Goal: Task Accomplishment & Management: Complete application form

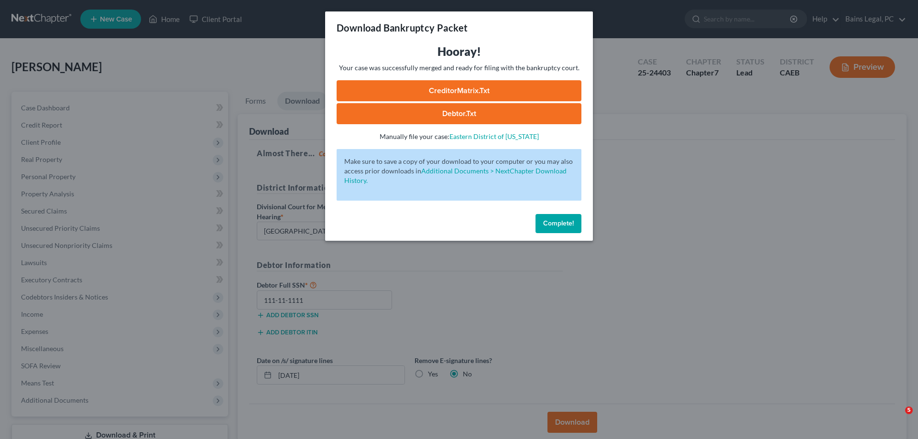
select select "2"
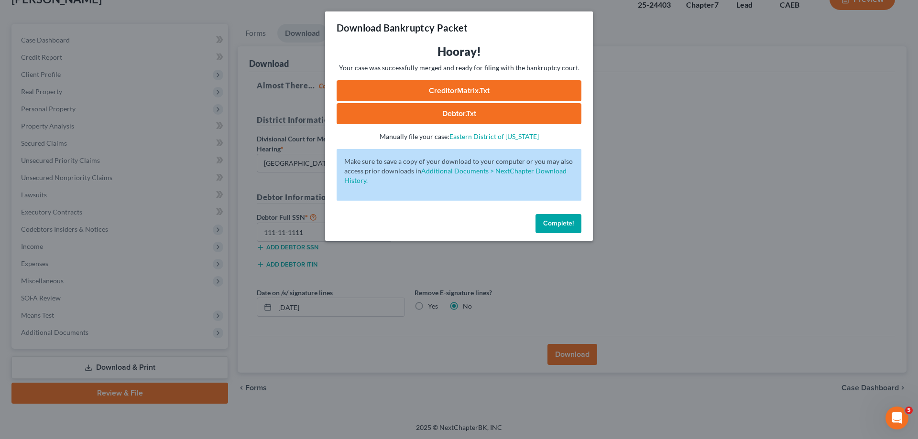
drag, startPoint x: 571, startPoint y: 221, endPoint x: 630, endPoint y: 200, distance: 62.5
click at [570, 221] on span "Complete!" at bounding box center [558, 223] width 31 height 8
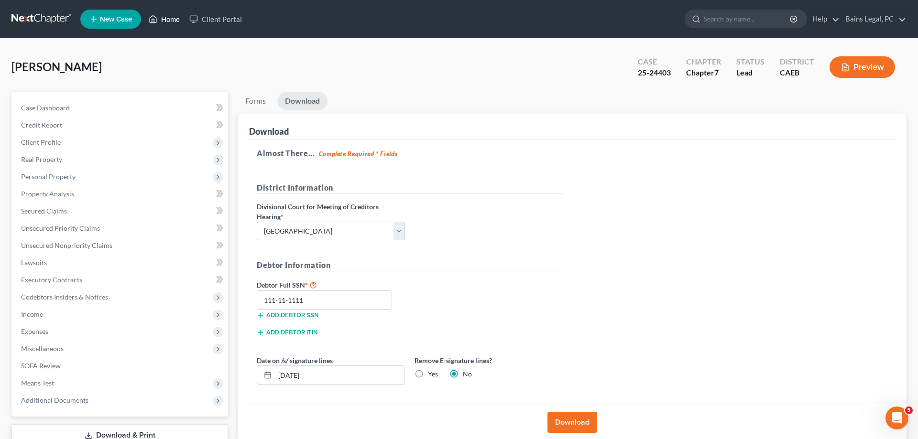
click at [157, 18] on icon at bounding box center [153, 18] width 9 height 11
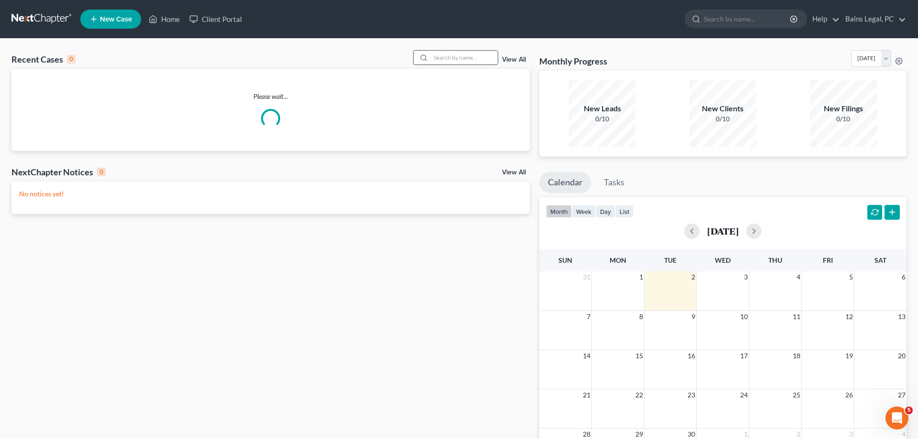
click at [431, 60] on input "search" at bounding box center [464, 58] width 67 height 14
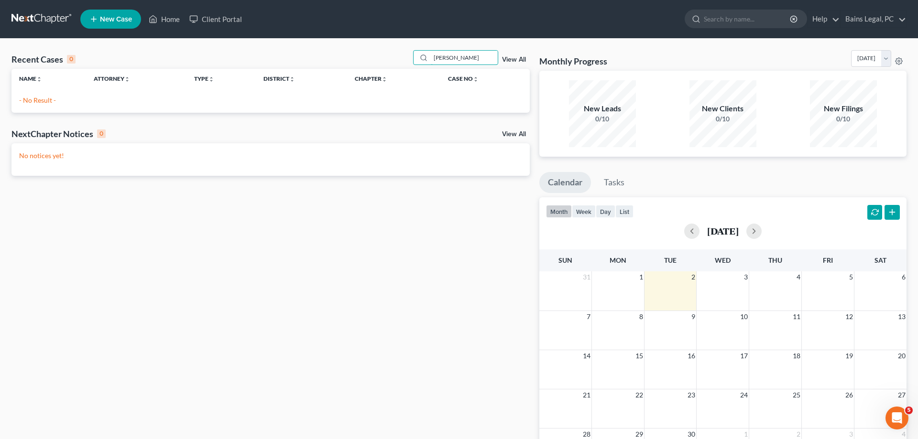
type input "[PERSON_NAME]"
click at [102, 22] on span "New Case" at bounding box center [116, 19] width 32 height 7
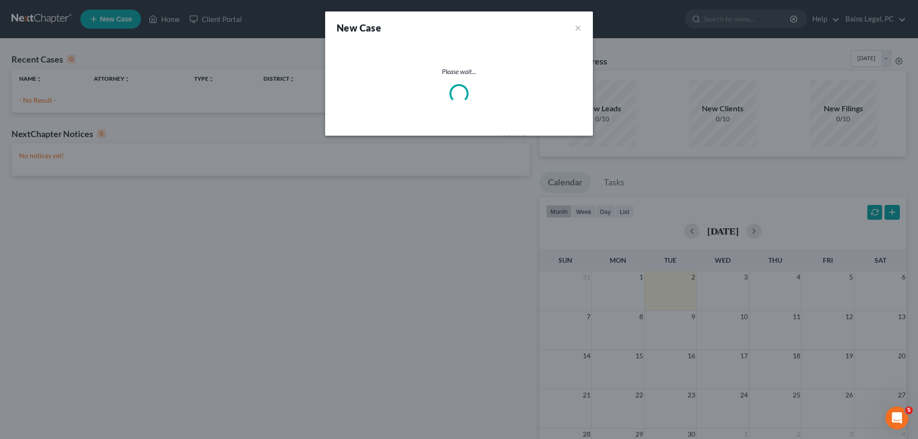
select select "8"
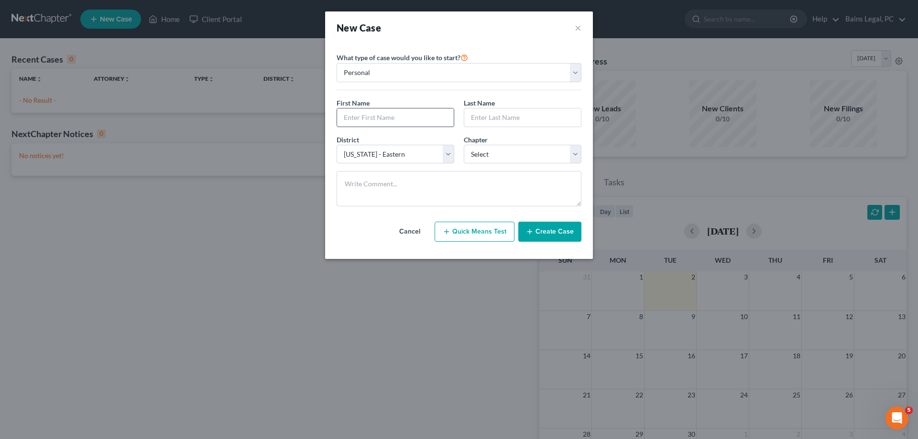
drag, startPoint x: 419, startPoint y: 120, endPoint x: 436, endPoint y: 113, distance: 18.0
click at [419, 119] on input "text" at bounding box center [395, 118] width 117 height 18
drag, startPoint x: 404, startPoint y: 120, endPoint x: 396, endPoint y: 114, distance: 10.3
click at [405, 118] on input "text" at bounding box center [395, 118] width 117 height 18
type input "[PERSON_NAME]"
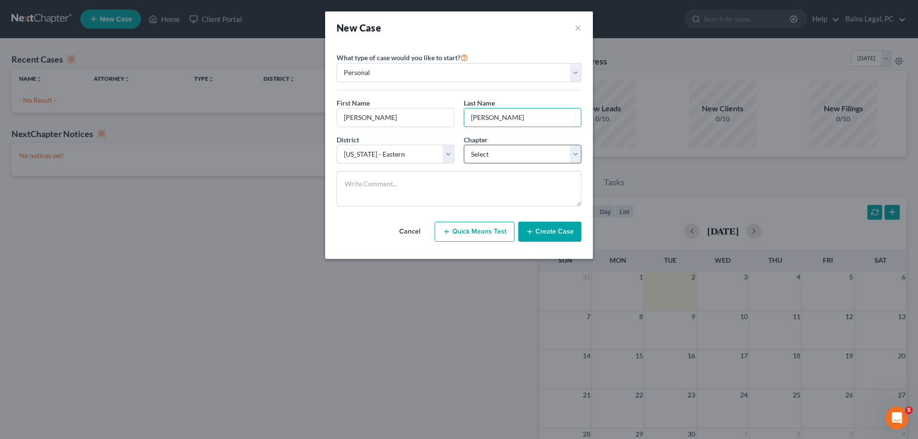
type input "[PERSON_NAME]"
click at [464, 145] on select "Select 7 11 12 13" at bounding box center [523, 154] width 118 height 19
select select "0"
click option "7" at bounding box center [0, 0] width 0 height 0
click at [559, 235] on button "Create Case" at bounding box center [549, 232] width 63 height 20
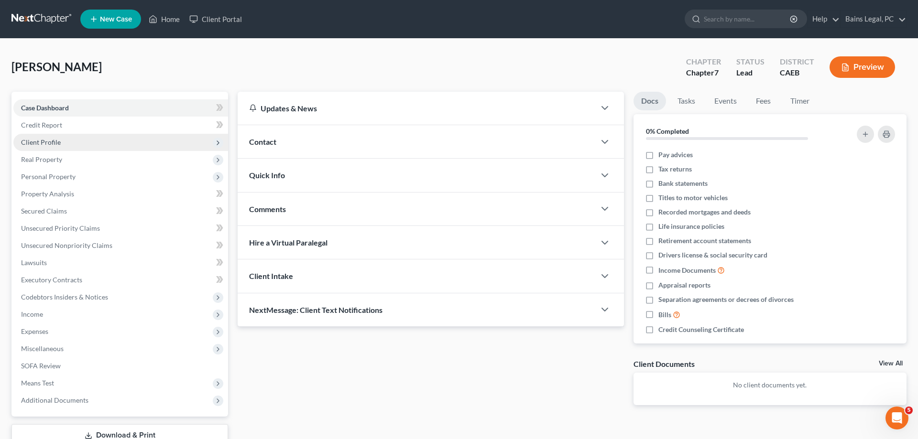
click at [65, 143] on span "Client Profile" at bounding box center [120, 142] width 215 height 17
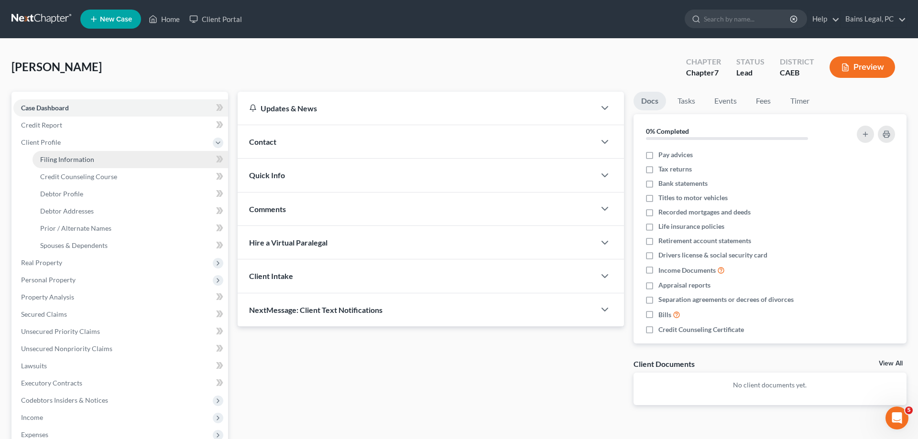
click at [78, 156] on span "Filing Information" at bounding box center [67, 159] width 54 height 8
select select "1"
select select "0"
select select "8"
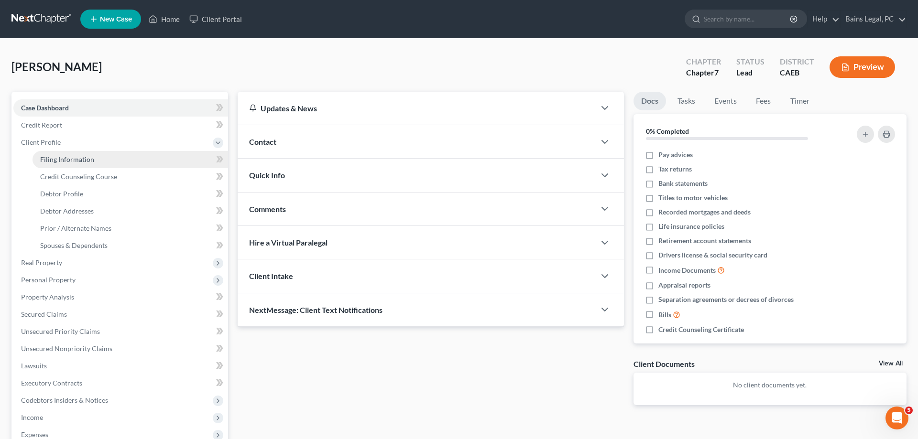
select select "4"
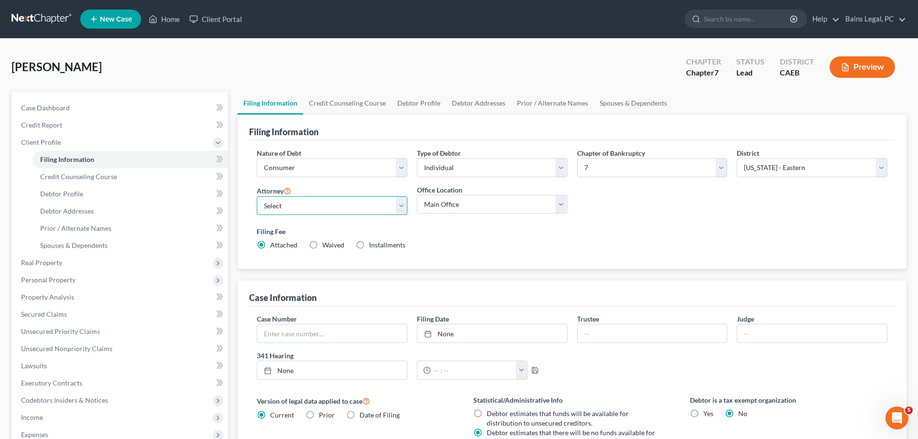
click at [257, 196] on select "Select Pauldeep Bains - CAEB [GEOGRAPHIC_DATA] - CAEB [GEOGRAPHIC_DATA][PERSON_…" at bounding box center [332, 205] width 151 height 19
select select "0"
click option "Pauldeep Bains - CAEB" at bounding box center [0, 0] width 0 height 0
click at [540, 251] on div "Filing Fee Attached Waived Waived Installments Installments" at bounding box center [572, 240] width 640 height 35
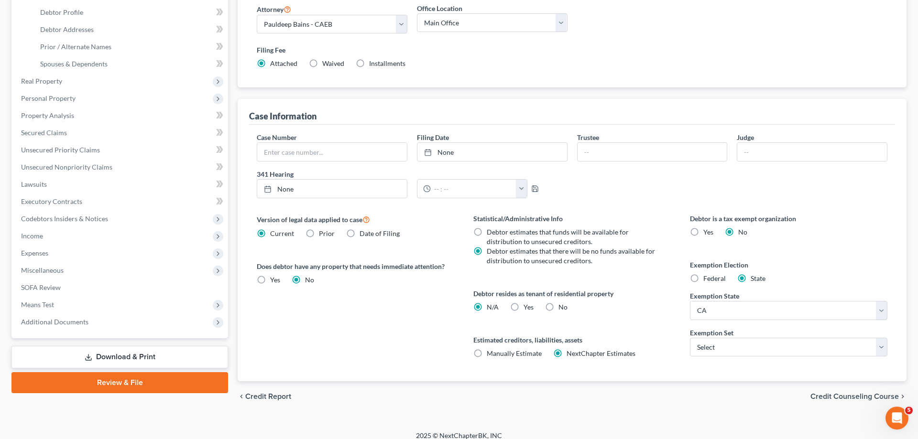
scroll to position [190, 0]
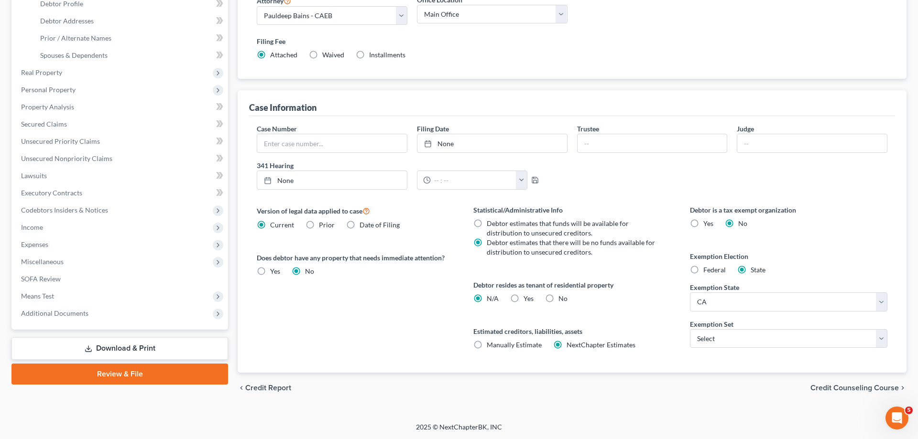
click at [523, 298] on label "Yes Yes" at bounding box center [528, 299] width 10 height 10
click at [527, 298] on input "Yes Yes" at bounding box center [530, 297] width 6 height 6
radio input "true"
radio input "false"
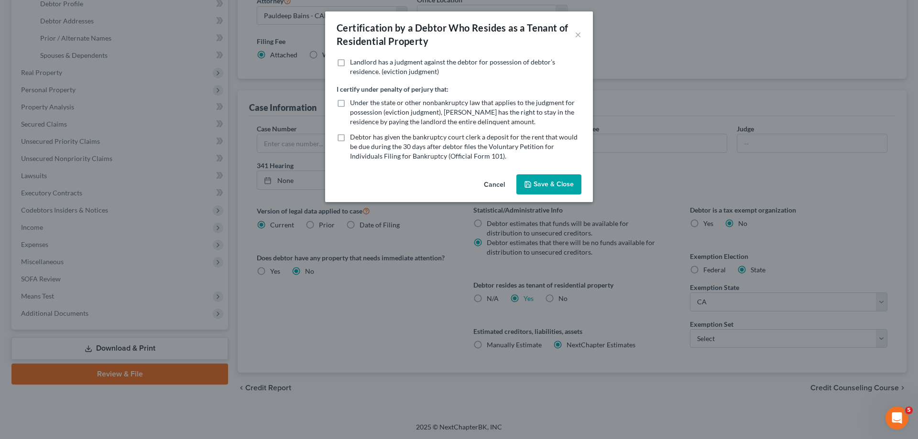
click at [556, 185] on button "Save & Close" at bounding box center [548, 184] width 65 height 20
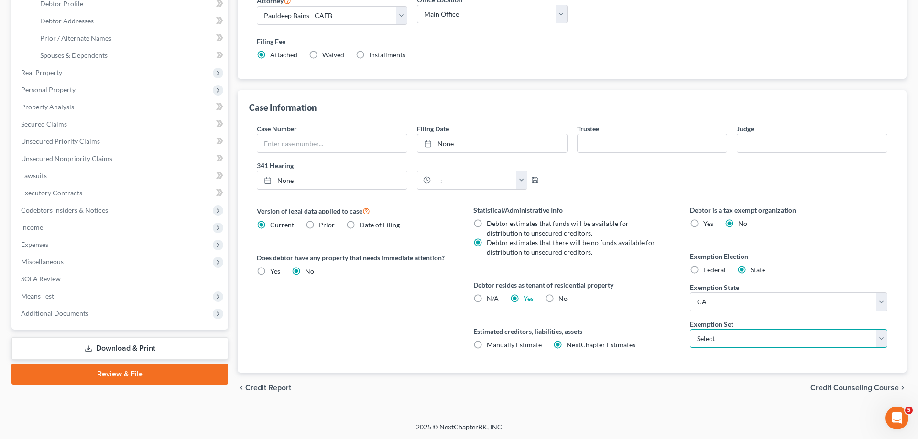
click at [690, 329] on select "Select 703 704" at bounding box center [788, 338] width 197 height 19
select select "0"
click option "703" at bounding box center [0, 0] width 0 height 0
click at [653, 328] on label "Estimated creditors, liabilities, assets" at bounding box center [571, 332] width 197 height 10
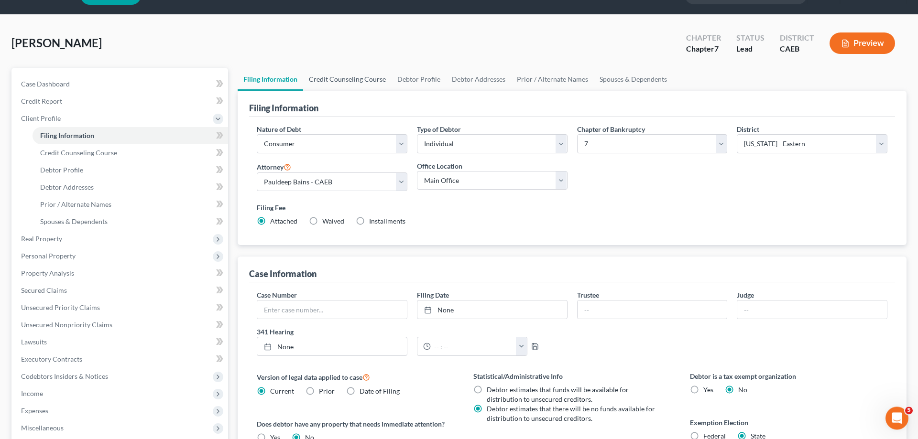
scroll to position [0, 0]
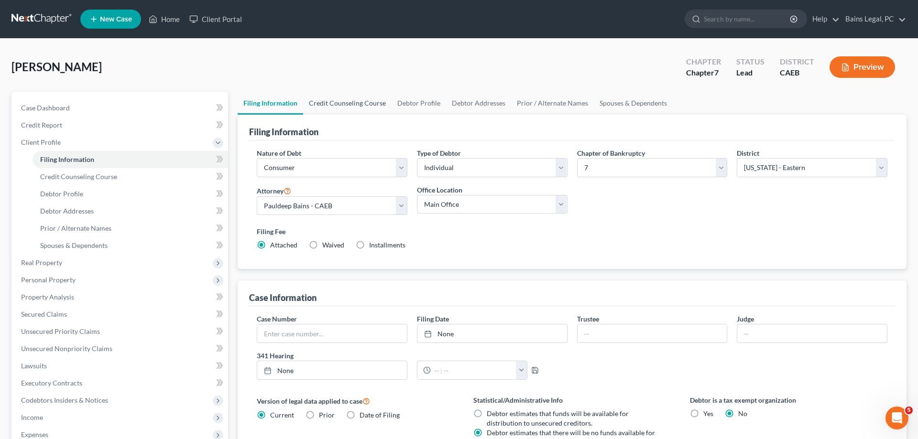
click at [328, 99] on link "Credit Counseling Course" at bounding box center [347, 103] width 88 height 23
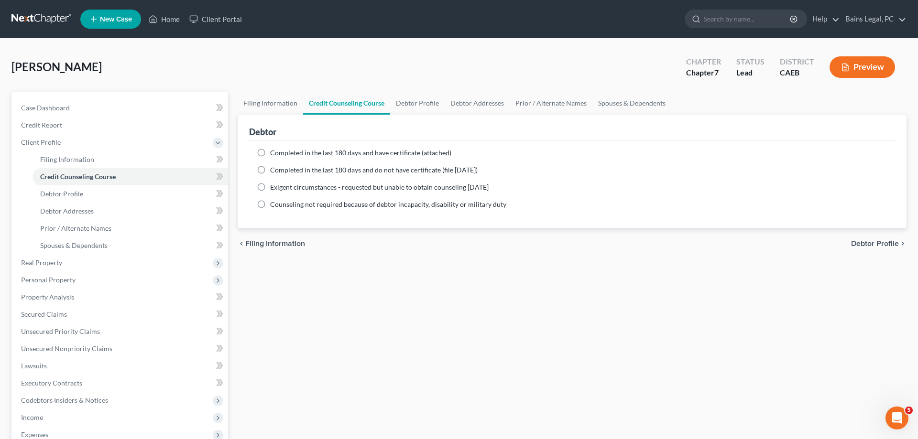
click at [302, 150] on span "Completed in the last 180 days and have certificate (attached)" at bounding box center [360, 153] width 181 height 8
click at [280, 150] on input "Completed in the last 180 days and have certificate (attached)" at bounding box center [277, 151] width 6 height 6
radio input "true"
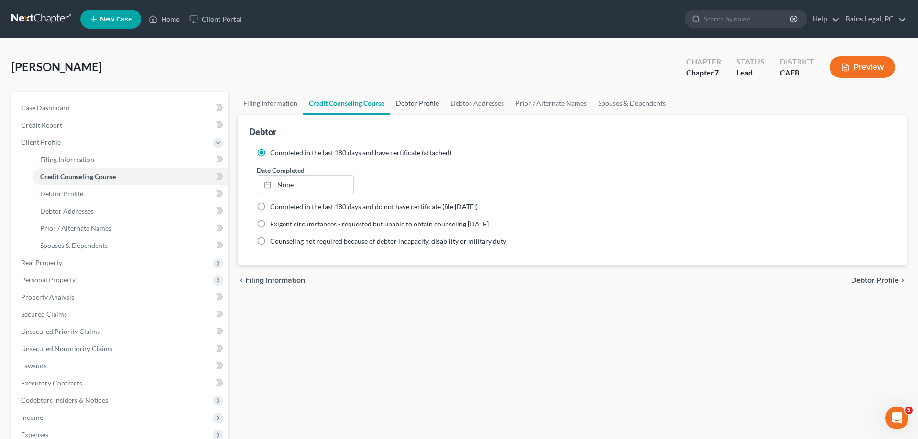
click at [407, 103] on link "Debtor Profile" at bounding box center [417, 103] width 54 height 23
select select "0"
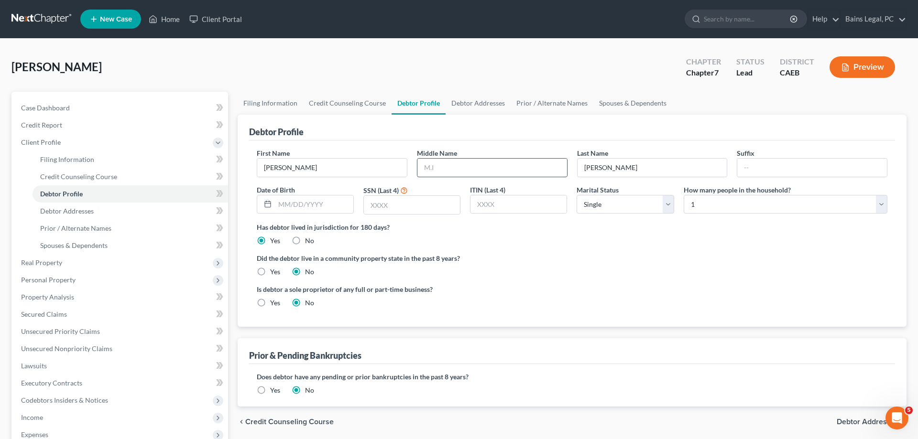
click at [543, 163] on input "text" at bounding box center [492, 168] width 150 height 18
type input "[PERSON_NAME]"
type input "[DATE]"
click at [422, 200] on input "text" at bounding box center [412, 205] width 96 height 18
type input "8705"
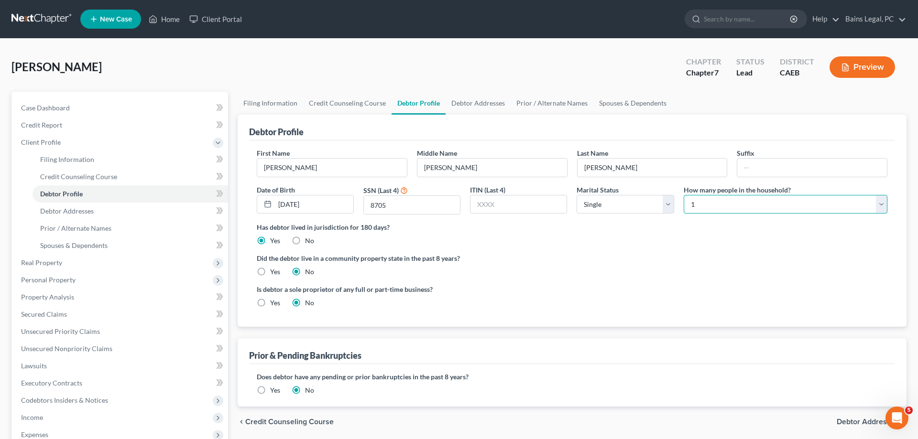
click at [684, 195] on select "Select 1 2 3 4 5 6 7 8 9 10 11 12 13 14 15 16 17 18 19 20" at bounding box center [786, 204] width 204 height 19
select select "1"
click option "2" at bounding box center [0, 0] width 0 height 0
click at [270, 275] on label "Yes" at bounding box center [275, 272] width 10 height 10
click at [274, 273] on input "Yes" at bounding box center [277, 270] width 6 height 6
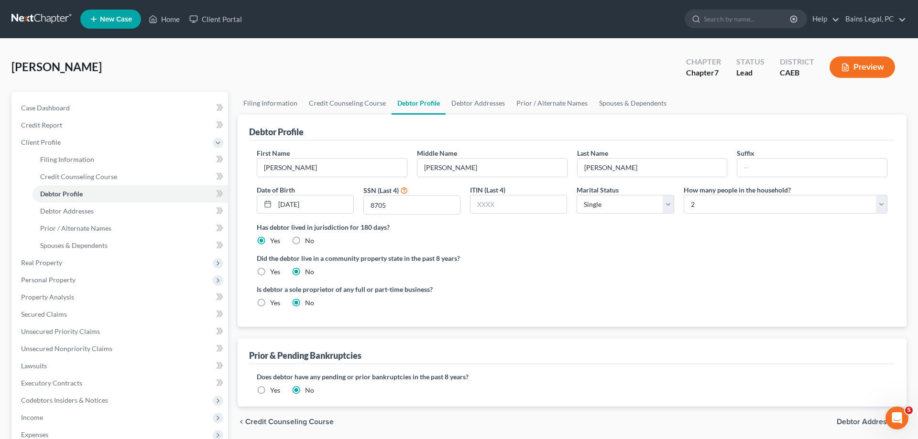
radio input "true"
radio input "false"
click at [277, 98] on link "Filing Information" at bounding box center [270, 103] width 65 height 23
select select "1"
select select "0"
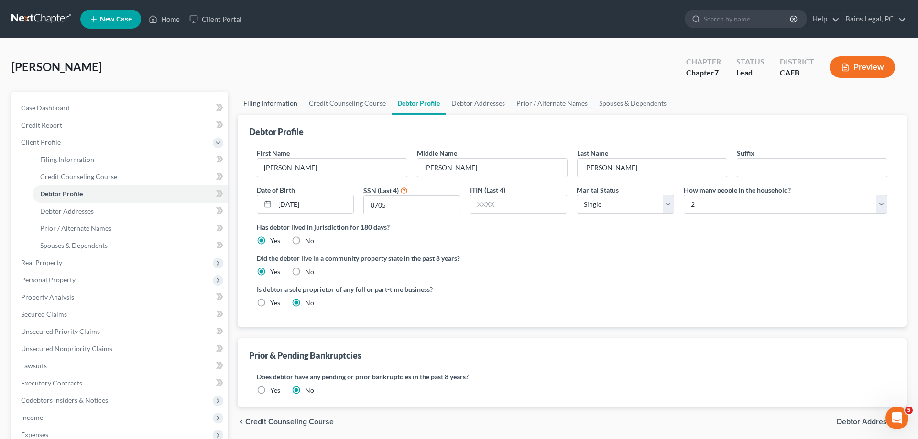
select select "0"
select select "8"
select select "0"
select select "4"
select select "0"
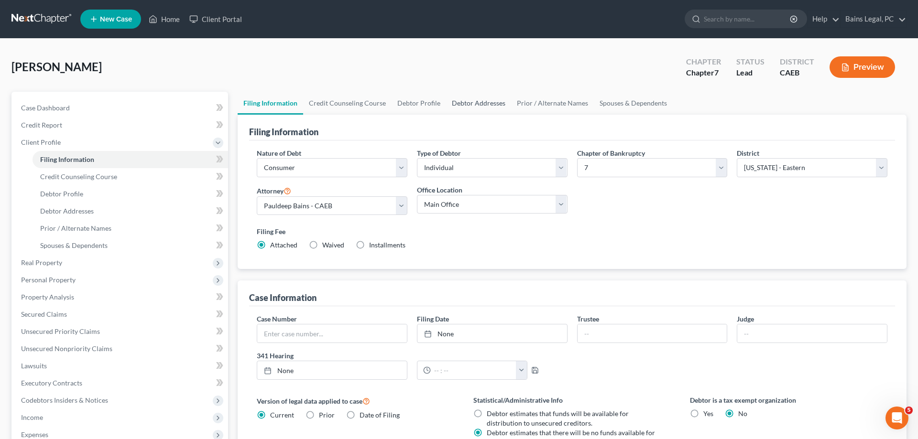
click at [474, 98] on link "Debtor Addresses" at bounding box center [478, 103] width 65 height 23
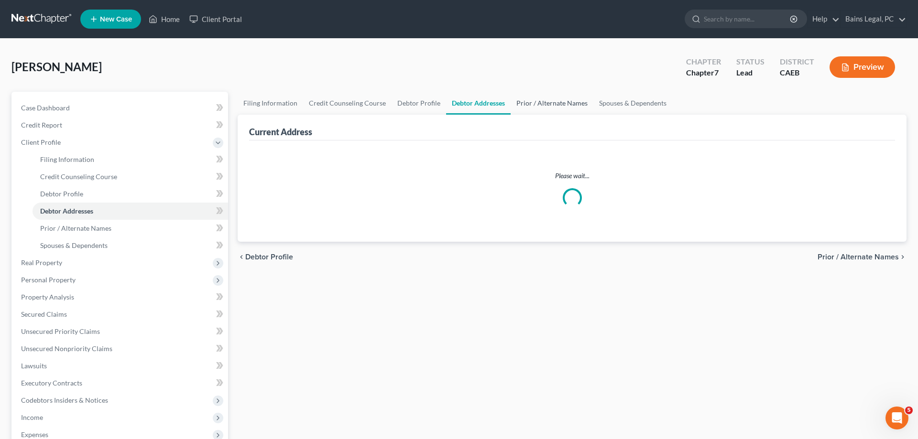
select select "0"
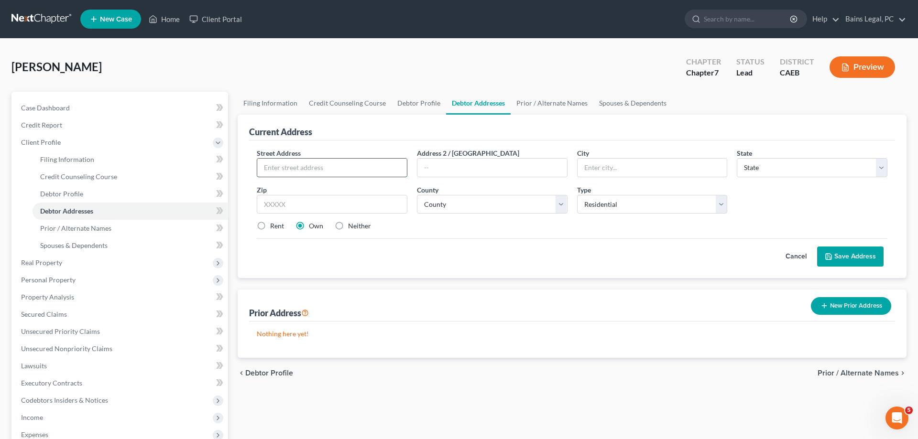
click at [377, 171] on input "text" at bounding box center [332, 168] width 150 height 18
type input "[STREET_ADDRESS]"
type input "#1027"
type input "95678"
type input "[GEOGRAPHIC_DATA]"
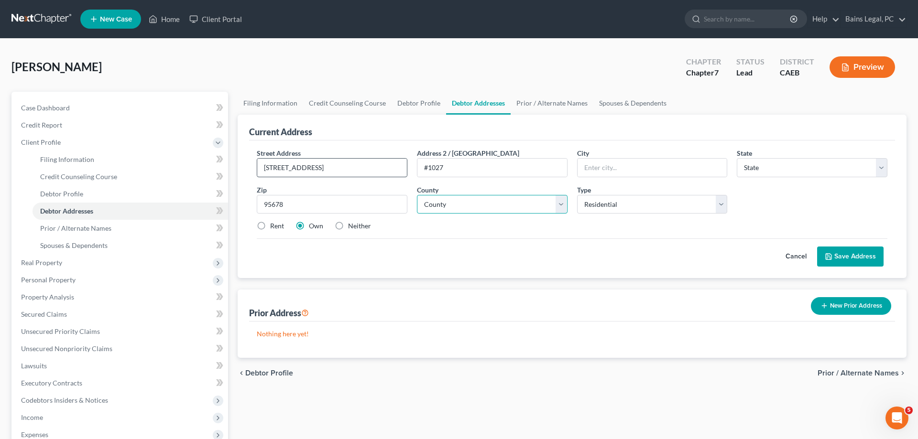
select select "4"
click at [417, 195] on select "County" at bounding box center [492, 204] width 151 height 19
select select "30"
click option "[GEOGRAPHIC_DATA]" at bounding box center [0, 0] width 0 height 0
click at [274, 228] on label "Rent" at bounding box center [277, 226] width 14 height 10
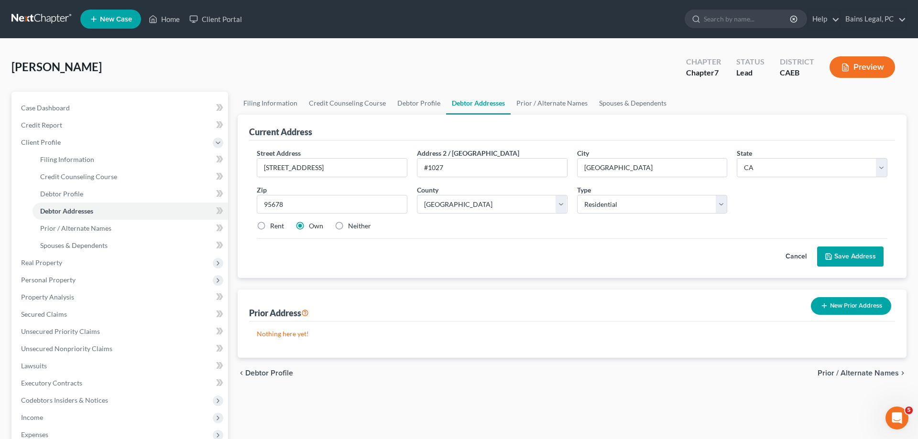
click at [274, 228] on input "Rent" at bounding box center [277, 224] width 6 height 6
radio input "true"
click at [867, 258] on button "Save Address" at bounding box center [850, 257] width 66 height 20
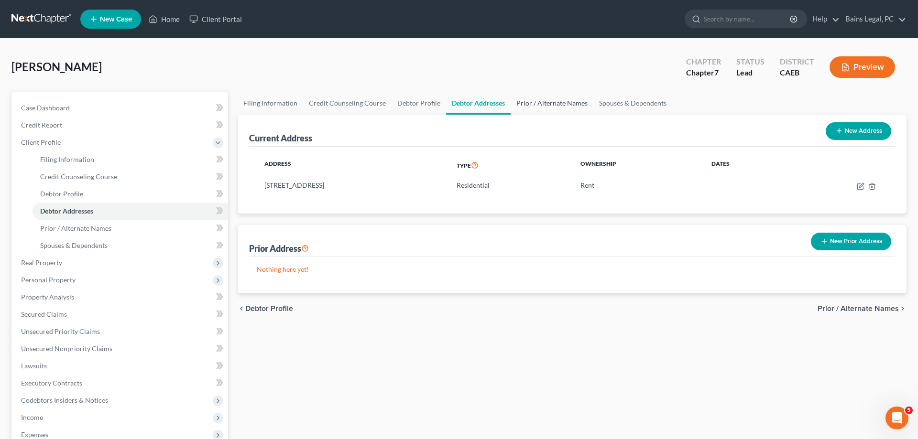
click at [533, 106] on link "Prior / Alternate Names" at bounding box center [552, 103] width 83 height 23
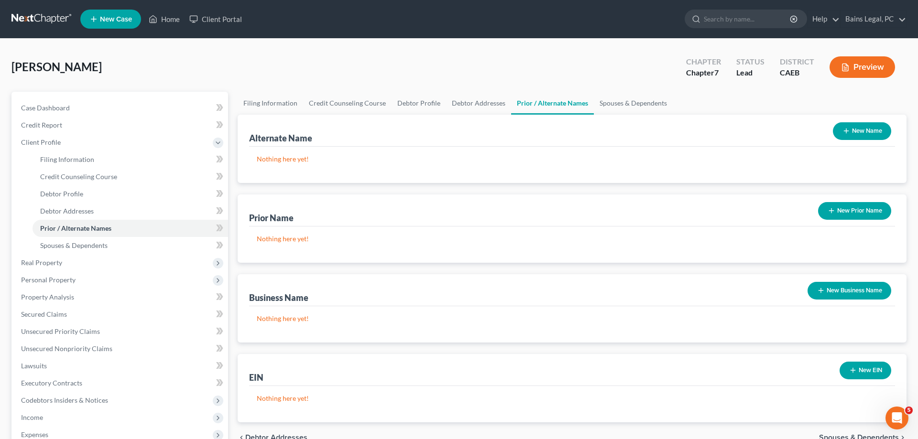
click at [864, 121] on div "New Name" at bounding box center [862, 131] width 66 height 25
click at [862, 134] on button "New Name" at bounding box center [862, 131] width 58 height 18
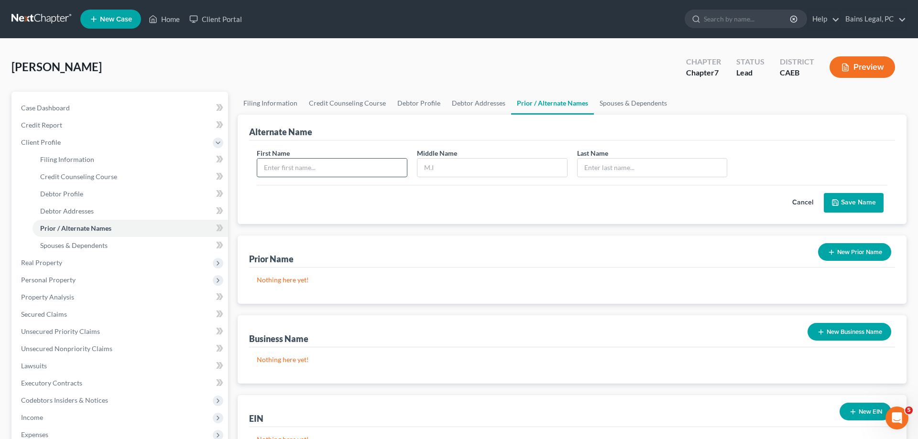
click at [301, 167] on input "text" at bounding box center [332, 168] width 150 height 18
type input "[PERSON_NAME]"
type input "J"
type input "[PERSON_NAME]"
click at [864, 202] on button "Save Name" at bounding box center [854, 203] width 60 height 20
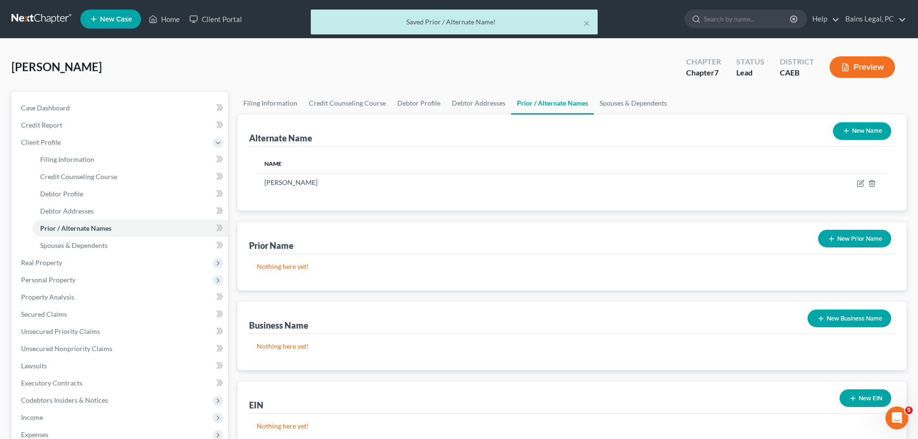
click at [873, 133] on button "New Name" at bounding box center [862, 131] width 58 height 18
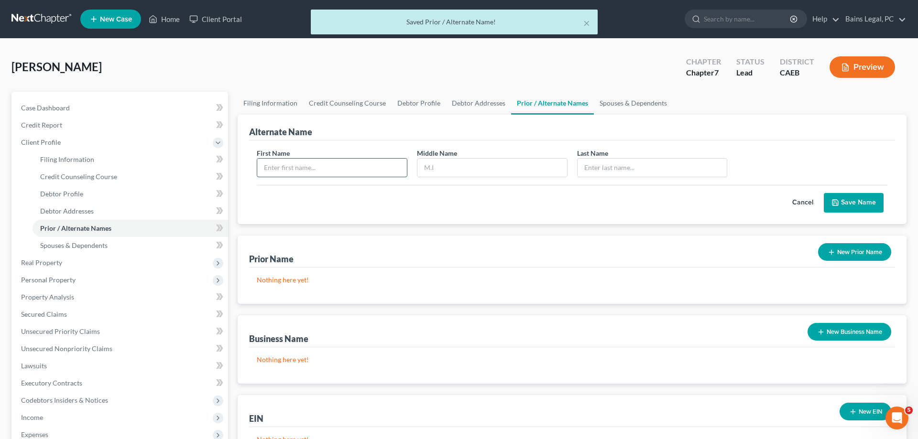
click at [319, 162] on input "text" at bounding box center [332, 168] width 150 height 18
type input "[PERSON_NAME]"
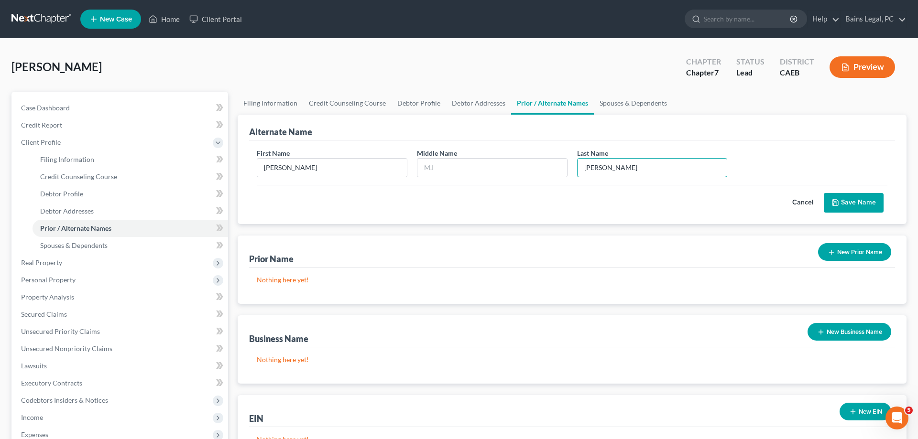
type input "[PERSON_NAME]"
click at [858, 197] on button "Save Name" at bounding box center [854, 203] width 60 height 20
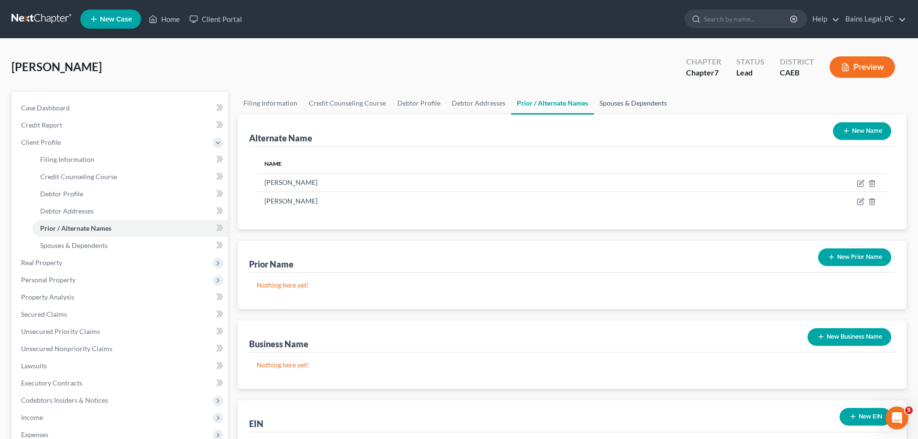
click at [621, 92] on link "Spouses & Dependents" at bounding box center [633, 103] width 79 height 23
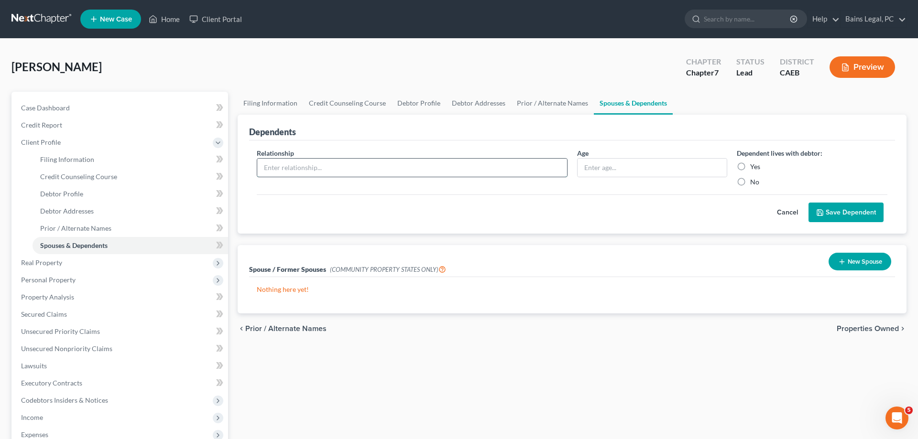
click at [416, 165] on input "text" at bounding box center [412, 168] width 310 height 18
type input "Son"
type input "11"
click at [750, 169] on label "Yes" at bounding box center [755, 167] width 10 height 10
click at [754, 168] on input "Yes" at bounding box center [757, 165] width 6 height 6
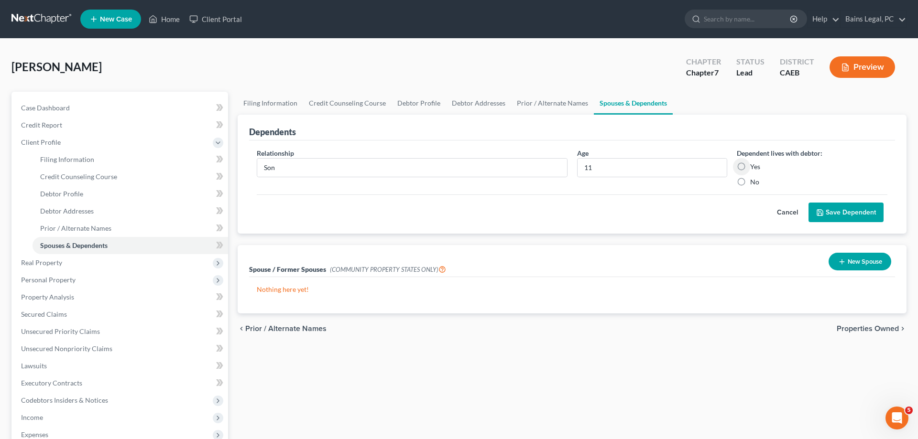
radio input "true"
drag, startPoint x: 853, startPoint y: 213, endPoint x: 483, endPoint y: 195, distance: 370.5
click at [850, 213] on button "Save Dependent" at bounding box center [845, 213] width 75 height 20
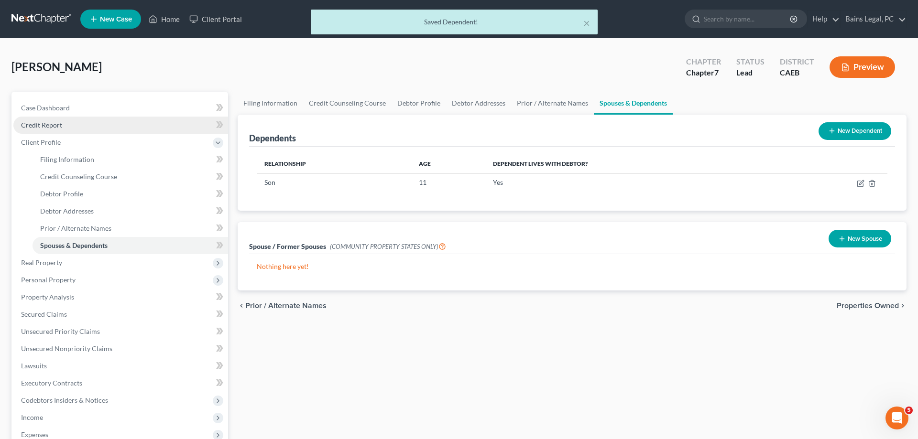
click at [61, 126] on span "Credit Report" at bounding box center [41, 125] width 41 height 8
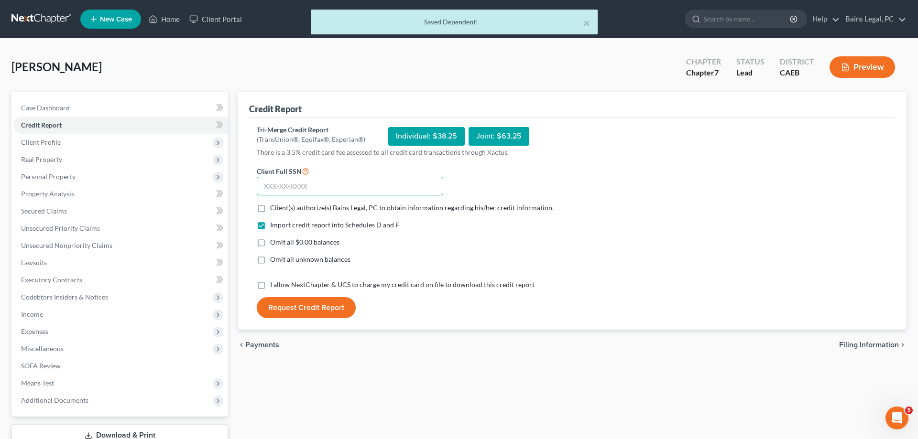
click at [291, 186] on input "text" at bounding box center [350, 186] width 186 height 19
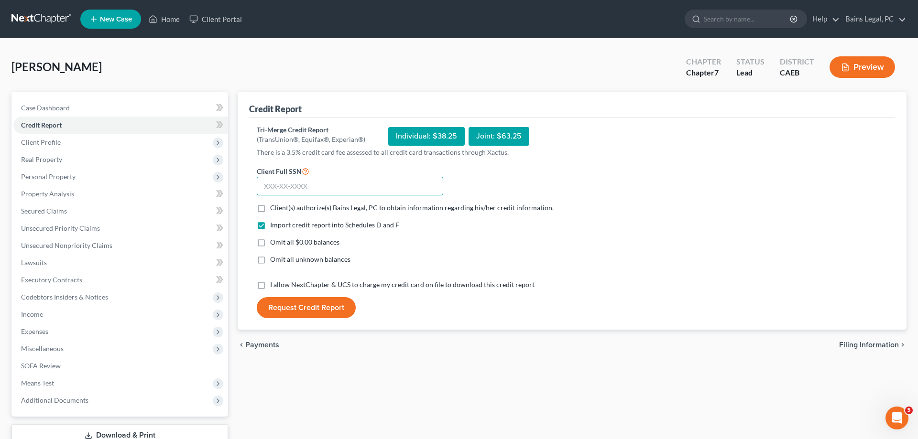
click at [336, 186] on input "text" at bounding box center [350, 186] width 186 height 19
type input "626-58-8705"
click at [324, 211] on span "Client(s) authorize(s) Bains Legal, PC to obtain information regarding his/her …" at bounding box center [411, 208] width 283 height 8
click at [280, 209] on input "Client(s) authorize(s) Bains Legal, PC to obtain information regarding his/her …" at bounding box center [277, 206] width 6 height 6
checkbox input "true"
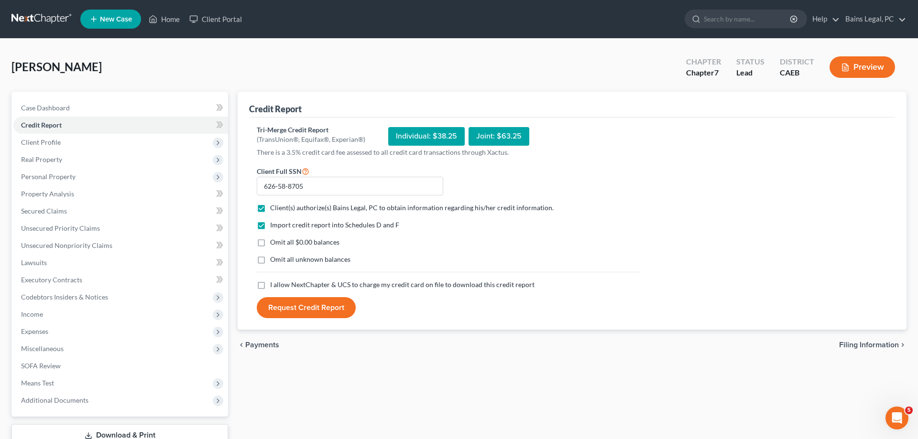
click at [288, 245] on span "Omit all $0.00 balances" at bounding box center [304, 242] width 69 height 8
click at [280, 244] on input "Omit all $0.00 balances" at bounding box center [277, 241] width 6 height 6
checkbox input "true"
click at [284, 254] on div "Import credit report into Schedules D and F Omit all $0.00 balances Omit all un…" at bounding box center [448, 250] width 392 height 60
drag, startPoint x: 280, startPoint y: 258, endPoint x: 283, endPoint y: 277, distance: 19.4
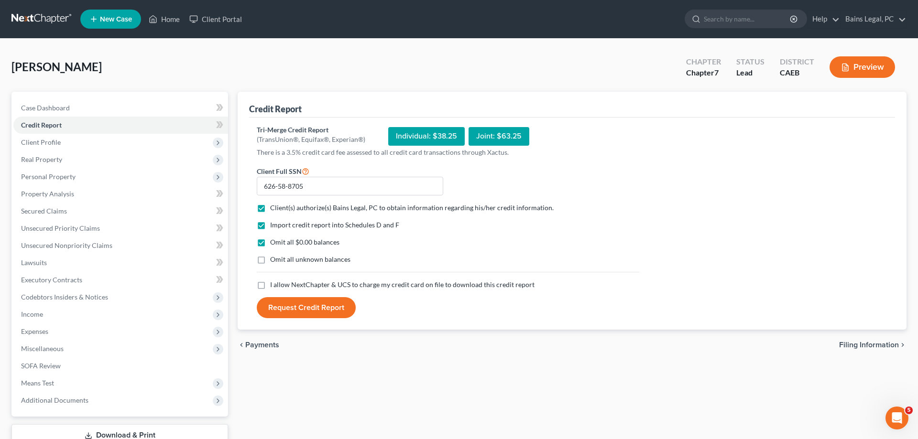
click at [280, 259] on span "Omit all unknown balances" at bounding box center [310, 259] width 80 height 8
click at [280, 259] on input "Omit all unknown balances" at bounding box center [277, 258] width 6 height 6
checkbox input "true"
drag, startPoint x: 284, startPoint y: 284, endPoint x: 296, endPoint y: 295, distance: 15.9
click at [285, 284] on span "I allow NextChapter & UCS to charge my credit card on file to download this cre…" at bounding box center [402, 285] width 264 height 8
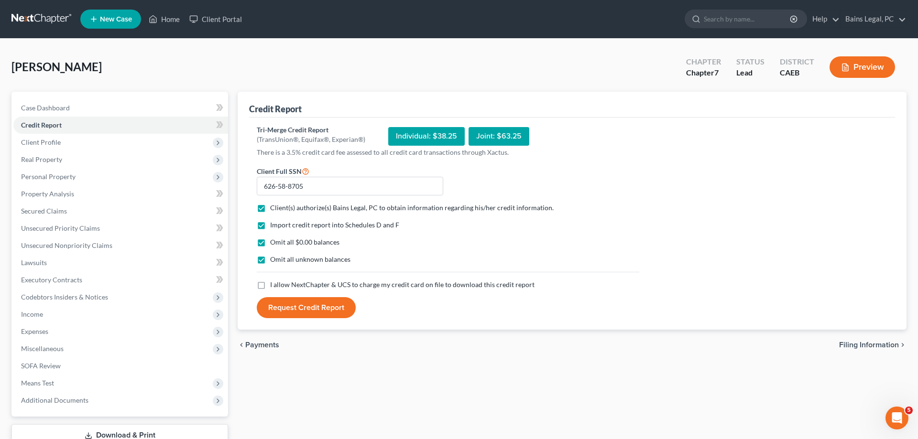
click at [280, 284] on input "I allow NextChapter & UCS to charge my credit card on file to download this cre…" at bounding box center [277, 283] width 6 height 6
checkbox input "true"
drag, startPoint x: 299, startPoint y: 304, endPoint x: 324, endPoint y: 309, distance: 25.4
click at [301, 304] on button "Request Credit Report" at bounding box center [306, 307] width 99 height 21
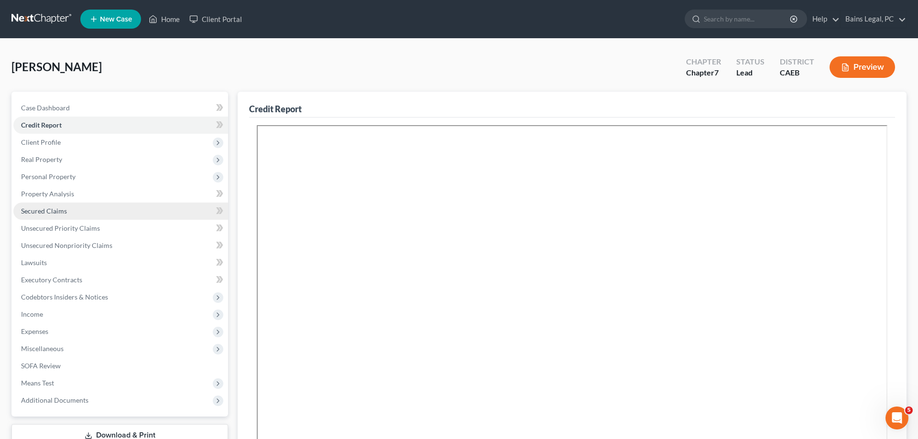
click at [38, 212] on span "Secured Claims" at bounding box center [44, 211] width 46 height 8
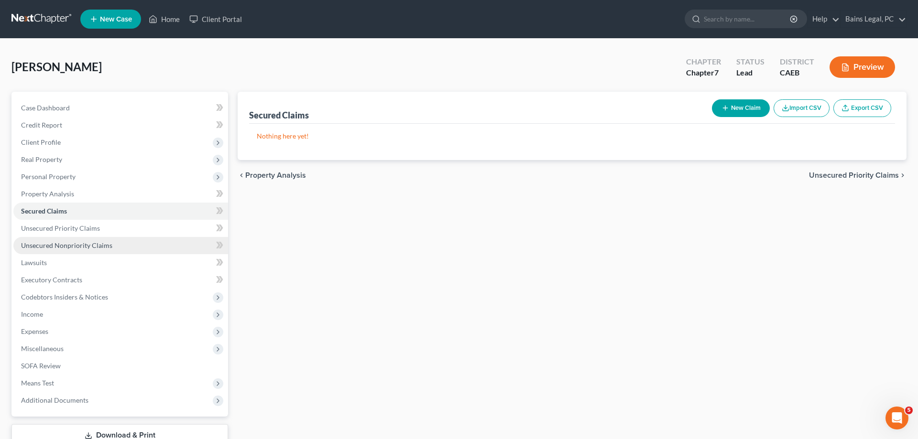
click at [60, 246] on span "Unsecured Nonpriority Claims" at bounding box center [66, 245] width 91 height 8
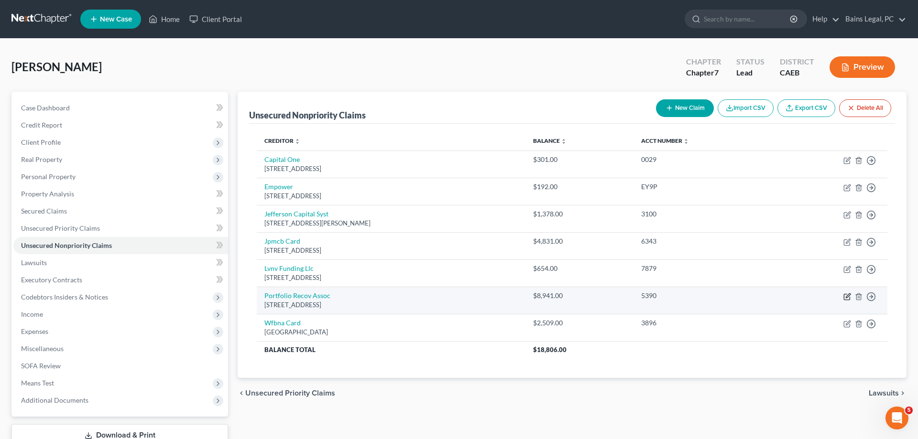
click at [846, 299] on icon "button" at bounding box center [847, 297] width 8 height 8
select select "48"
select select "0"
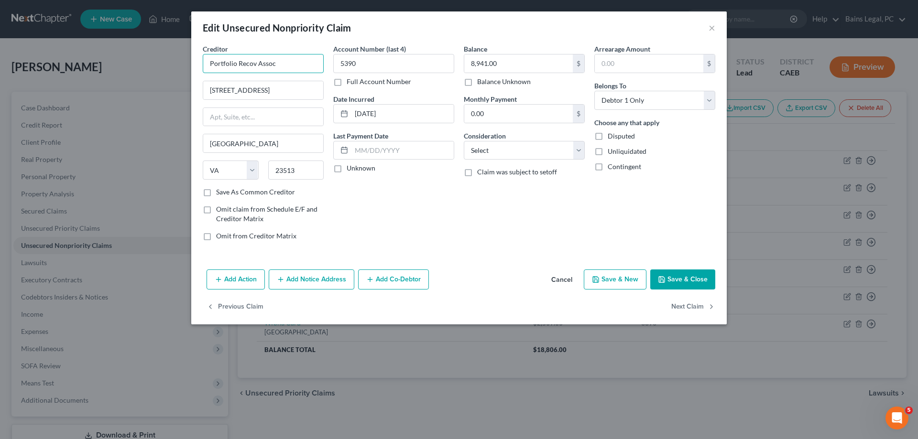
click at [310, 60] on input "Portfolio Recov Assoc" at bounding box center [263, 63] width 121 height 19
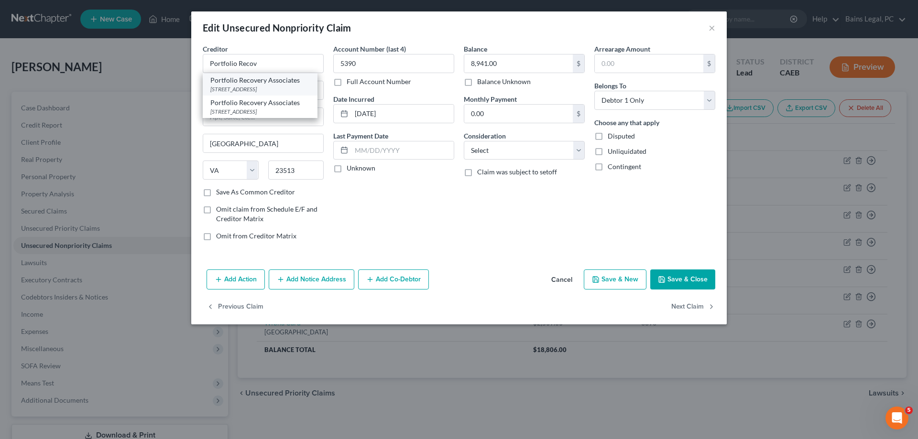
click at [267, 82] on div "Portfolio Recovery Associates" at bounding box center [259, 81] width 99 height 10
type input "Portfolio Recovery Associates"
type input "PO Box 12914"
type input "23541"
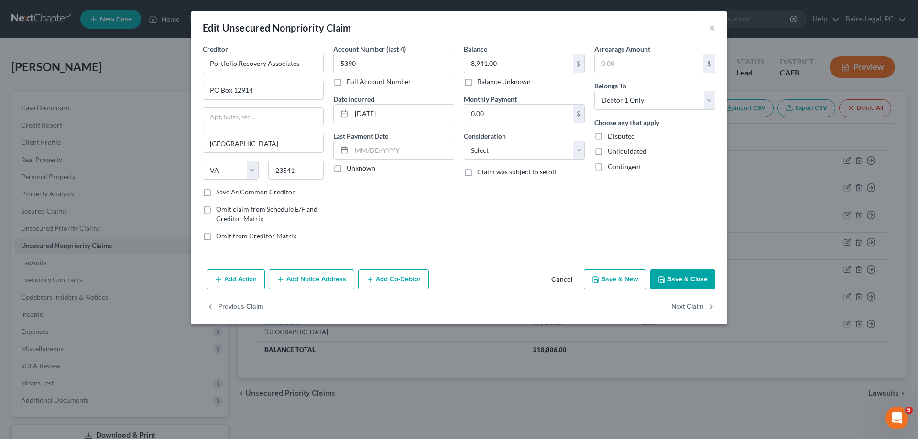
click at [678, 279] on button "Save & Close" at bounding box center [682, 280] width 65 height 20
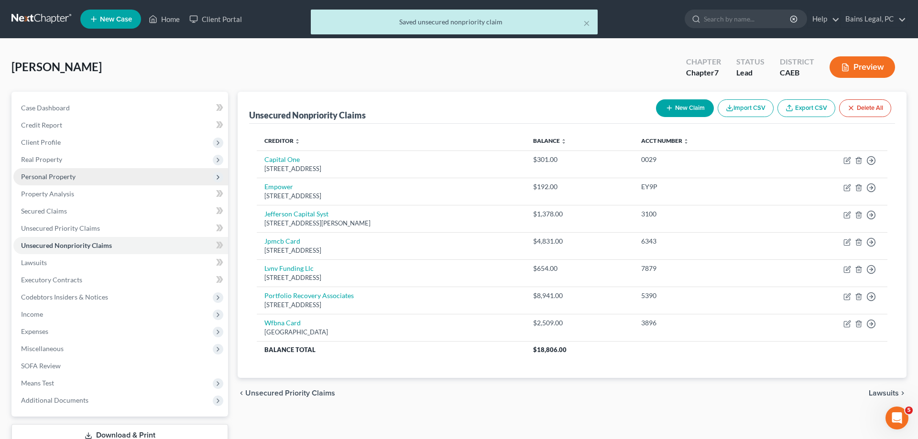
click at [46, 178] on span "Personal Property" at bounding box center [48, 177] width 54 height 8
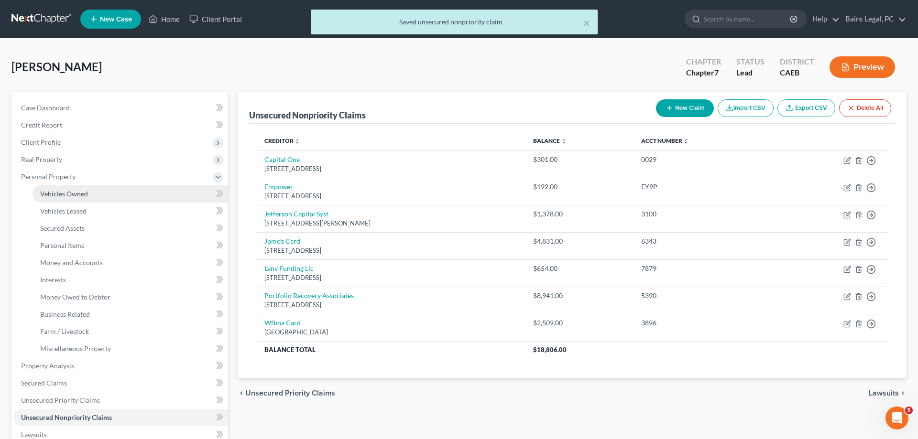
click at [84, 194] on span "Vehicles Owned" at bounding box center [64, 194] width 48 height 8
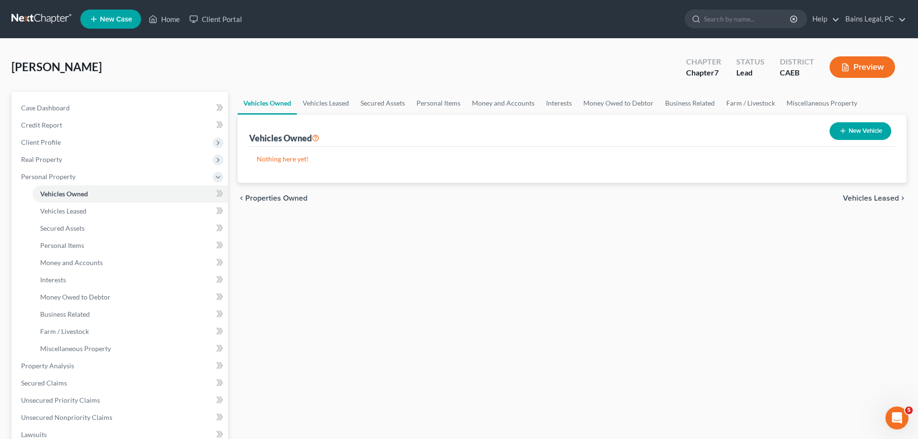
click at [856, 130] on button "New Vehicle" at bounding box center [860, 131] width 62 height 18
select select "0"
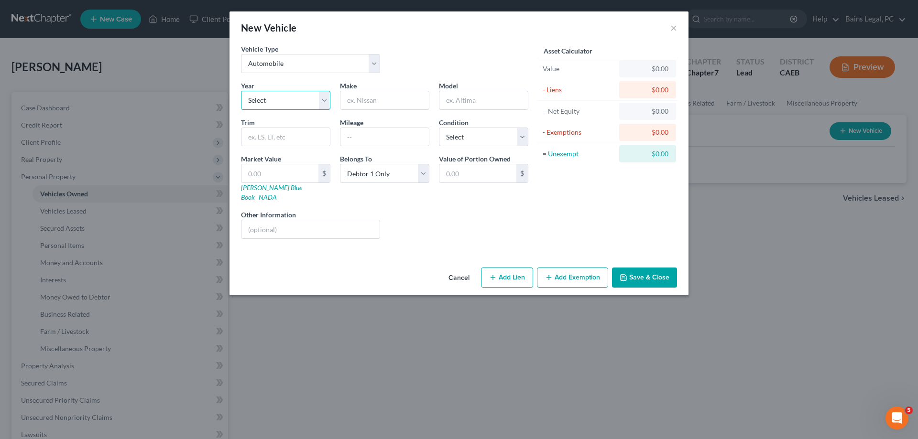
click at [241, 91] on select "Select 2026 2025 2024 2023 2022 2021 2020 2019 2018 2017 2016 2015 2014 2013 20…" at bounding box center [285, 100] width 89 height 19
select select "14"
click option "2012" at bounding box center [0, 0] width 0 height 0
click at [370, 92] on input "text" at bounding box center [384, 100] width 88 height 18
type input "Ford"
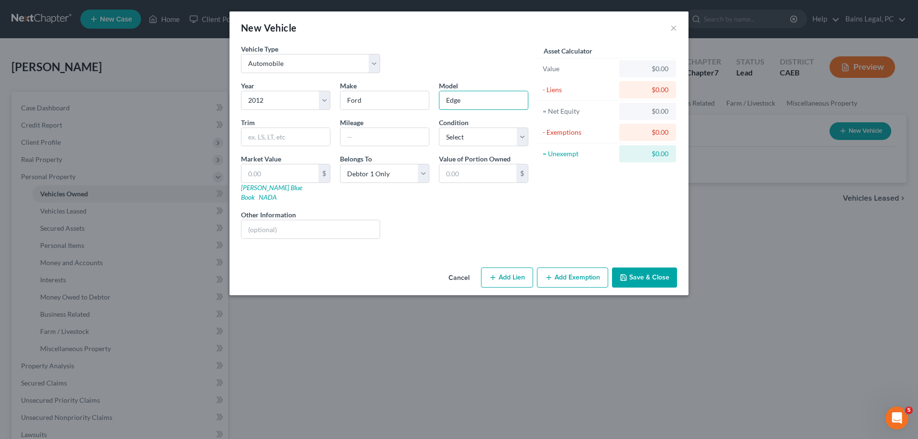
type input "Edge"
type input "133,100"
select select "3"
type input "4"
type input "4.00"
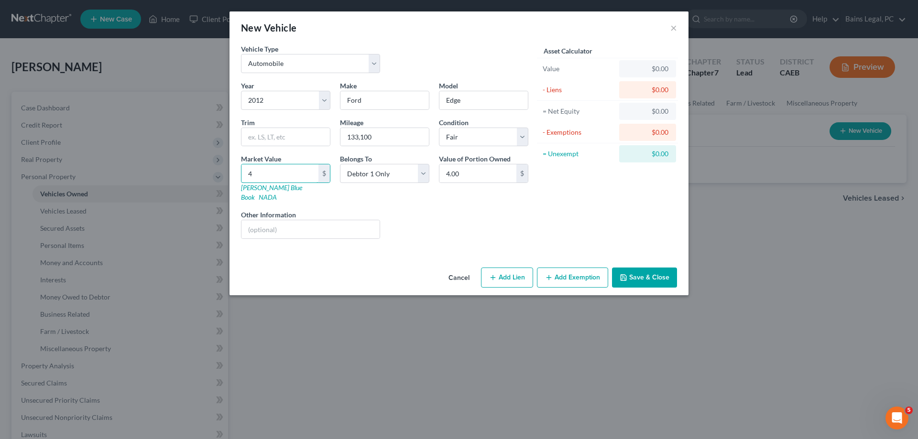
type input "43"
type input "43.00"
type input "436"
type input "436.00"
type input "4369"
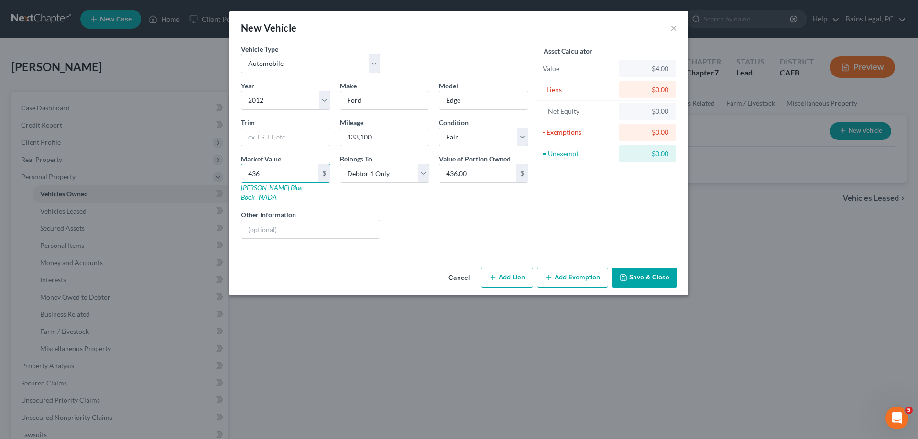
type input "4,369.00"
type input "4,369"
click at [577, 277] on button "Add Exemption" at bounding box center [572, 278] width 71 height 20
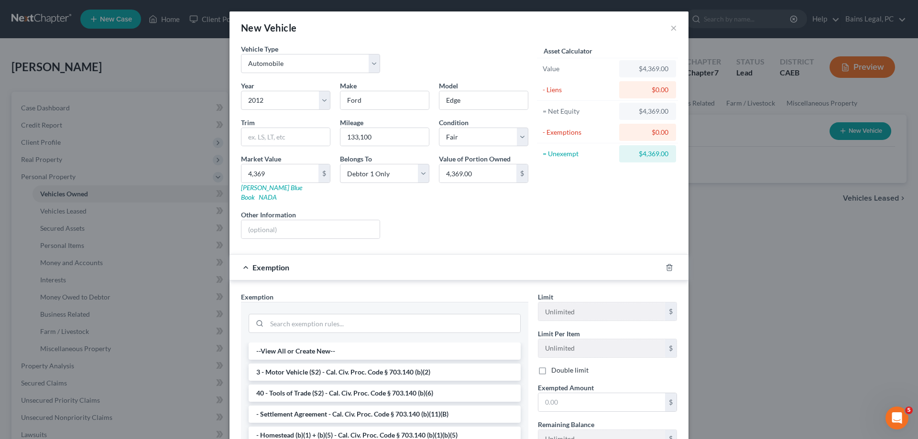
click at [355, 364] on li "3 - Motor Vehicle (S2) - Cal. Civ. Proc. Code § 703.140 (b)(2)" at bounding box center [385, 372] width 272 height 17
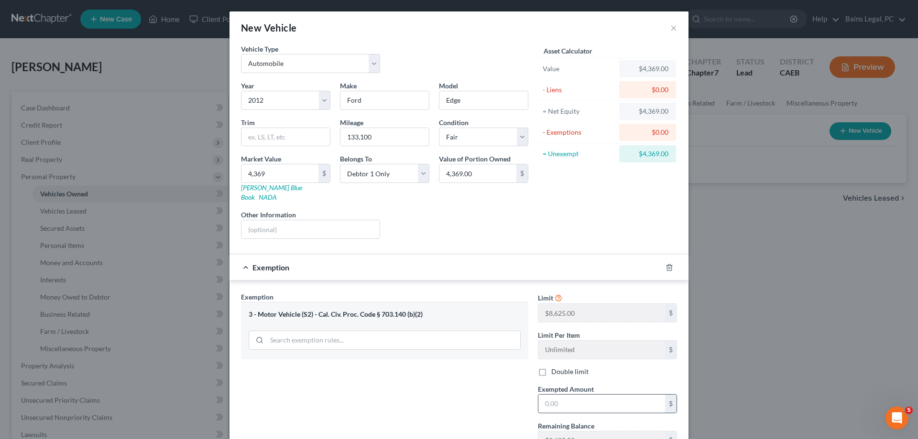
click at [567, 395] on input "text" at bounding box center [601, 404] width 127 height 18
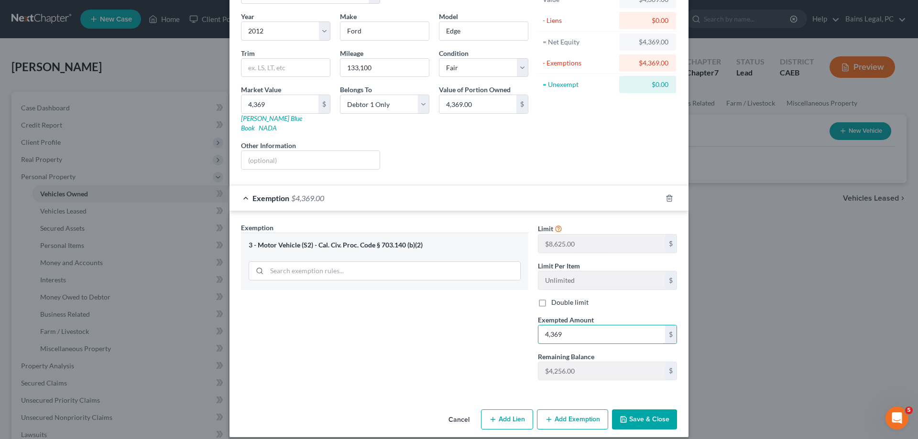
type input "4,369"
click at [664, 417] on button "Save & Close" at bounding box center [644, 420] width 65 height 20
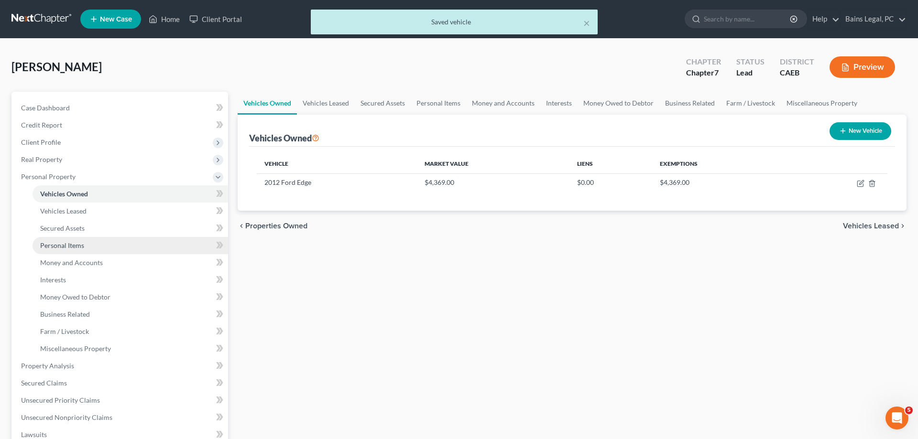
click at [71, 243] on span "Personal Items" at bounding box center [62, 245] width 44 height 8
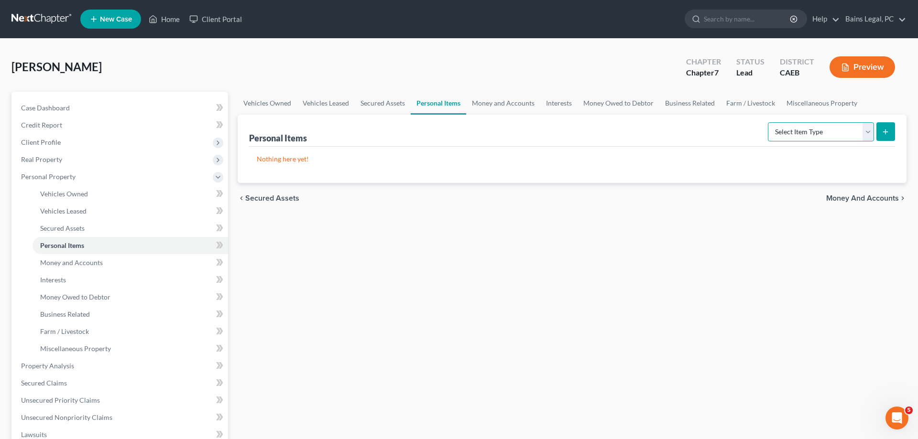
click at [768, 122] on select "Select Item Type Clothing Collectibles Of Value Electronics Firearms Household …" at bounding box center [821, 131] width 106 height 19
select select "clothing"
click option "Clothing" at bounding box center [0, 0] width 0 height 0
click at [882, 137] on button "submit" at bounding box center [885, 131] width 19 height 19
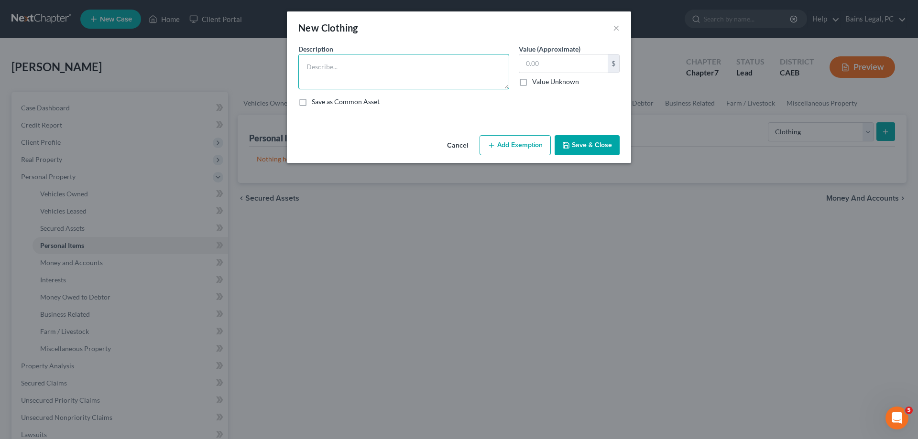
click at [484, 73] on textarea at bounding box center [403, 71] width 211 height 35
type textarea "Clothing"
type input "50"
click at [531, 147] on button "Add Exemption" at bounding box center [514, 145] width 71 height 20
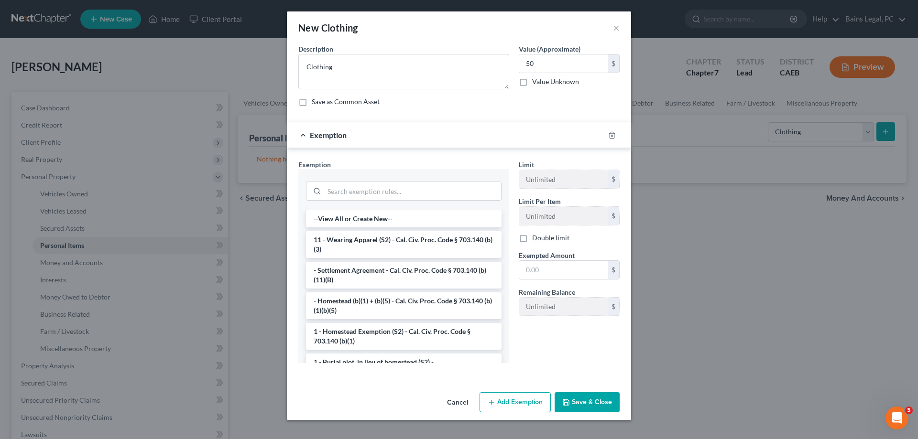
click at [360, 239] on li "11 - Wearing Apparel (S2) - Cal. Civ. Proc. Code § 703.140 (b)(3)" at bounding box center [404, 244] width 196 height 27
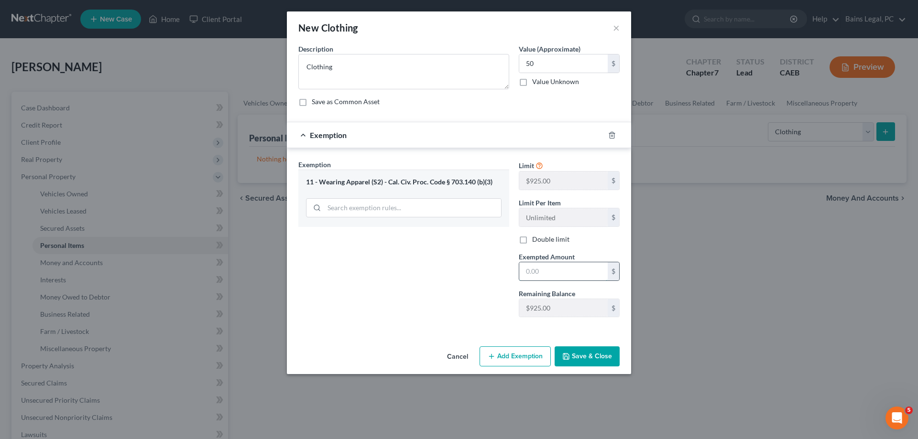
click at [560, 269] on input "text" at bounding box center [563, 271] width 88 height 18
type input "50"
click at [592, 357] on button "Save & Close" at bounding box center [587, 357] width 65 height 20
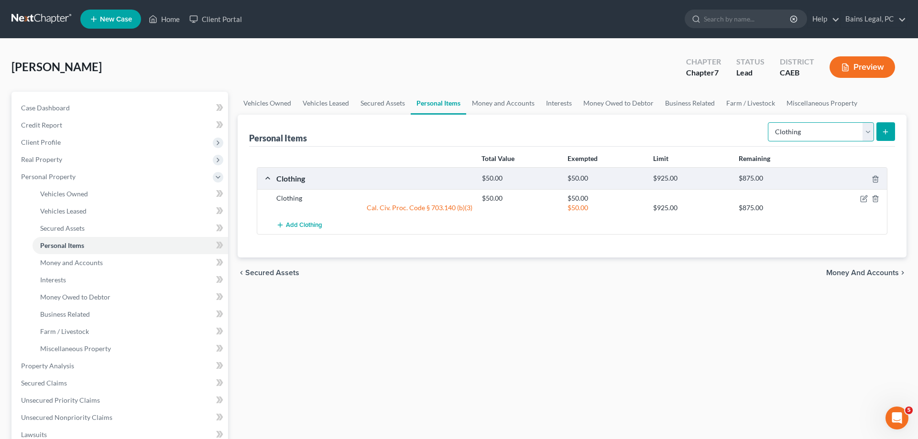
click at [768, 122] on select "Select Item Type Clothing Collectibles Of Value Electronics Firearms Household …" at bounding box center [821, 131] width 106 height 19
select select "electronics"
click option "Electronics" at bounding box center [0, 0] width 0 height 0
click at [882, 129] on button "submit" at bounding box center [885, 131] width 19 height 19
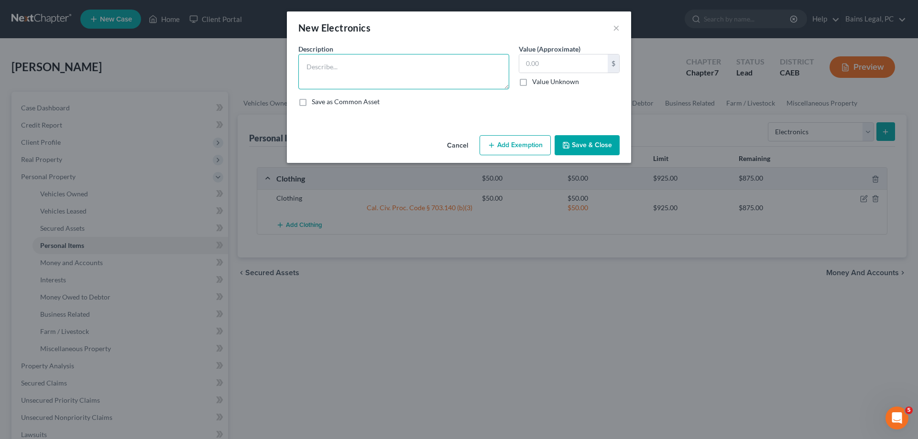
click at [341, 75] on textarea at bounding box center [403, 71] width 211 height 35
type textarea "Electronics"
type input "200"
click at [505, 143] on button "Add Exemption" at bounding box center [514, 145] width 71 height 20
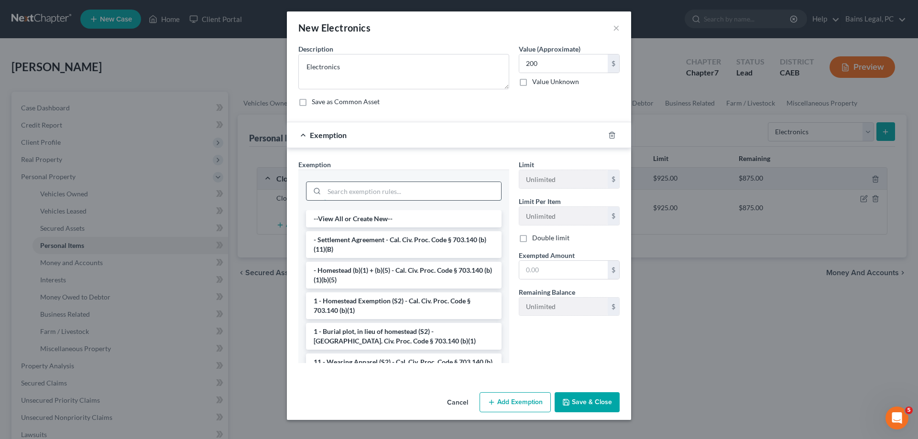
click at [403, 193] on input "search" at bounding box center [412, 191] width 177 height 18
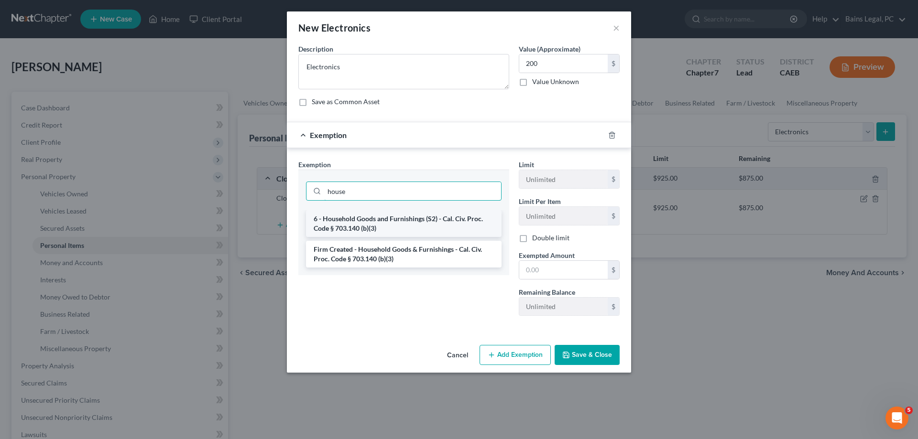
type input "house"
click at [401, 224] on li "6 - Household Goods and Furnishings (S2) - Cal. Civ. Proc. Code § 703.140 (b)(3)" at bounding box center [404, 223] width 196 height 27
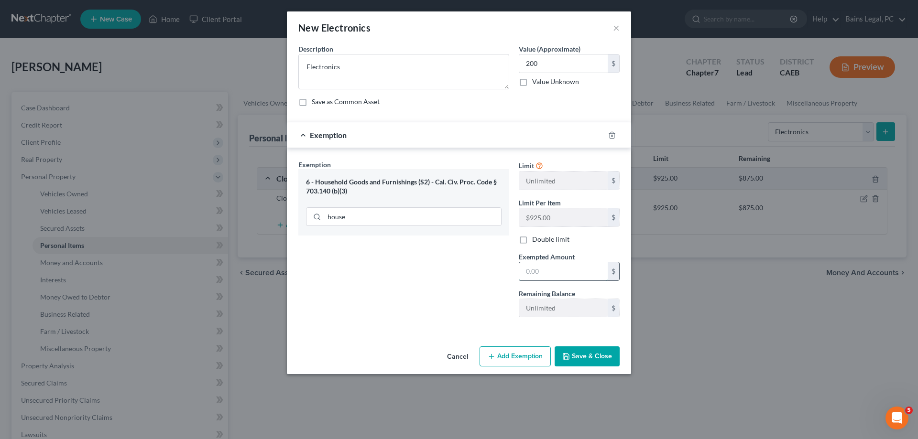
click at [544, 263] on input "text" at bounding box center [563, 271] width 88 height 18
type input "200"
click at [608, 354] on button "Save & Close" at bounding box center [587, 357] width 65 height 20
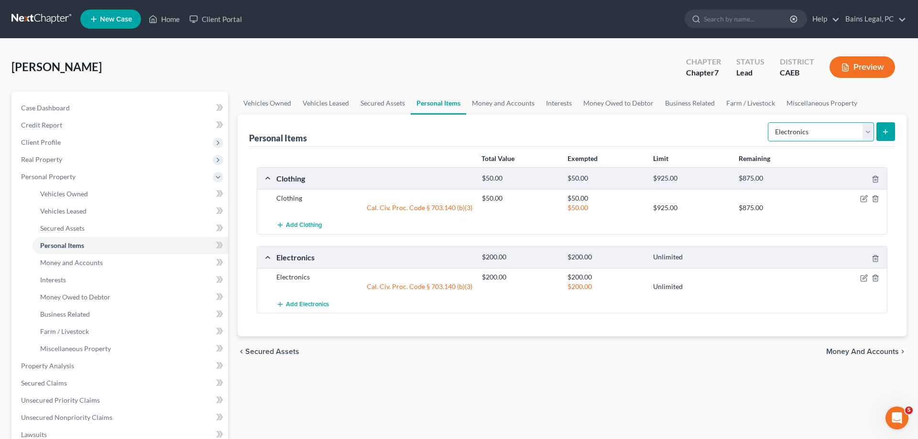
click at [768, 122] on select "Select Item Type Clothing Collectibles Of Value Electronics Firearms Household …" at bounding box center [821, 131] width 106 height 19
select select "household_goods"
click option "Household Goods" at bounding box center [0, 0] width 0 height 0
click at [881, 132] on button "submit" at bounding box center [885, 131] width 19 height 19
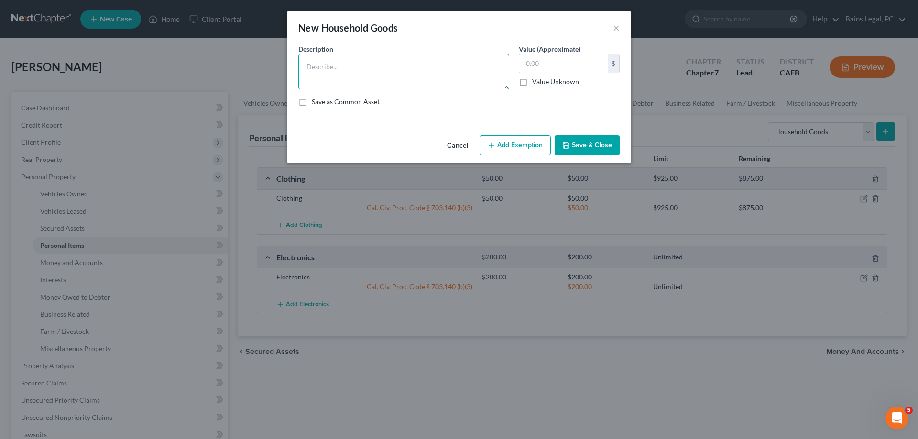
click at [398, 68] on textarea at bounding box center [403, 71] width 211 height 35
type textarea "Household Goods"
type input "300"
click at [515, 145] on button "Add Exemption" at bounding box center [514, 145] width 71 height 20
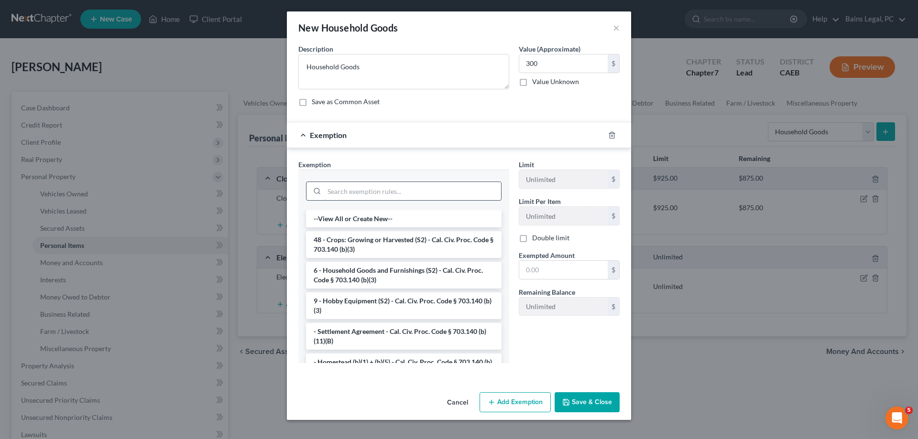
click at [384, 189] on input "search" at bounding box center [412, 191] width 177 height 18
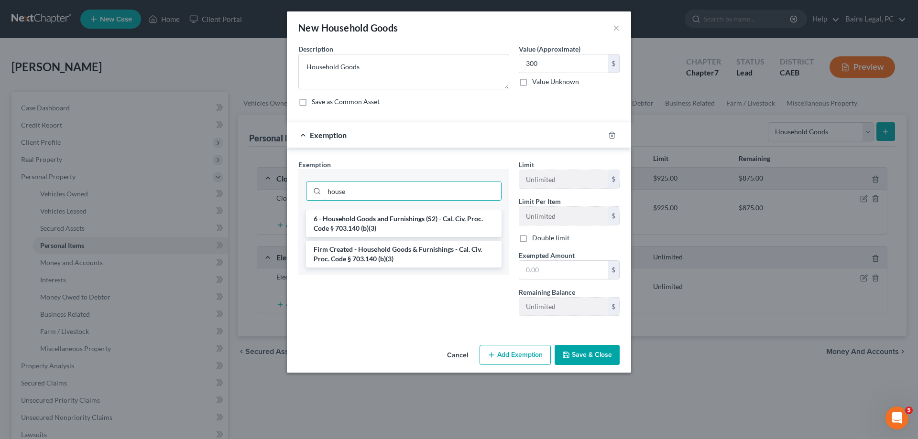
type input "house"
click at [393, 219] on li "6 - Household Goods and Furnishings (S2) - Cal. Civ. Proc. Code § 703.140 (b)(3)" at bounding box center [404, 223] width 196 height 27
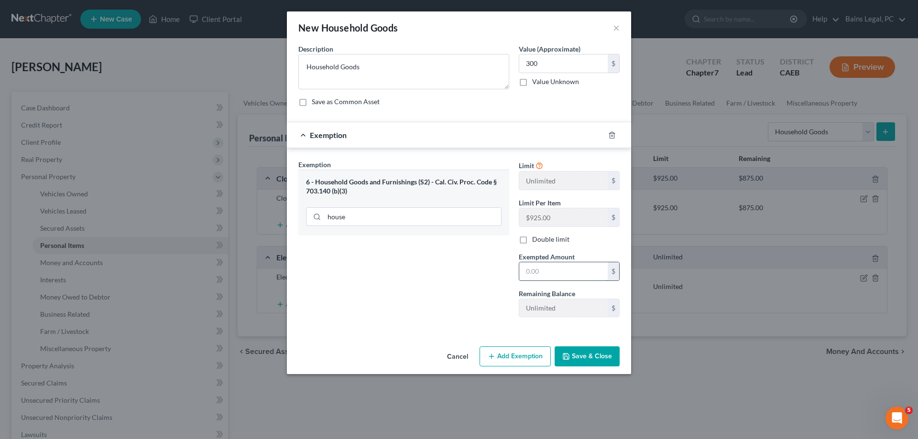
click at [566, 274] on input "text" at bounding box center [563, 271] width 88 height 18
type input "300"
click at [583, 359] on button "Save & Close" at bounding box center [587, 357] width 65 height 20
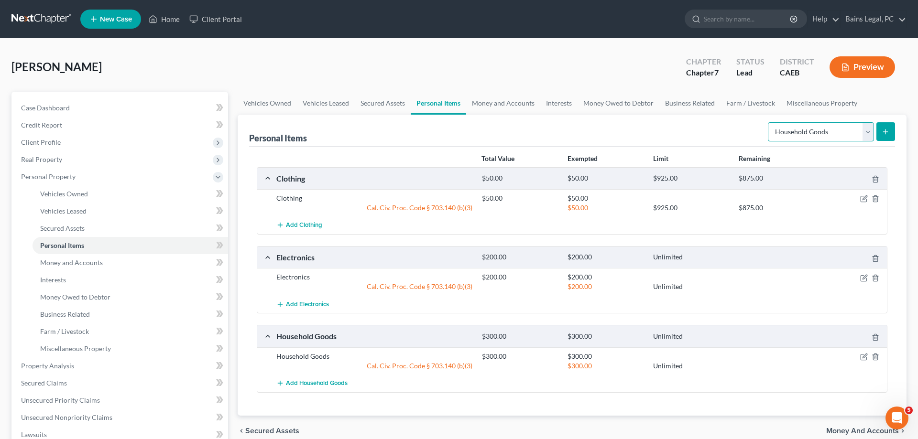
click at [768, 122] on select "Select Item Type Clothing Collectibles Of Value Electronics Firearms Household …" at bounding box center [821, 131] width 106 height 19
select select "jewelry"
click option "Jewelry" at bounding box center [0, 0] width 0 height 0
click at [886, 132] on icon "submit" at bounding box center [886, 132] width 8 height 8
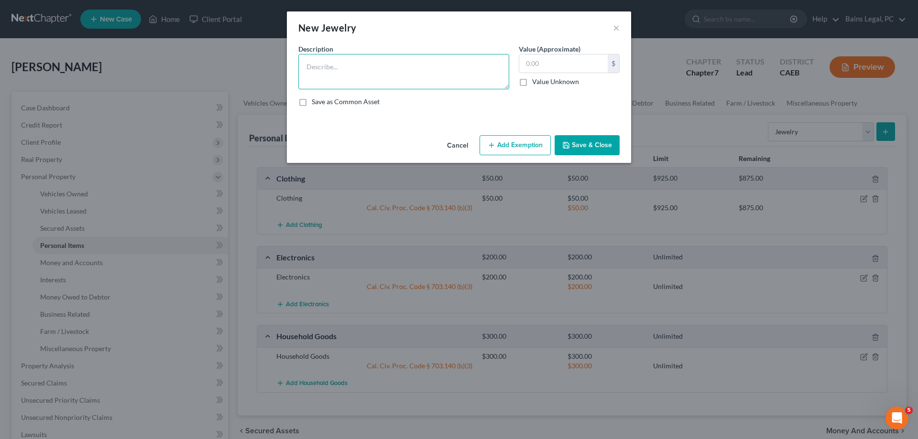
click at [384, 81] on textarea at bounding box center [403, 71] width 211 height 35
type textarea "Jewelry"
drag, startPoint x: 600, startPoint y: 142, endPoint x: 899, endPoint y: 209, distance: 306.1
click at [604, 142] on button "Save & Close" at bounding box center [587, 145] width 65 height 20
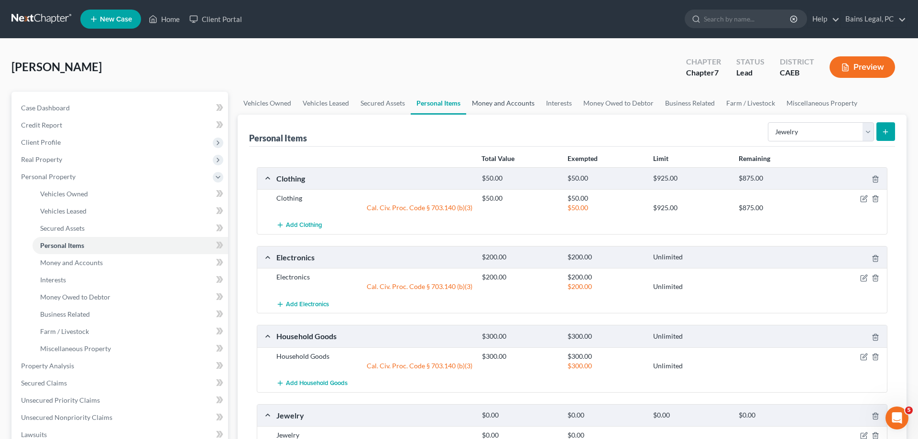
click at [479, 104] on link "Money and Accounts" at bounding box center [503, 103] width 74 height 23
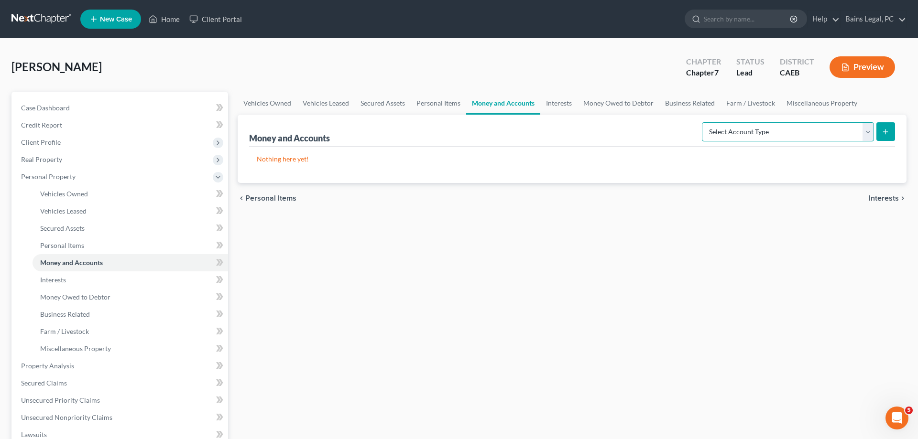
click at [702, 122] on select "Select Account Type Brokerage Cash on Hand Certificates of Deposit Checking Acc…" at bounding box center [788, 131] width 172 height 19
select select "security_deposits"
click option "Security Deposits or Prepayments" at bounding box center [0, 0] width 0 height 0
click at [887, 134] on icon "submit" at bounding box center [886, 132] width 8 height 8
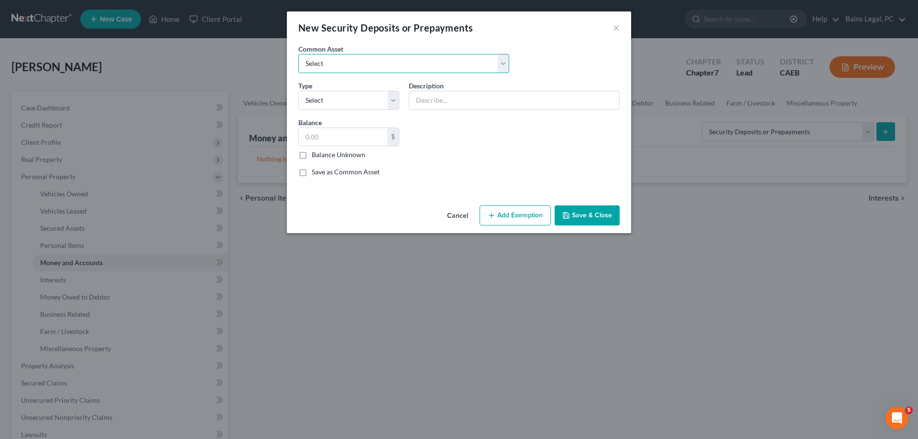
click at [298, 54] on select "Select Security deposit with landlord" at bounding box center [403, 63] width 211 height 19
select select "0"
click option "Security deposit with landlord" at bounding box center [0, 0] width 0 height 0
type input "Security deposit with landlord"
type input "600.00"
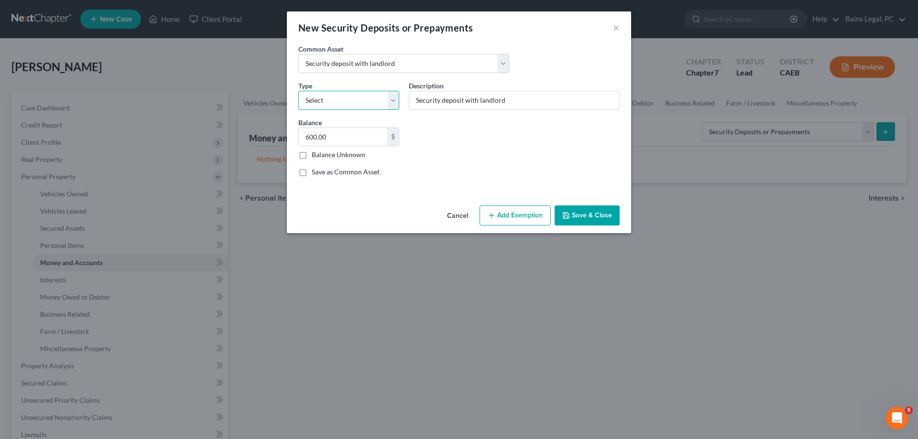
click at [298, 91] on select "Select Electric Gas Heating Oil Security Deposit On Rental Unit Prepaid Rent Te…" at bounding box center [348, 100] width 101 height 19
select select "3"
click option "Security Deposit On Rental Unit" at bounding box center [0, 0] width 0 height 0
click at [348, 141] on input "600.00" at bounding box center [343, 137] width 88 height 18
type input "1,100"
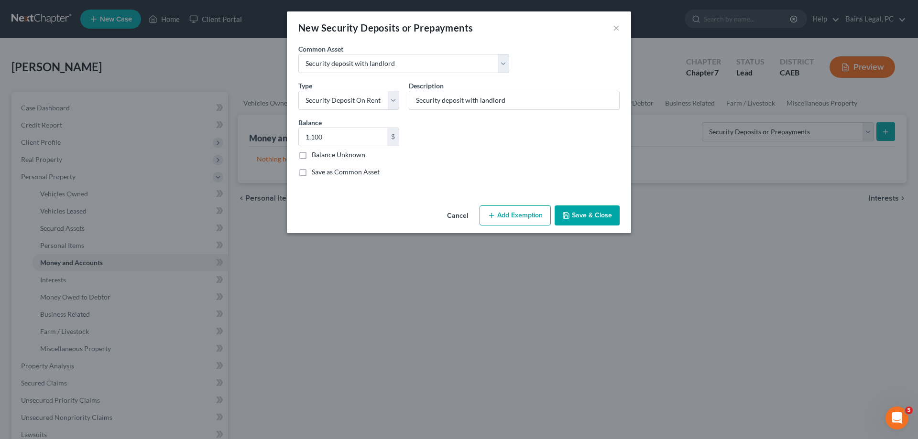
click at [525, 218] on button "Add Exemption" at bounding box center [514, 216] width 71 height 20
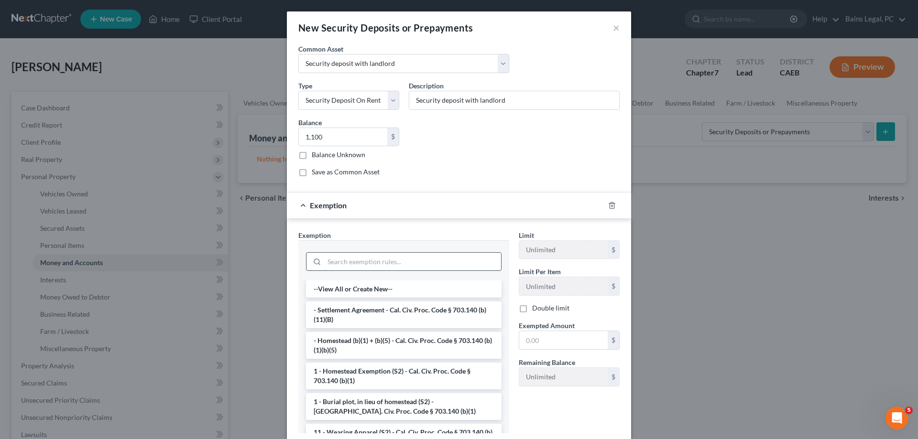
click at [401, 261] on input "search" at bounding box center [412, 262] width 177 height 18
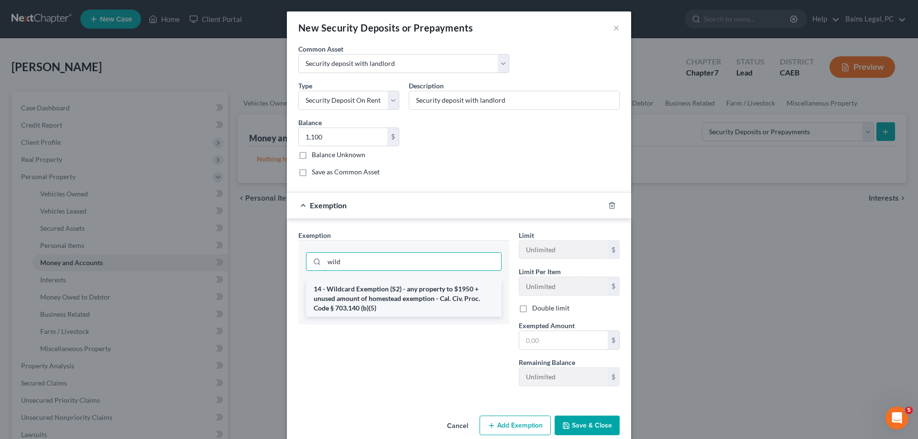
type input "wild"
drag, startPoint x: 413, startPoint y: 296, endPoint x: 510, endPoint y: 307, distance: 98.1
click at [413, 296] on li "14 - Wildcard Exemption (S2) - any property to $1950 + unused amount of homeste…" at bounding box center [404, 299] width 196 height 36
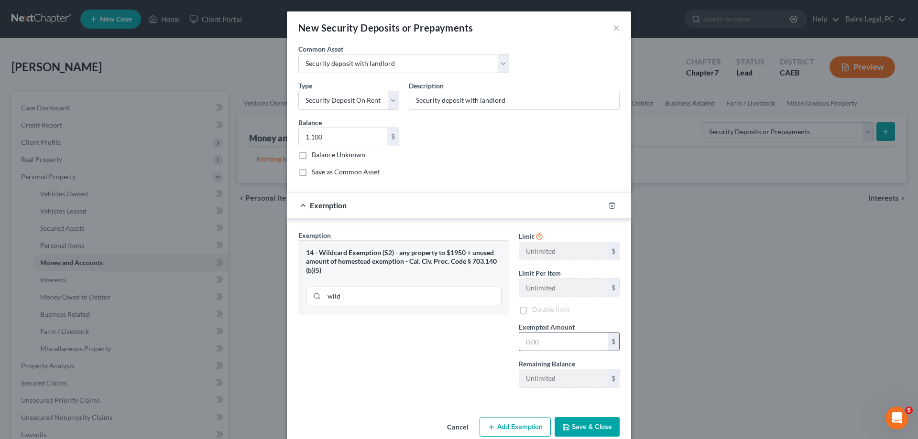
click at [558, 338] on input "text" at bounding box center [563, 342] width 88 height 18
type input "1,100"
click at [578, 428] on button "Save & Close" at bounding box center [587, 427] width 65 height 20
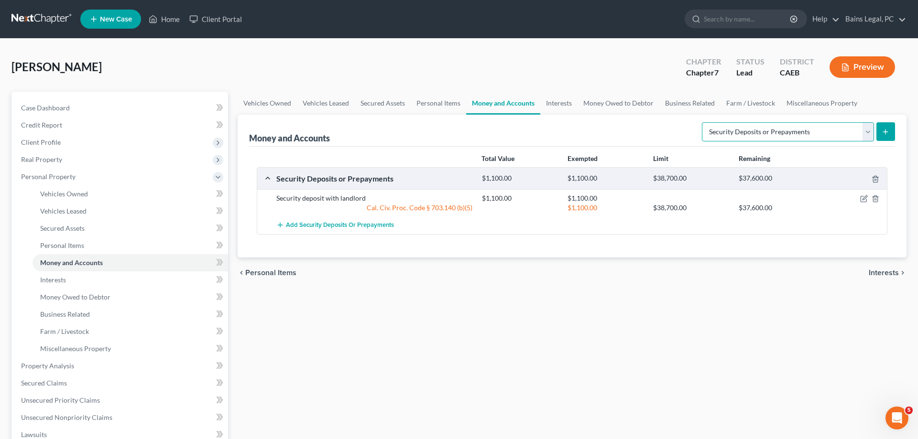
click at [702, 122] on select "Select Account Type Brokerage Cash on Hand Certificates of Deposit Checking Acc…" at bounding box center [788, 131] width 172 height 19
select select "checking"
click option "Checking Account" at bounding box center [0, 0] width 0 height 0
click at [893, 131] on button "submit" at bounding box center [885, 131] width 19 height 19
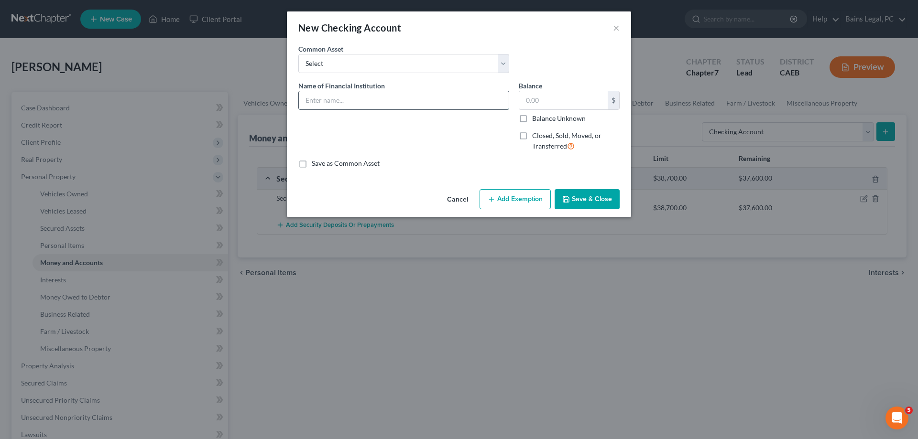
click at [399, 106] on input "text" at bounding box center [404, 100] width 210 height 18
drag, startPoint x: 387, startPoint y: 102, endPoint x: 208, endPoint y: 98, distance: 178.8
click at [299, 99] on input "[PERSON_NAME] Fargo...3604" at bounding box center [404, 100] width 210 height 18
type input "[PERSON_NAME] Fargo...3604"
click at [555, 99] on input "text" at bounding box center [563, 100] width 88 height 18
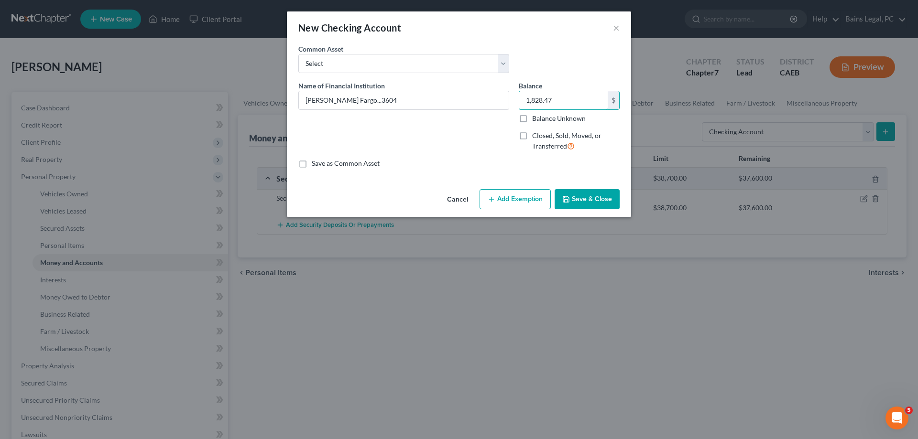
type input "1,828.47"
drag, startPoint x: 517, startPoint y: 201, endPoint x: 439, endPoint y: 219, distance: 80.5
click at [513, 202] on button "Add Exemption" at bounding box center [514, 199] width 71 height 20
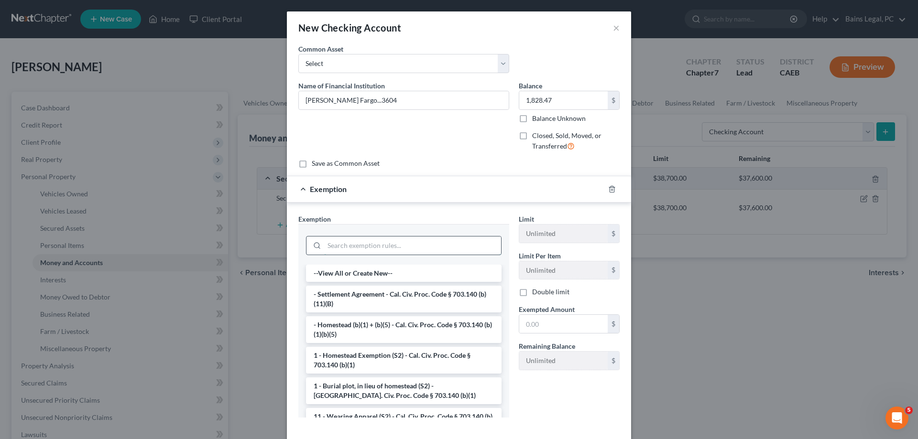
click at [399, 240] on input "search" at bounding box center [412, 246] width 177 height 18
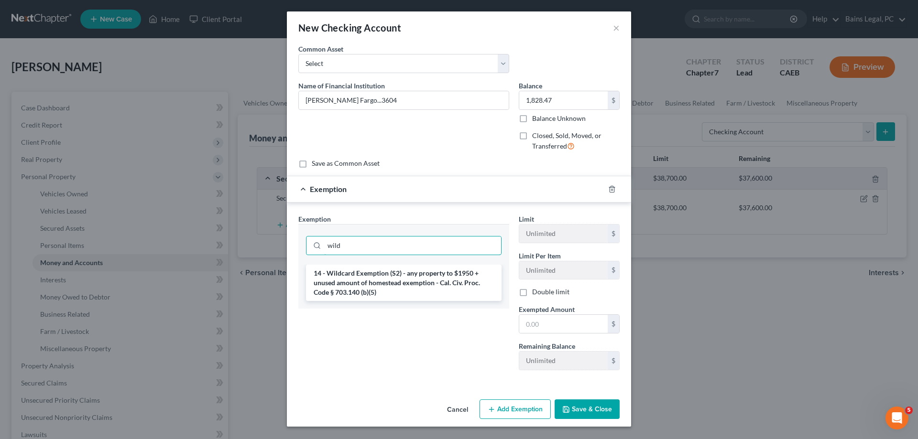
type input "wild"
click at [419, 280] on li "14 - Wildcard Exemption (S2) - any property to $1950 + unused amount of homeste…" at bounding box center [404, 283] width 196 height 36
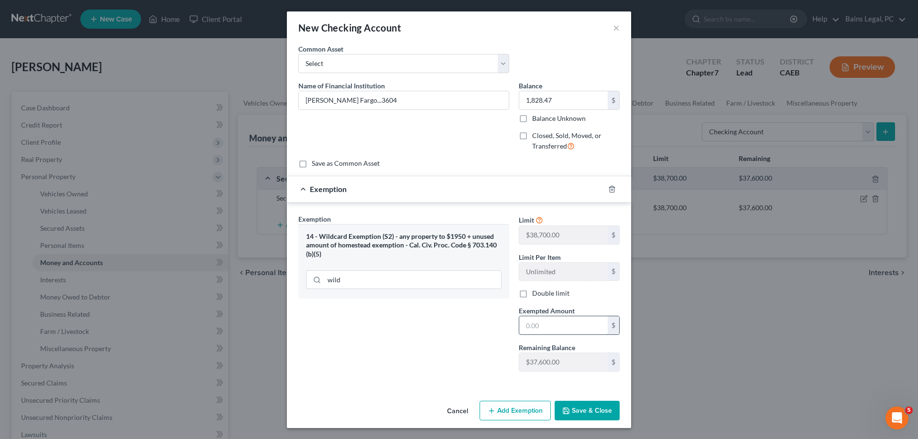
click at [552, 321] on input "text" at bounding box center [563, 325] width 88 height 18
type input "1,828.47"
click at [576, 406] on button "Save & Close" at bounding box center [587, 411] width 65 height 20
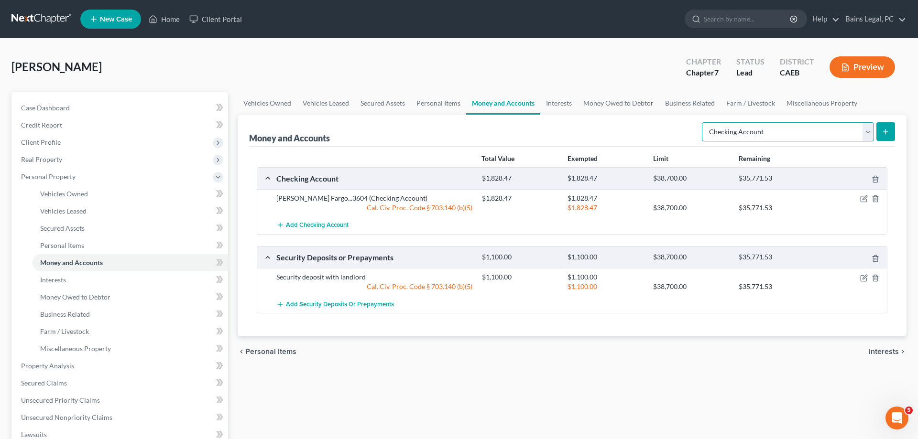
click at [702, 122] on select "Select Account Type Brokerage Cash on Hand Certificates of Deposit Checking Acc…" at bounding box center [788, 131] width 172 height 19
select select "savings"
click option "Savings Account" at bounding box center [0, 0] width 0 height 0
click at [889, 130] on button "submit" at bounding box center [885, 131] width 19 height 19
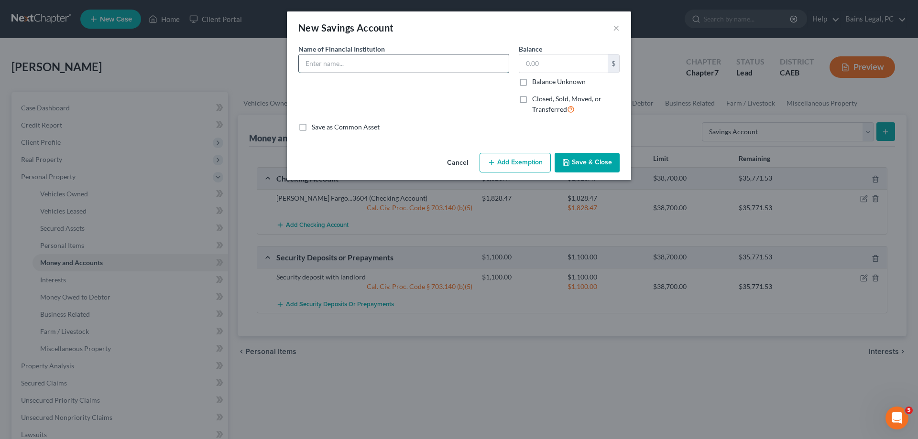
click at [435, 64] on input "text" at bounding box center [404, 63] width 210 height 18
type input "[PERSON_NAME] Fargo...7233"
drag, startPoint x: 411, startPoint y: 60, endPoint x: 270, endPoint y: 51, distance: 141.3
click at [299, 57] on input "[PERSON_NAME] Fargo...7233" at bounding box center [404, 63] width 210 height 18
click at [545, 61] on input "text" at bounding box center [563, 63] width 88 height 18
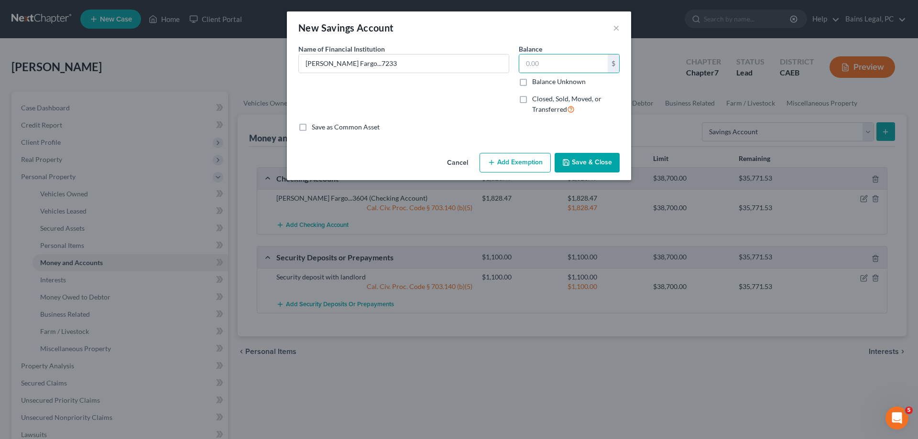
drag, startPoint x: 608, startPoint y: 171, endPoint x: 642, endPoint y: 169, distance: 33.5
click at [608, 171] on button "Save & Close" at bounding box center [587, 163] width 65 height 20
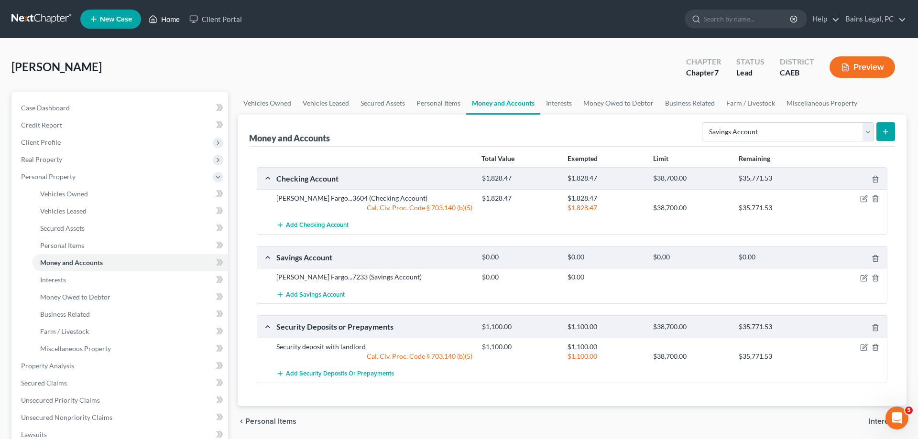
click at [174, 20] on link "Home" at bounding box center [164, 19] width 41 height 17
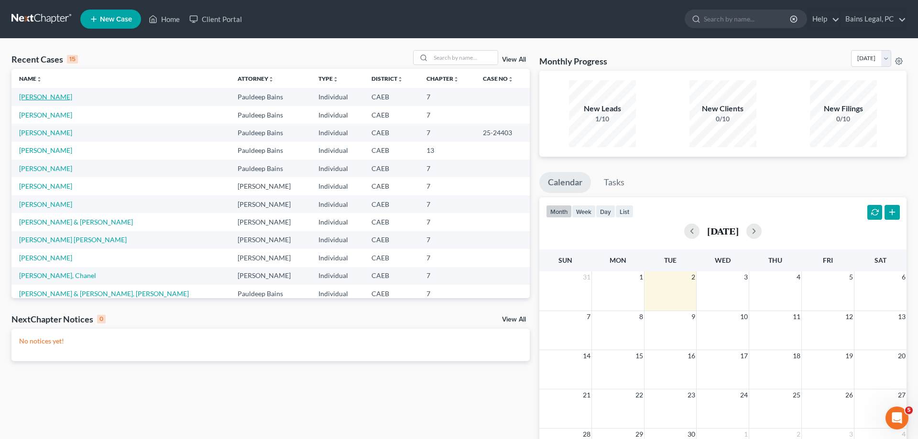
click at [40, 97] on link "[PERSON_NAME]" at bounding box center [45, 97] width 53 height 8
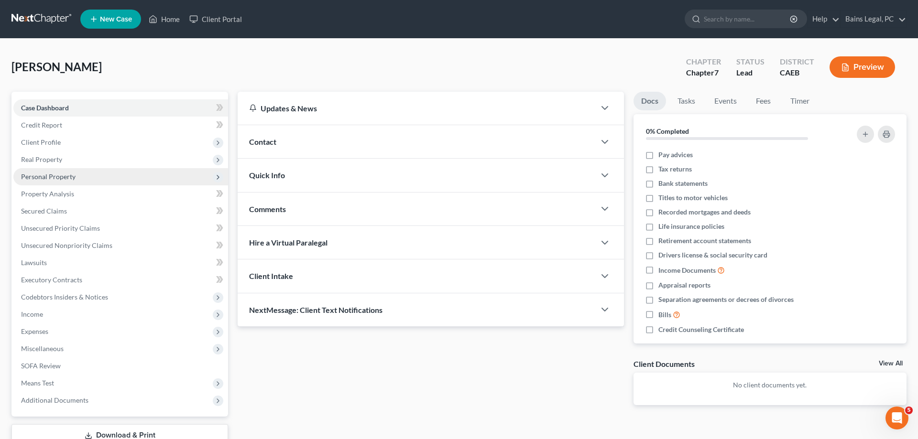
click at [107, 183] on span "Personal Property" at bounding box center [120, 176] width 215 height 17
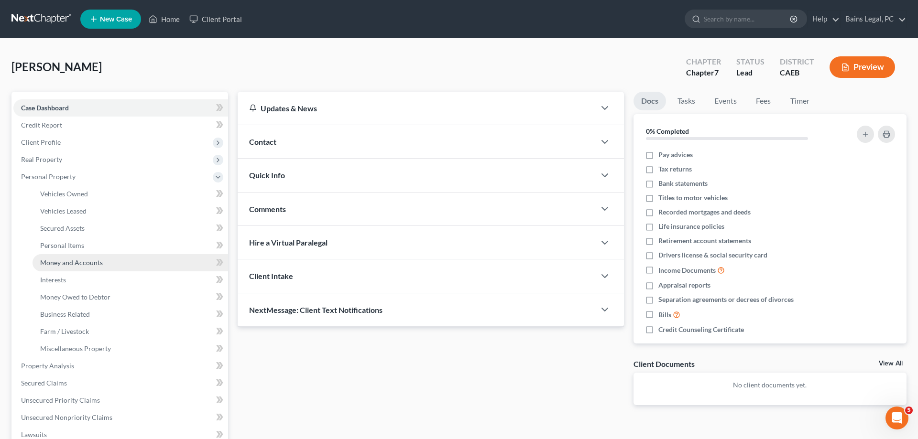
click at [98, 266] on span "Money and Accounts" at bounding box center [71, 263] width 63 height 8
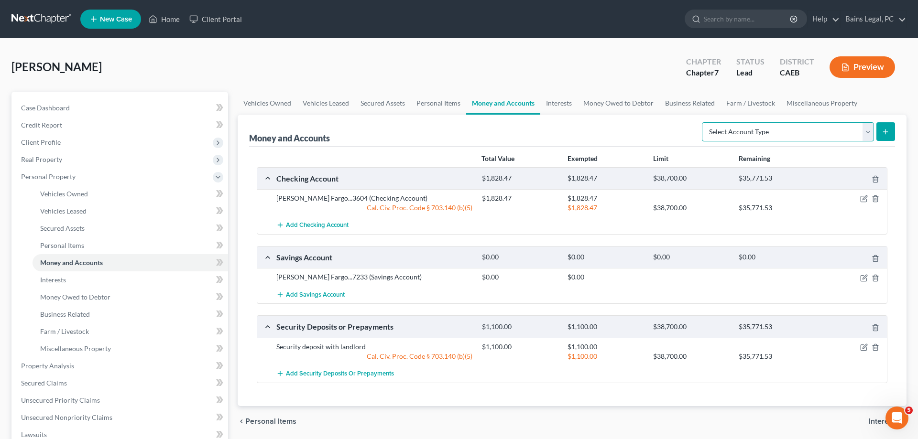
click at [702, 122] on select "Select Account Type Brokerage Cash on Hand Certificates of Deposit Checking Acc…" at bounding box center [788, 131] width 172 height 19
select select "other"
click option "Other (Credit Union, Health Savings Account, etc)" at bounding box center [0, 0] width 0 height 0
click at [885, 125] on button "submit" at bounding box center [885, 131] width 19 height 19
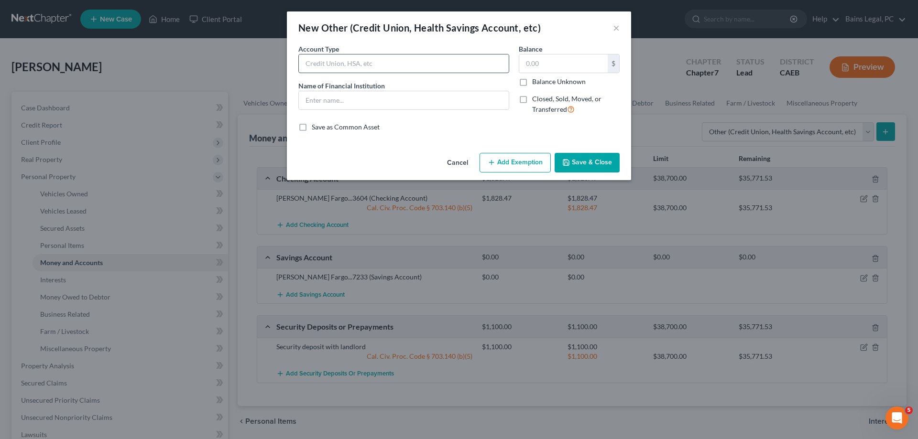
click at [399, 68] on input "text" at bounding box center [404, 63] width 210 height 18
type input "Phone App"
type input "Meneylion"
click at [599, 162] on button "Save & Close" at bounding box center [587, 163] width 65 height 20
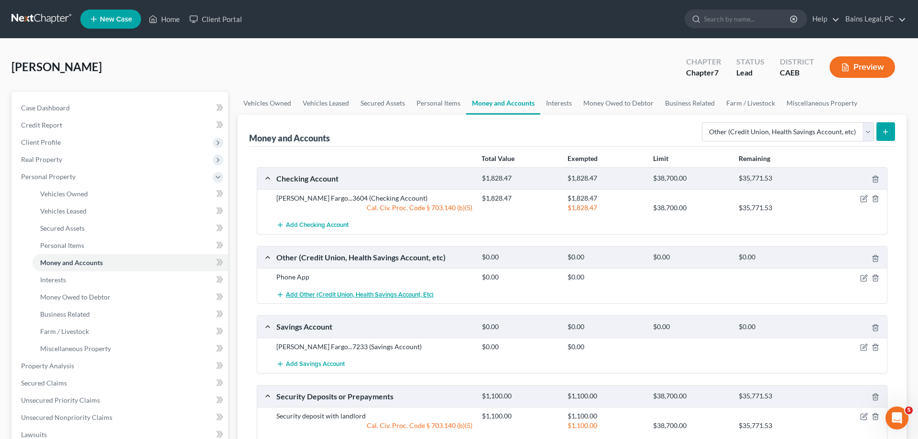
click at [342, 294] on span "Add Other (Credit Union, Health Savings Account, etc)" at bounding box center [360, 295] width 148 height 8
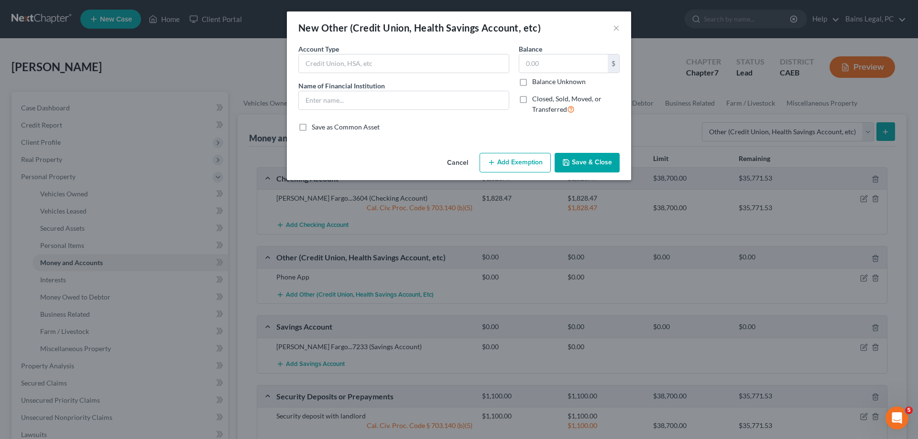
click at [371, 50] on div "Account Type" at bounding box center [403, 58] width 211 height 29
click at [374, 61] on input "text" at bounding box center [404, 63] width 210 height 18
type input "Phone App"
type input "Earnin Card"
click at [584, 157] on button "Save & Close" at bounding box center [587, 163] width 65 height 20
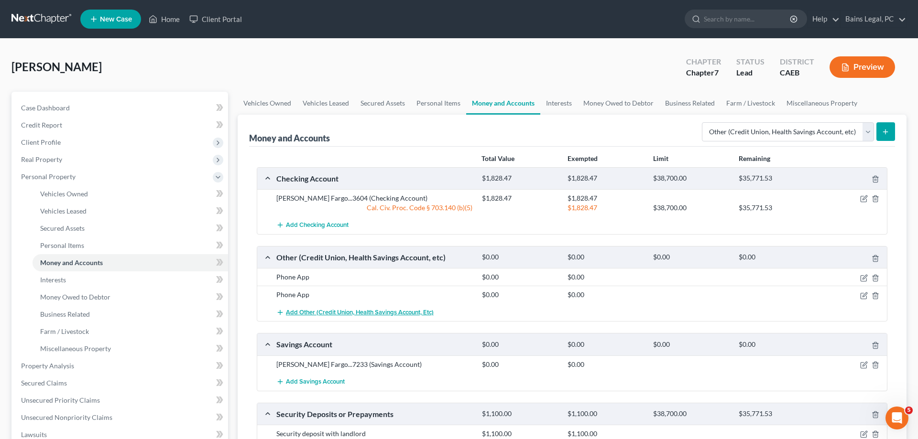
click at [357, 315] on span "Add Other (Credit Union, Health Savings Account, etc)" at bounding box center [360, 313] width 148 height 8
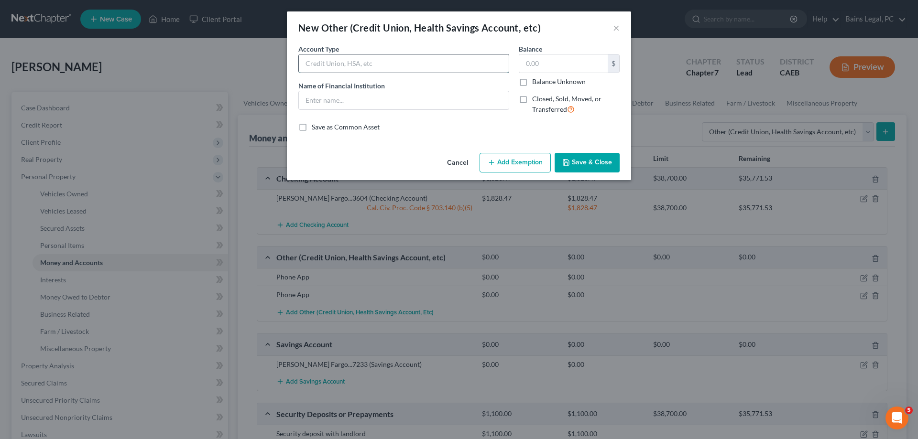
click at [421, 62] on input "text" at bounding box center [404, 63] width 210 height 18
type input "Spending Account"
type input "[PERSON_NAME]"
click at [589, 163] on button "Save & Close" at bounding box center [587, 163] width 65 height 20
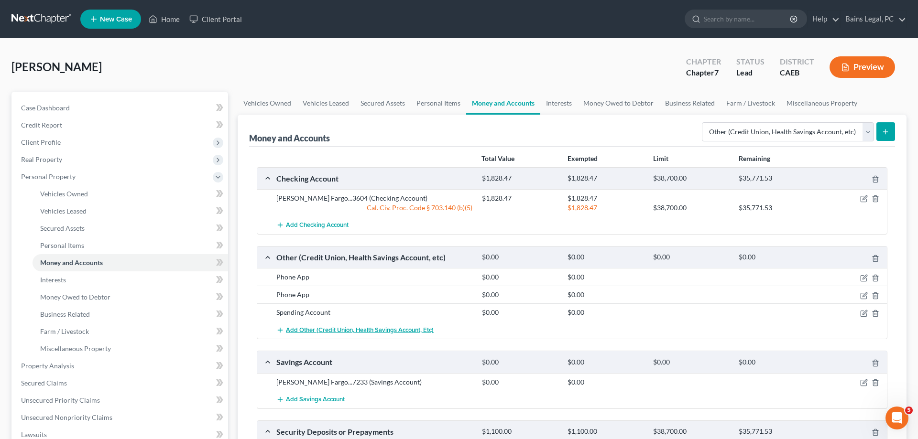
click at [333, 328] on span "Add Other (Credit Union, Health Savings Account, etc)" at bounding box center [360, 331] width 148 height 8
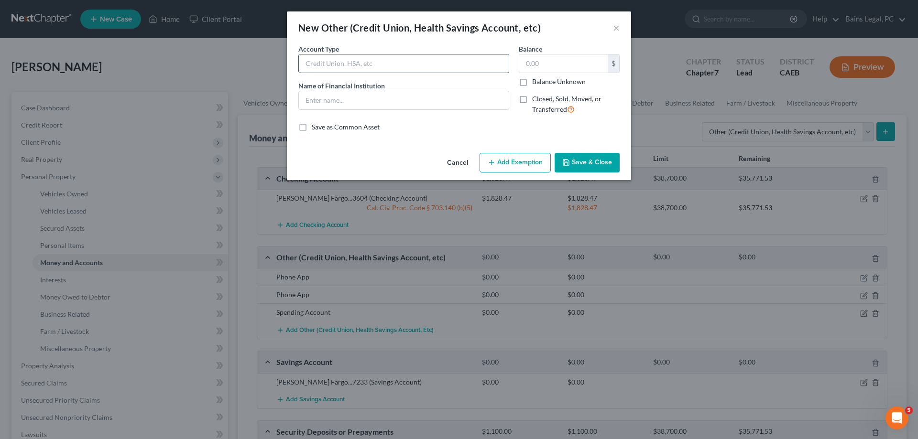
click at [377, 67] on input "text" at bounding box center [404, 63] width 210 height 18
type input "Phone App"
type input "C"
type input "e"
type input "Venmo"
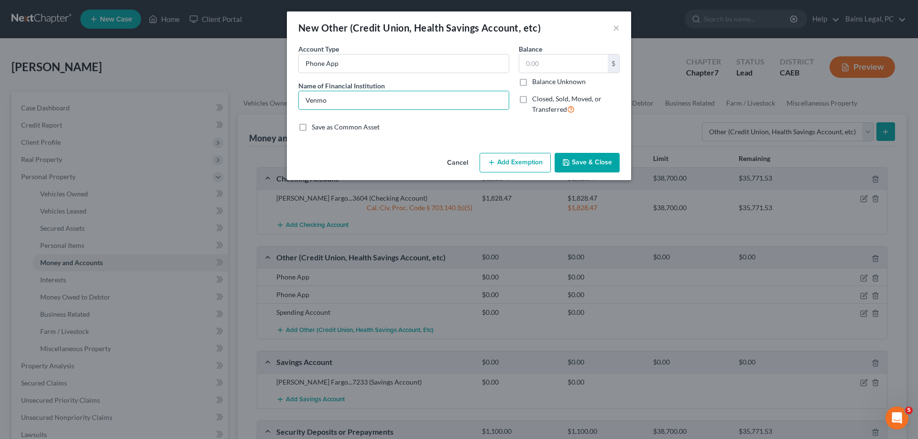
click at [557, 162] on button "Save & Close" at bounding box center [587, 163] width 65 height 20
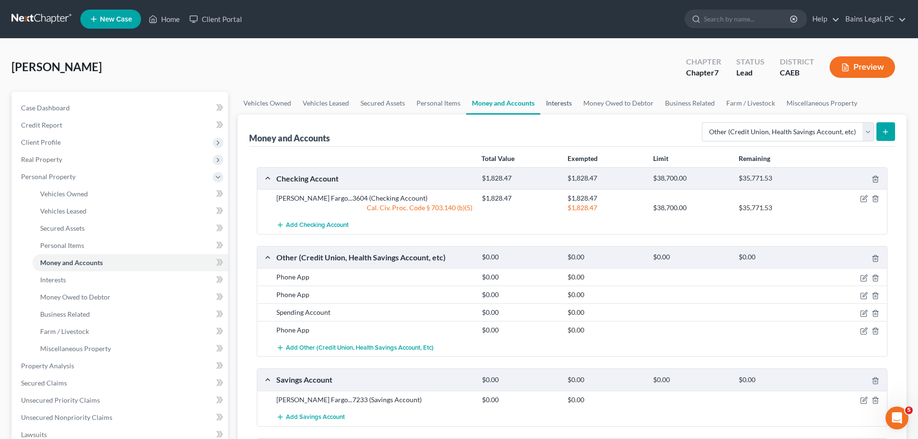
click at [551, 100] on link "Interests" at bounding box center [558, 103] width 37 height 23
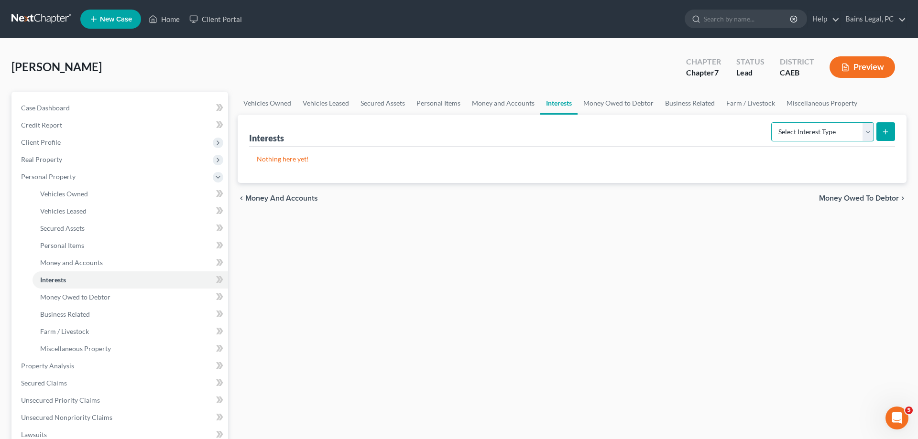
click at [771, 122] on select "Select Interest Type 401K Annuity Bond Education IRA Government Bond Government…" at bounding box center [822, 131] width 103 height 19
select select "401k"
click option "401K" at bounding box center [0, 0] width 0 height 0
click at [882, 129] on button "submit" at bounding box center [885, 131] width 19 height 19
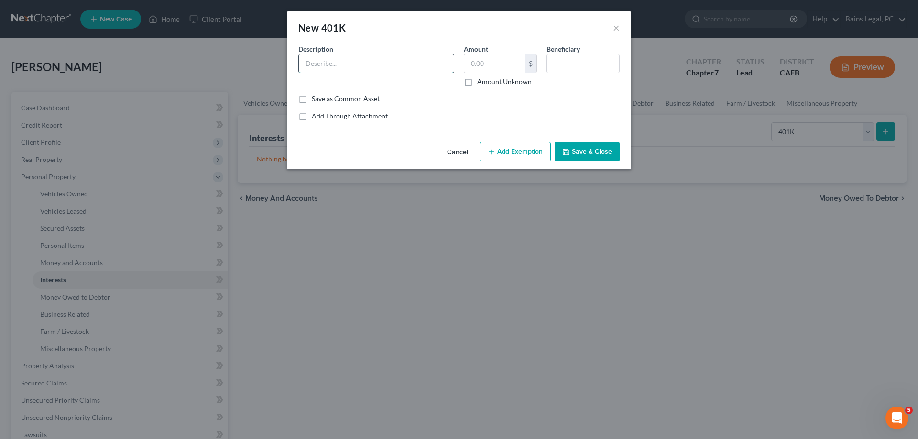
click at [386, 62] on input "text" at bounding box center [376, 63] width 155 height 18
type input "401(k)"
type input "1,013.94"
click at [530, 145] on button "Add Exemption" at bounding box center [514, 152] width 71 height 20
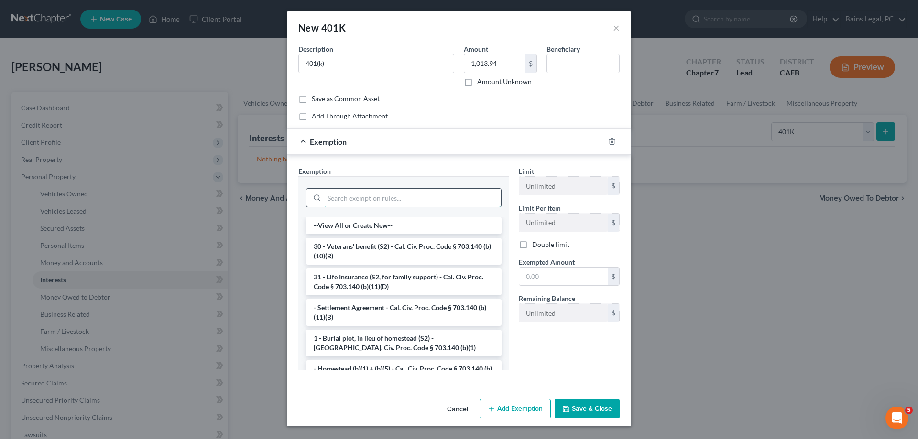
click at [426, 198] on input "search" at bounding box center [412, 198] width 177 height 18
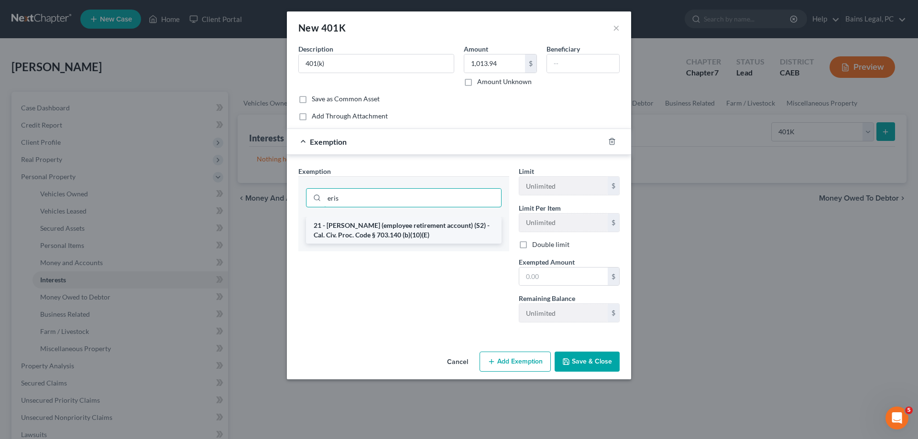
type input "eris"
drag, startPoint x: 406, startPoint y: 226, endPoint x: 543, endPoint y: 256, distance: 140.0
click at [407, 227] on li "21 - [PERSON_NAME] (employee retirement account) (S2) - Cal. Civ. Proc. Code § …" at bounding box center [404, 230] width 196 height 27
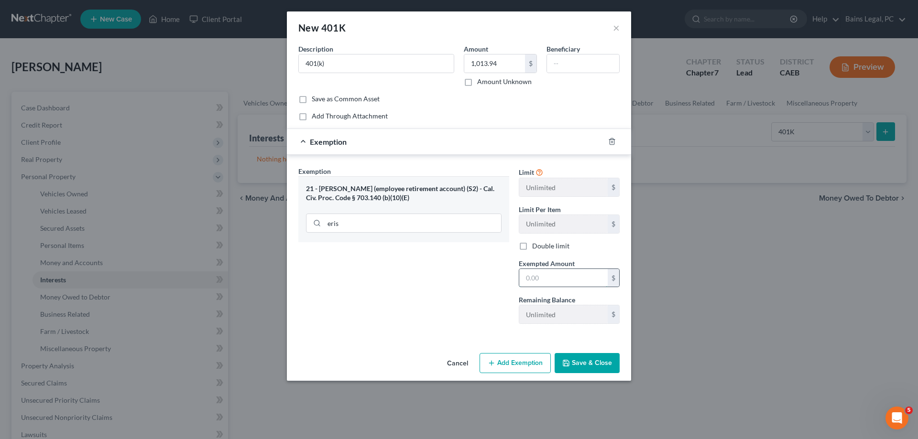
click at [579, 270] on input "text" at bounding box center [563, 278] width 88 height 18
type input "1,013.94"
click at [594, 365] on button "Save & Close" at bounding box center [587, 363] width 65 height 20
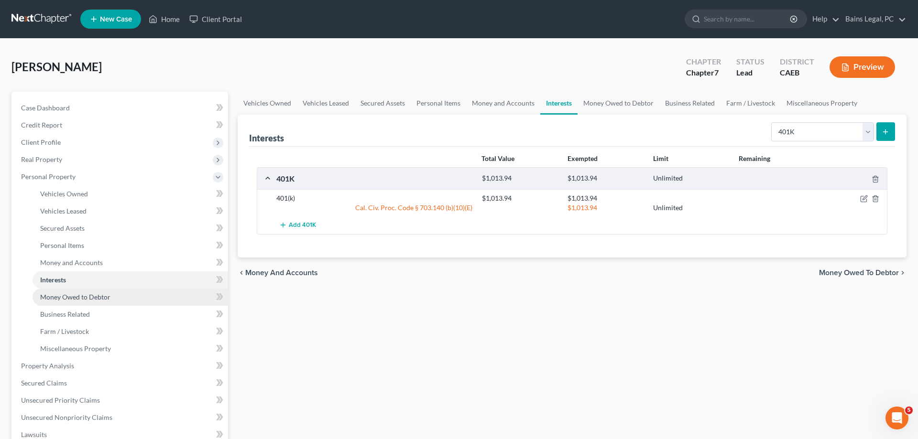
click at [127, 299] on link "Money Owed to Debtor" at bounding box center [131, 297] width 196 height 17
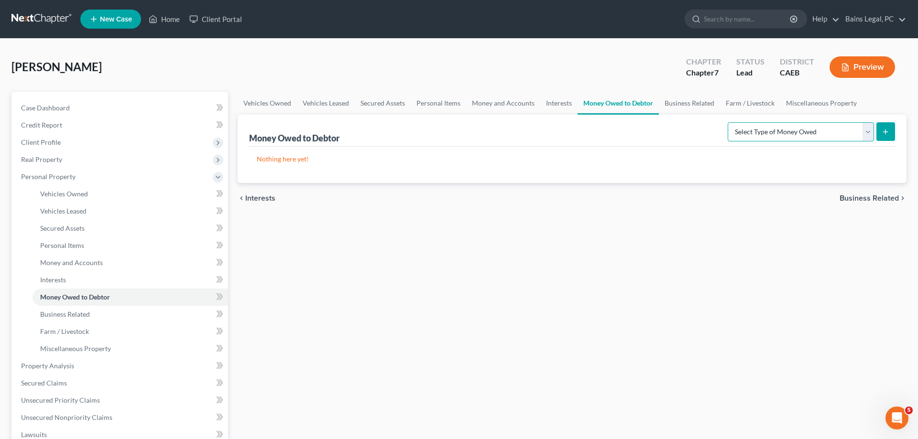
click at [728, 122] on select "Select Type of Money Owed Accounts Receivable Alimony Child Support Claims Agai…" at bounding box center [801, 131] width 146 height 19
select select "child_support"
click option "Child Support" at bounding box center [0, 0] width 0 height 0
click at [879, 130] on button "submit" at bounding box center [885, 131] width 19 height 19
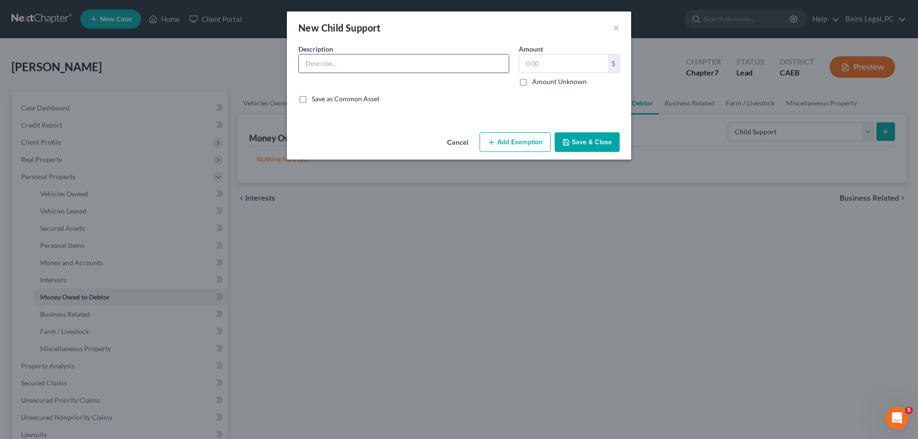
click at [391, 67] on input "text" at bounding box center [404, 63] width 210 height 18
type input "Past Due Child Support"
type input "299.02"
click at [521, 140] on button "Add Exemption" at bounding box center [514, 142] width 71 height 20
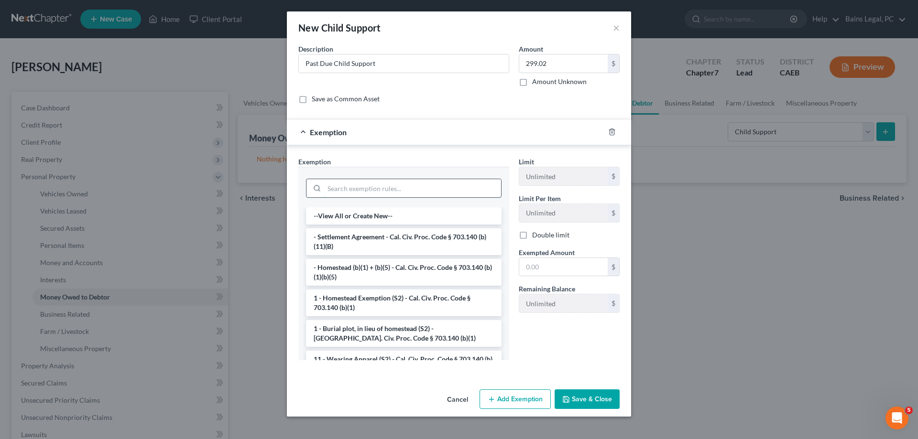
click at [349, 185] on input "search" at bounding box center [412, 188] width 177 height 18
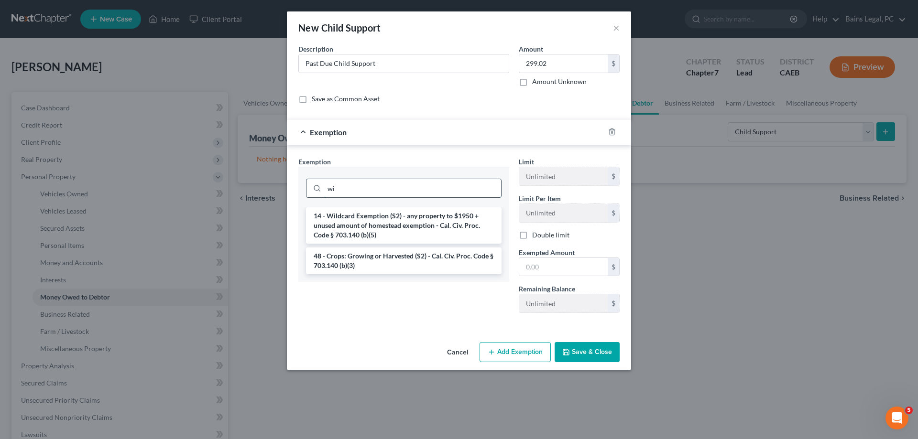
type input "w"
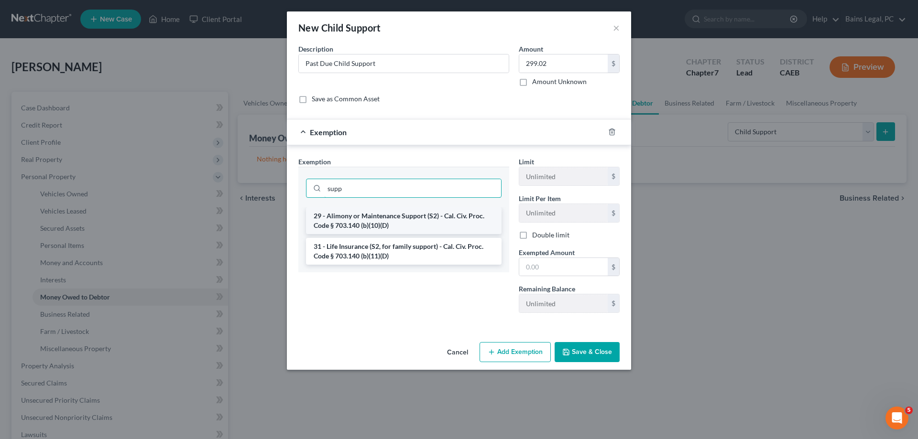
type input "supp"
drag, startPoint x: 381, startPoint y: 226, endPoint x: 463, endPoint y: 232, distance: 81.5
click at [382, 226] on li "29 - Alimony or Maintenance Support (S2) - Cal. Civ. Proc. Code § 703.140 (b)(1…" at bounding box center [404, 220] width 196 height 27
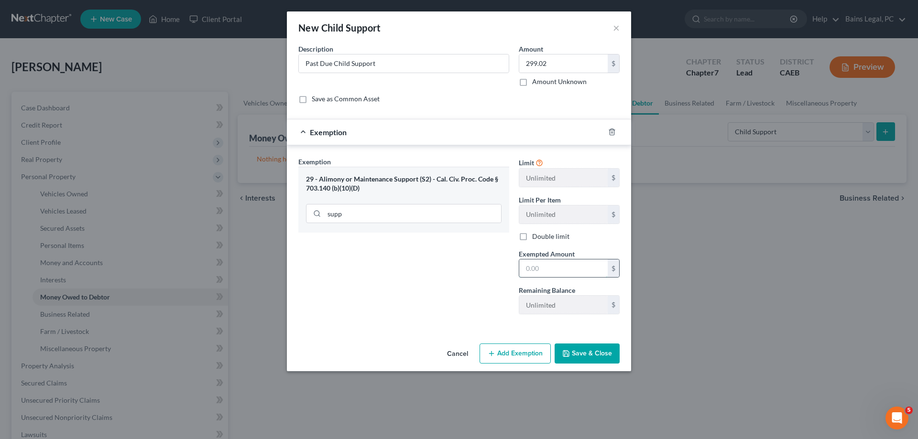
click at [548, 271] on input "text" at bounding box center [563, 269] width 88 height 18
type input "299.02"
click at [595, 350] on button "Save & Close" at bounding box center [587, 354] width 65 height 20
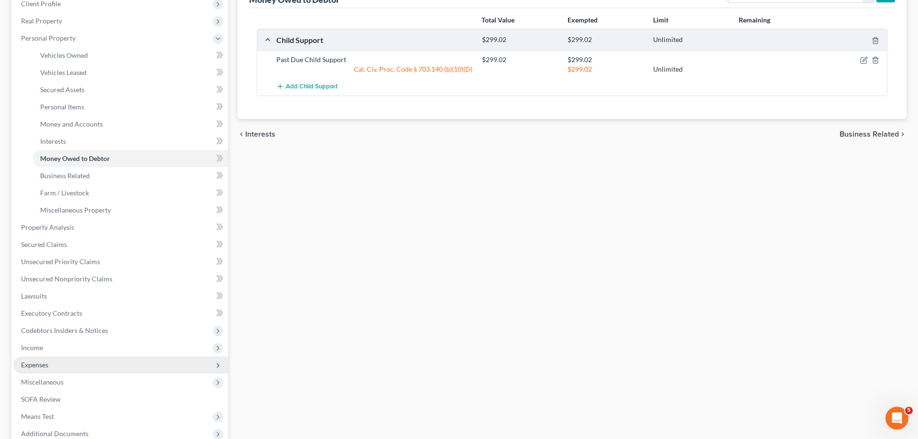
scroll to position [195, 0]
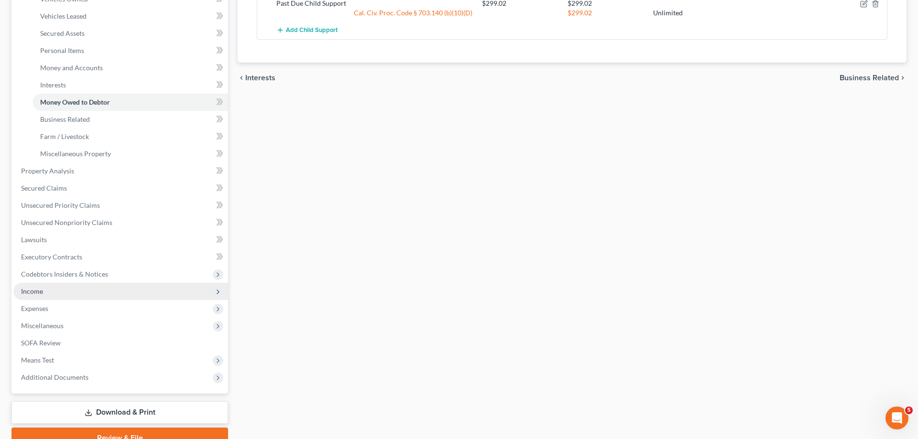
click at [65, 290] on span "Income" at bounding box center [120, 291] width 215 height 17
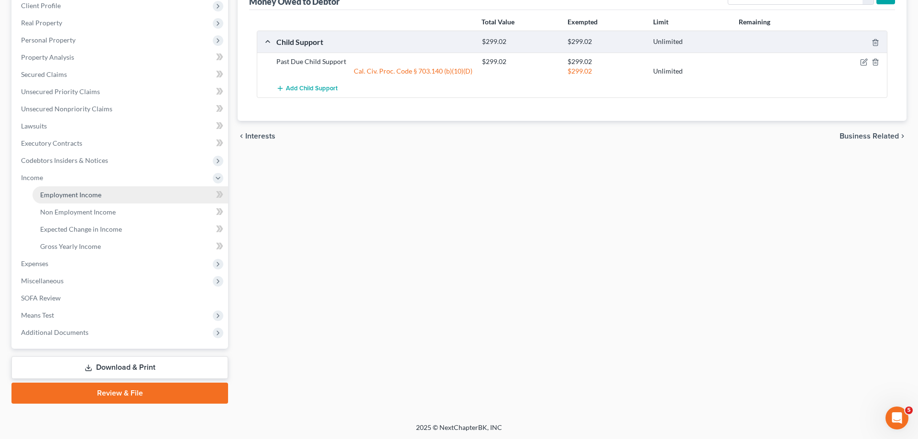
click at [86, 195] on span "Employment Income" at bounding box center [70, 195] width 61 height 8
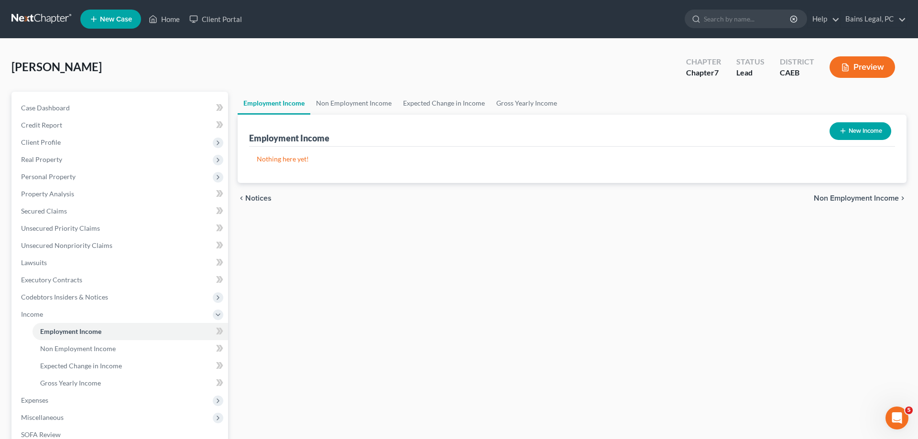
click at [866, 125] on button "New Income" at bounding box center [860, 131] width 62 height 18
select select "0"
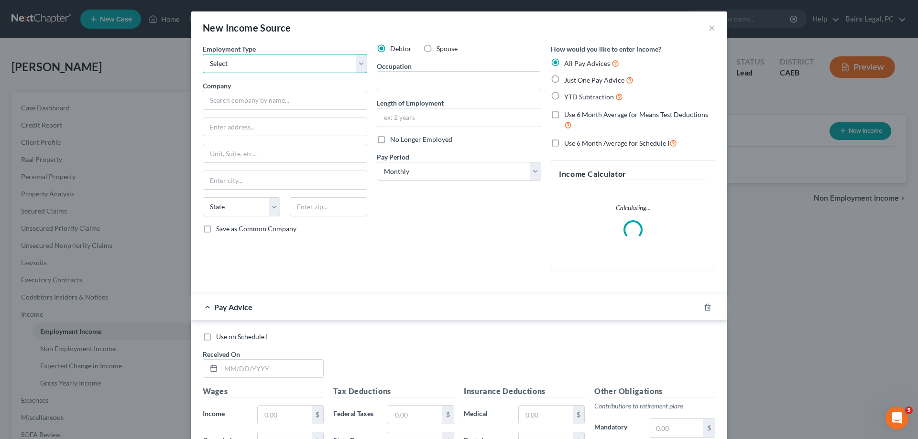
click at [203, 54] on select "Select Full or [DEMOGRAPHIC_DATA] Employment Self Employment" at bounding box center [285, 63] width 164 height 19
select select "0"
click option "Full or [DEMOGRAPHIC_DATA] Employment" at bounding box center [0, 0] width 0 height 0
click at [299, 101] on input "text" at bounding box center [285, 100] width 164 height 19
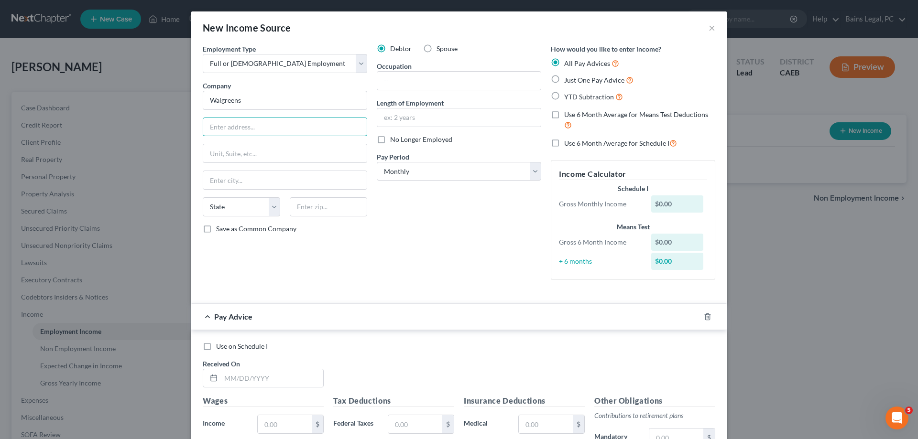
type input "Walgreens"
type input "[STREET_ADDRESS][PERSON_NAME]"
type input "95678"
type input "[GEOGRAPHIC_DATA]"
select select "4"
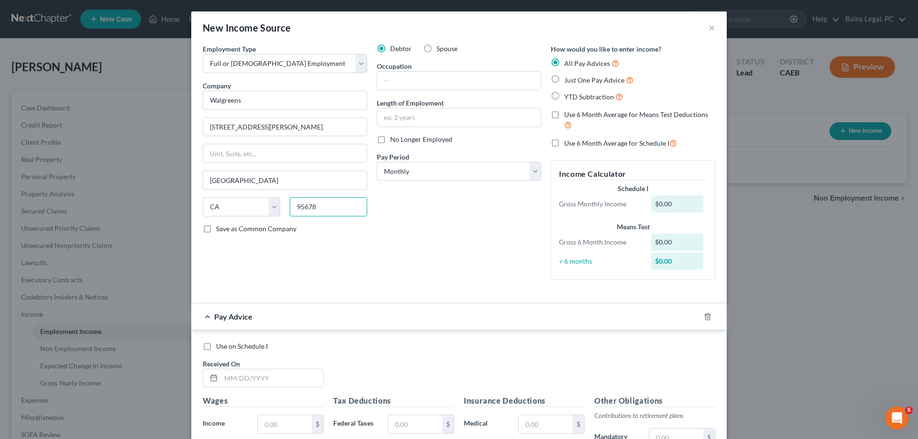
drag, startPoint x: 327, startPoint y: 206, endPoint x: 258, endPoint y: 205, distance: 69.3
click at [290, 205] on input "95678" at bounding box center [328, 206] width 77 height 19
type input "95611"
type input "[GEOGRAPHIC_DATA]"
click at [349, 206] on input "95611" at bounding box center [328, 206] width 77 height 19
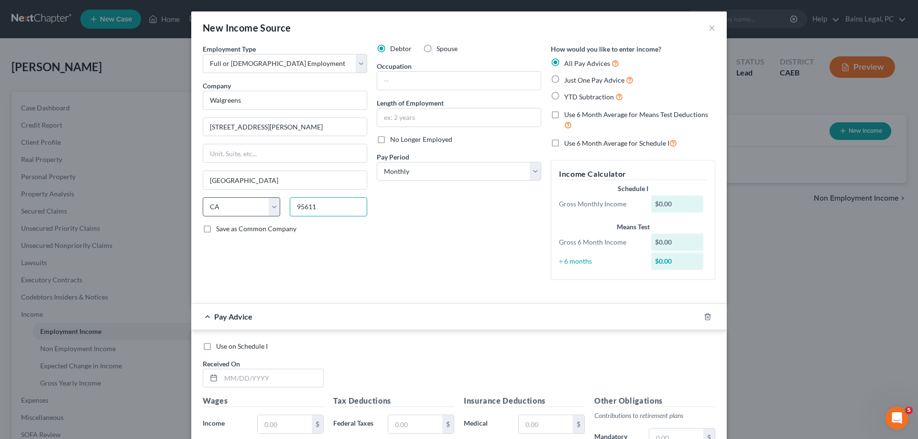
drag, startPoint x: 332, startPoint y: 206, endPoint x: 265, endPoint y: 206, distance: 67.4
click at [290, 206] on input "95611" at bounding box center [328, 206] width 77 height 19
type input "95661"
type input "[GEOGRAPHIC_DATA]"
click at [295, 379] on input "text" at bounding box center [272, 379] width 102 height 18
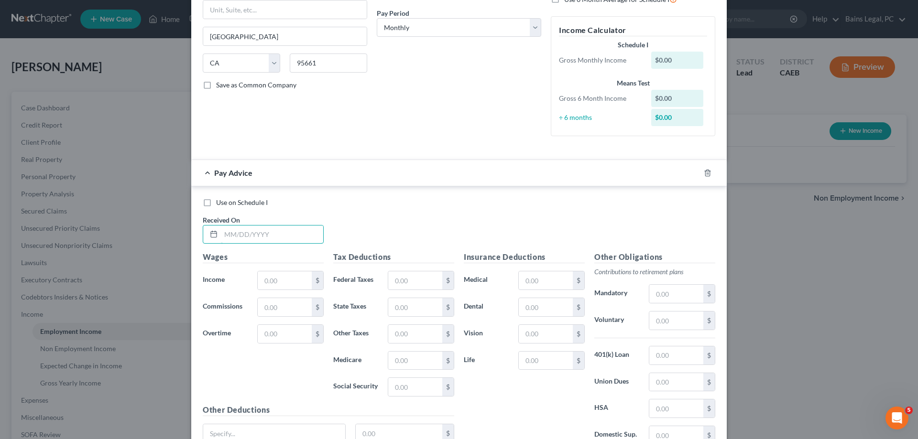
scroll to position [146, 0]
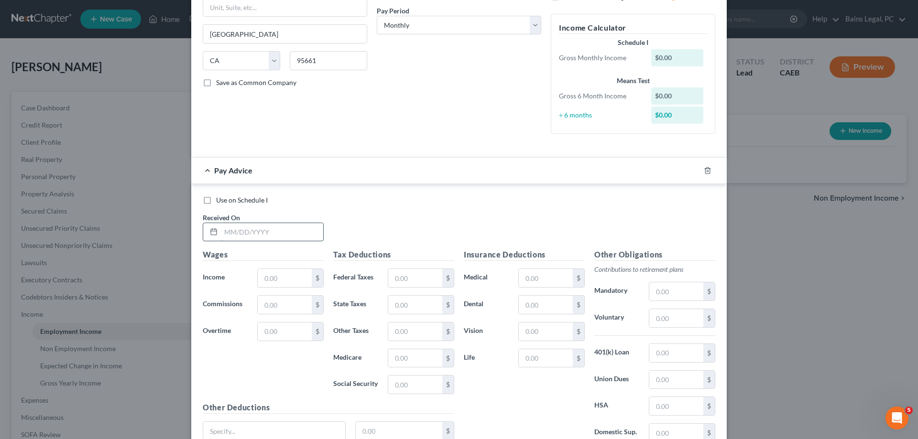
click at [293, 235] on input "text" at bounding box center [272, 232] width 102 height 18
type input "[DATE]"
type input "809.22"
click at [424, 279] on input "text" at bounding box center [415, 278] width 54 height 18
type input "71.61"
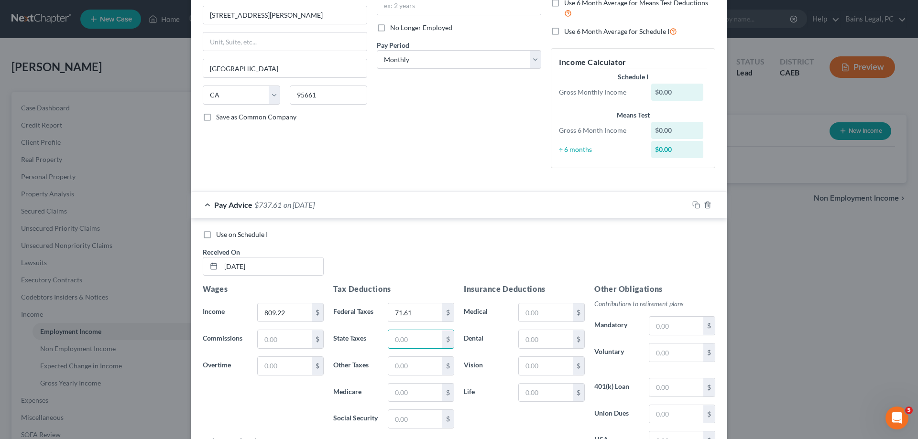
scroll to position [98, 0]
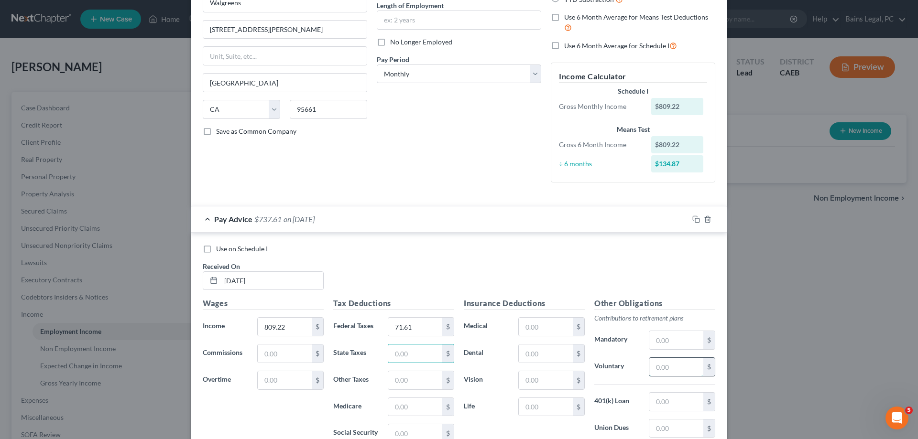
click at [673, 365] on input "text" at bounding box center [676, 367] width 54 height 18
type input "40.46"
click at [694, 221] on icon "button" at bounding box center [696, 220] width 8 height 8
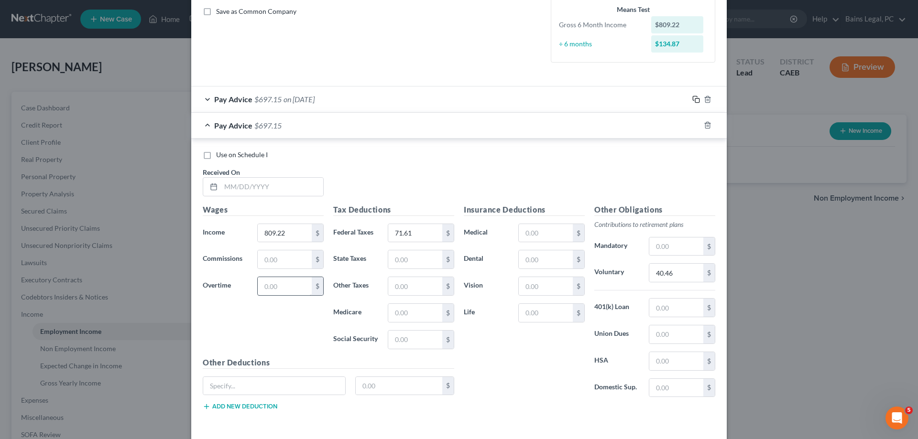
scroll to position [244, 0]
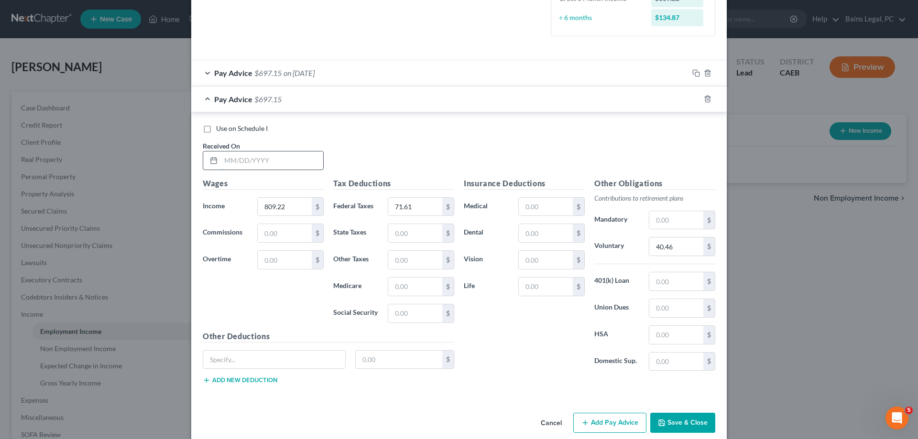
click at [279, 166] on input "text" at bounding box center [272, 161] width 102 height 18
type input "[DATE]"
type input "916.49"
click at [423, 199] on input "71.61" at bounding box center [415, 207] width 54 height 18
type input "81.11"
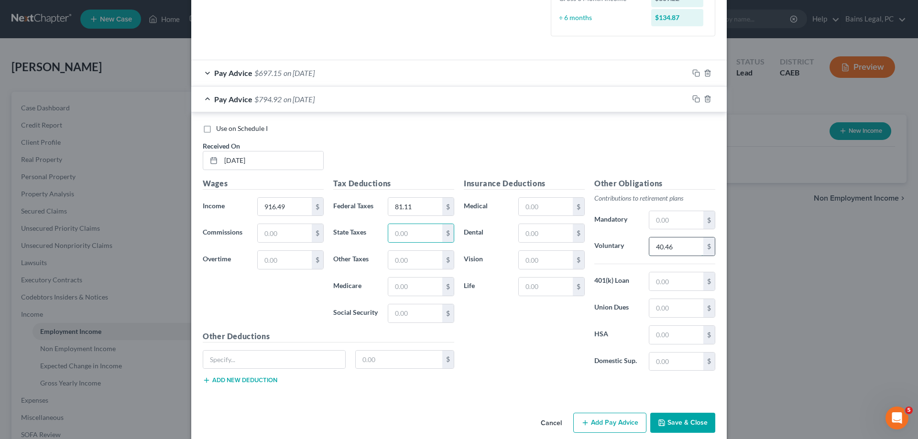
click at [692, 250] on input "40.46" at bounding box center [676, 247] width 54 height 18
type input "45.82"
click at [697, 99] on icon "button" at bounding box center [696, 99] width 8 height 8
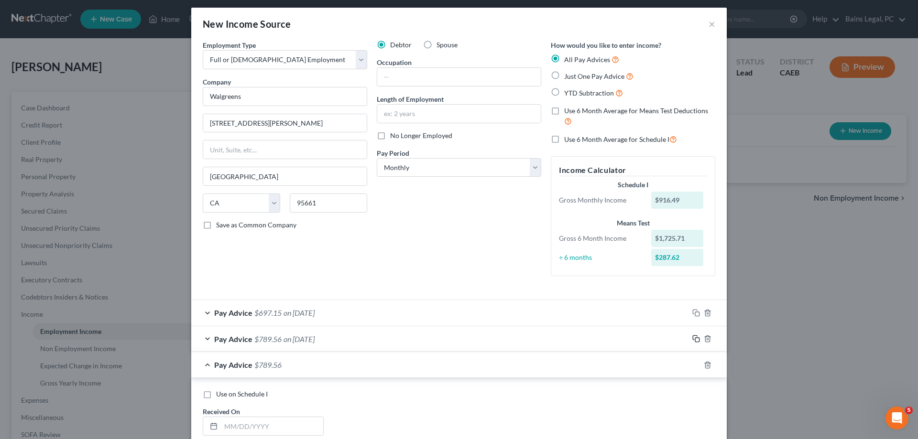
scroll to position [199, 0]
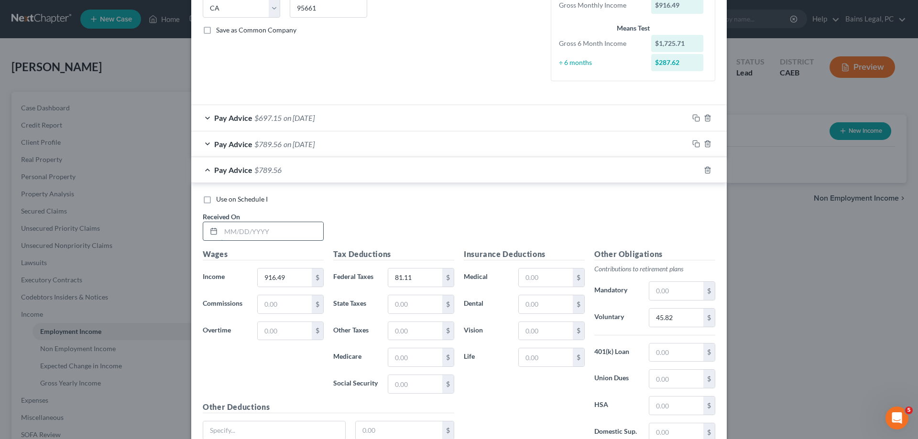
click at [278, 236] on input "text" at bounding box center [272, 231] width 102 height 18
type input "7"
type input "[DATE]"
type input "920.39"
click at [429, 277] on input "81.11" at bounding box center [415, 278] width 54 height 18
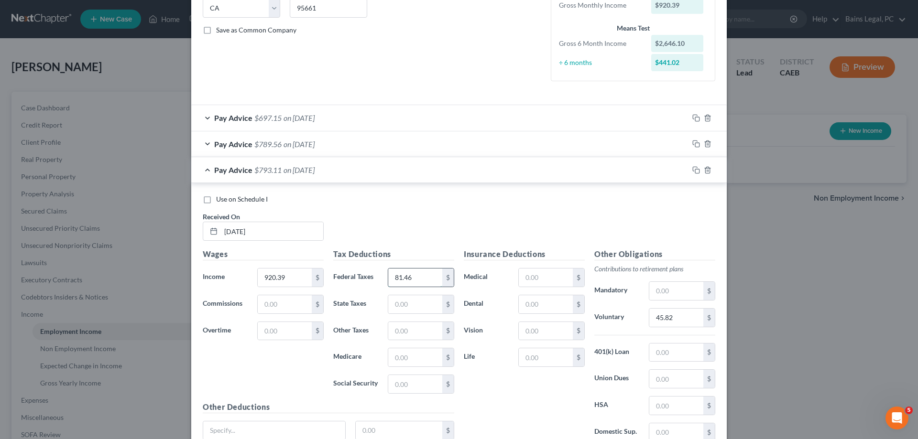
type input "81.46"
click at [679, 322] on input "45.82" at bounding box center [676, 318] width 54 height 18
type input "46.02"
click at [694, 169] on icon "button" at bounding box center [696, 170] width 8 height 8
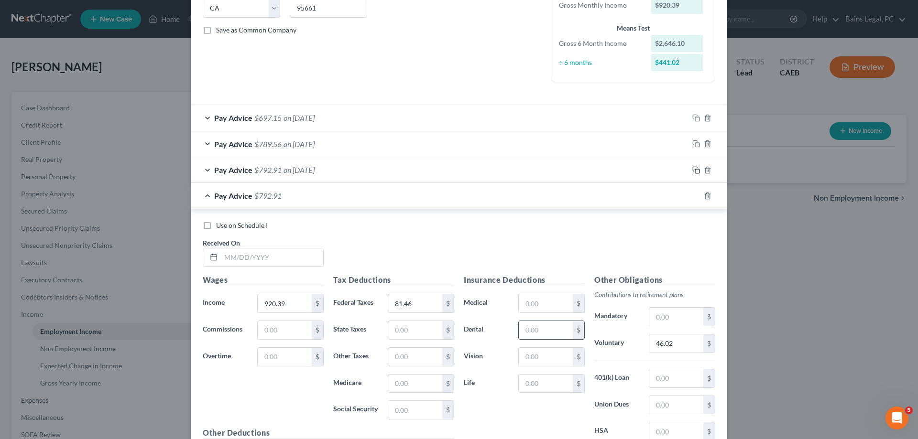
scroll to position [309, 0]
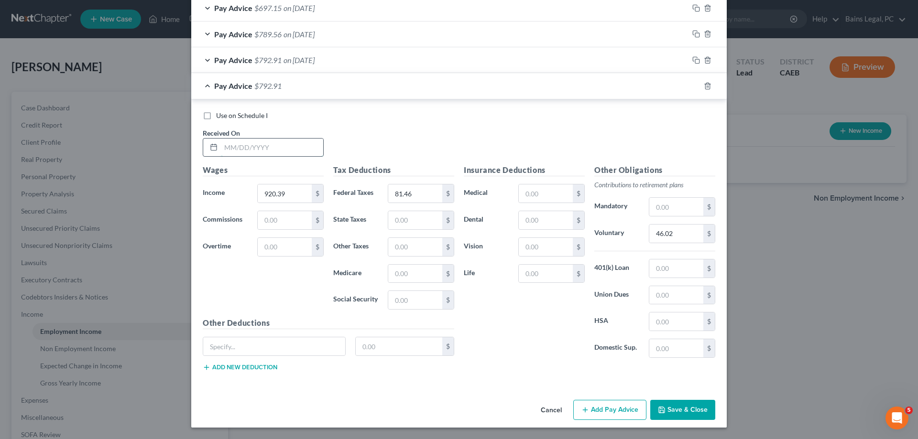
click at [282, 146] on input "text" at bounding box center [272, 148] width 102 height 18
type input "[DATE]"
type input "1,028.96"
click at [419, 193] on input "81.46" at bounding box center [415, 194] width 54 height 18
type input "91.06"
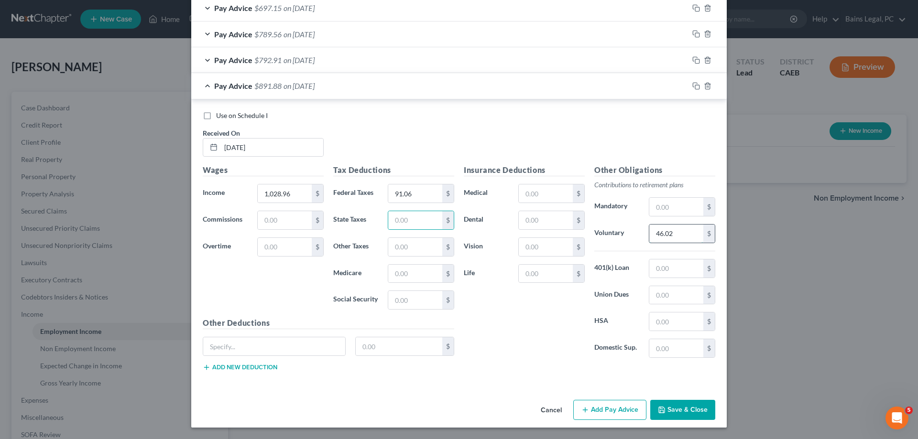
click at [675, 236] on input "46.02" at bounding box center [676, 234] width 54 height 18
type input "51.45"
click at [697, 84] on icon "button" at bounding box center [695, 85] width 4 height 4
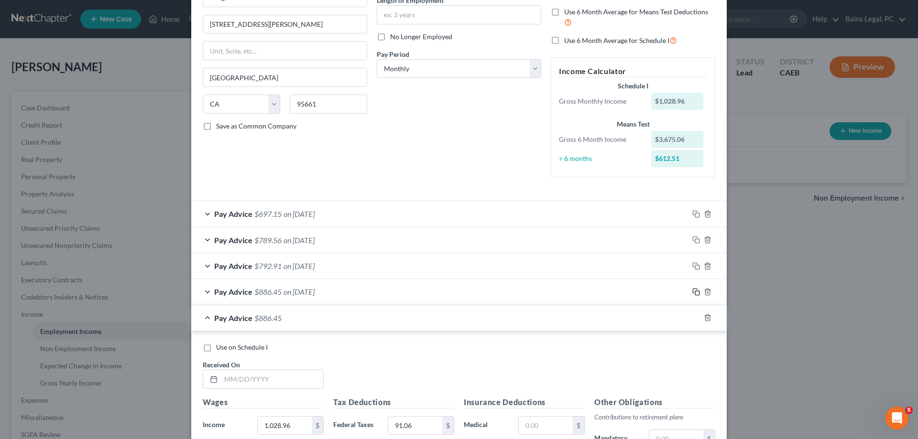
scroll to position [198, 0]
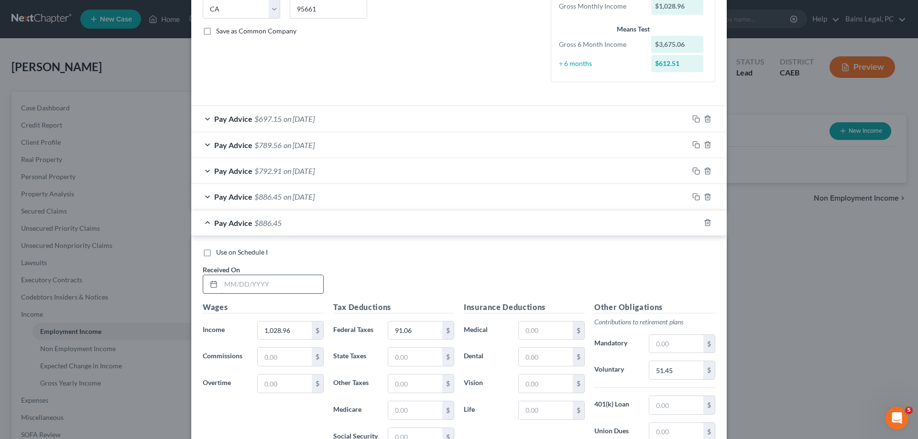
click at [263, 284] on input "text" at bounding box center [272, 284] width 102 height 18
type input "[DATE]"
type input "1,104.25"
click at [413, 325] on input "91.06" at bounding box center [415, 331] width 54 height 18
type input "97.73"
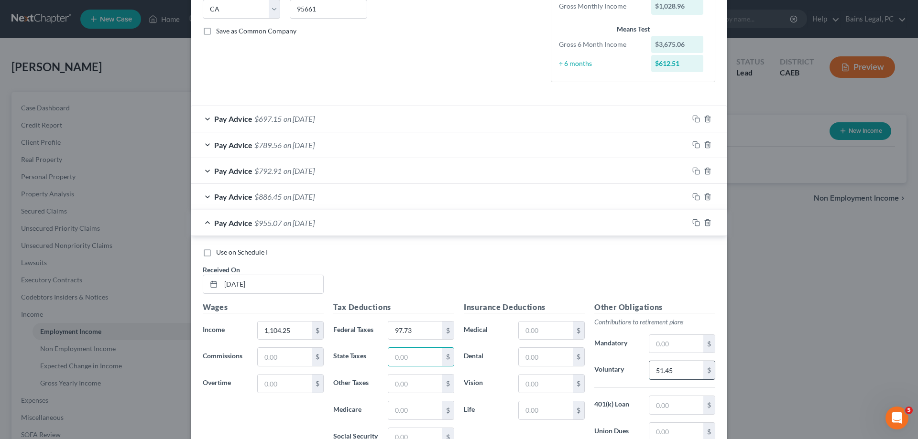
click at [677, 372] on input "51.45" at bounding box center [676, 370] width 54 height 18
type input "55.21"
drag, startPoint x: 696, startPoint y: 222, endPoint x: 628, endPoint y: 257, distance: 76.1
click at [697, 222] on icon "button" at bounding box center [696, 223] width 8 height 8
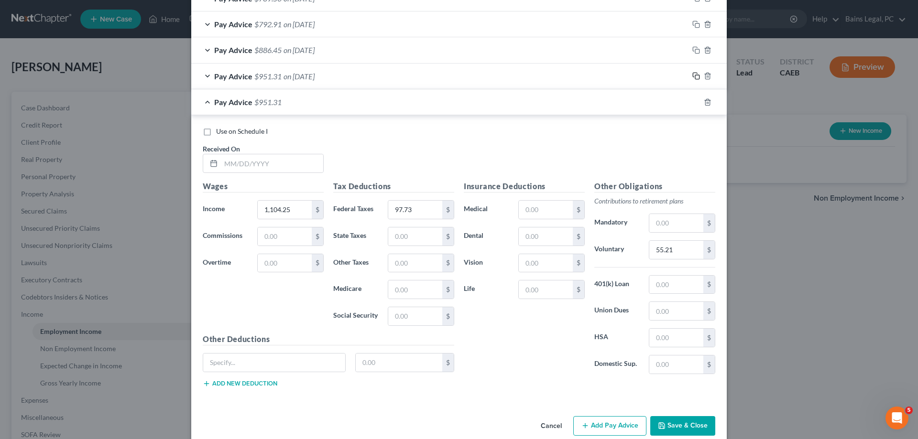
scroll to position [360, 0]
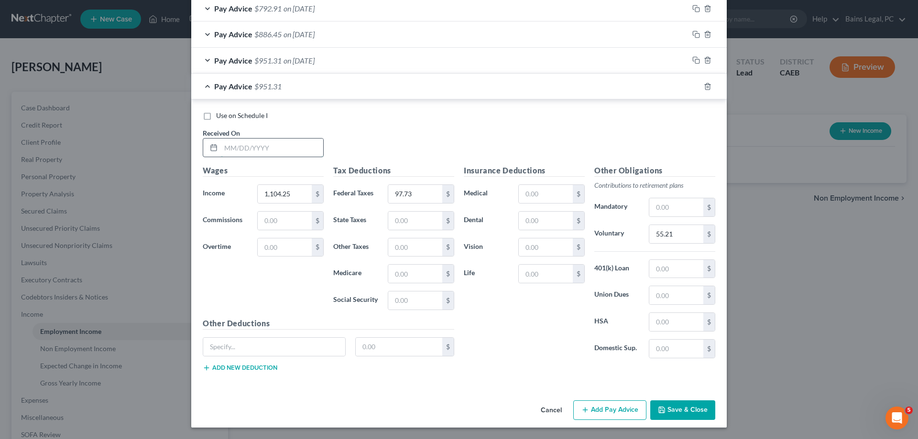
click at [279, 144] on input "text" at bounding box center [272, 148] width 102 height 18
type input "[DATE]"
type input "1,124.08"
click at [425, 192] on input "97.73" at bounding box center [415, 194] width 54 height 18
type input "99.47"
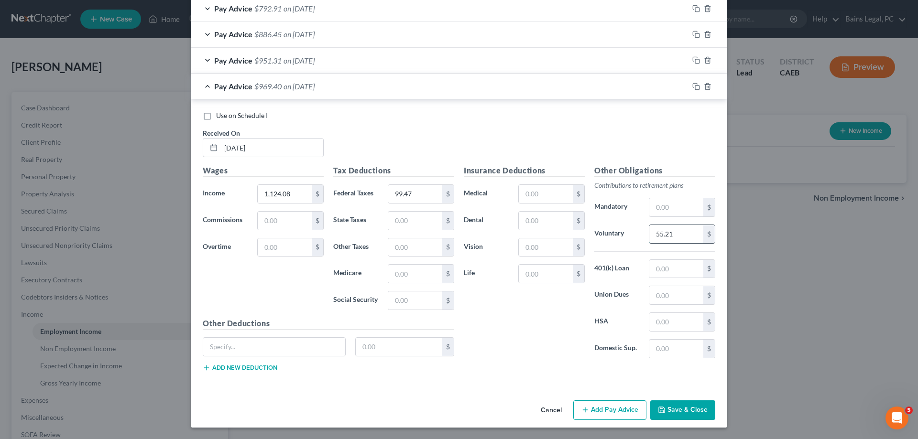
click at [685, 236] on input "55.21" at bounding box center [676, 234] width 54 height 18
type input "56.20"
click at [697, 87] on icon "button" at bounding box center [696, 87] width 8 height 8
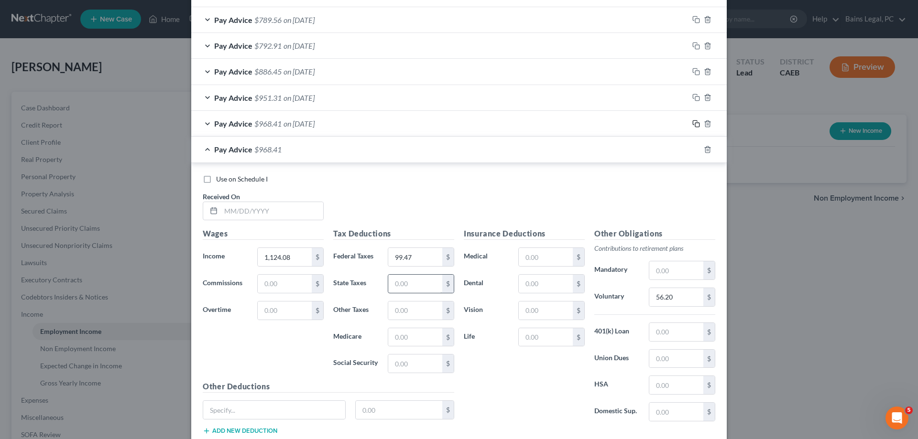
scroll to position [387, 0]
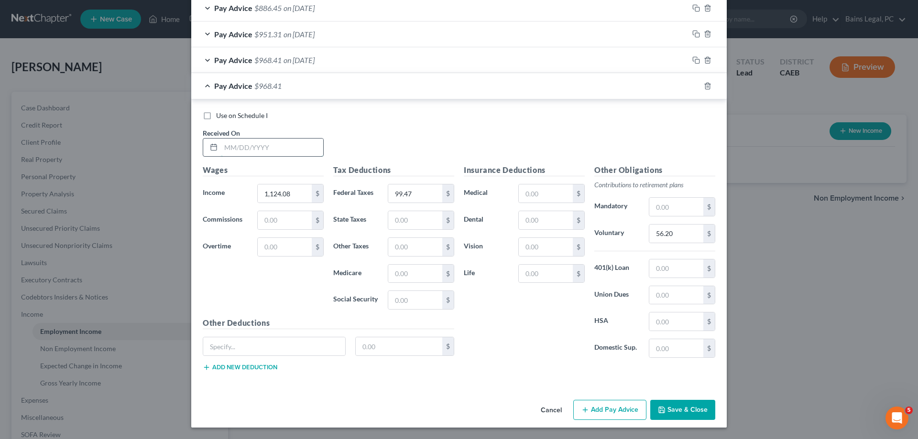
click at [249, 146] on input "text" at bounding box center [272, 148] width 102 height 18
type input "[DATE]"
type input "1,007.95"
click at [411, 190] on input "99.47" at bounding box center [415, 194] width 54 height 18
type input "89.21"
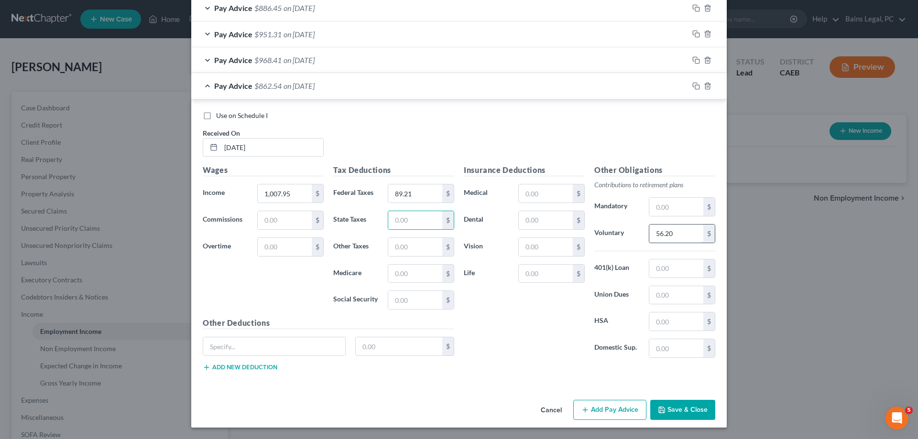
click at [675, 235] on input "56.20" at bounding box center [676, 234] width 54 height 18
type input "50.40"
click at [697, 85] on rect "button" at bounding box center [697, 87] width 4 height 4
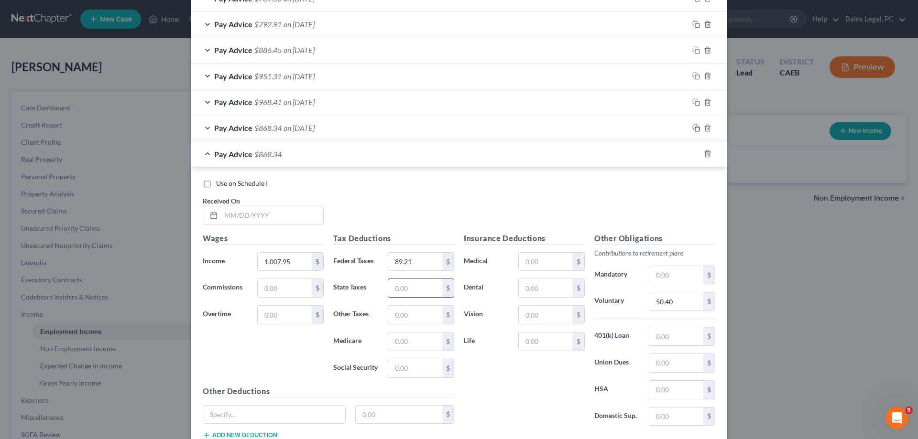
scroll to position [369, 0]
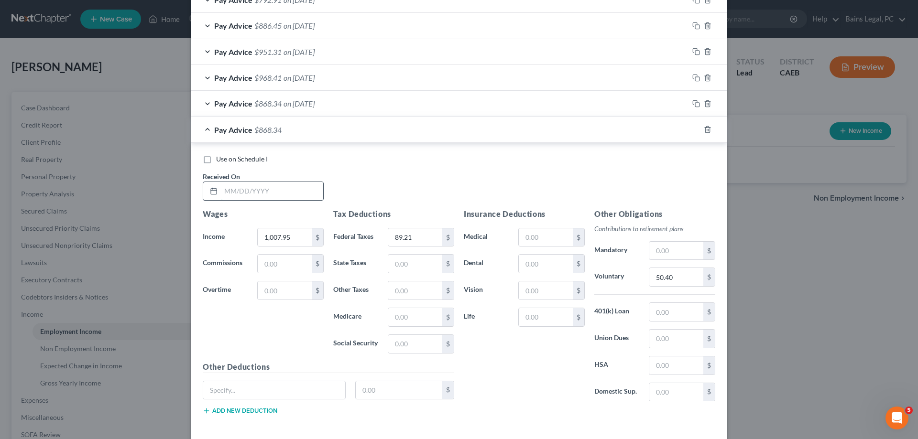
click at [255, 186] on input "text" at bounding box center [272, 191] width 102 height 18
type input "[DATE]"
type input "1,092.53"
click at [426, 233] on input "89.21" at bounding box center [415, 238] width 54 height 18
type input "96.68"
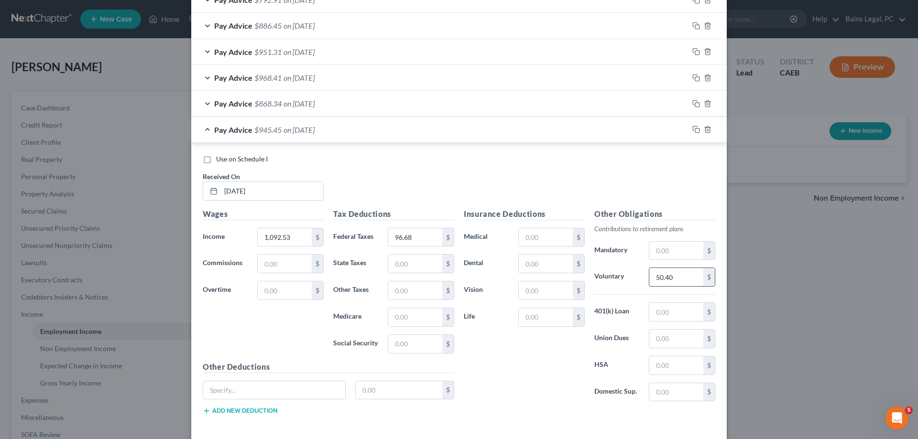
click at [686, 277] on input "50.40" at bounding box center [676, 277] width 54 height 18
type input "54.63"
click at [696, 129] on rect "button" at bounding box center [697, 131] width 4 height 4
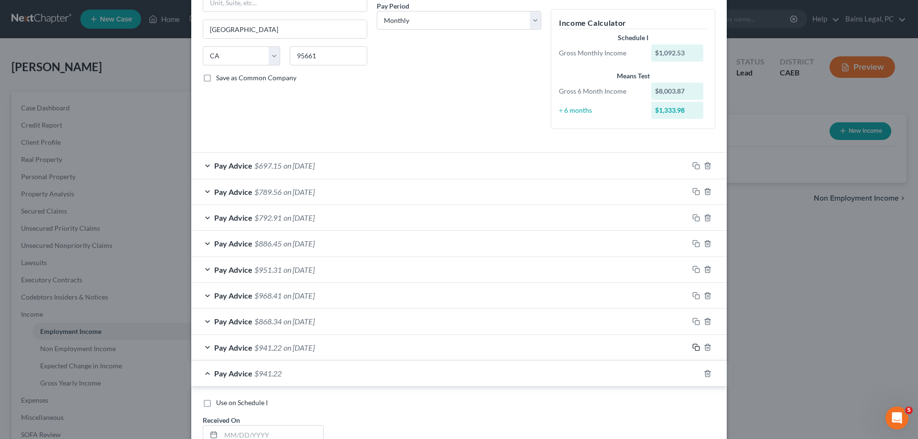
scroll to position [395, 0]
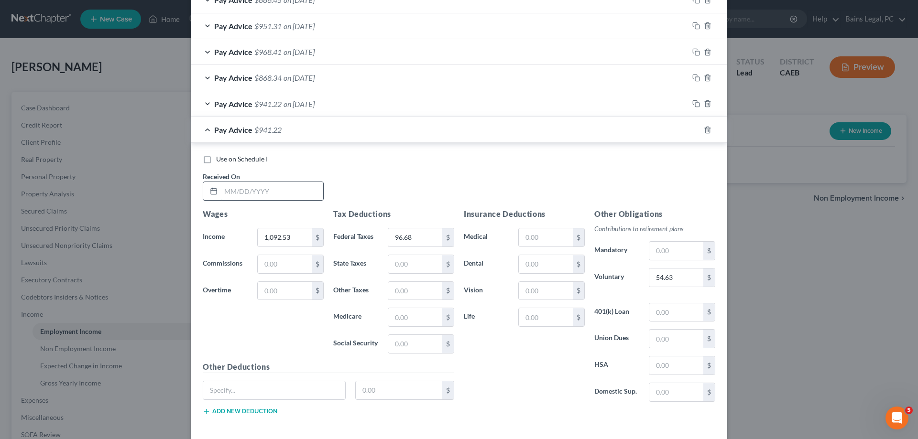
click at [302, 189] on input "text" at bounding box center [272, 191] width 102 height 18
type input "[DATE]"
type input "1,073.52"
click at [427, 236] on input "96.68" at bounding box center [415, 238] width 54 height 18
type input "95.01"
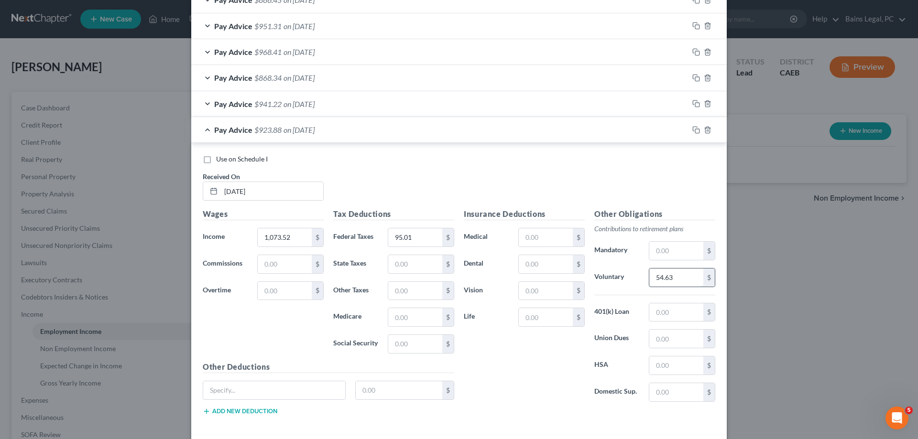
click at [677, 283] on input "54.63" at bounding box center [676, 278] width 54 height 18
type input "64.41"
click at [695, 129] on rect "button" at bounding box center [697, 131] width 4 height 4
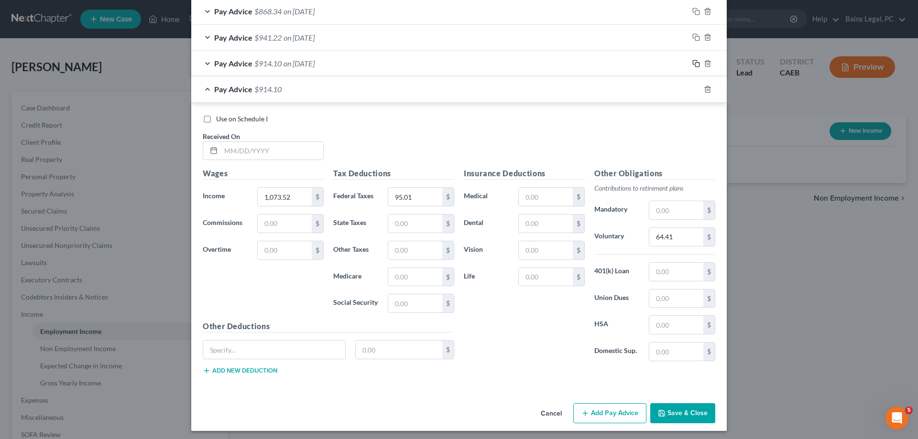
scroll to position [465, 0]
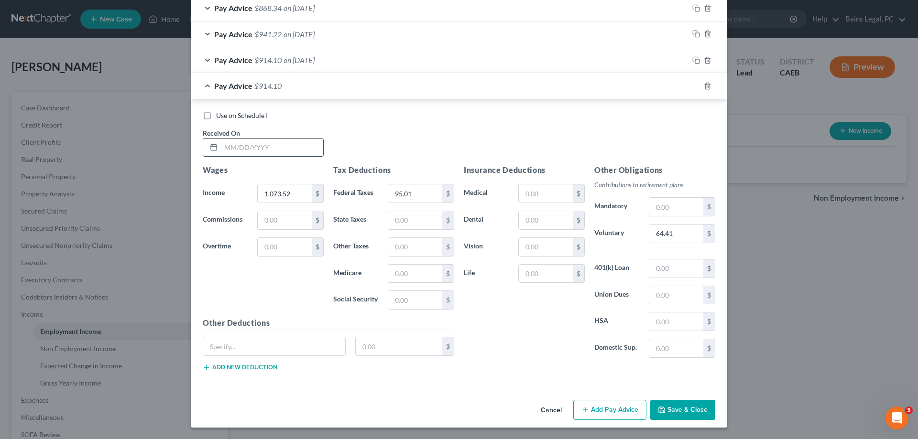
click at [268, 145] on input "text" at bounding box center [272, 148] width 102 height 18
type input "[DATE]"
type input "988.80"
click at [425, 190] on input "95.01" at bounding box center [415, 194] width 54 height 18
type input "87.51"
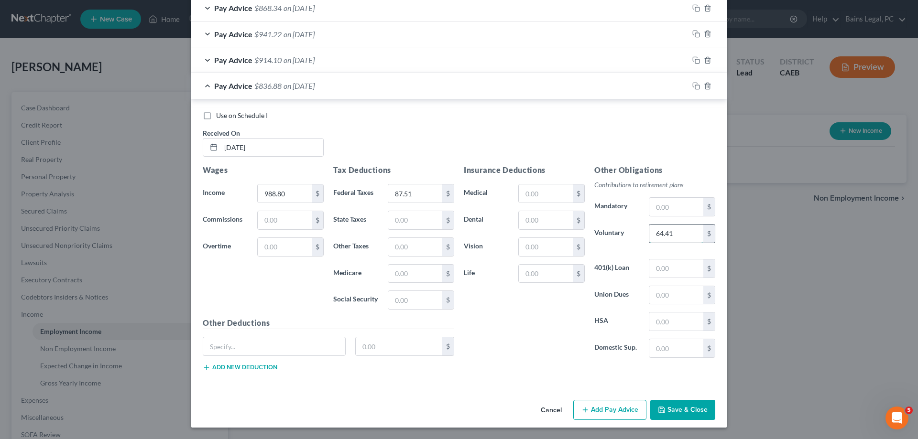
click at [677, 228] on input "64.41" at bounding box center [676, 234] width 54 height 18
type input "49.44"
click at [697, 82] on icon "button" at bounding box center [696, 86] width 8 height 8
click at [297, 148] on input "text" at bounding box center [272, 148] width 102 height 18
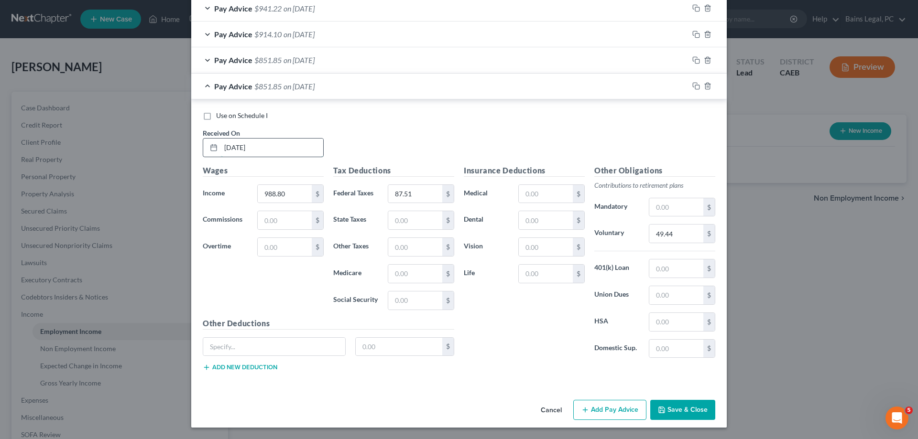
type input "[DATE]"
type input "982.85"
click at [420, 192] on input "87.51" at bounding box center [415, 194] width 54 height 18
type input "86.99"
click at [677, 237] on input "49.44" at bounding box center [676, 234] width 54 height 18
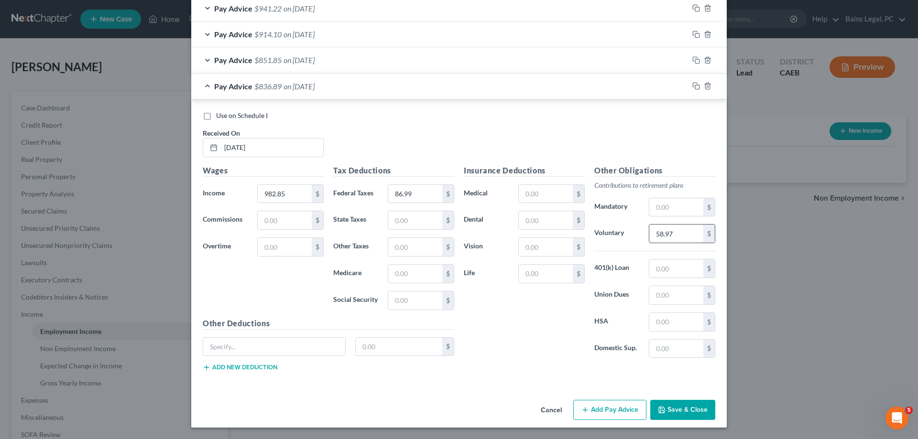
type input "58.97"
click at [694, 87] on icon "button" at bounding box center [695, 85] width 4 height 4
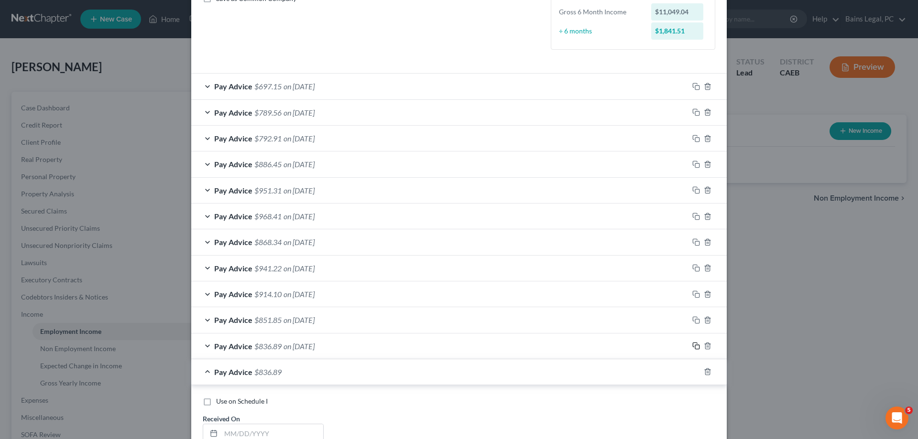
scroll to position [474, 0]
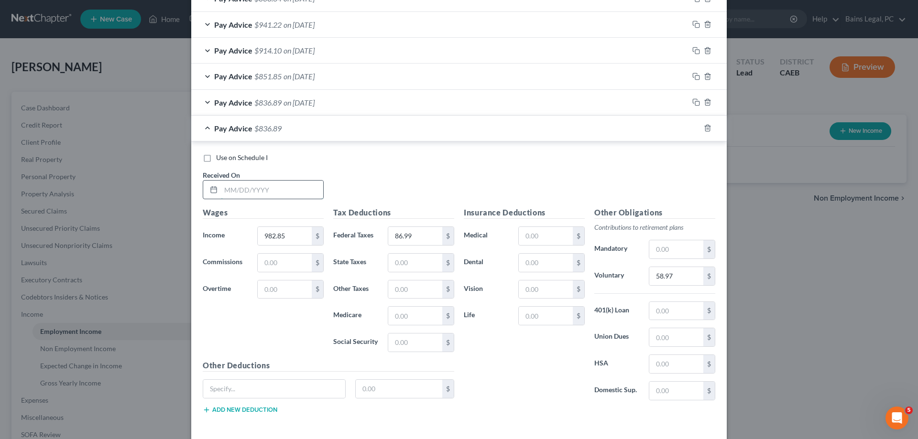
click at [298, 190] on input "text" at bounding box center [272, 190] width 102 height 18
type input "[DATE]"
type input "994.08"
click at [422, 232] on input "86.99" at bounding box center [415, 236] width 54 height 18
type input "87.97"
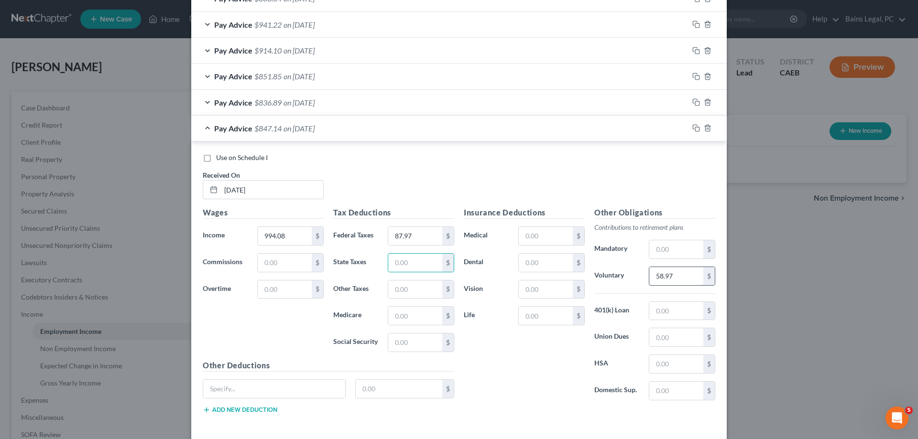
click at [686, 277] on input "58.97" at bounding box center [676, 276] width 54 height 18
click at [686, 282] on input "59.65" at bounding box center [676, 276] width 54 height 18
type input "59.64"
click at [696, 130] on icon "button" at bounding box center [696, 128] width 8 height 8
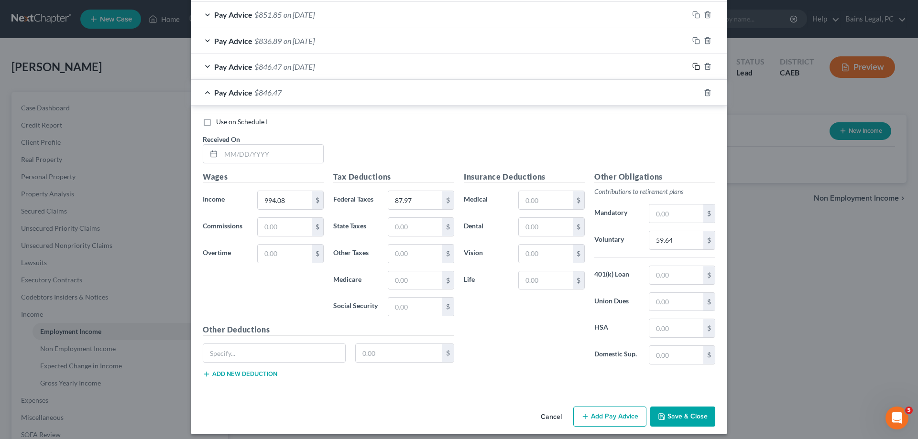
scroll to position [543, 0]
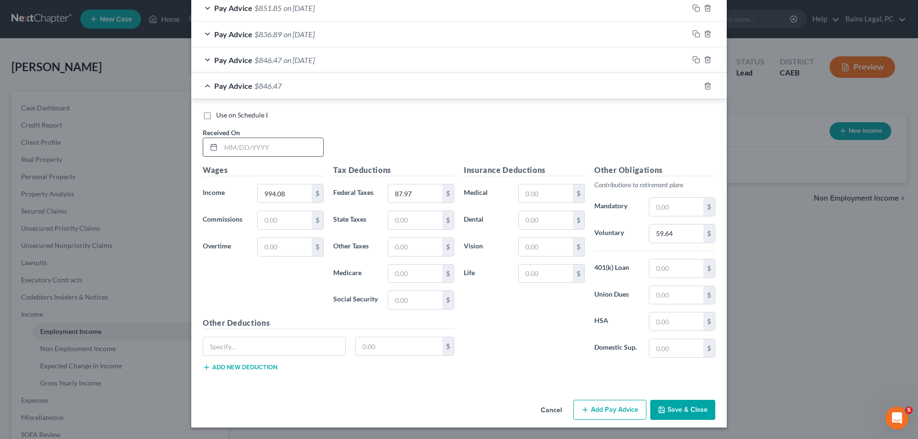
click at [257, 150] on input "text" at bounding box center [272, 147] width 102 height 18
type input "[DATE]"
type input "1,118.34"
click at [420, 192] on input "87.97" at bounding box center [415, 194] width 54 height 18
type input "98.98"
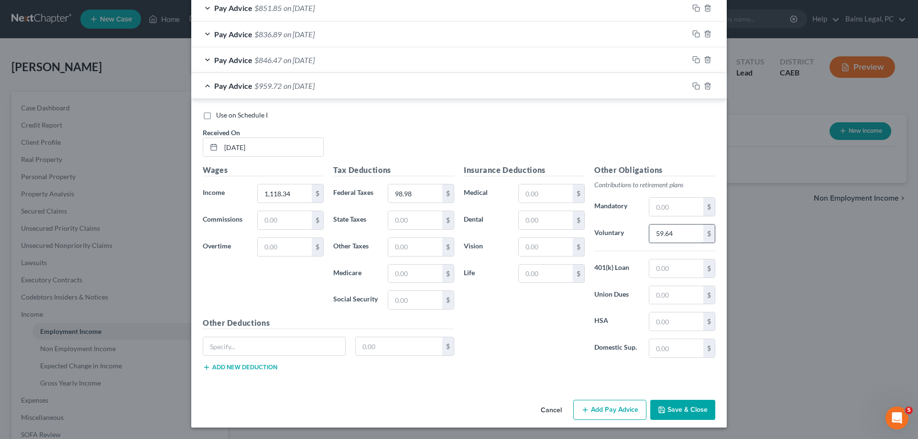
click at [680, 235] on input "59.64" at bounding box center [676, 234] width 54 height 18
type input "67.10"
click at [693, 411] on button "Save & Close" at bounding box center [682, 410] width 65 height 20
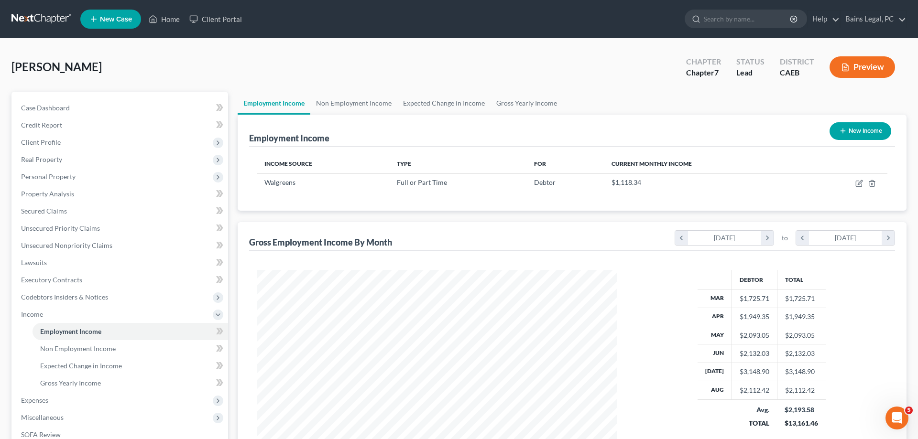
scroll to position [180, 379]
click at [859, 184] on icon "button" at bounding box center [859, 184] width 8 height 8
select select "0"
select select "4"
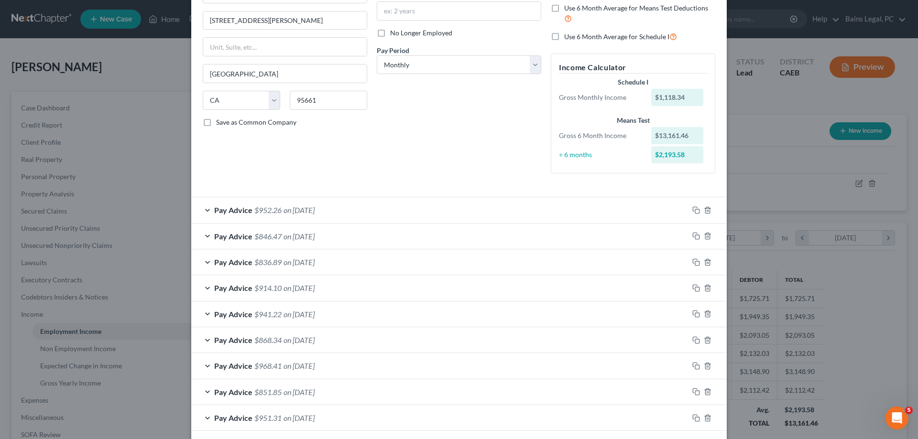
scroll to position [49, 0]
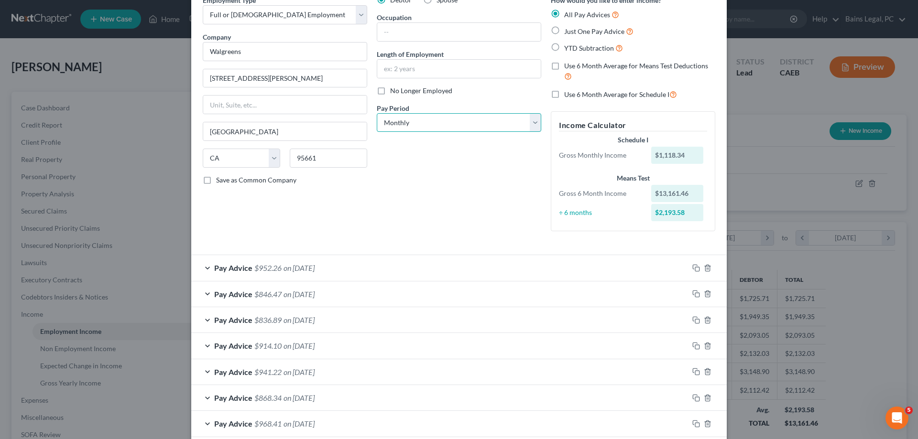
click at [377, 113] on select "Select Monthly Twice Monthly Every Other Week Weekly" at bounding box center [459, 122] width 164 height 19
select select "2"
click option "Every Other Week" at bounding box center [0, 0] width 0 height 0
click at [619, 65] on span "Use 6 Month Average for Means Test Deductions" at bounding box center [636, 66] width 144 height 8
click at [574, 65] on input "Use 6 Month Average for Means Test Deductions" at bounding box center [571, 64] width 6 height 6
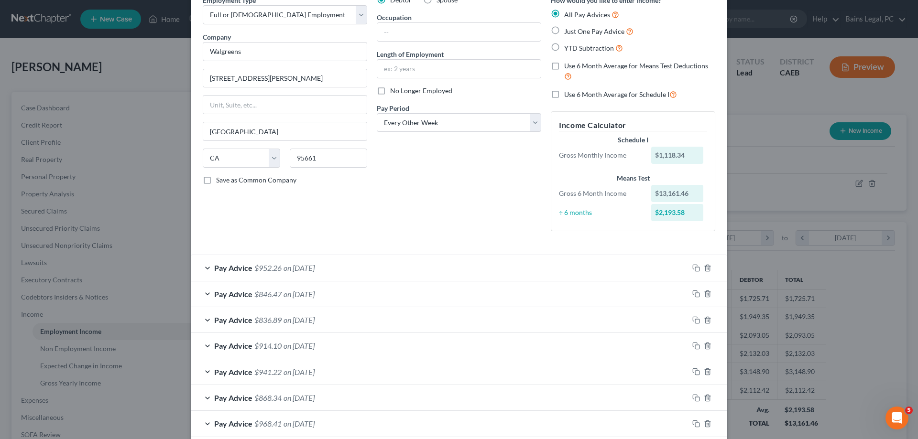
checkbox input "true"
click at [578, 98] on span "Use 6 Month Average for Schedule I" at bounding box center [616, 94] width 105 height 8
click at [574, 95] on input "Use 6 Month Average for Schedule I" at bounding box center [571, 92] width 6 height 6
checkbox input "true"
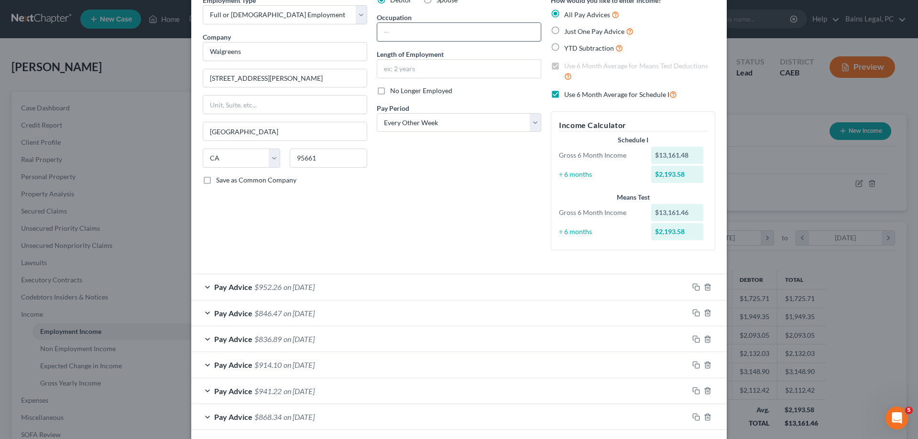
click at [465, 32] on input "text" at bounding box center [458, 32] width 163 height 18
type input "Pharmacy Cashier"
click at [412, 68] on input "1 years, 6months" at bounding box center [458, 69] width 163 height 18
type input "1 years, 6 months"
click at [475, 218] on div "Debtor Spouse Occupation Pharmacy Cashier Length of Employment 1 years, 6 month…" at bounding box center [459, 126] width 174 height 263
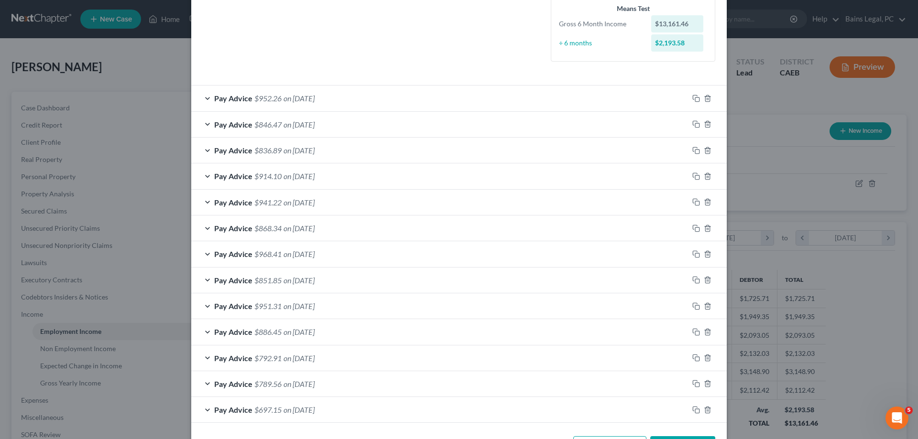
scroll to position [274, 0]
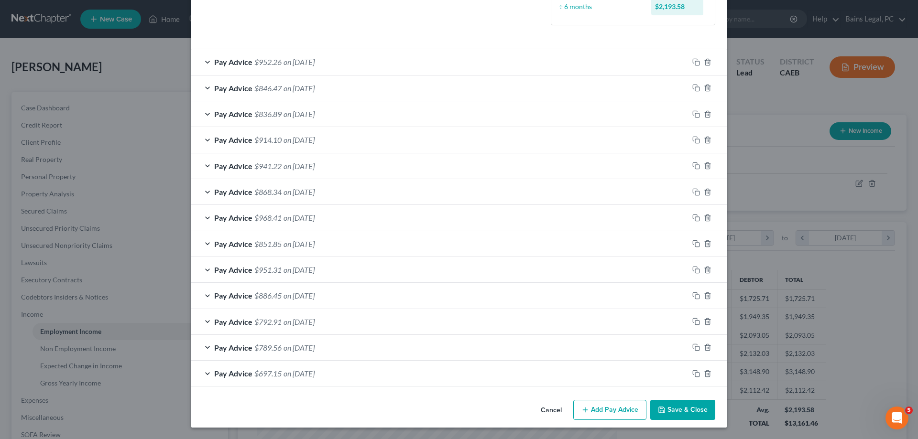
click at [702, 408] on button "Save & Close" at bounding box center [682, 410] width 65 height 20
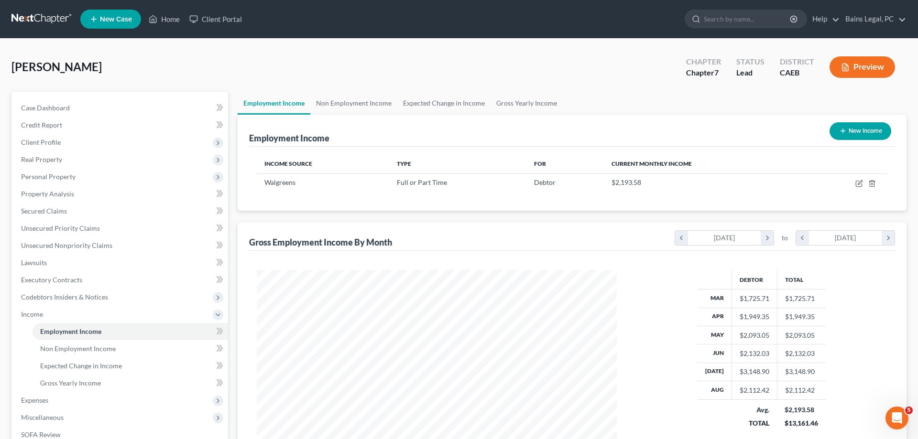
click at [872, 130] on button "New Income" at bounding box center [860, 131] width 62 height 18
select select "0"
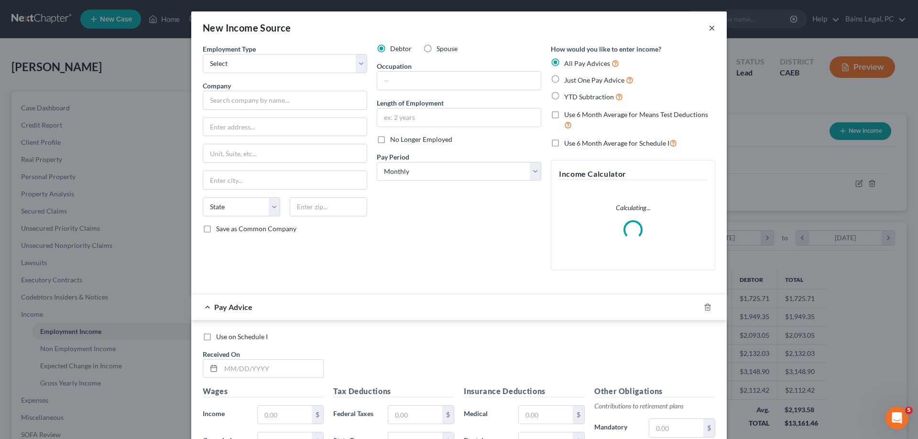
click at [710, 28] on button "×" at bounding box center [711, 27] width 7 height 11
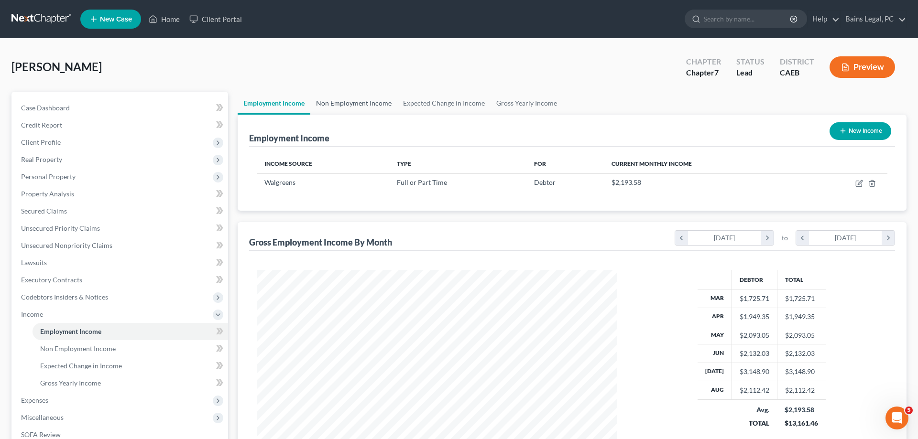
click at [327, 105] on link "Non Employment Income" at bounding box center [353, 103] width 87 height 23
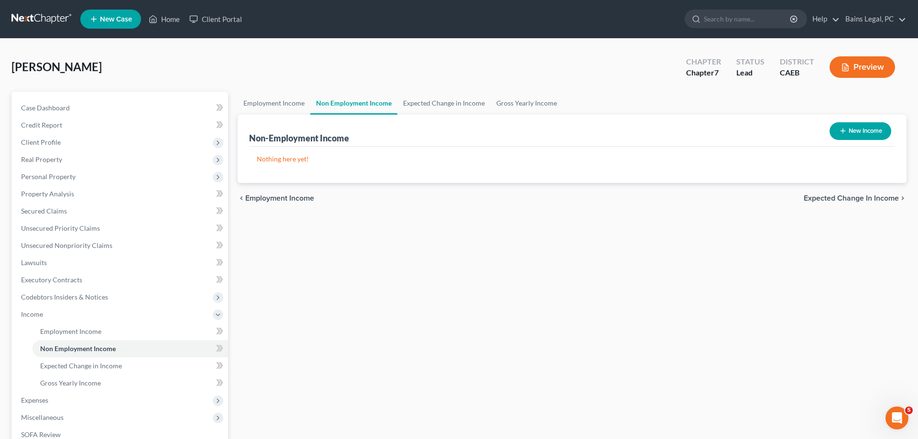
drag, startPoint x: 862, startPoint y: 131, endPoint x: 852, endPoint y: 131, distance: 10.0
click at [852, 131] on button "New Income" at bounding box center [860, 131] width 62 height 18
select select "0"
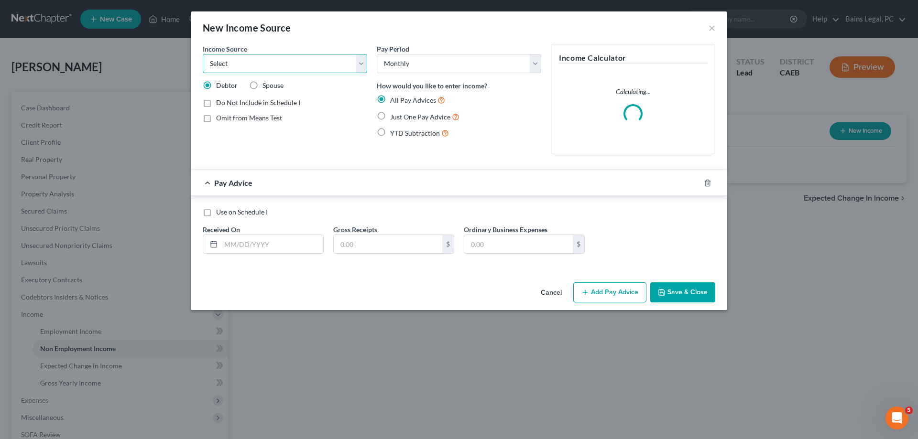
click at [203, 54] on select "Select Unemployment Disability (from employer) Pension Retirement Social Securi…" at bounding box center [285, 63] width 164 height 19
click option "Child / Family Support" at bounding box center [0, 0] width 0 height 0
click at [291, 254] on div "Use on Schedule I Received On * Gross Receipts $ Ordinary Business Expenses $" at bounding box center [459, 234] width 522 height 54
click at [292, 250] on input "text" at bounding box center [272, 244] width 102 height 18
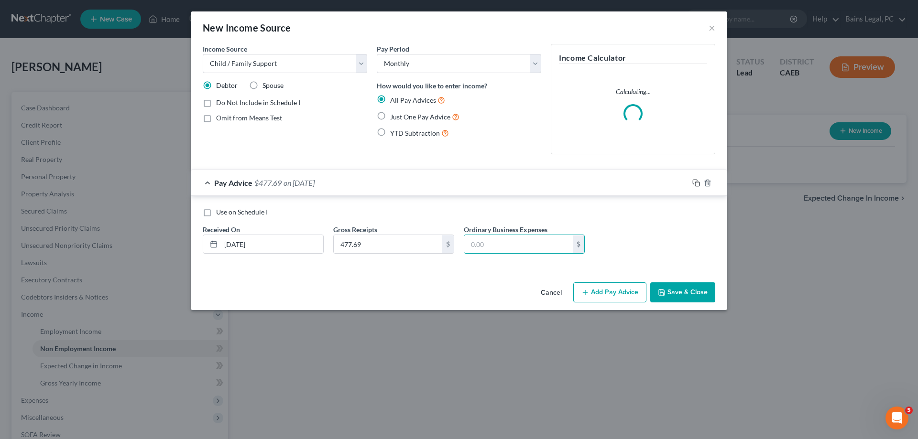
click at [695, 183] on rect "button" at bounding box center [697, 184] width 4 height 4
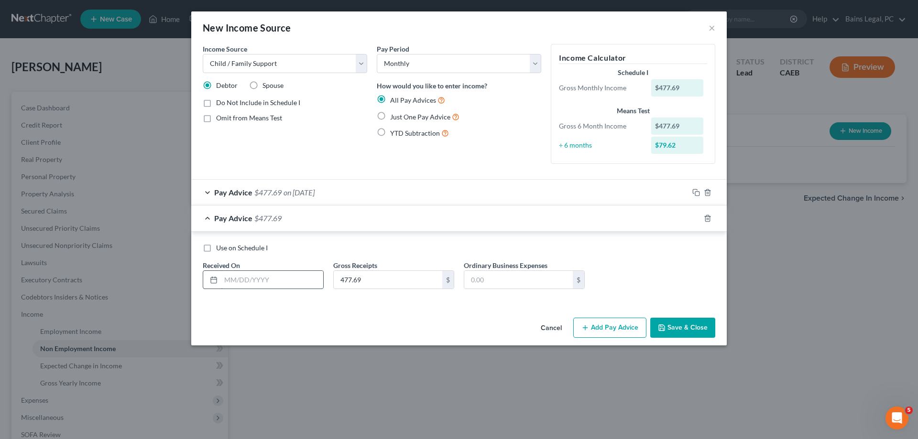
click at [273, 276] on input "text" at bounding box center [272, 280] width 102 height 18
click at [697, 216] on icon "button" at bounding box center [696, 219] width 8 height 8
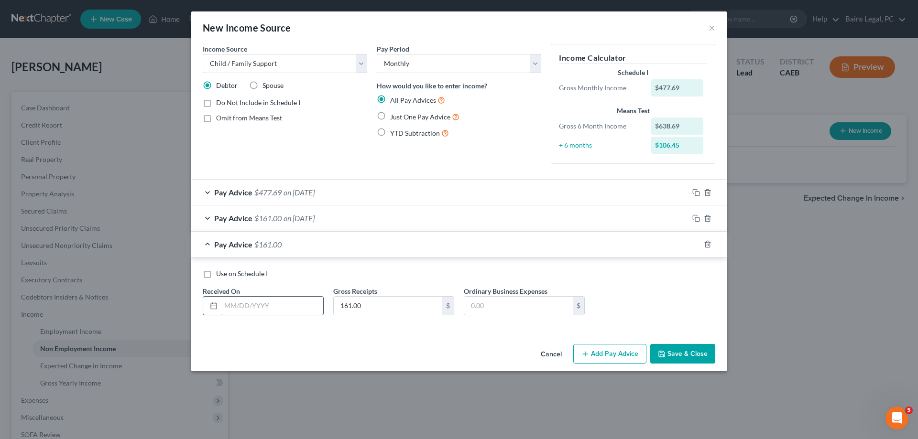
click at [261, 305] on input "text" at bounding box center [272, 306] width 102 height 18
click at [696, 245] on icon "button" at bounding box center [696, 244] width 8 height 8
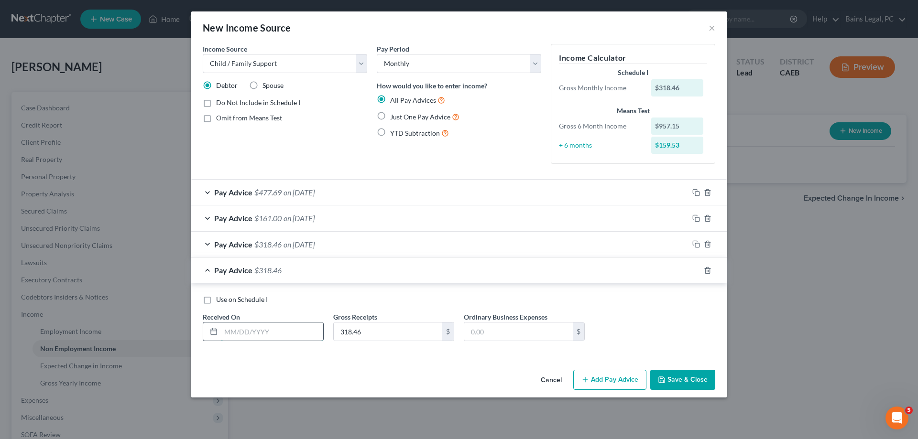
click at [281, 330] on input "text" at bounding box center [272, 332] width 102 height 18
click at [699, 272] on rect "button" at bounding box center [697, 272] width 4 height 4
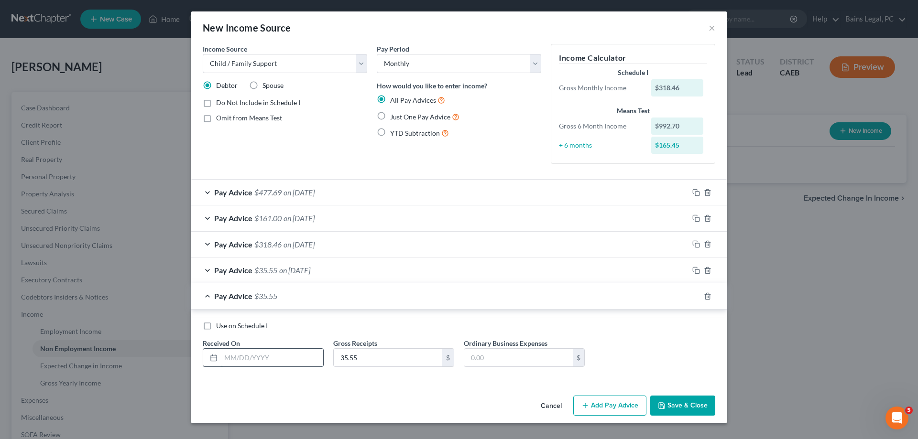
drag, startPoint x: 305, startPoint y: 360, endPoint x: 311, endPoint y: 354, distance: 8.8
click at [305, 360] on input "text" at bounding box center [272, 358] width 102 height 18
click at [697, 295] on icon "button" at bounding box center [696, 297] width 8 height 8
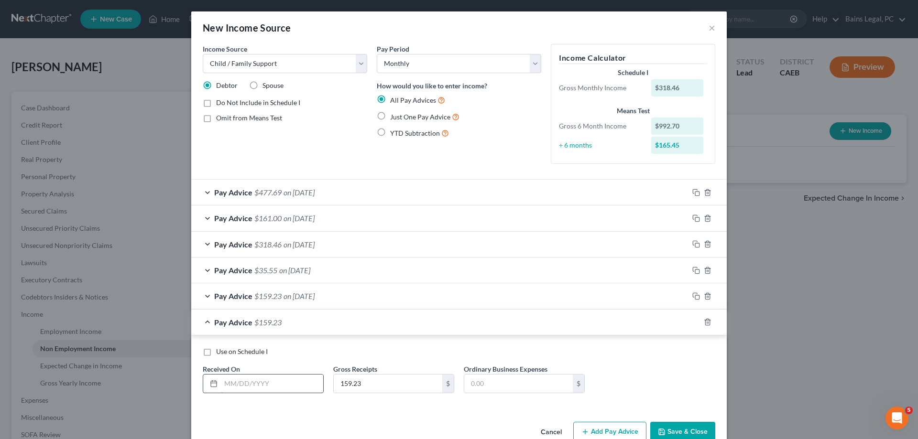
click at [315, 384] on input "text" at bounding box center [272, 384] width 102 height 18
click at [697, 322] on icon "button" at bounding box center [696, 322] width 8 height 8
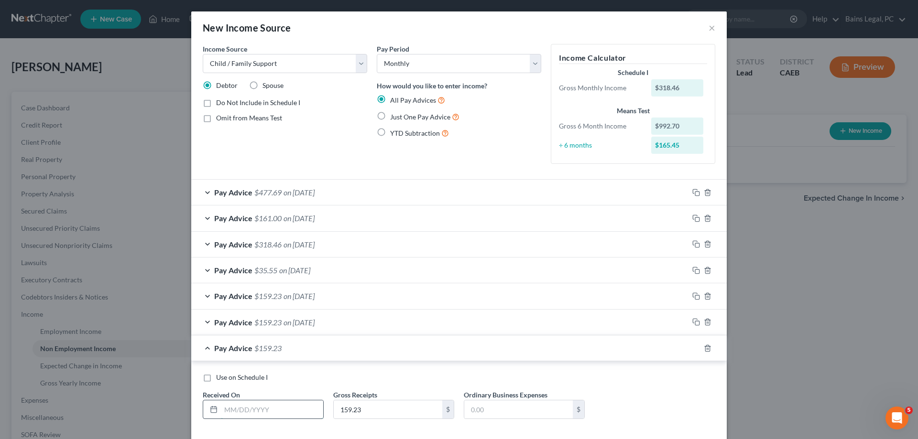
click at [279, 414] on input "text" at bounding box center [272, 410] width 102 height 18
click at [694, 346] on icon "button" at bounding box center [696, 349] width 8 height 8
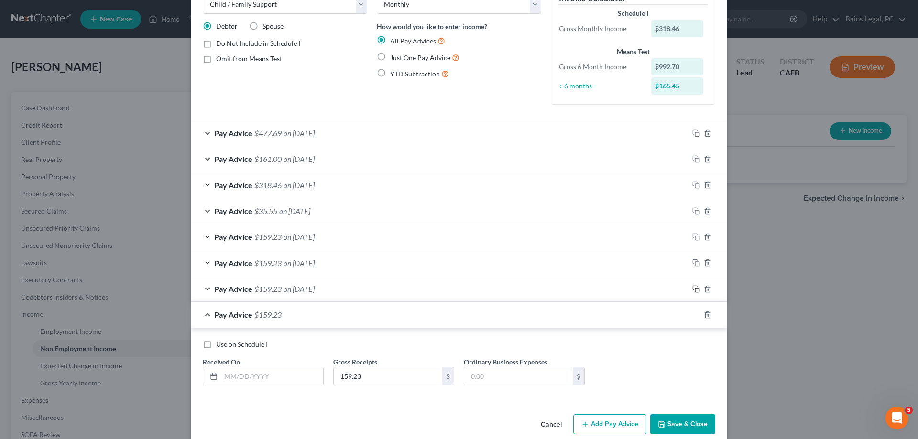
scroll to position [74, 0]
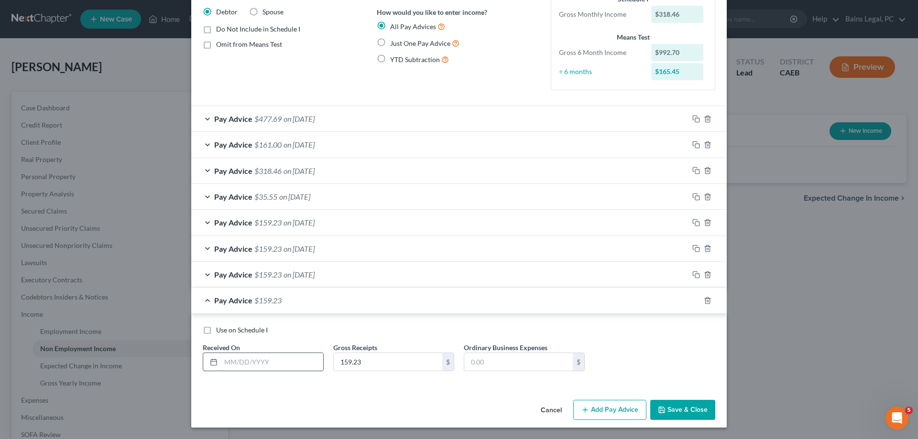
click at [267, 354] on input "text" at bounding box center [272, 362] width 102 height 18
click at [698, 298] on icon "button" at bounding box center [696, 301] width 8 height 8
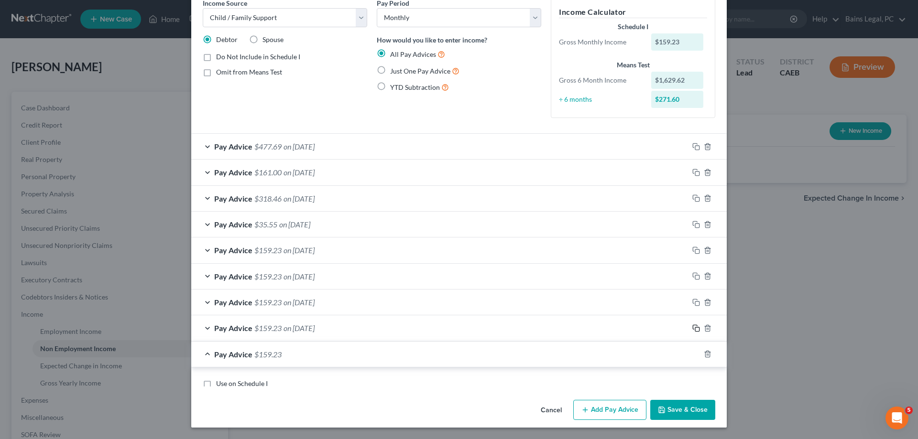
scroll to position [65, 0]
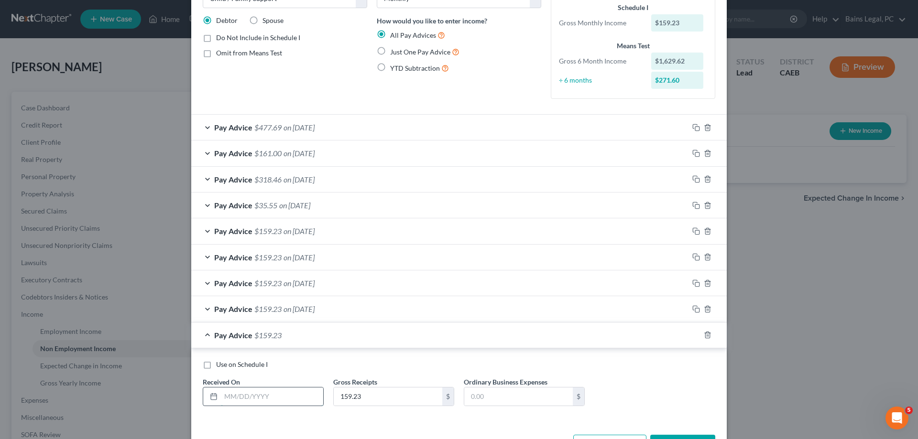
click at [299, 398] on input "text" at bounding box center [272, 397] width 102 height 18
click at [240, 365] on span "Use on Schedule I" at bounding box center [242, 364] width 52 height 8
click at [226, 365] on input "Use on Schedule I" at bounding box center [223, 363] width 6 height 6
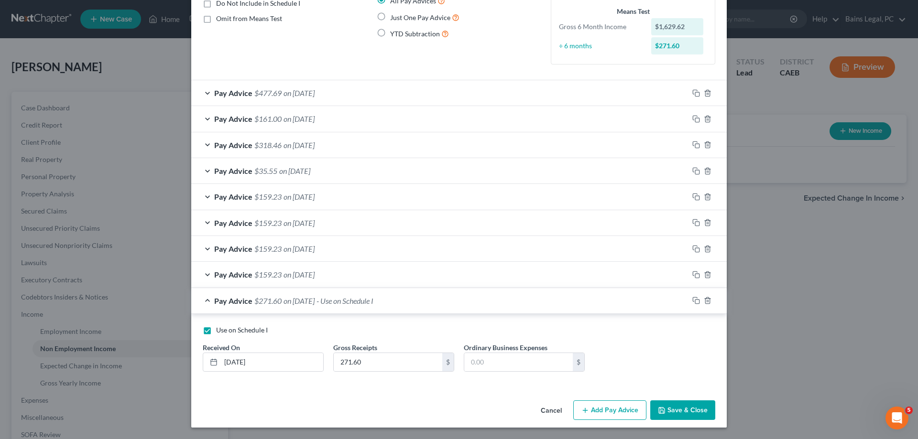
click at [688, 410] on button "Save & Close" at bounding box center [682, 411] width 65 height 20
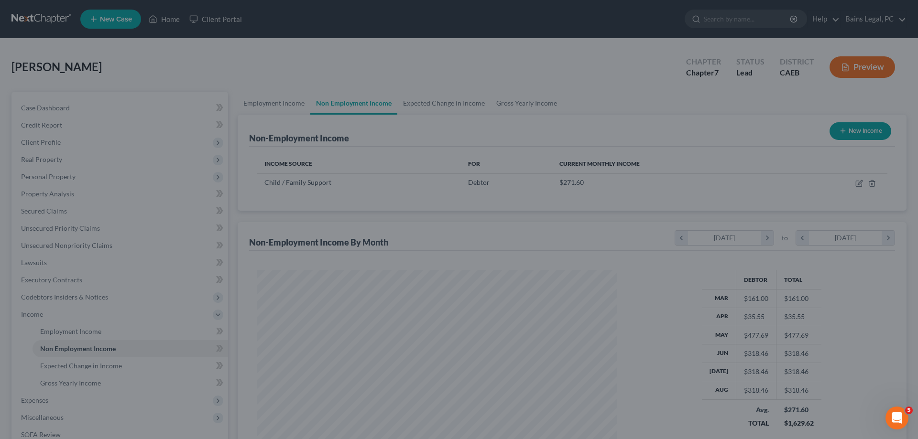
scroll to position [180, 379]
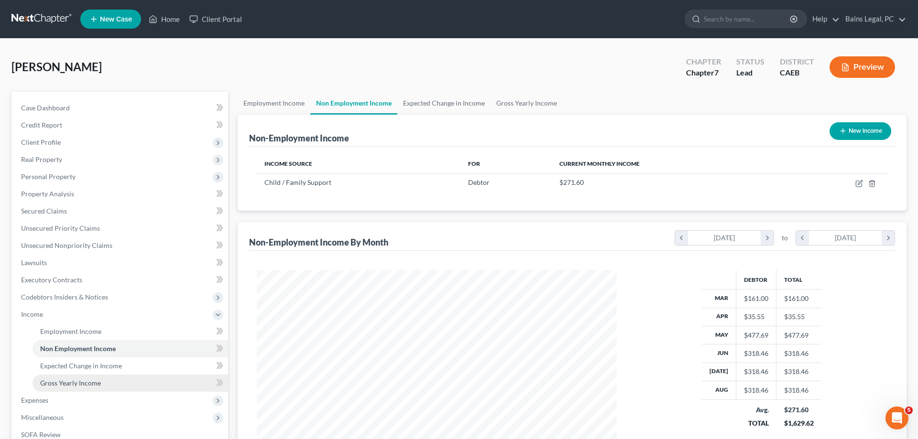
click at [55, 385] on span "Gross Yearly Income" at bounding box center [70, 383] width 61 height 8
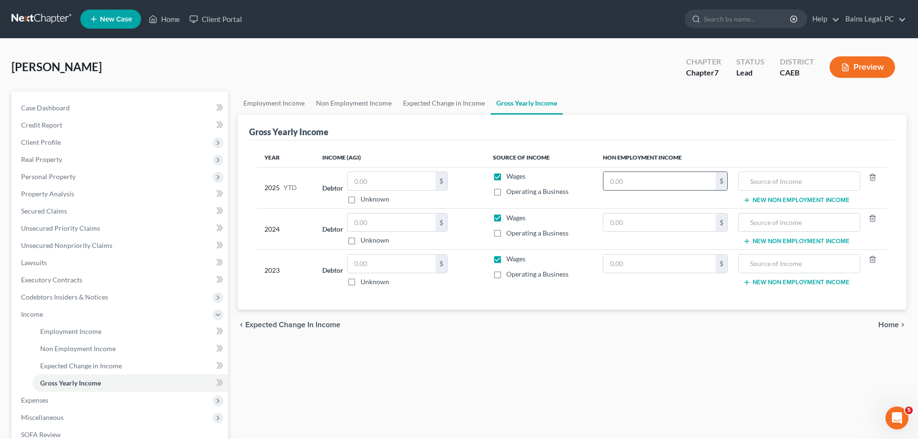
click at [640, 178] on input "text" at bounding box center [659, 181] width 112 height 18
click at [755, 182] on input "text" at bounding box center [798, 181] width 111 height 18
click at [96, 349] on span "Non Employment Income" at bounding box center [78, 349] width 76 height 8
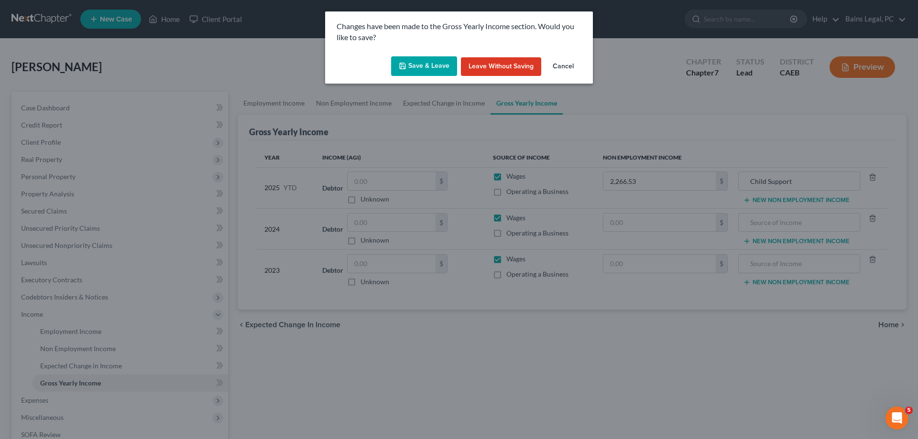
click at [431, 67] on button "Save & Leave" at bounding box center [424, 66] width 66 height 20
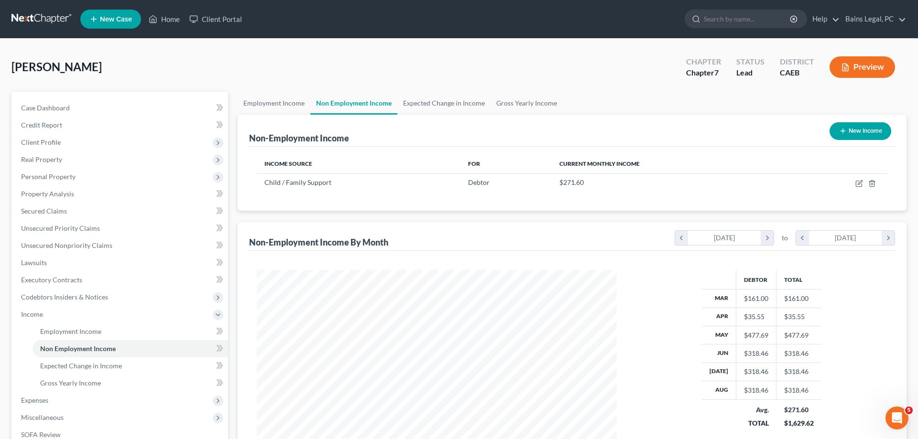
scroll to position [180, 379]
click at [857, 185] on icon "button" at bounding box center [859, 184] width 8 height 8
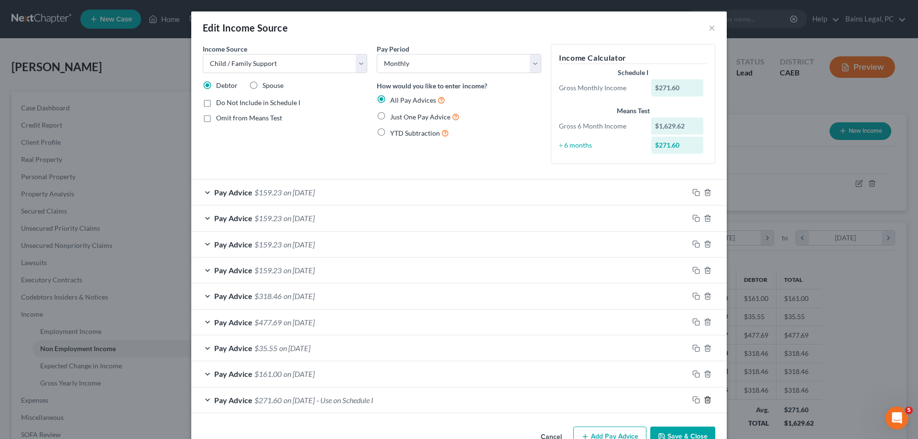
click at [708, 402] on icon "button" at bounding box center [708, 400] width 8 height 8
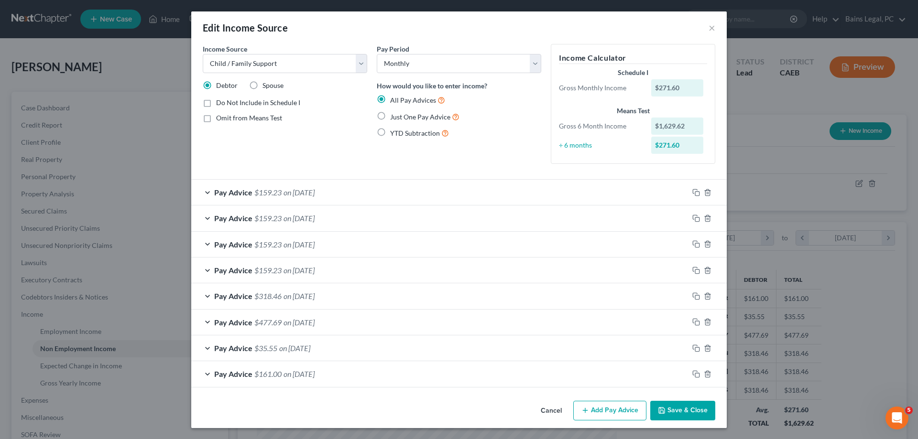
click at [339, 190] on div "Pay Advice $159.23 on [DATE]" at bounding box center [439, 192] width 497 height 25
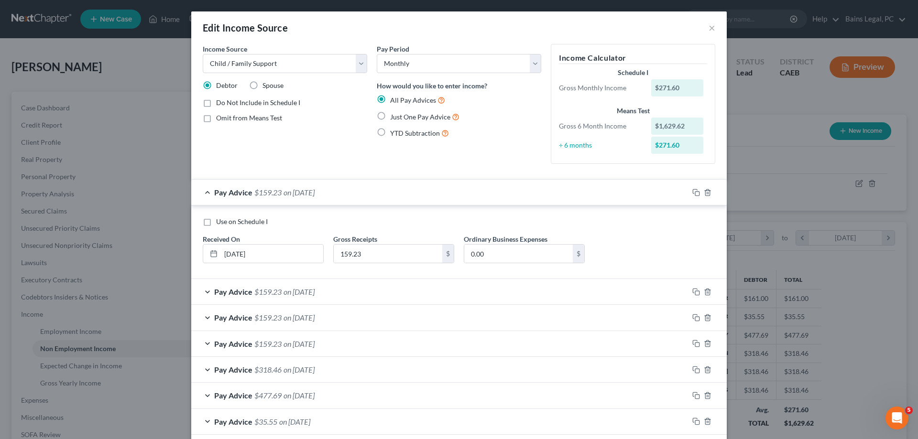
click at [240, 222] on span "Use on Schedule I" at bounding box center [242, 222] width 52 height 8
click at [226, 222] on input "Use on Schedule I" at bounding box center [223, 220] width 6 height 6
click at [377, 54] on select "Select Monthly Twice Monthly Every Other Week Weekly" at bounding box center [459, 63] width 164 height 19
click option "Every Other Week" at bounding box center [0, 0] width 0 height 0
click at [502, 152] on div "Pay Period Select Monthly Twice Monthly Every Other Week Weekly How would you l…" at bounding box center [459, 108] width 174 height 128
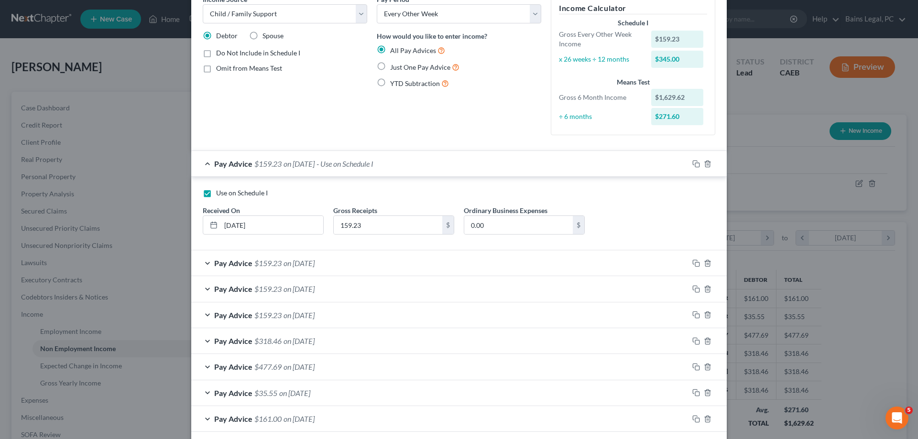
scroll to position [95, 0]
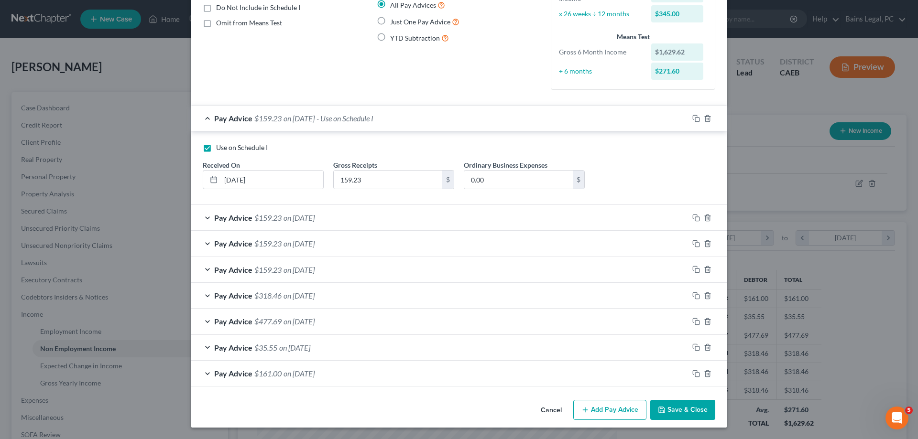
click at [693, 414] on button "Save & Close" at bounding box center [682, 410] width 65 height 20
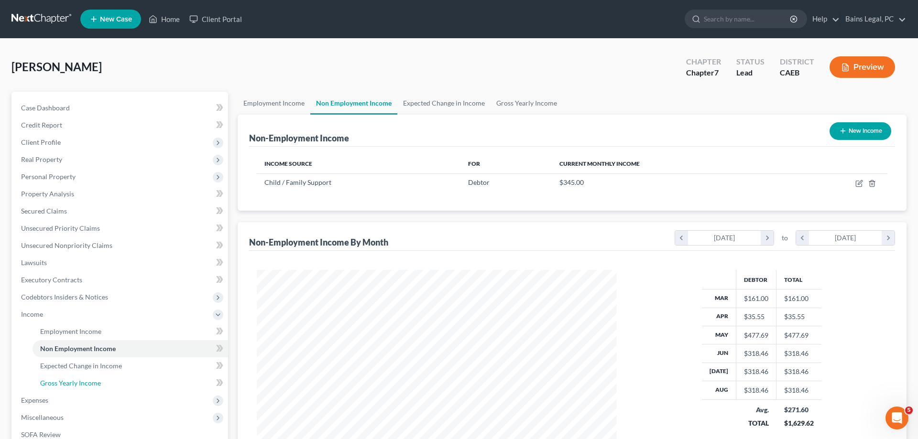
drag, startPoint x: 99, startPoint y: 385, endPoint x: 902, endPoint y: 255, distance: 813.6
click at [99, 386] on span "Gross Yearly Income" at bounding box center [70, 383] width 61 height 8
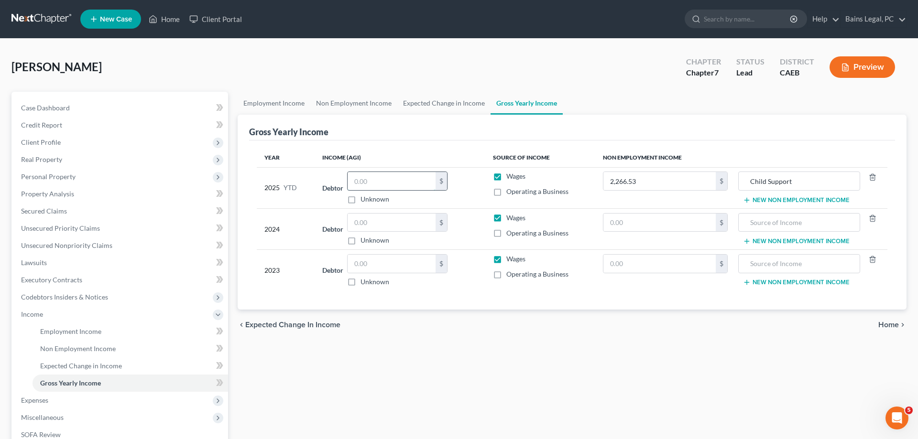
click at [399, 184] on input "text" at bounding box center [392, 181] width 88 height 18
click at [670, 228] on input "text" at bounding box center [659, 223] width 112 height 18
click at [798, 223] on input "text" at bounding box center [798, 223] width 111 height 18
click at [680, 265] on input "text" at bounding box center [659, 264] width 112 height 18
drag, startPoint x: 806, startPoint y: 225, endPoint x: 624, endPoint y: 208, distance: 182.9
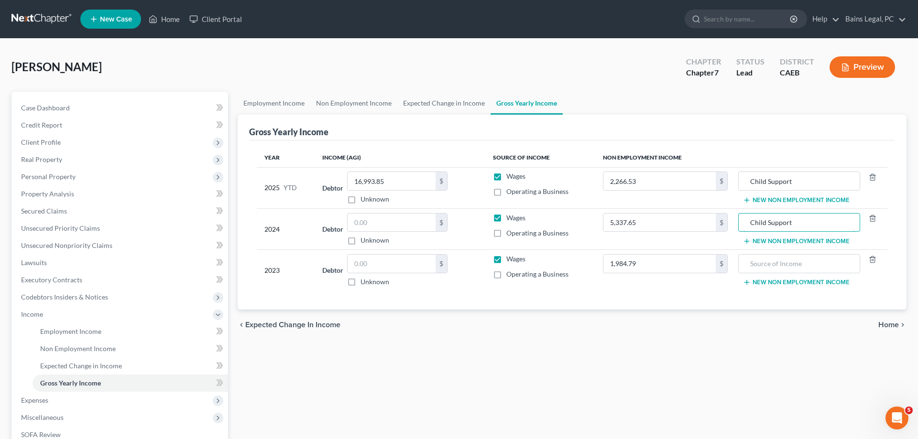
click at [743, 214] on input "Child Support" at bounding box center [798, 223] width 111 height 18
click at [761, 267] on input "text" at bounding box center [798, 264] width 111 height 18
paste input "Child Support"
click at [390, 222] on input "text" at bounding box center [392, 223] width 88 height 18
click at [816, 201] on button "New Non Employment Income" at bounding box center [796, 200] width 107 height 8
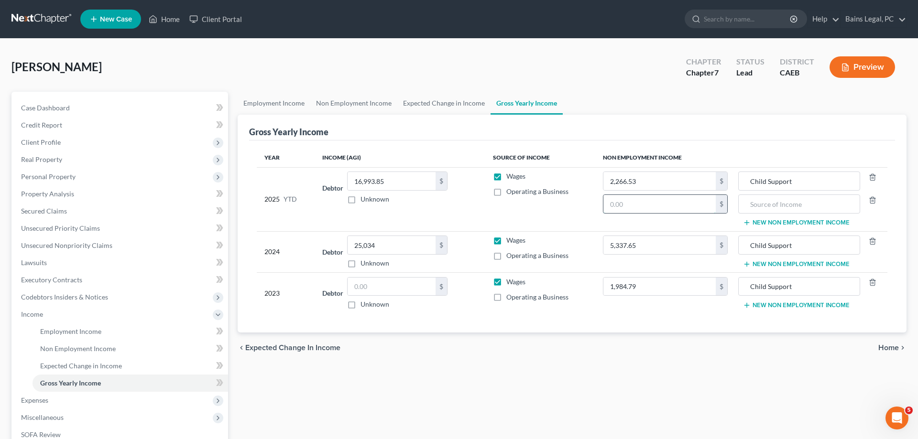
drag, startPoint x: 695, startPoint y: 201, endPoint x: 682, endPoint y: 200, distance: 13.4
click at [694, 200] on input "text" at bounding box center [659, 204] width 112 height 18
click at [783, 203] on input "text" at bounding box center [798, 204] width 111 height 18
click at [800, 225] on button "New Non Employment Income" at bounding box center [796, 223] width 107 height 8
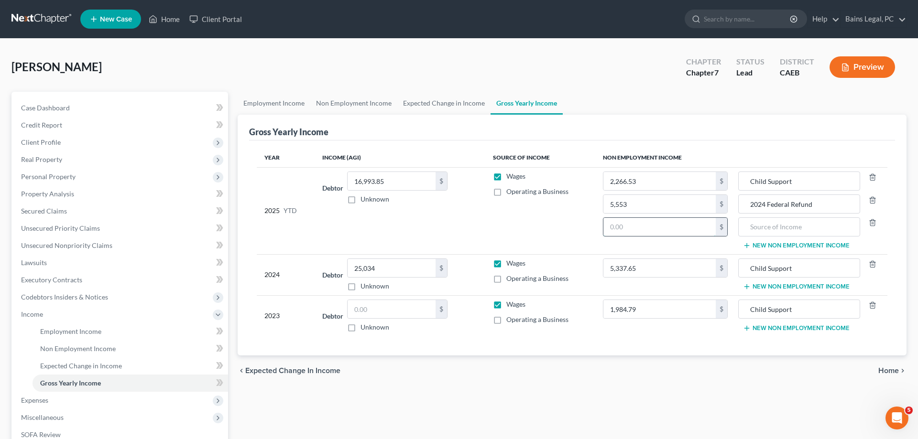
click at [658, 231] on input "text" at bounding box center [659, 227] width 112 height 18
click at [776, 229] on input "text" at bounding box center [798, 227] width 111 height 18
click at [384, 310] on input "text" at bounding box center [392, 309] width 88 height 18
drag, startPoint x: 772, startPoint y: 284, endPoint x: 642, endPoint y: 299, distance: 130.9
click at [771, 285] on button "New Non Employment Income" at bounding box center [796, 287] width 107 height 8
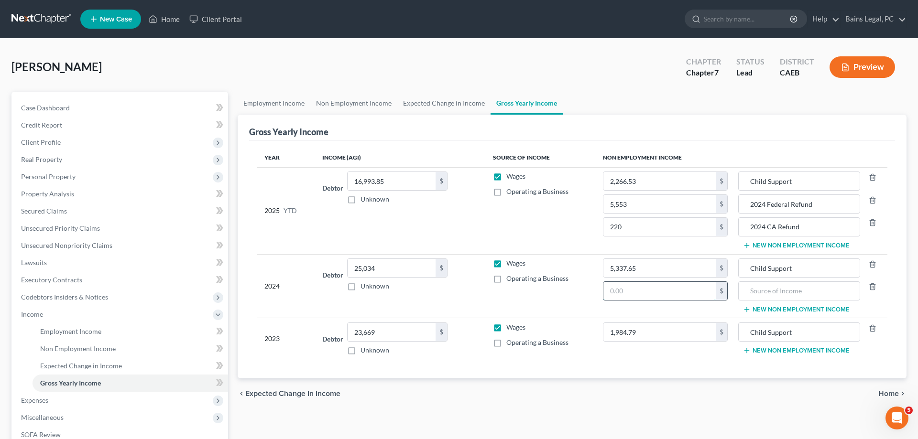
click at [619, 293] on input "text" at bounding box center [659, 291] width 112 height 18
click at [756, 294] on input "text" at bounding box center [798, 291] width 111 height 18
click at [821, 308] on button "New Non Employment Income" at bounding box center [796, 310] width 107 height 8
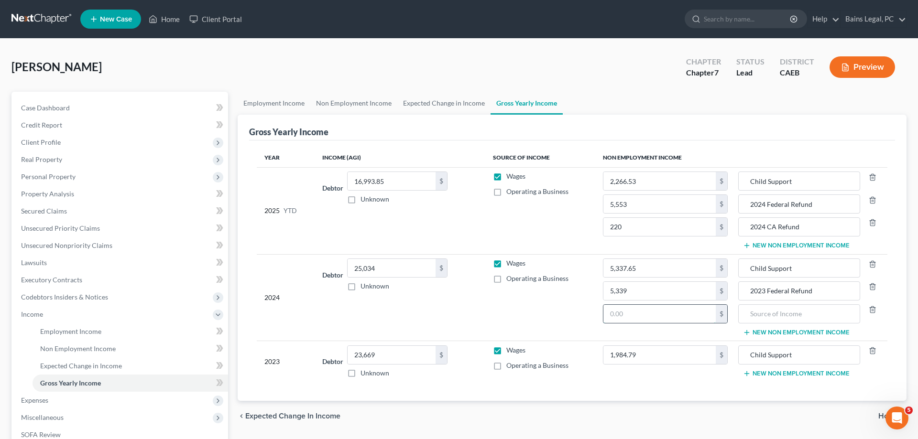
drag, startPoint x: 663, startPoint y: 316, endPoint x: 652, endPoint y: 317, distance: 10.6
click at [662, 316] on input "text" at bounding box center [659, 314] width 112 height 18
click at [804, 311] on input "text" at bounding box center [798, 314] width 111 height 18
click at [62, 403] on span "Expenses" at bounding box center [120, 400] width 215 height 17
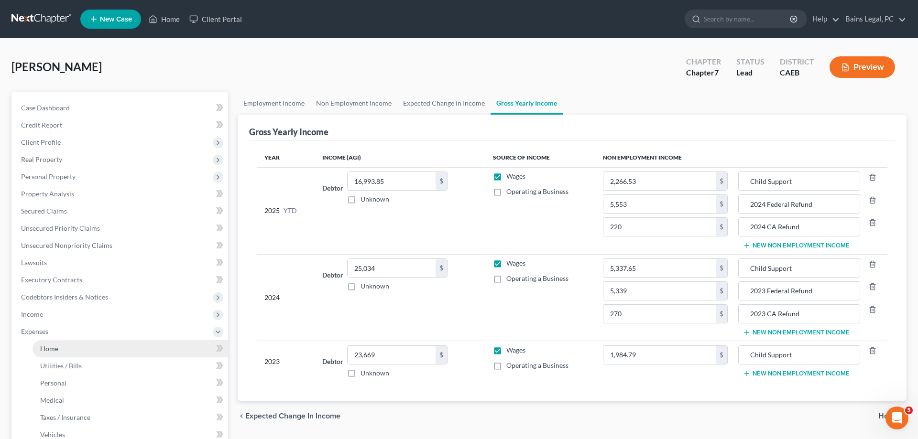
click at [44, 349] on span "Home" at bounding box center [49, 349] width 18 height 8
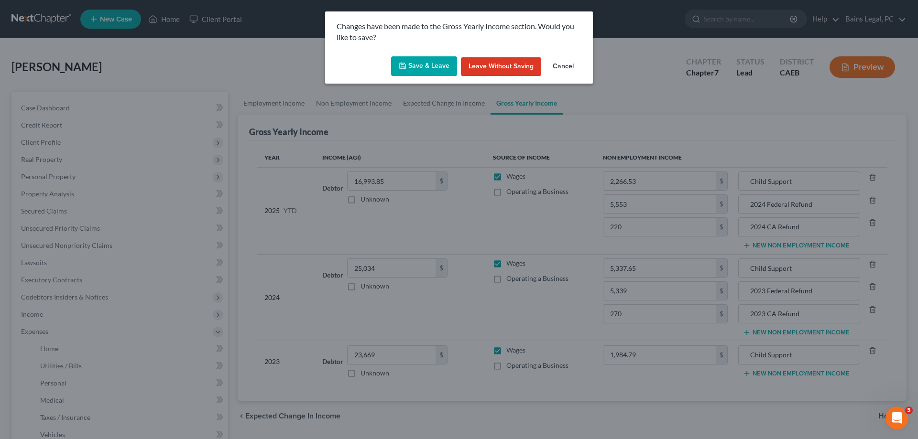
click at [423, 63] on button "Save & Leave" at bounding box center [424, 66] width 66 height 20
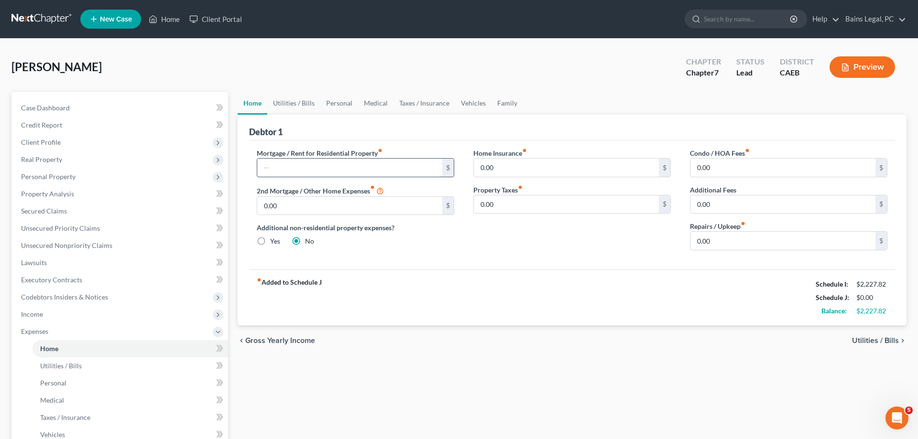
drag, startPoint x: 318, startPoint y: 161, endPoint x: 323, endPoint y: 162, distance: 4.9
click at [319, 162] on input "text" at bounding box center [349, 168] width 185 height 18
click at [591, 169] on input "0.00" at bounding box center [566, 168] width 185 height 18
click at [297, 102] on link "Utilities / Bills" at bounding box center [293, 103] width 53 height 23
type input "0.00"
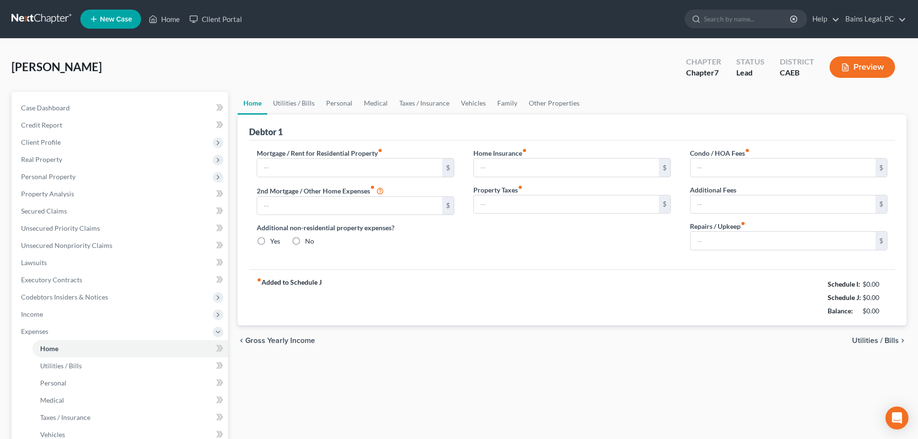
radio input "true"
type input "0.00"
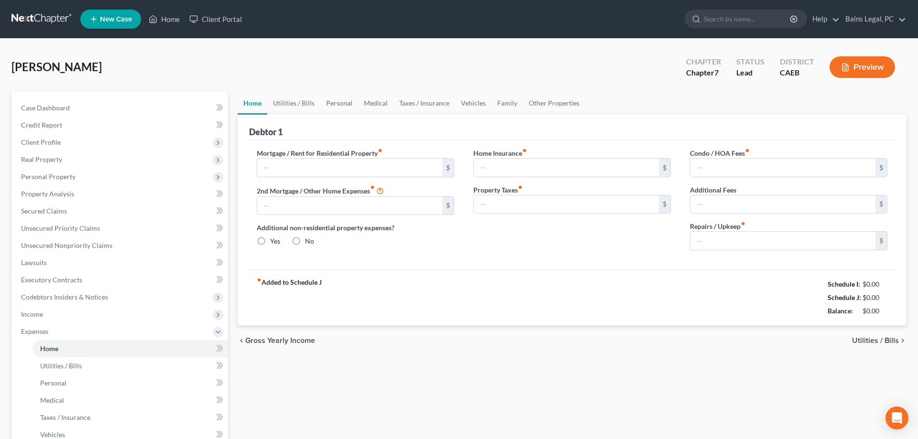
type input "0.00"
click at [333, 163] on input "text" at bounding box center [349, 168] width 185 height 18
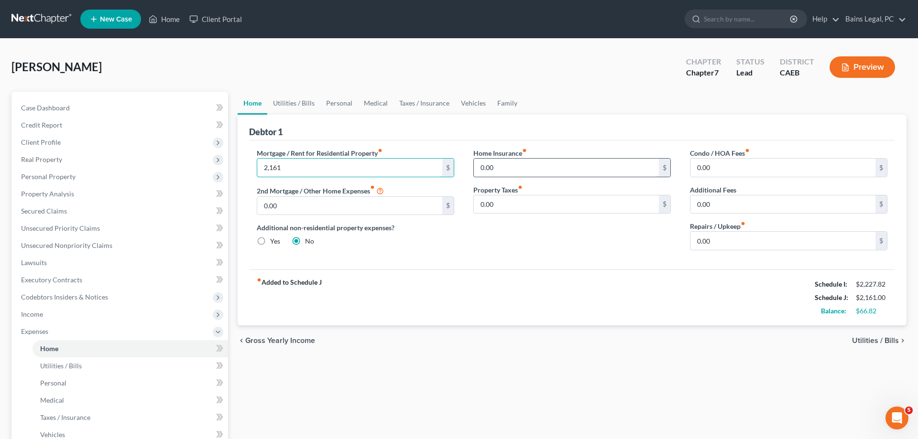
type input "2,161"
click at [535, 165] on input "0.00" at bounding box center [566, 168] width 185 height 18
type input "17.75"
click at [295, 102] on link "Utilities / Bills" at bounding box center [293, 103] width 53 height 23
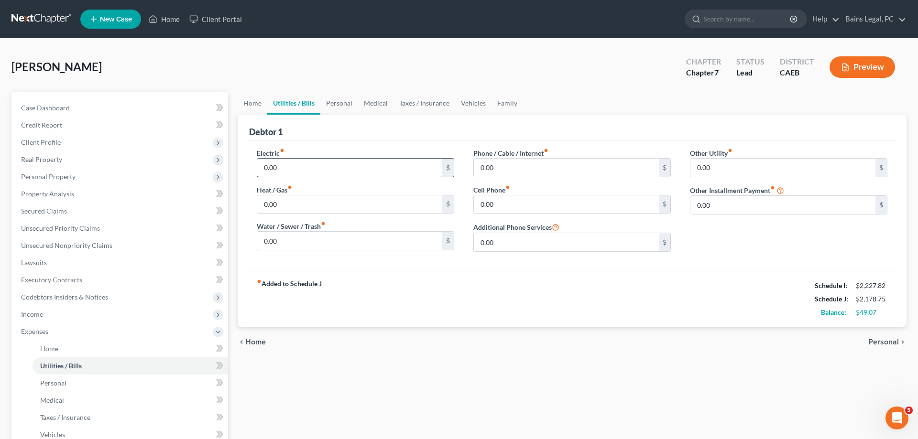
click at [307, 164] on input "0.00" at bounding box center [349, 168] width 185 height 18
type input "100"
type input "60"
type input "50"
type input "178"
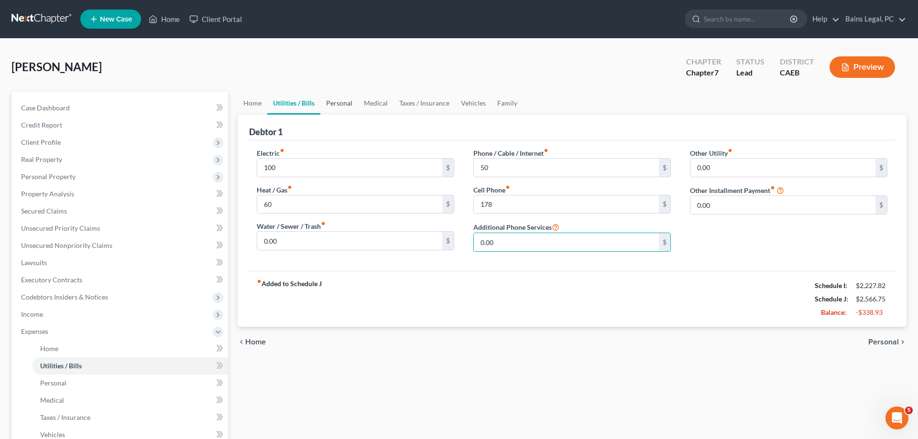
click at [339, 102] on link "Personal" at bounding box center [339, 103] width 38 height 23
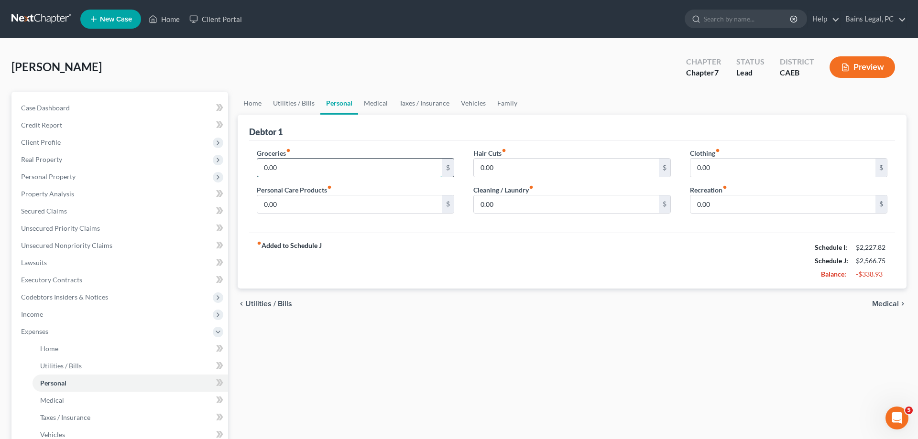
click at [336, 162] on input "0.00" at bounding box center [349, 168] width 185 height 18
type input "500"
type input "100"
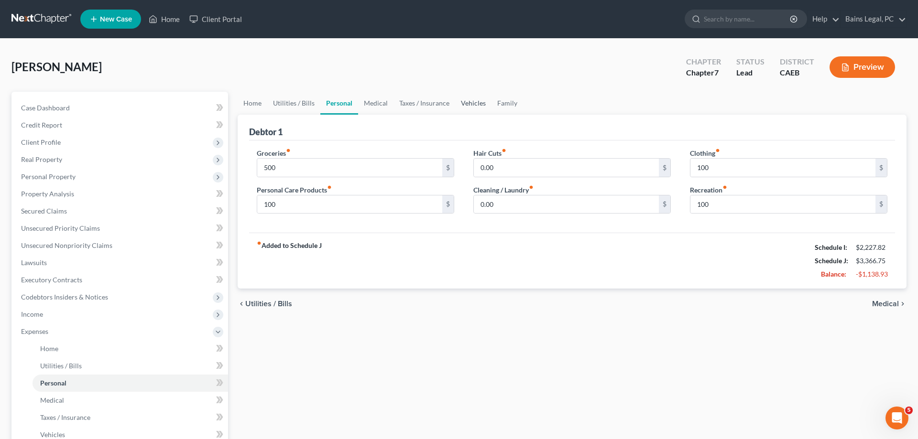
click at [471, 98] on link "Vehicles" at bounding box center [473, 103] width 36 height 23
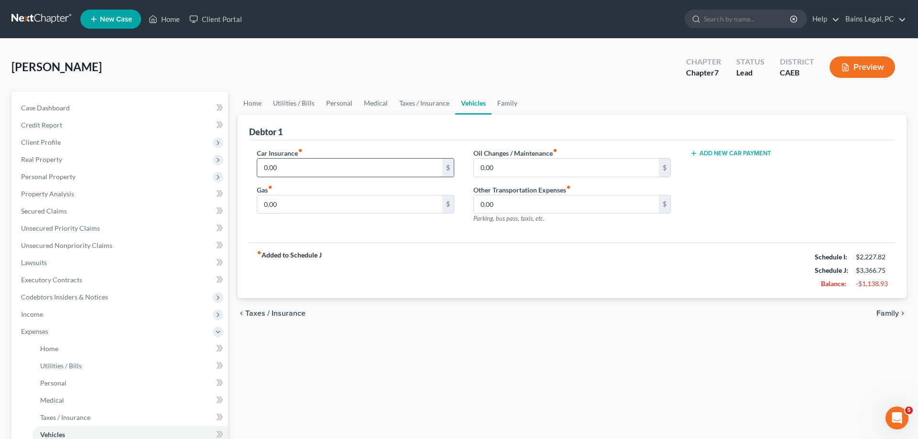
click at [354, 167] on input "0.00" at bounding box center [349, 168] width 185 height 18
type input "70"
type input "200"
type input "1"
type input "100"
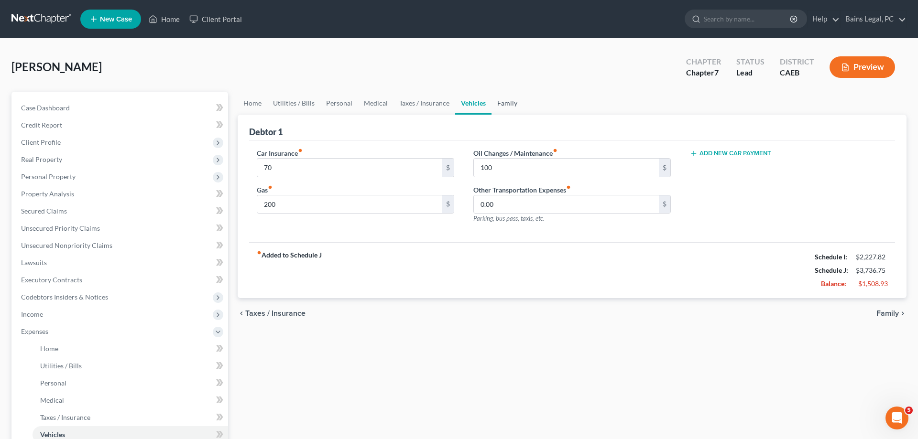
click at [505, 105] on link "Family" at bounding box center [507, 103] width 32 height 23
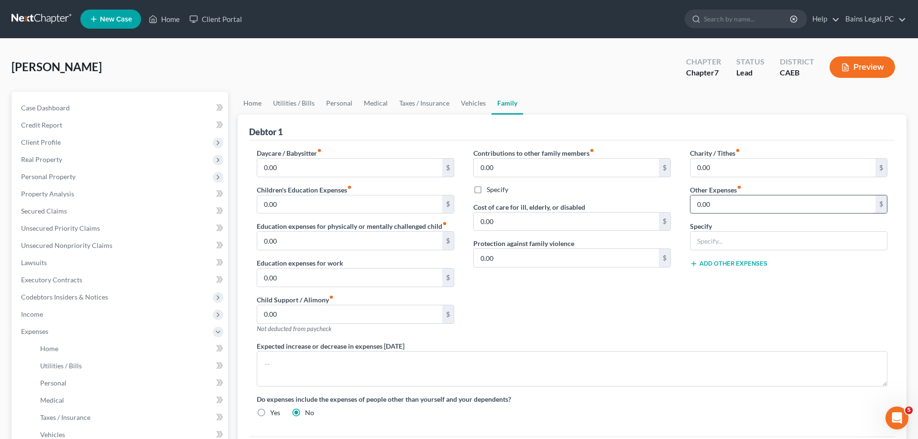
click at [723, 207] on input "0.00" at bounding box center [782, 205] width 185 height 18
type input "14.75"
type input "Auto Registration"
click at [275, 205] on input "0.00" at bounding box center [349, 205] width 185 height 18
click at [792, 333] on div "Charity / Tithes fiber_manual_record 0.00 $ Other Expenses fiber_manual_record …" at bounding box center [788, 244] width 217 height 193
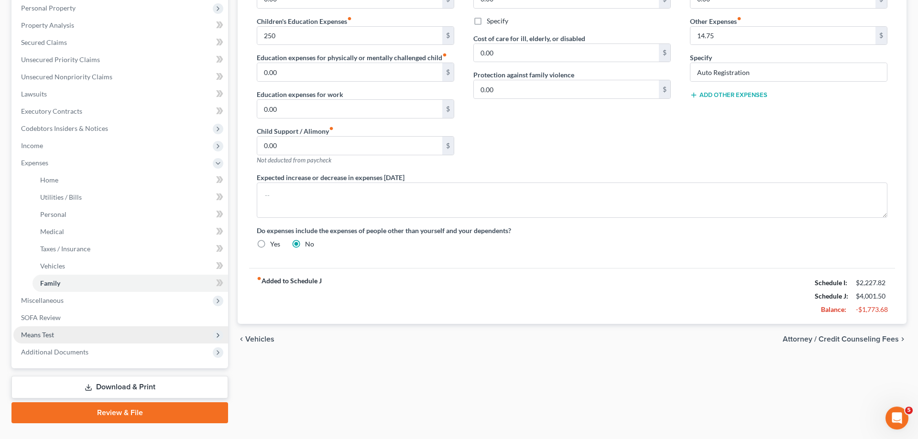
scroll to position [188, 0]
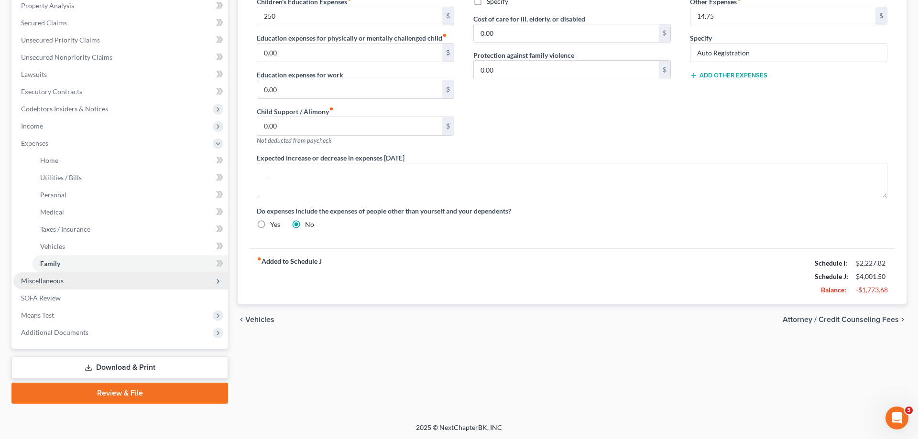
click at [64, 280] on span "Miscellaneous" at bounding box center [120, 280] width 215 height 17
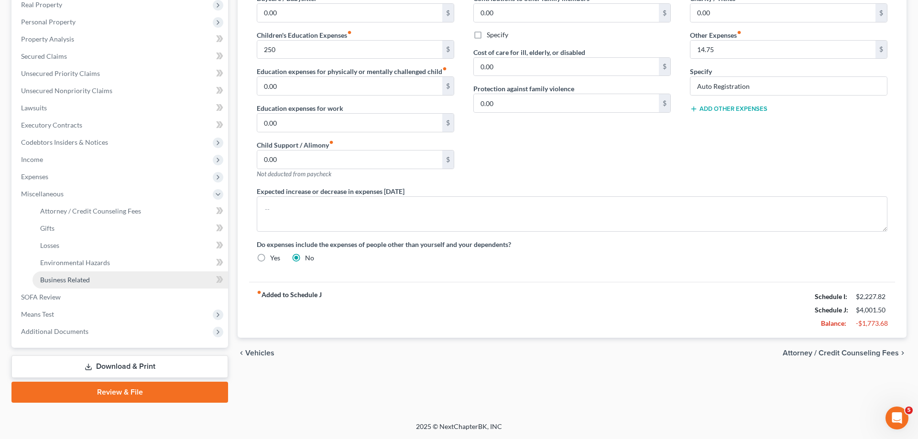
scroll to position [154, 0]
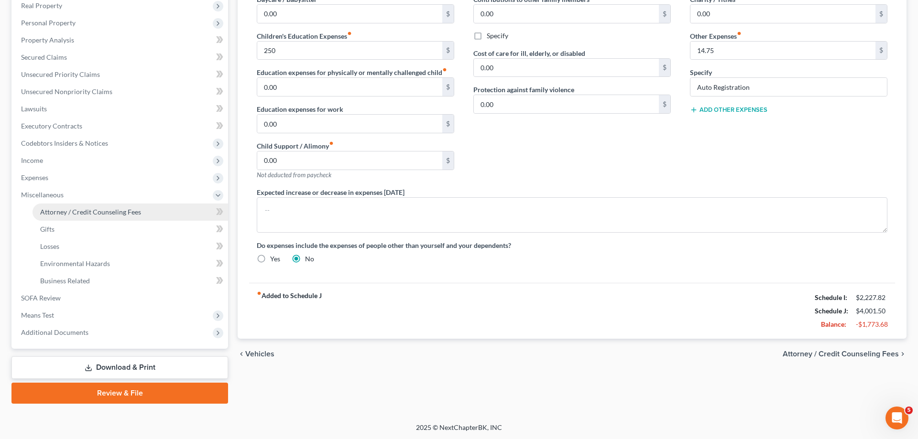
click at [118, 210] on span "Attorney / Credit Counseling Fees" at bounding box center [90, 212] width 101 height 8
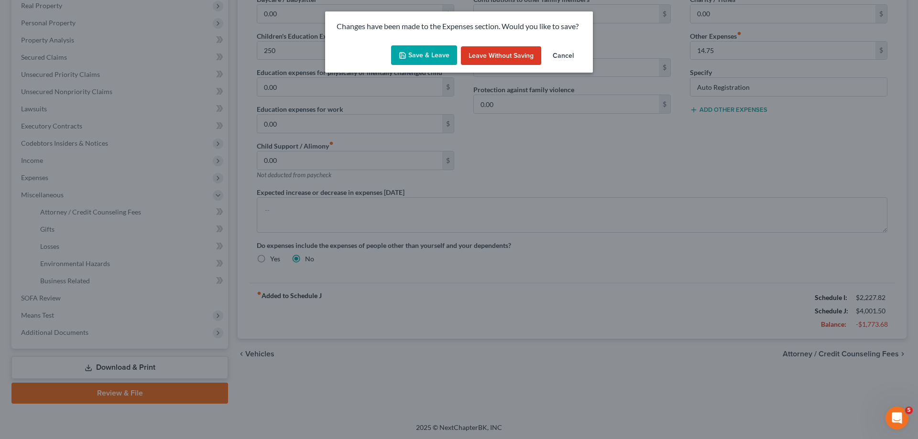
click at [423, 49] on button "Save & Leave" at bounding box center [424, 55] width 66 height 20
type input "250.00"
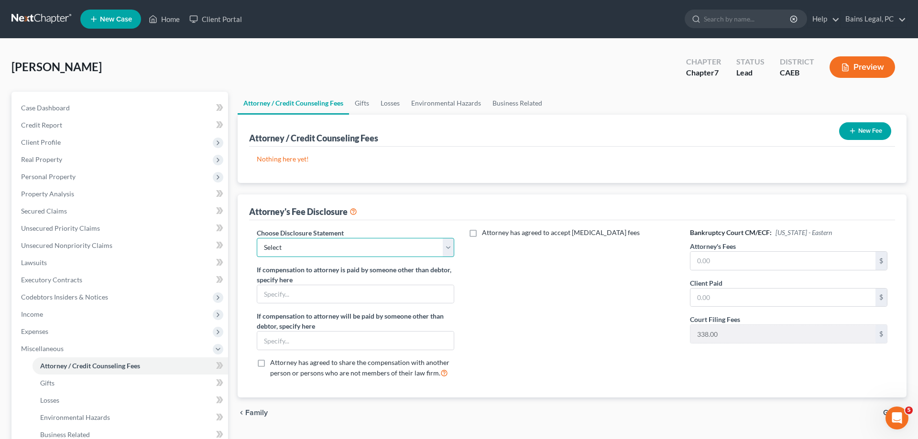
select select "36"
click option "Fee Disclosure - All atty fees paid pre filing" at bounding box center [0, 0] width 0 height 0
click at [801, 260] on input "text" at bounding box center [782, 261] width 185 height 18
type input "2,000"
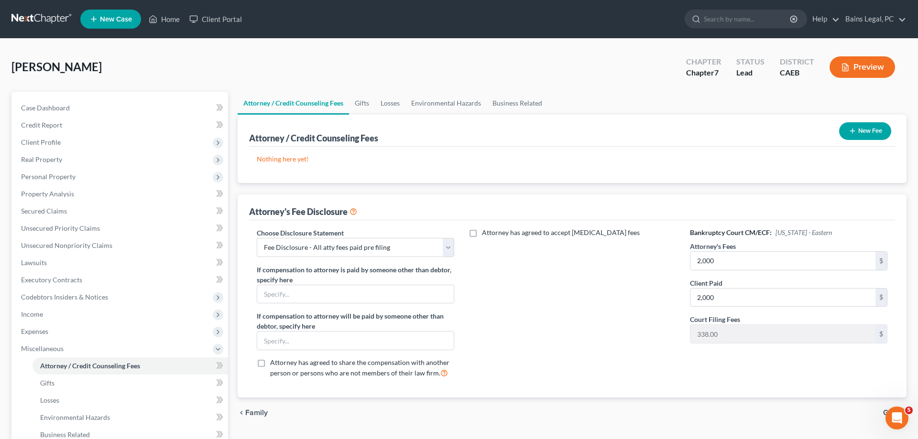
click at [868, 132] on button "New Fee" at bounding box center [865, 131] width 52 height 18
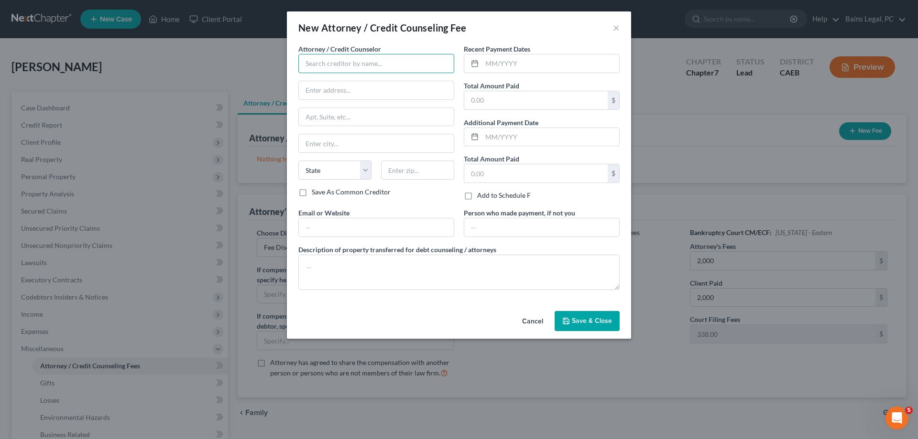
click at [434, 62] on input "text" at bounding box center [376, 63] width 156 height 19
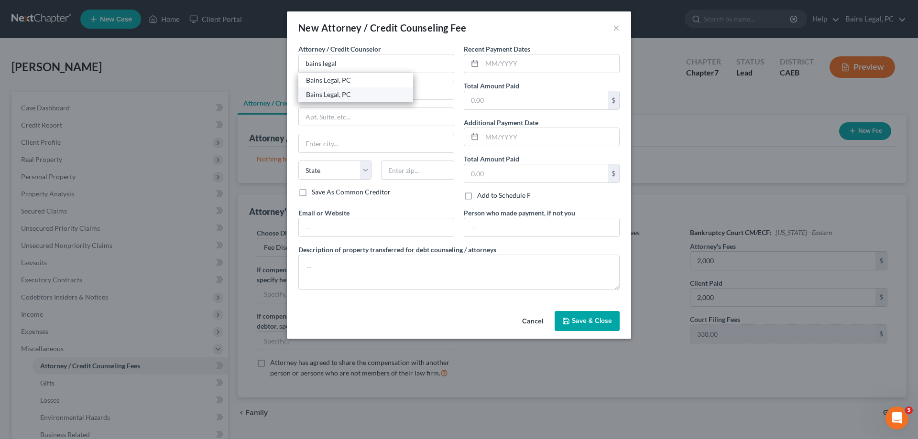
click at [353, 94] on div "Bains Legal, PC" at bounding box center [355, 95] width 99 height 10
type input "Bains Legal, PC"
type input "180 Promenade Circle"
type input "Suite 300"
type input "[GEOGRAPHIC_DATA]"
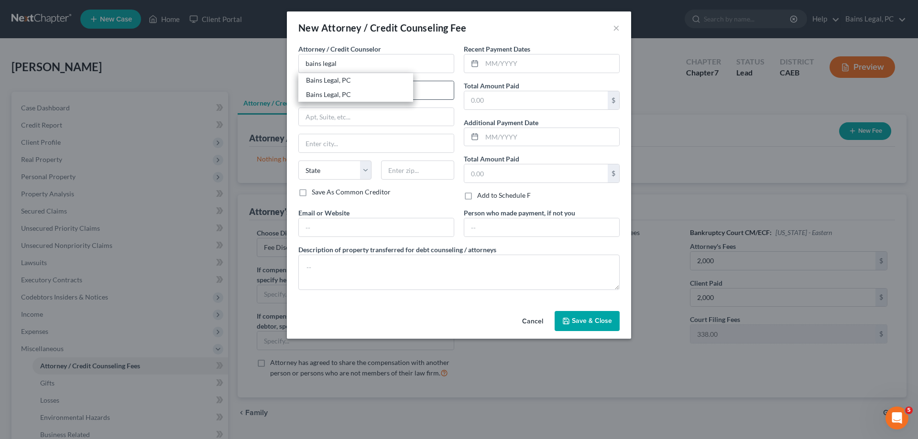
select select "4"
type input "95834"
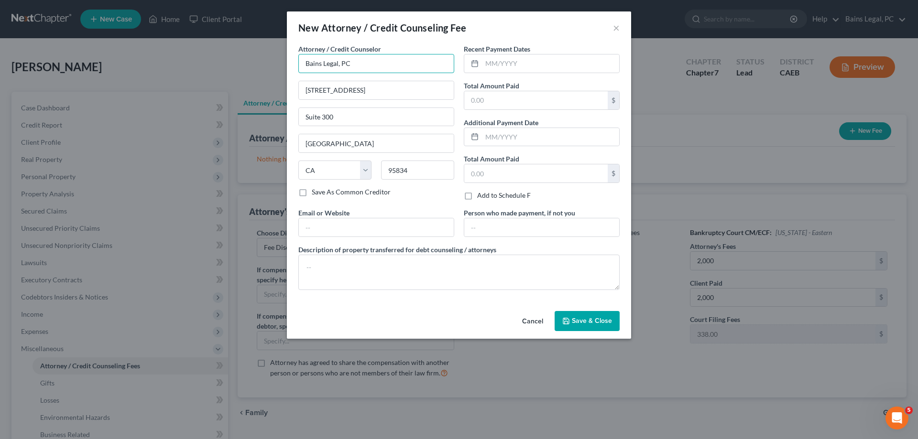
click at [385, 63] on input "Bains Legal, PC" at bounding box center [376, 63] width 156 height 19
click at [372, 82] on div "Bains Legal, PC" at bounding box center [355, 81] width 99 height 10
type input "Bains Legal, PC"
type input "915 Highland Pointe Dr"
type input "Suite 250"
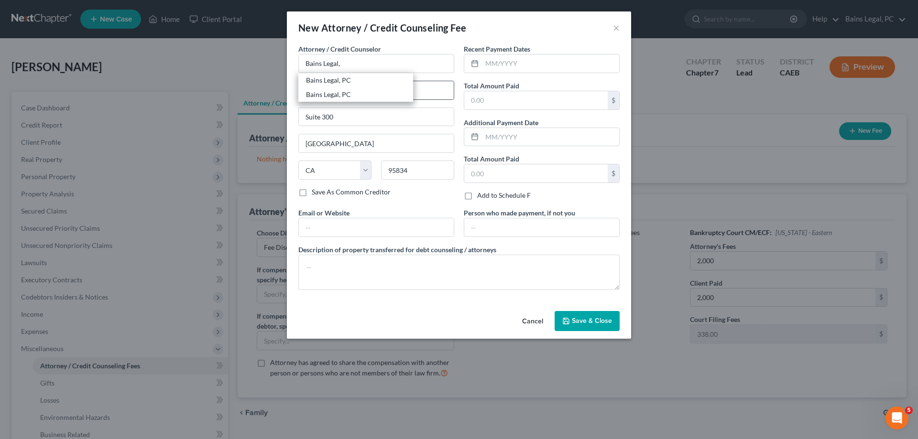
type input "[GEOGRAPHIC_DATA]"
type input "95678"
drag, startPoint x: 376, startPoint y: 229, endPoint x: 395, endPoint y: 218, distance: 22.5
click at [376, 229] on input "text" at bounding box center [376, 227] width 155 height 18
type input "norcalbkattorney.com"
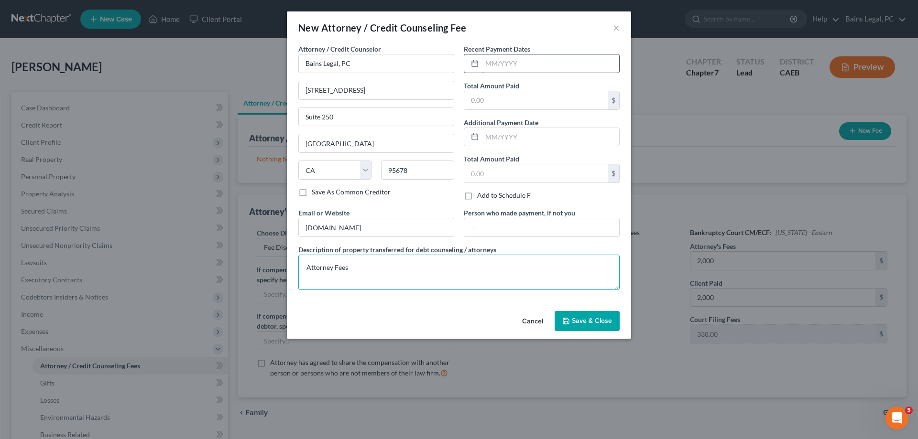
type textarea "Attorney Fees"
click at [583, 66] on input "text" at bounding box center [550, 63] width 137 height 18
type input "07/29/2025"
type input "1"
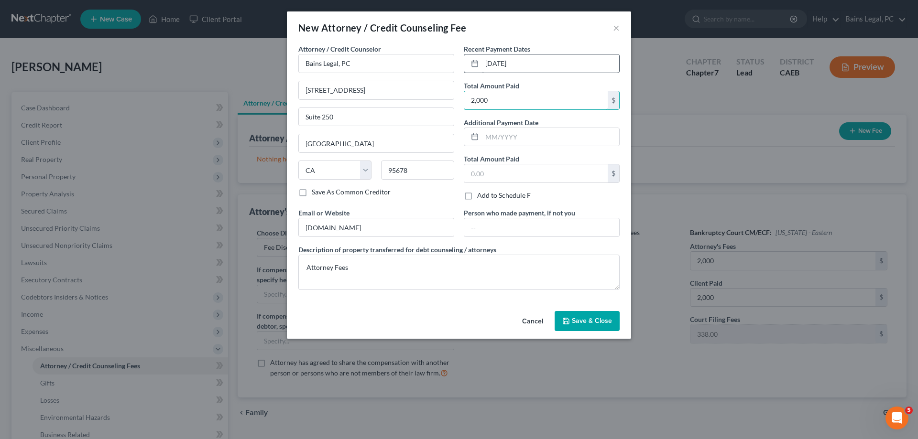
type input "2,000"
click at [589, 319] on span "Save & Close" at bounding box center [592, 321] width 40 height 8
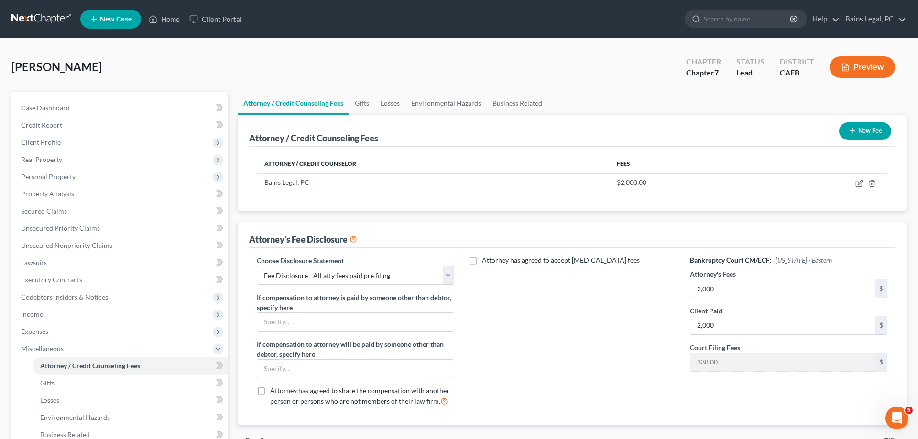
click at [876, 132] on button "New Fee" at bounding box center [865, 131] width 52 height 18
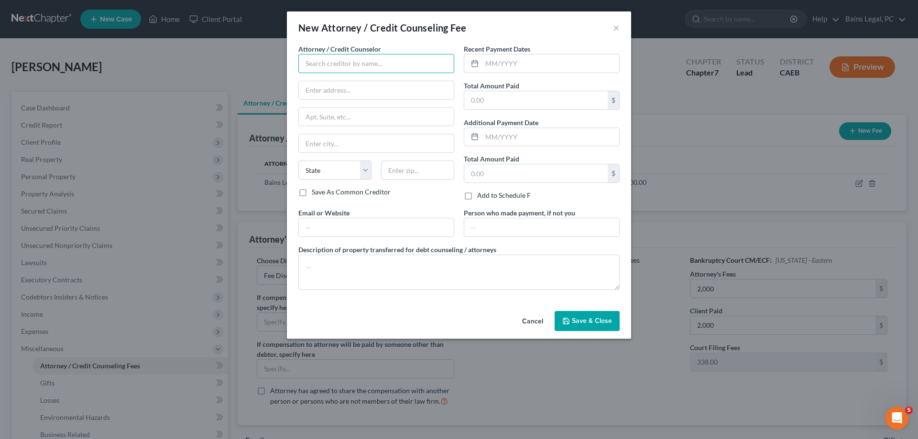
click at [349, 59] on input "text" at bounding box center [376, 63] width 156 height 19
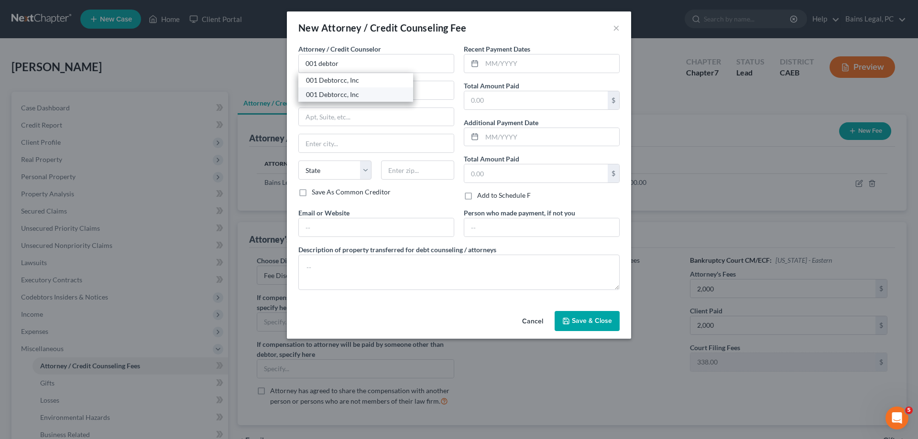
click at [342, 92] on div "001 Debtorcc, Inc" at bounding box center [355, 95] width 99 height 10
type input "001 Debtorcc, Inc"
type input "378 Summit Ave."
type input "Jersey City"
select select "33"
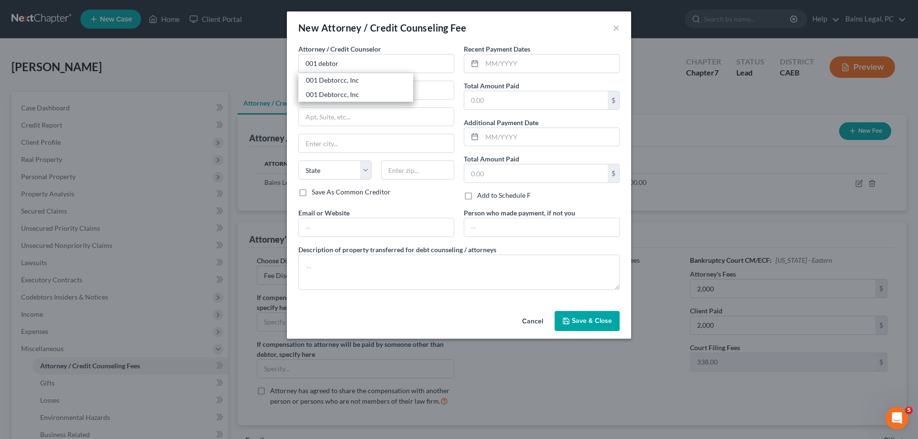
type input "07306"
click at [354, 225] on input "text" at bounding box center [376, 227] width 155 height 18
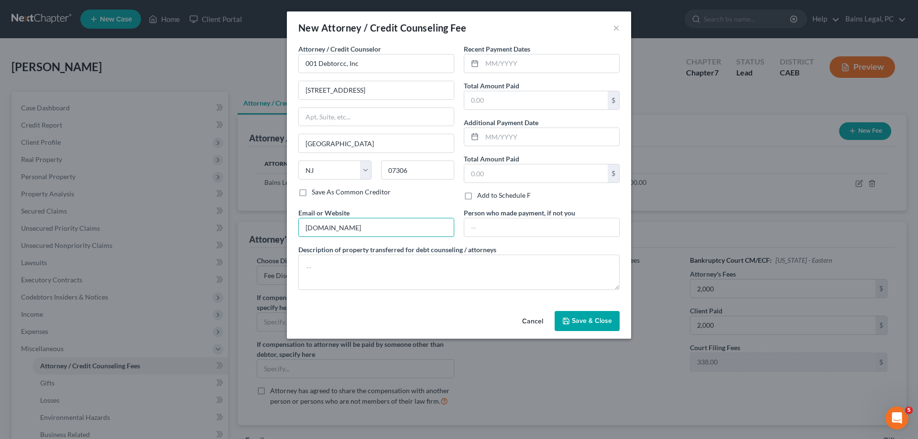
type input "debtorcc.org"
type textarea "Credit Counseling"
click at [544, 65] on input "text" at bounding box center [550, 63] width 137 height 18
type input "08/17/2025"
type input "19.95"
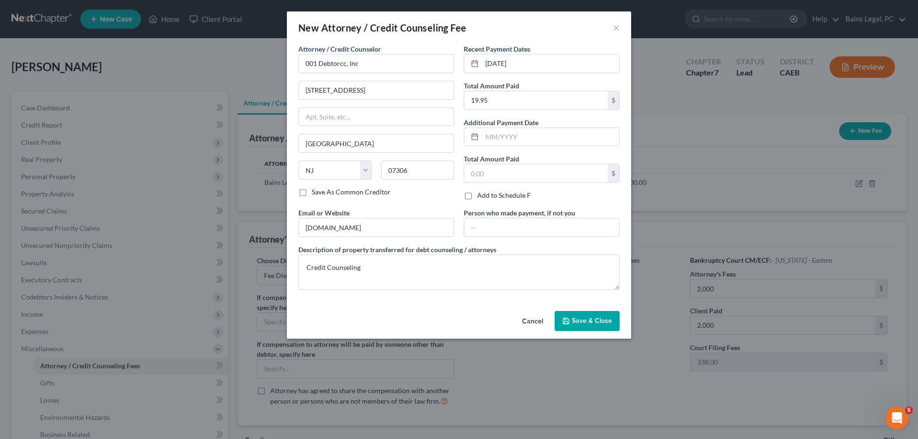
drag, startPoint x: 569, startPoint y: 319, endPoint x: 173, endPoint y: 315, distance: 396.3
click at [569, 319] on icon "button" at bounding box center [566, 321] width 8 height 8
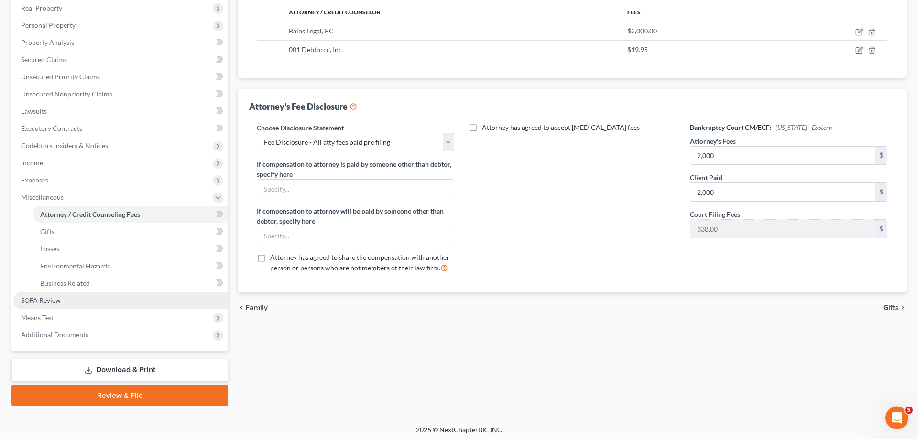
scroll to position [154, 0]
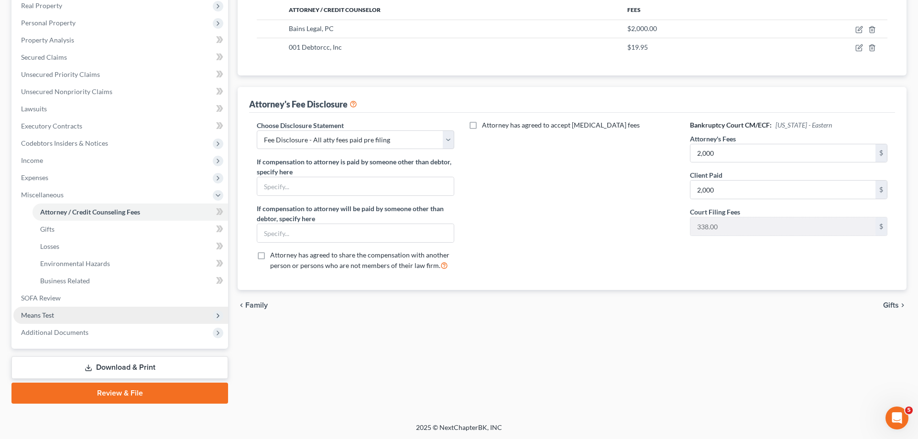
click at [89, 318] on span "Means Test" at bounding box center [120, 315] width 215 height 17
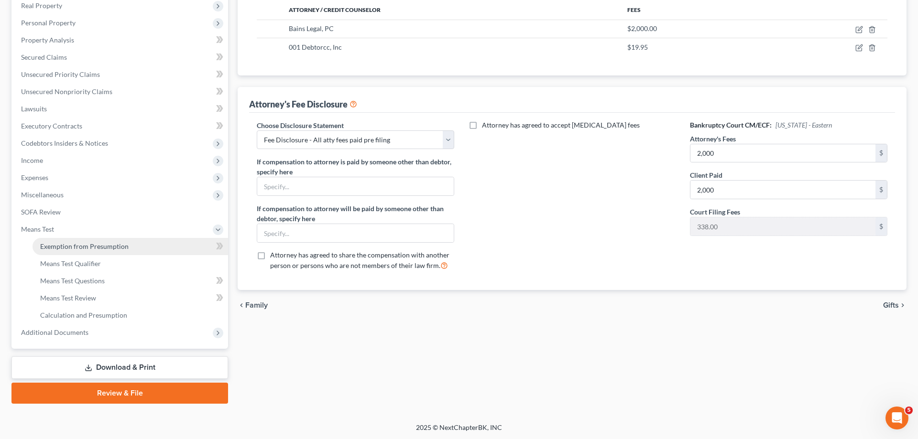
click at [116, 245] on span "Exemption from Presumption" at bounding box center [84, 246] width 88 height 8
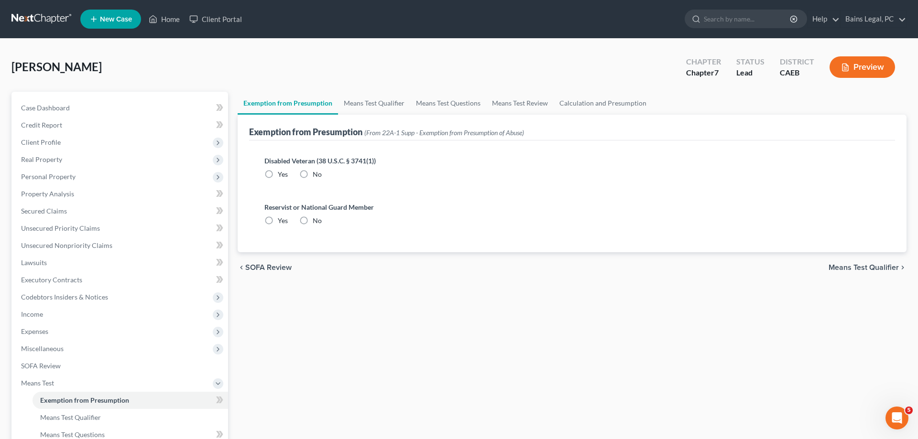
click at [313, 176] on label "No" at bounding box center [317, 175] width 9 height 10
click at [316, 176] on input "No" at bounding box center [319, 173] width 6 height 6
radio input "true"
click at [313, 224] on label "No" at bounding box center [317, 221] width 9 height 10
click at [316, 222] on input "No" at bounding box center [319, 219] width 6 height 6
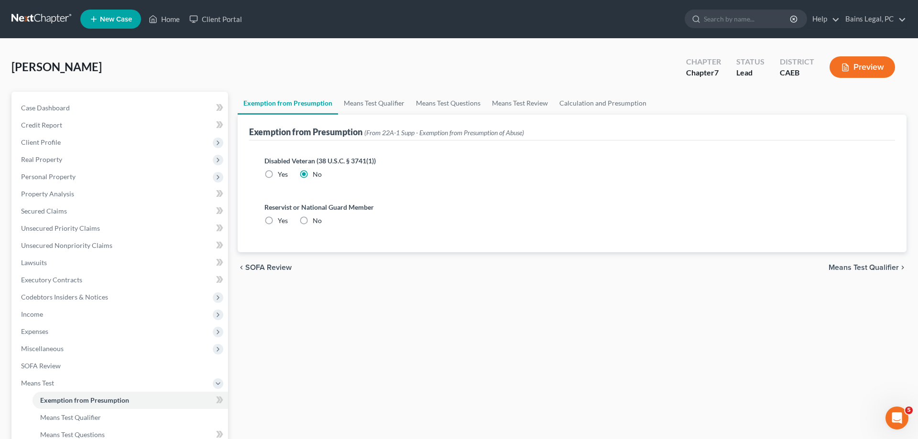
radio input "true"
click at [388, 109] on link "Means Test Qualifier" at bounding box center [374, 103] width 72 height 23
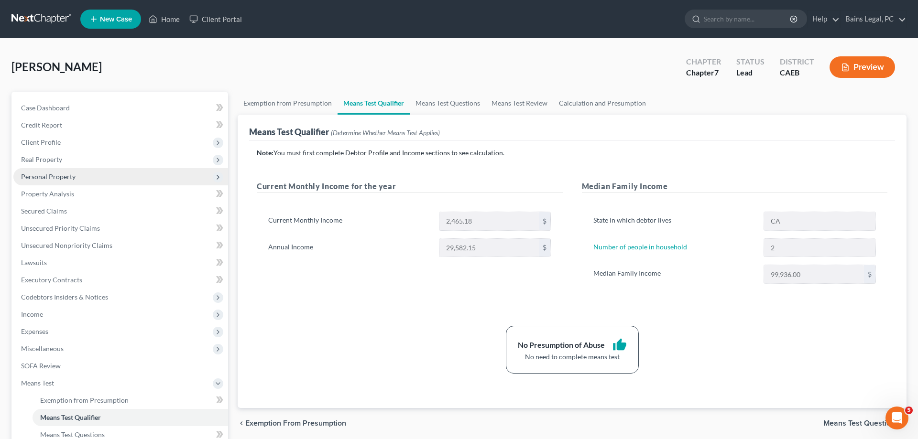
click at [54, 176] on span "Personal Property" at bounding box center [48, 177] width 54 height 8
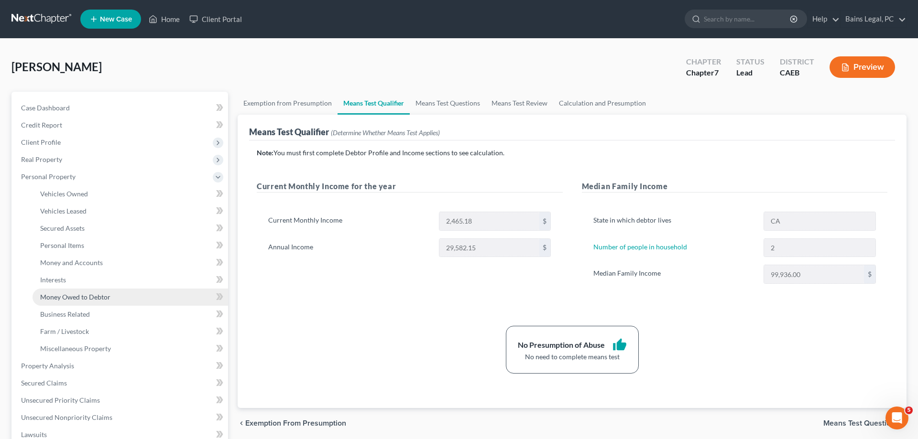
drag, startPoint x: 65, startPoint y: 300, endPoint x: 74, endPoint y: 297, distance: 9.1
click at [65, 300] on span "Money Owed to Debtor" at bounding box center [75, 297] width 70 height 8
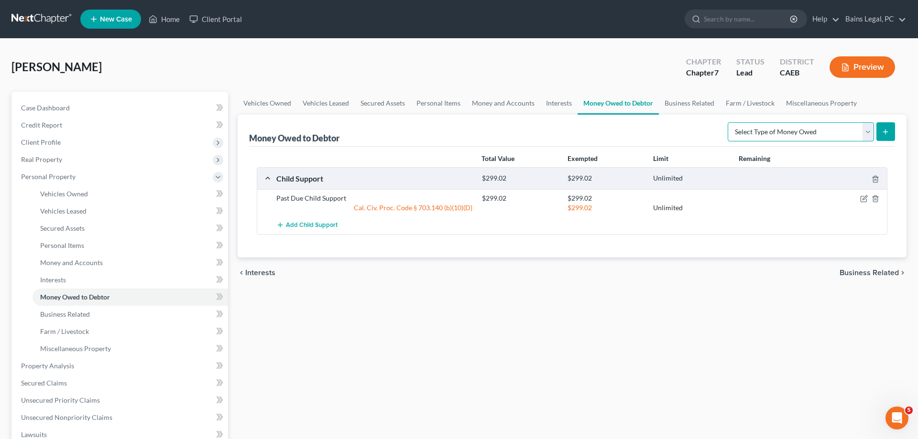
click at [728, 122] on select "Select Type of Money Owed Accounts Receivable Alimony Child Support Claims Agai…" at bounding box center [801, 131] width 146 height 19
select select "expected_tax_refund"
click option "Expected Tax Refund and Unused NOLs" at bounding box center [0, 0] width 0 height 0
click at [881, 133] on button "submit" at bounding box center [885, 131] width 19 height 19
select select "0"
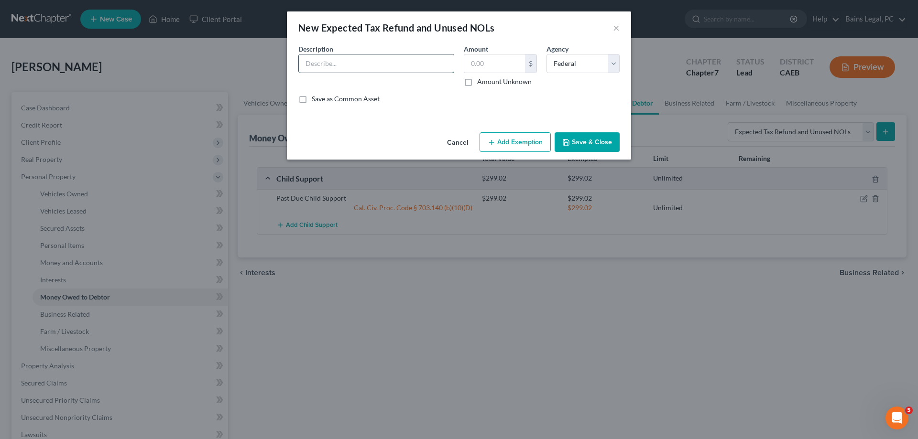
click at [339, 68] on input "text" at bounding box center [376, 63] width 155 height 18
type input "Estimated 2025 Federal Refudn (9/12)"
type input "4,165"
click at [509, 133] on button "Add Exemption" at bounding box center [514, 142] width 71 height 20
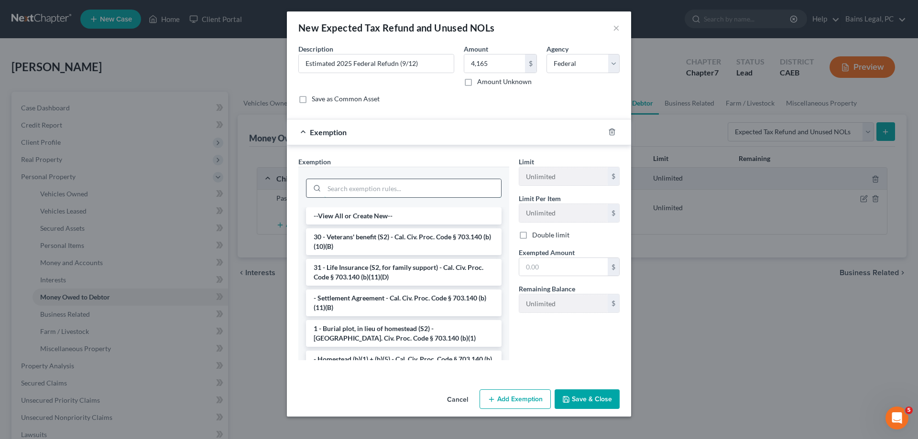
click at [410, 191] on input "search" at bounding box center [412, 188] width 177 height 18
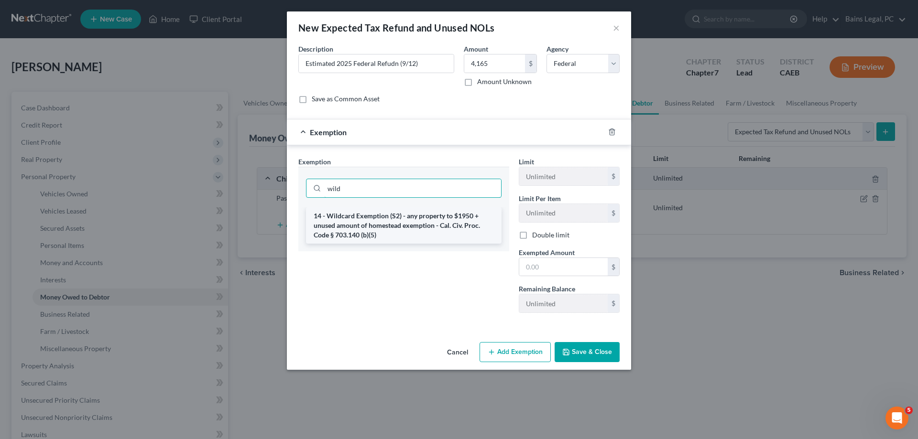
type input "wild"
click at [409, 226] on li "14 - Wildcard Exemption (S2) - any property to $1950 + unused amount of homeste…" at bounding box center [404, 225] width 196 height 36
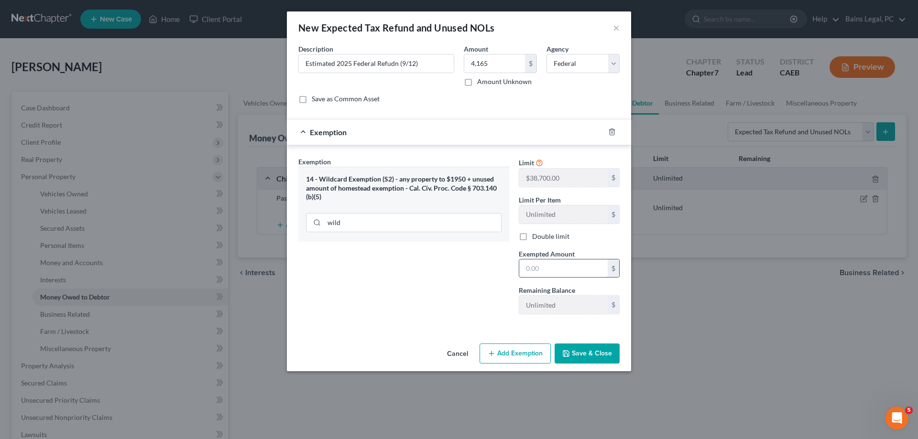
click at [573, 267] on input "text" at bounding box center [563, 269] width 88 height 18
type input "4,165"
drag, startPoint x: 595, startPoint y: 356, endPoint x: 650, endPoint y: 295, distance: 81.6
click at [595, 355] on button "Save & Close" at bounding box center [587, 354] width 65 height 20
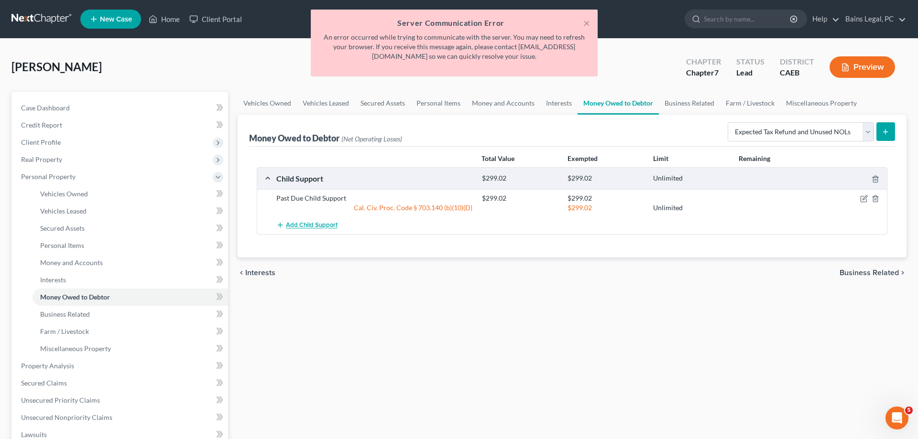
click at [329, 224] on span "Add Child Support" at bounding box center [312, 226] width 52 height 8
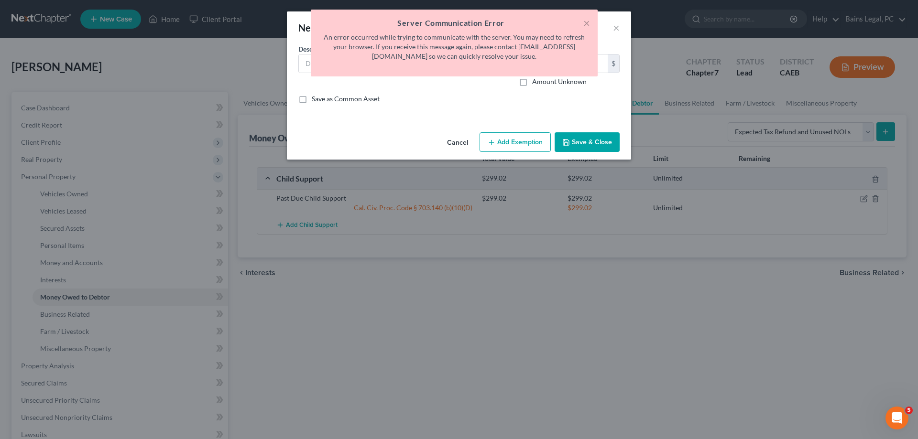
click at [617, 26] on div "× Server Communication Error An error occurred while trying to communicate with…" at bounding box center [454, 46] width 918 height 72
click at [587, 23] on button "×" at bounding box center [586, 22] width 7 height 11
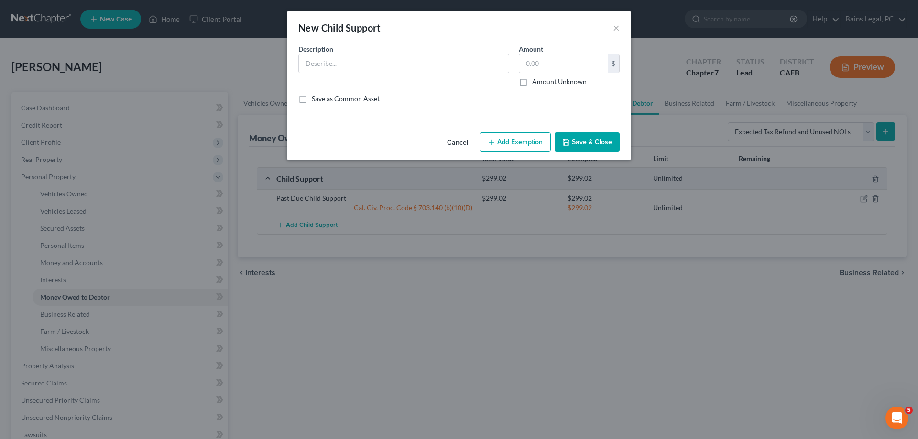
click at [613, 26] on div "New Child Support ×" at bounding box center [459, 27] width 344 height 33
click at [617, 28] on button "×" at bounding box center [616, 27] width 7 height 11
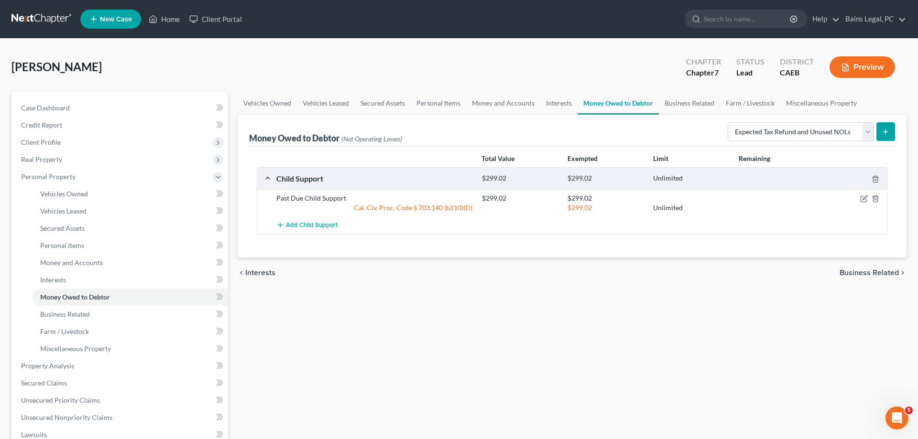
click at [886, 133] on icon "submit" at bounding box center [886, 132] width 8 height 8
click at [883, 131] on icon "submit" at bounding box center [886, 132] width 8 height 8
click at [728, 122] on select "Select Type of Money Owed Accounts Receivable Alimony Child Support Claims Agai…" at bounding box center [801, 131] width 146 height 19
select select "expected_tax_refund"
click option "Expected Tax Refund and Unused NOLs" at bounding box center [0, 0] width 0 height 0
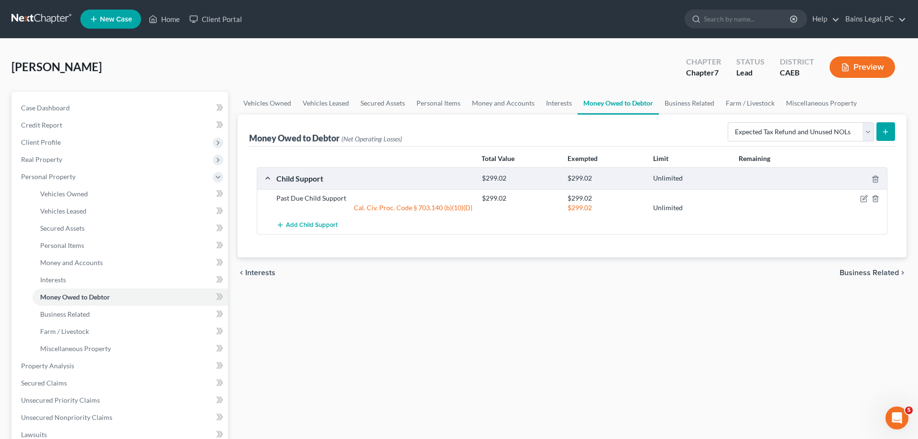
click at [882, 130] on button "submit" at bounding box center [885, 131] width 19 height 19
select select "0"
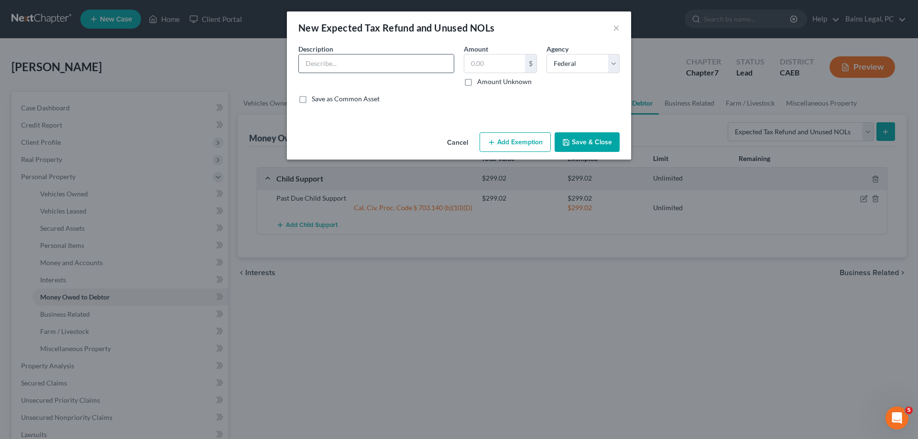
click at [373, 65] on input "text" at bounding box center [376, 63] width 155 height 18
type input "Estimated 2025 Federal Refund (9/12)"
type input "4,165"
click at [521, 143] on button "Add Exemption" at bounding box center [514, 142] width 71 height 20
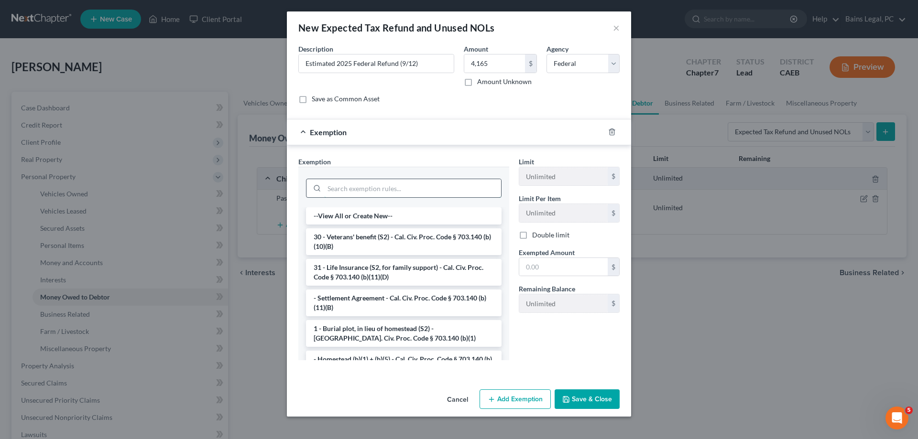
click at [402, 189] on input "search" at bounding box center [412, 188] width 177 height 18
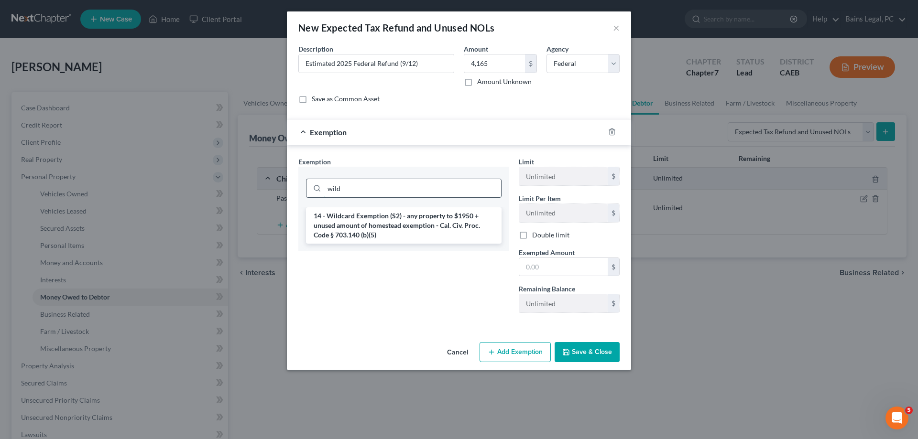
type input "wild"
click at [410, 218] on li "14 - Wildcard Exemption (S2) - any property to $1950 + unused amount of homeste…" at bounding box center [404, 225] width 196 height 36
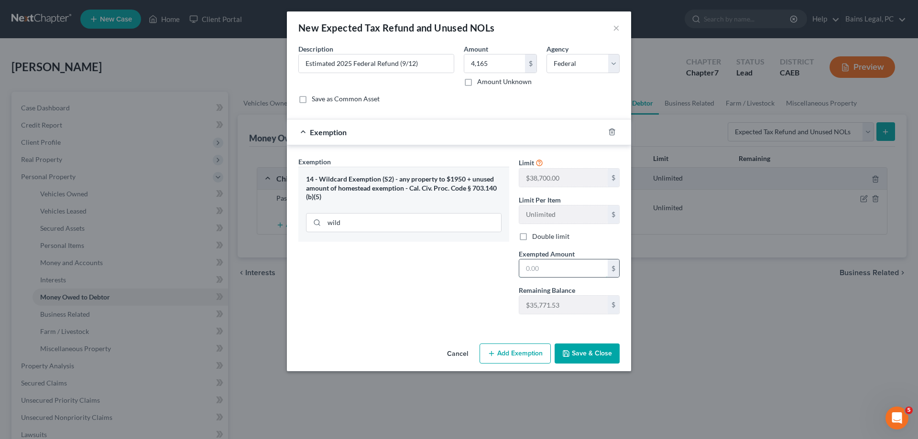
click at [550, 273] on input "text" at bounding box center [563, 269] width 88 height 18
type input "4,165"
click at [607, 350] on button "Save & Close" at bounding box center [587, 354] width 65 height 20
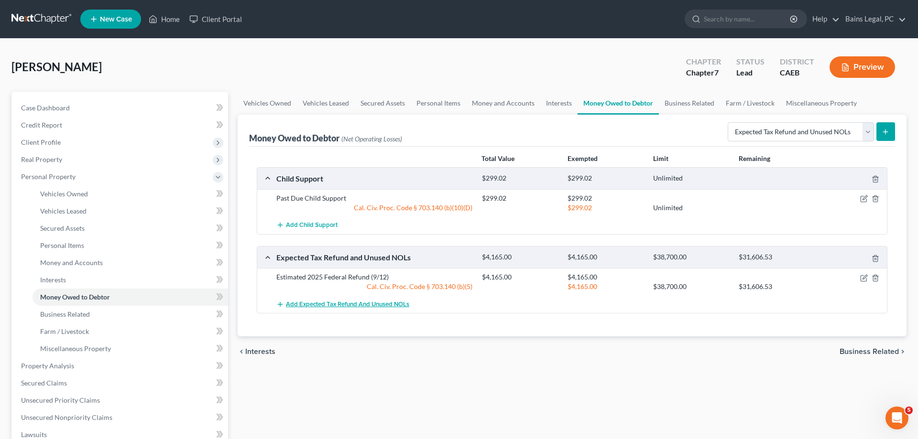
click at [314, 303] on span "Add Expected Tax Refund and Unused NOLs" at bounding box center [347, 305] width 123 height 8
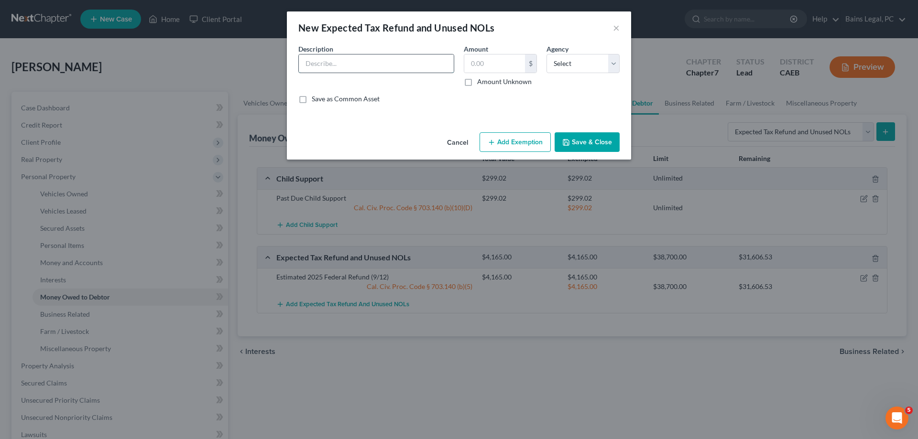
click at [388, 71] on input "text" at bounding box center [376, 63] width 155 height 18
type input "Estimated 2025 CA Refund (9/12)"
type input "165"
click at [546, 54] on select "Select Federal State Local" at bounding box center [582, 63] width 73 height 19
select select "1"
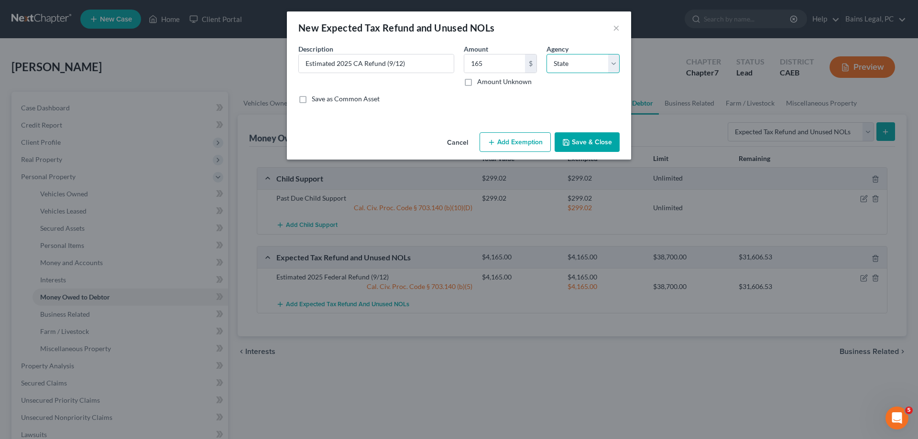
click option "State" at bounding box center [0, 0] width 0 height 0
drag, startPoint x: 523, startPoint y: 136, endPoint x: 513, endPoint y: 153, distance: 18.6
click at [520, 138] on button "Add Exemption" at bounding box center [514, 142] width 71 height 20
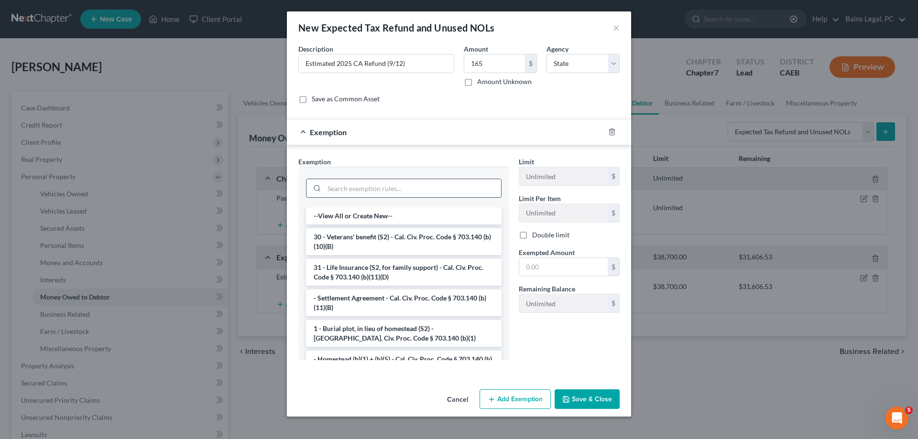
click at [398, 191] on input "search" at bounding box center [412, 188] width 177 height 18
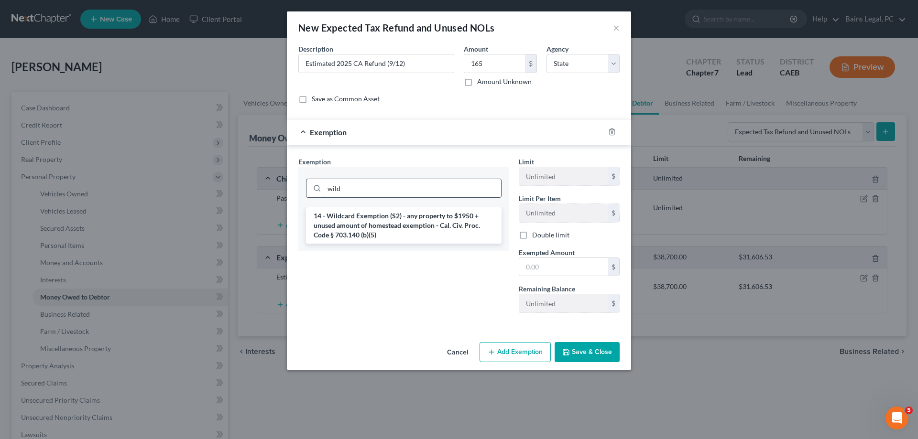
type input "wild"
click at [400, 215] on li "14 - Wildcard Exemption (S2) - any property to $1950 + unused amount of homeste…" at bounding box center [404, 225] width 196 height 36
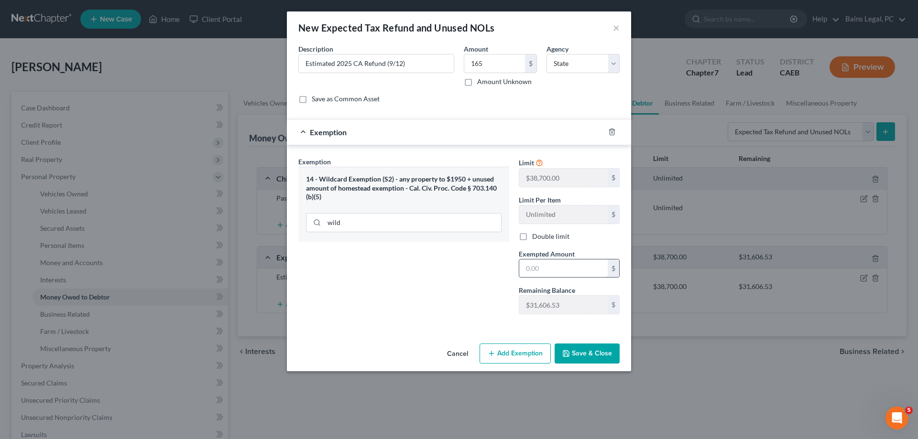
click at [556, 268] on input "text" at bounding box center [563, 269] width 88 height 18
type input "165"
click at [605, 351] on button "Save & Close" at bounding box center [587, 354] width 65 height 20
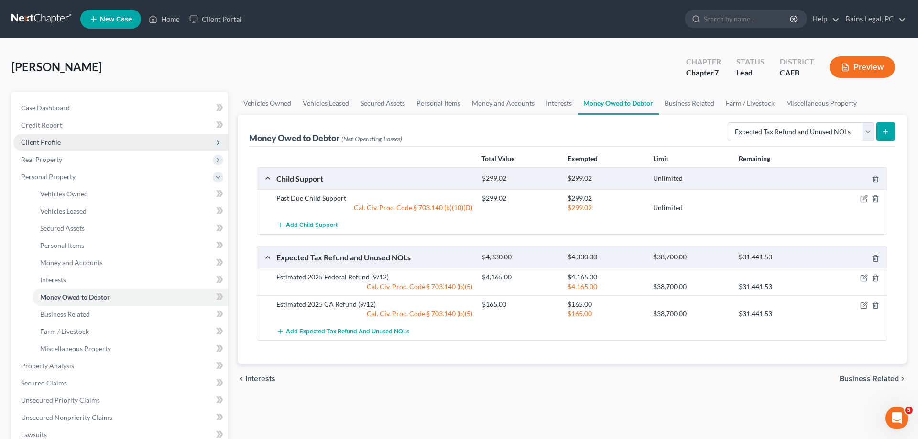
click at [74, 144] on span "Client Profile" at bounding box center [120, 142] width 215 height 17
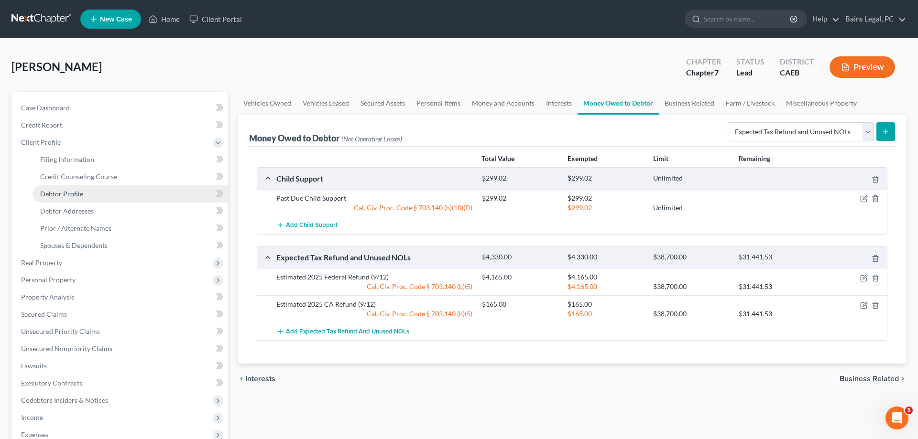
click at [83, 191] on link "Debtor Profile" at bounding box center [131, 193] width 196 height 17
select select "0"
select select "1"
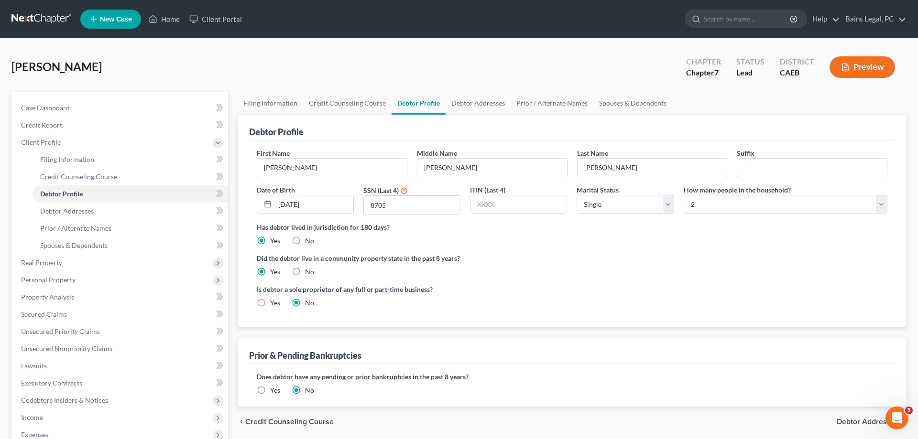
scroll to position [171, 0]
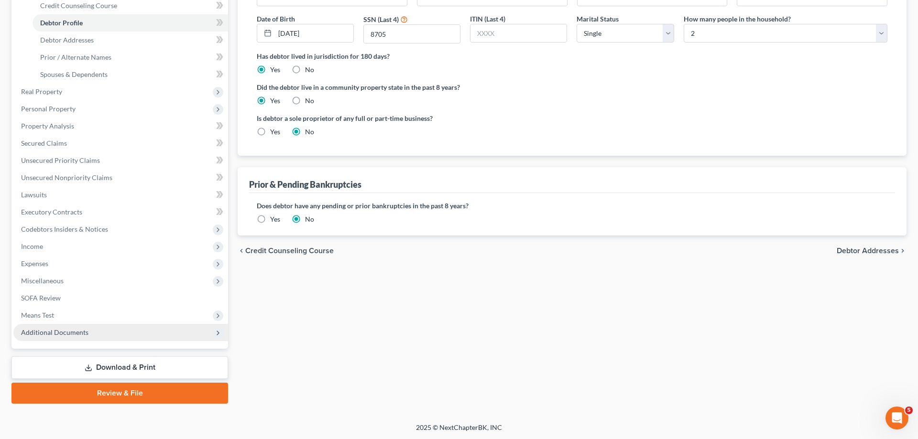
click at [81, 335] on span "Additional Documents" at bounding box center [54, 332] width 67 height 8
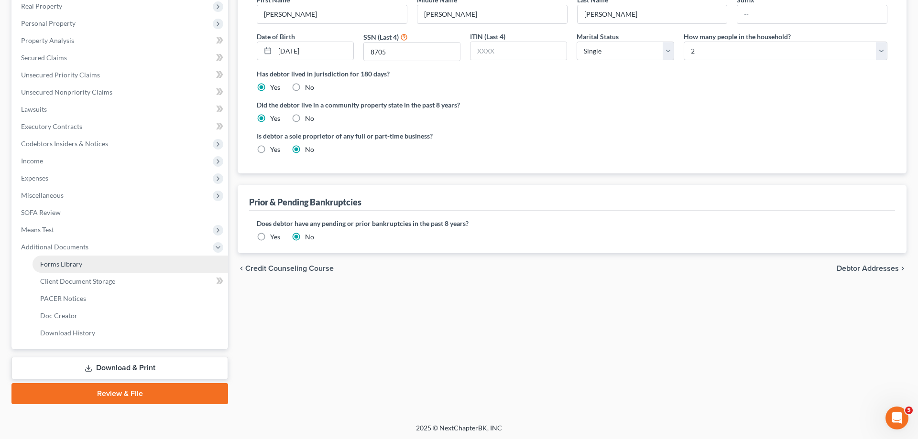
click at [86, 259] on link "Forms Library" at bounding box center [131, 264] width 196 height 17
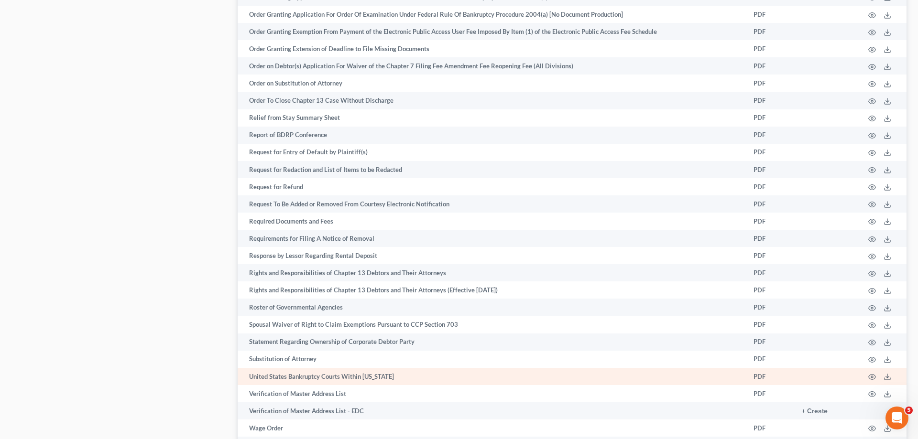
scroll to position [1388, 0]
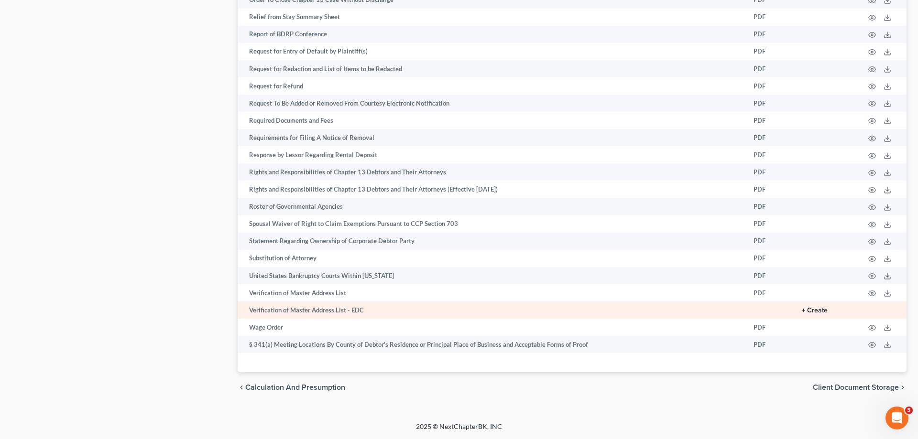
click at [825, 311] on button "+ Create" at bounding box center [815, 310] width 26 height 7
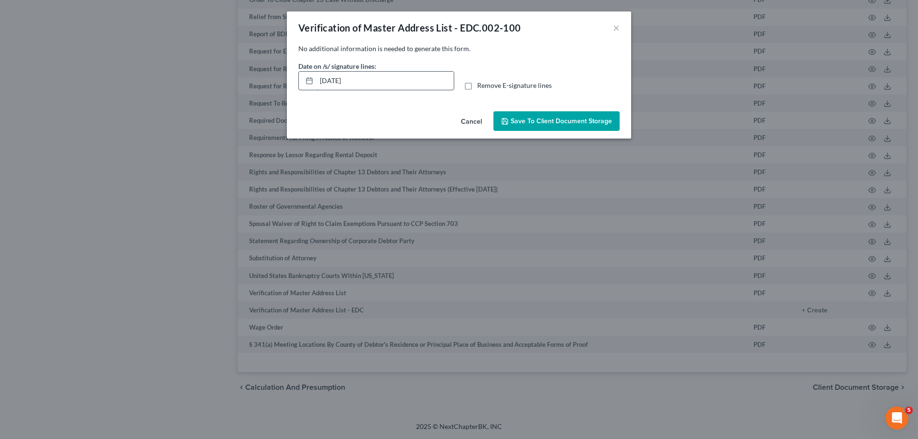
drag, startPoint x: 388, startPoint y: 85, endPoint x: 325, endPoint y: 77, distance: 64.0
click at [316, 90] on input "[DATE]" at bounding box center [384, 81] width 137 height 18
click at [500, 86] on span "Remove E-signature lines" at bounding box center [514, 85] width 75 height 8
click at [487, 86] on input "Remove E-signature lines" at bounding box center [484, 84] width 6 height 6
checkbox input "true"
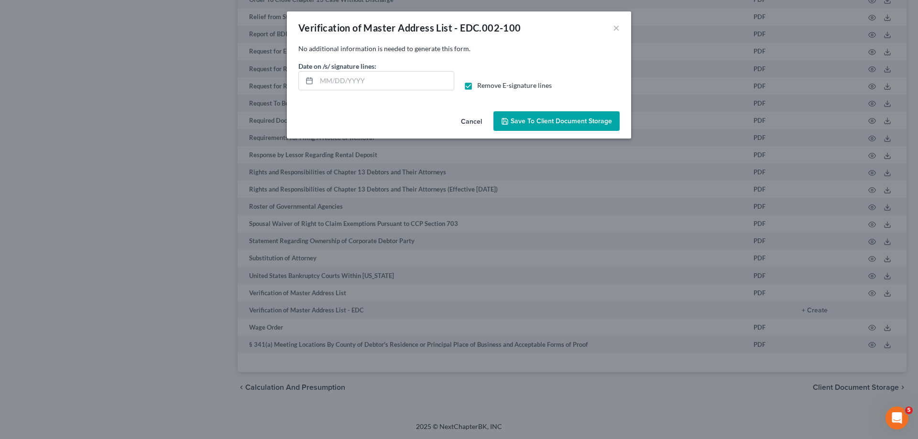
drag, startPoint x: 520, startPoint y: 117, endPoint x: 373, endPoint y: 149, distance: 150.7
click at [520, 118] on button "Save to Client Document Storage" at bounding box center [556, 121] width 126 height 20
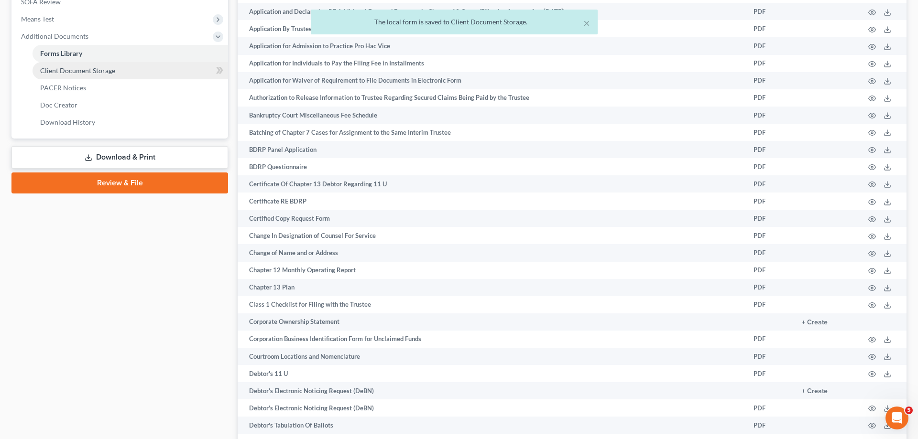
click at [137, 75] on link "Client Document Storage" at bounding box center [131, 70] width 196 height 17
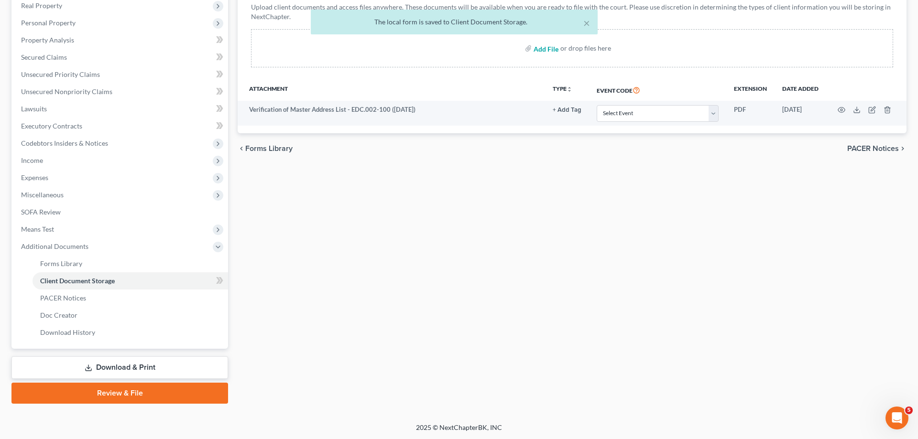
click at [538, 49] on input "file" at bounding box center [545, 48] width 23 height 17
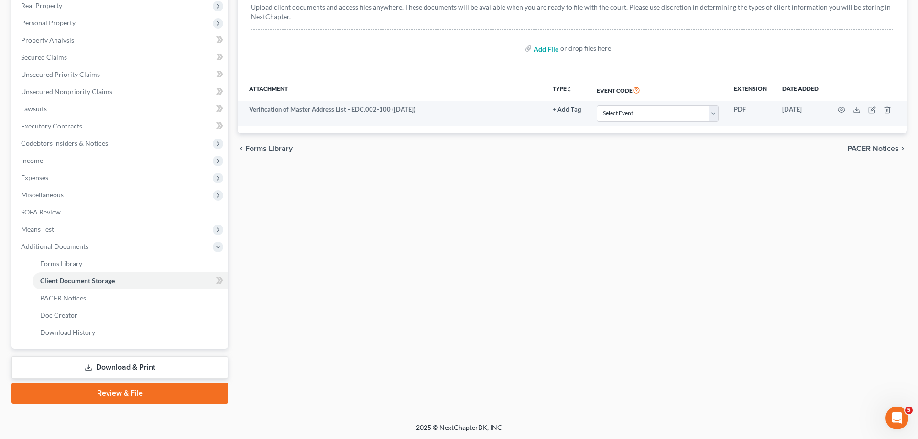
type input "C:\fakepath\CC CERT.pdf"
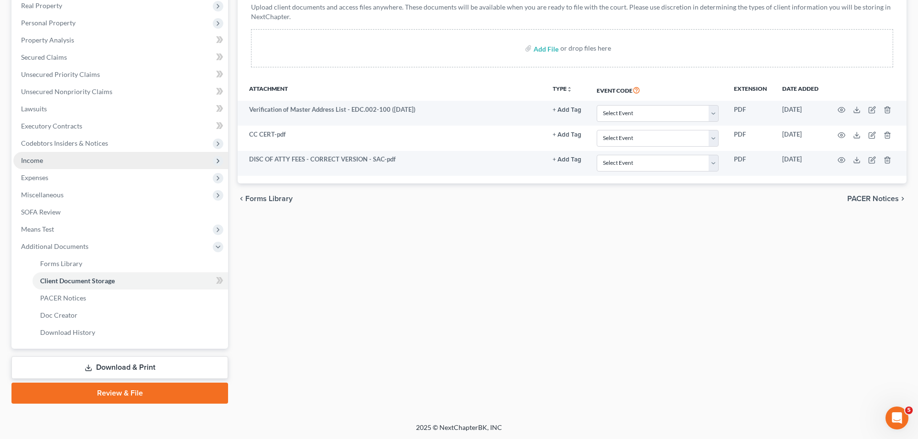
click at [75, 161] on span "Income" at bounding box center [120, 160] width 215 height 17
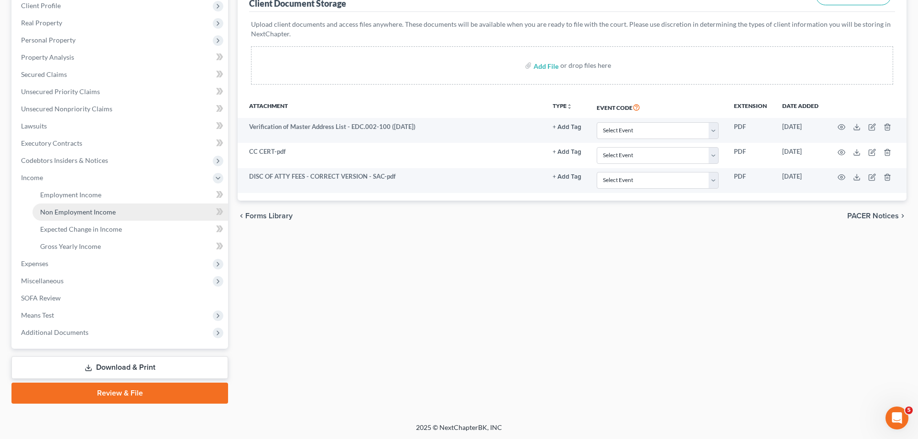
click at [91, 208] on span "Non Employment Income" at bounding box center [78, 212] width 76 height 8
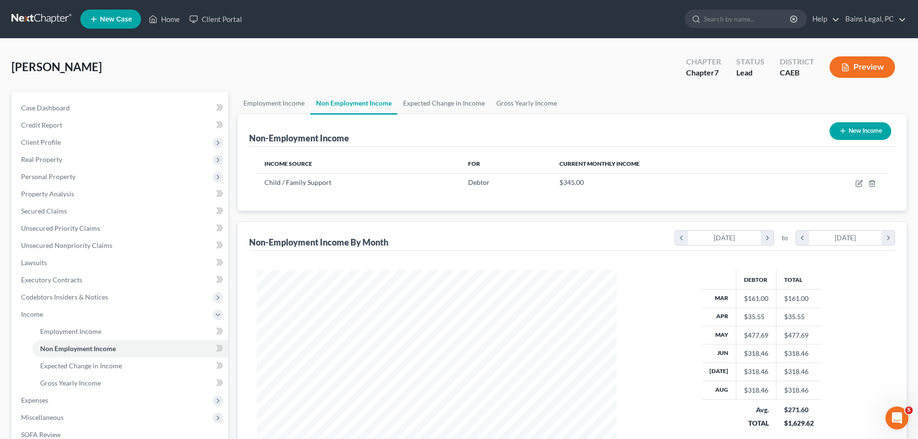
click at [863, 127] on button "New Income" at bounding box center [860, 131] width 62 height 18
select select "0"
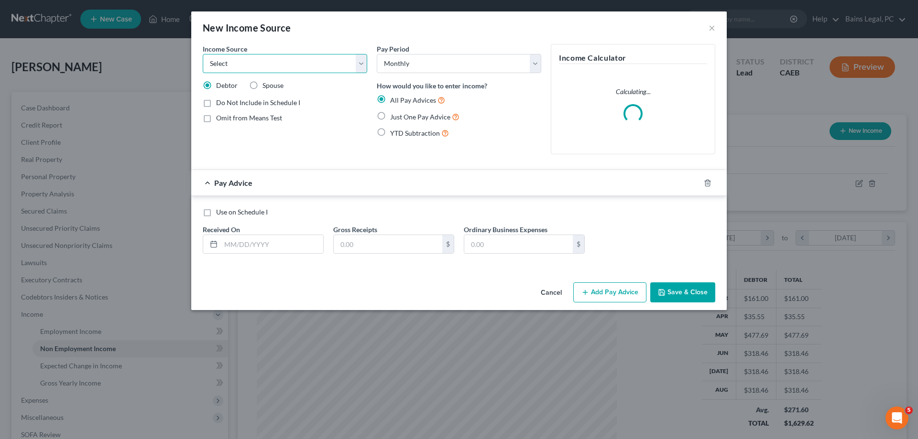
click at [203, 54] on select "Select Unemployment Disability (from employer) Pension Retirement Social Securi…" at bounding box center [285, 63] width 164 height 19
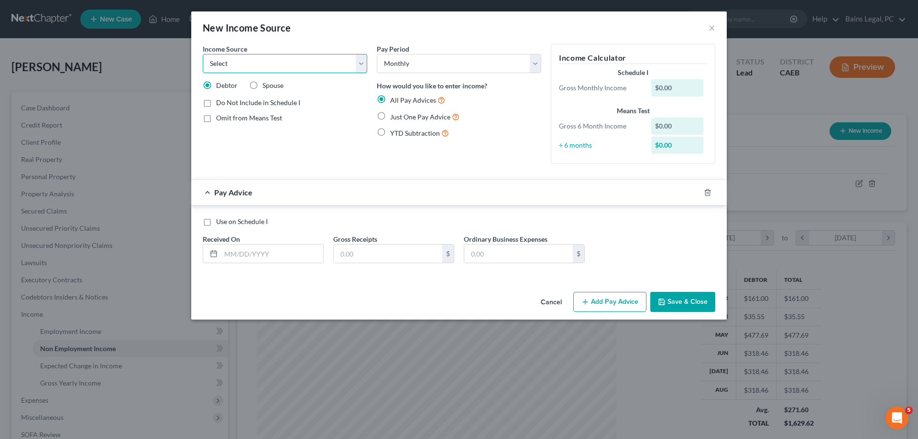
select select "5"
click option "Other Government Assistance" at bounding box center [0, 0] width 0 height 0
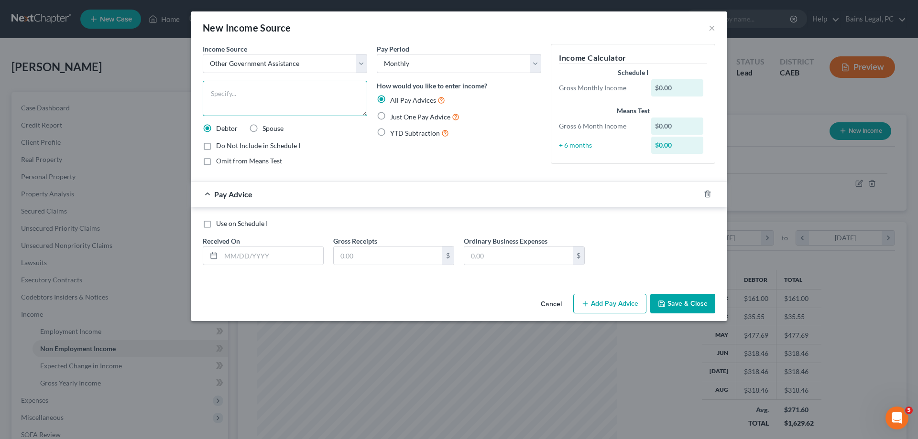
click at [285, 85] on textarea at bounding box center [285, 98] width 164 height 35
type textarea "CalFresh"
click at [267, 253] on input "text" at bounding box center [272, 256] width 102 height 18
type input "[DATE]"
type input "182"
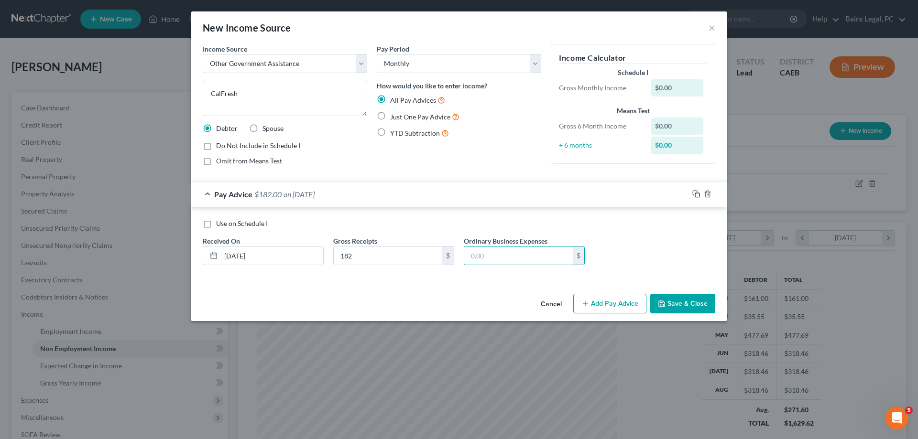
click at [695, 192] on icon "button" at bounding box center [696, 194] width 8 height 8
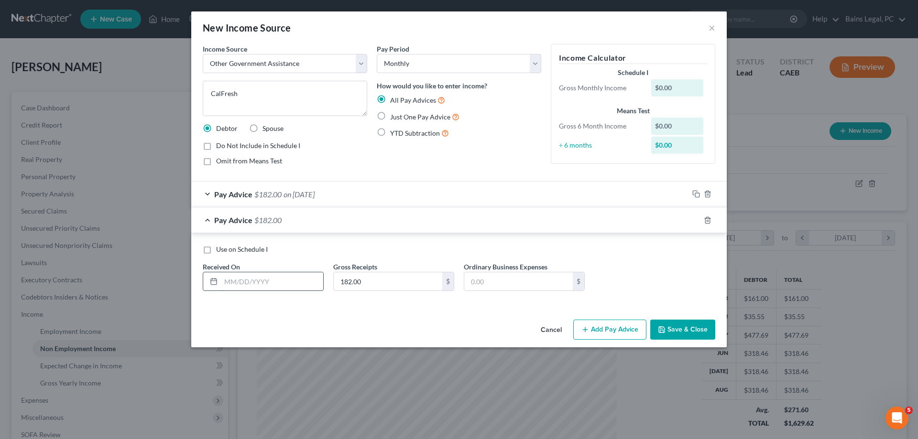
click at [291, 281] on input "text" at bounding box center [272, 281] width 102 height 18
type input "[DATE]"
click at [695, 224] on div at bounding box center [707, 220] width 38 height 15
click at [696, 219] on rect "button" at bounding box center [697, 221] width 4 height 4
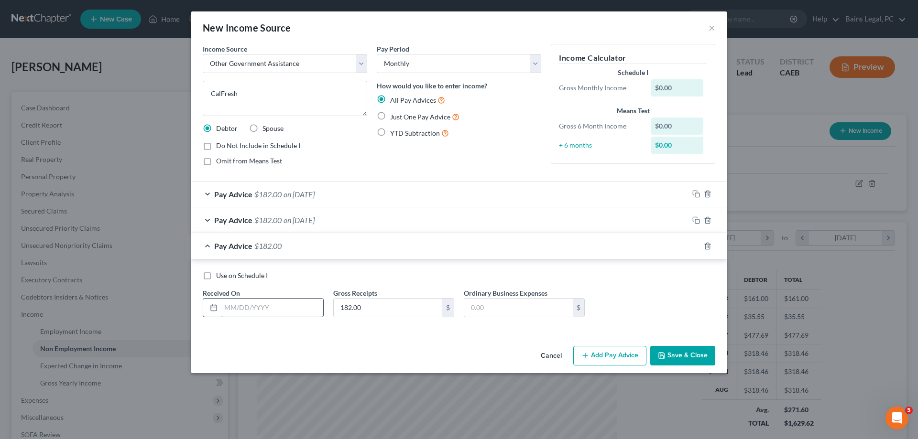
click at [305, 304] on input "text" at bounding box center [272, 308] width 102 height 18
type input "[DATE]"
click at [694, 244] on icon "button" at bounding box center [696, 246] width 8 height 8
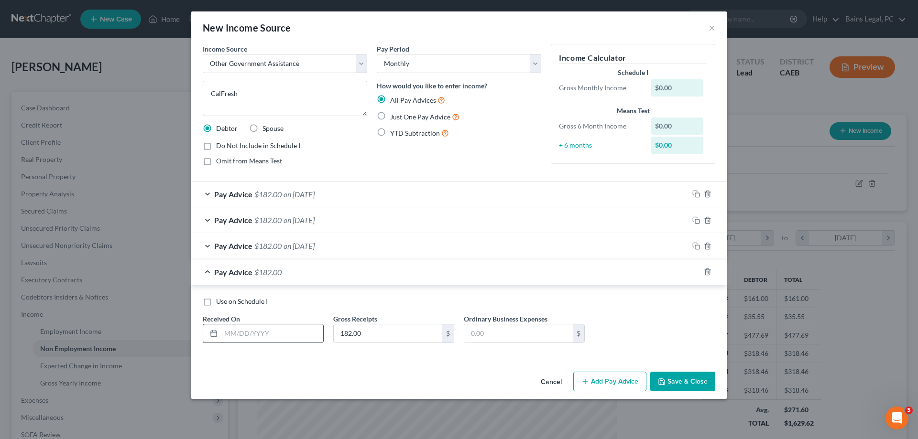
click at [292, 338] on input "text" at bounding box center [272, 334] width 102 height 18
type input "[DATE]"
click at [697, 270] on icon "button" at bounding box center [695, 271] width 4 height 4
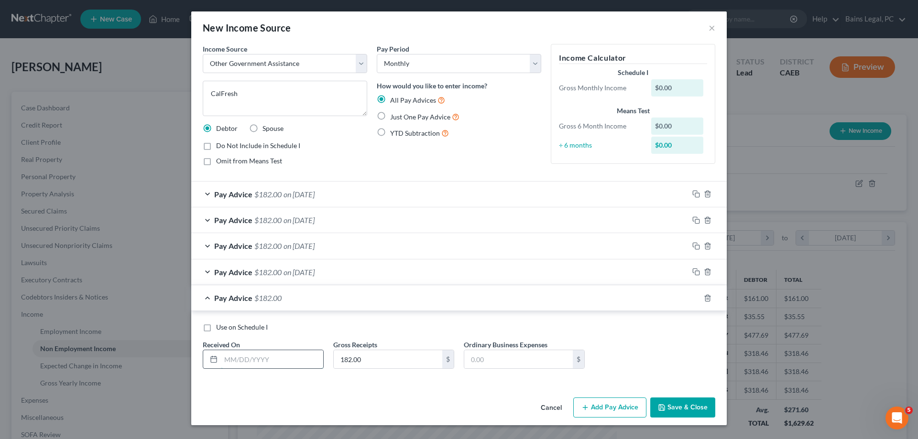
click at [270, 354] on input "text" at bounding box center [272, 359] width 102 height 18
type input "7/1/25"
type input "200"
click at [698, 297] on rect "button" at bounding box center [697, 299] width 4 height 4
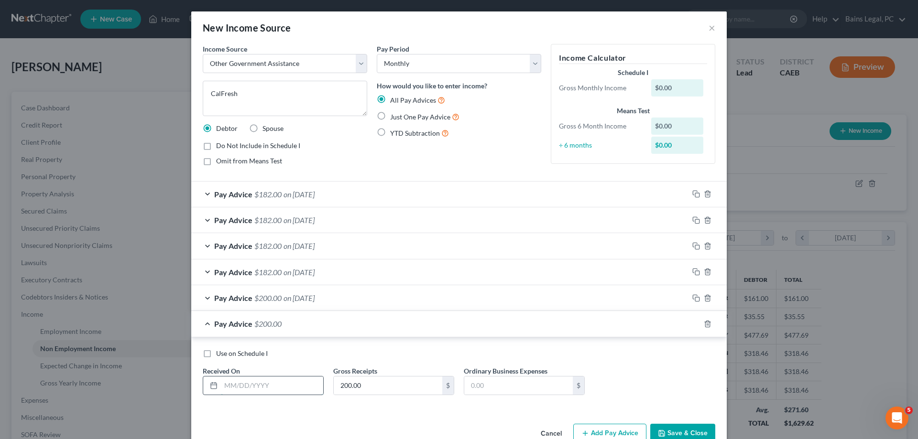
click at [251, 391] on input "text" at bounding box center [272, 386] width 102 height 18
type input "8/1/25"
click at [236, 354] on span "Use on Schedule I" at bounding box center [242, 353] width 52 height 8
click at [226, 354] on input "Use on Schedule I" at bounding box center [223, 352] width 6 height 6
checkbox input "true"
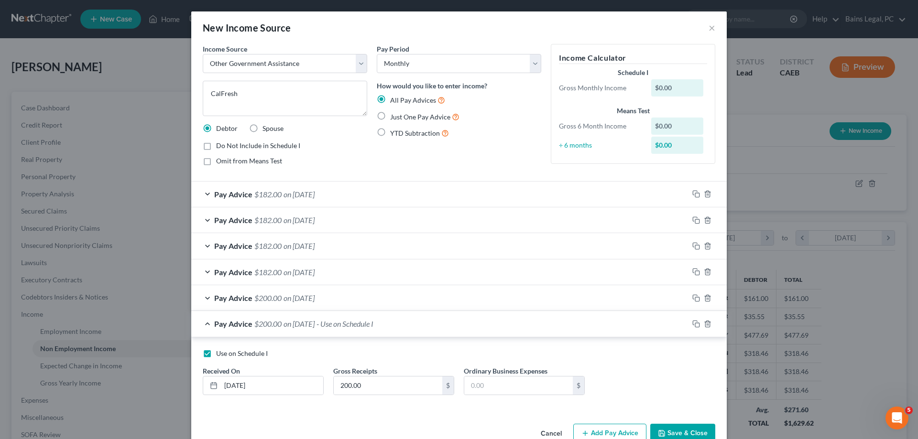
click at [683, 435] on button "Save & Close" at bounding box center [682, 434] width 65 height 20
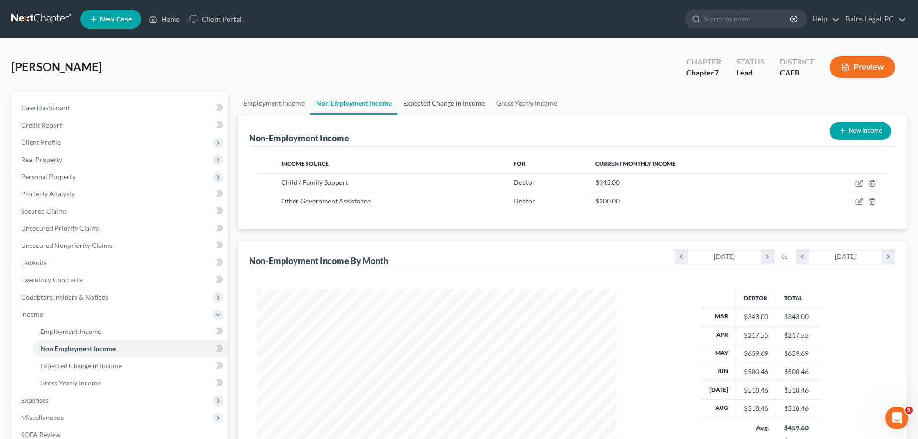
click at [429, 100] on link "Expected Change in Income" at bounding box center [443, 103] width 93 height 23
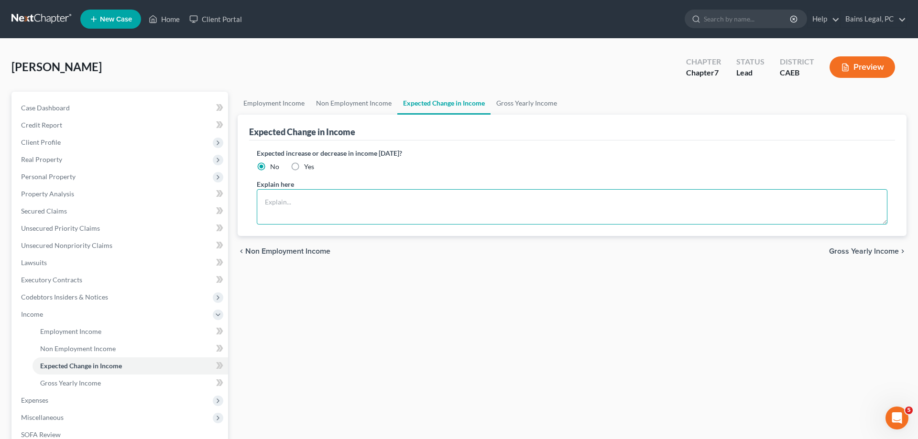
click at [339, 196] on textarea at bounding box center [572, 206] width 631 height 35
type textarea "CalFresh increased in July"
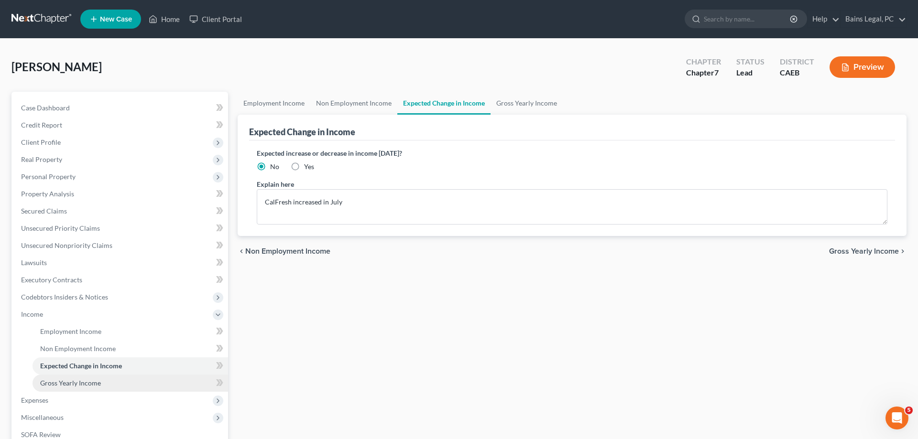
click at [101, 386] on link "Gross Yearly Income" at bounding box center [131, 383] width 196 height 17
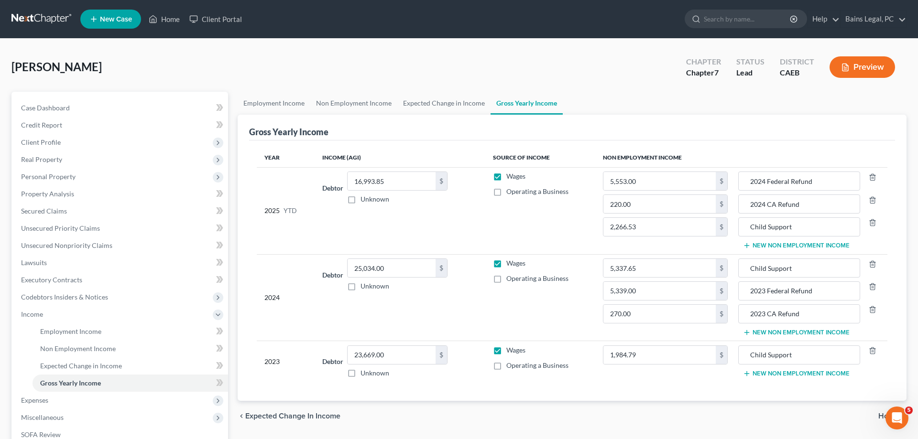
click at [795, 247] on button "New Non Employment Income" at bounding box center [796, 246] width 107 height 8
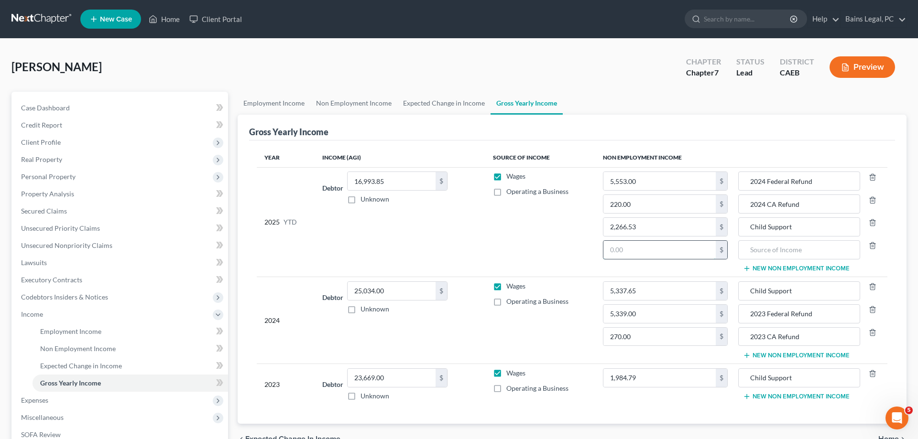
click at [678, 250] on input "text" at bounding box center [659, 250] width 112 height 18
type input "1,604"
click at [790, 251] on input "text" at bounding box center [798, 250] width 111 height 18
type input "CalFresh"
click at [826, 355] on button "New Non Employment Income" at bounding box center [796, 356] width 107 height 8
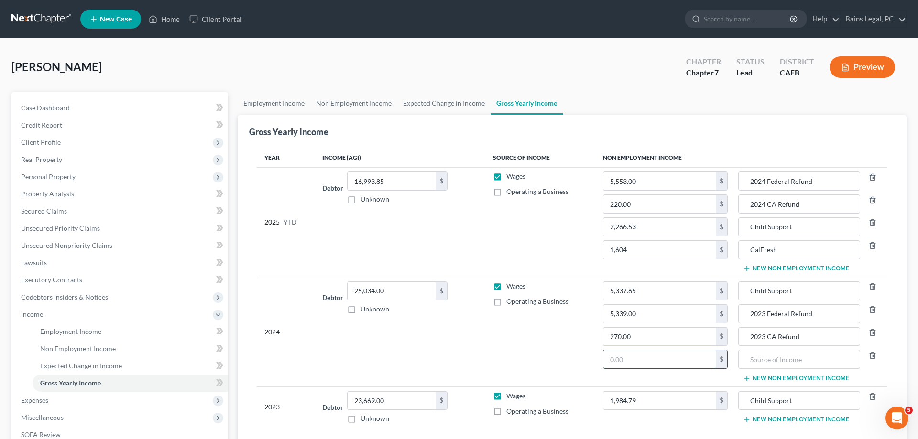
click at [640, 355] on input "text" at bounding box center [659, 359] width 112 height 18
type input "1,719"
drag, startPoint x: 764, startPoint y: 251, endPoint x: 691, endPoint y: 249, distance: 72.7
click at [743, 249] on input "CalFresh" at bounding box center [798, 250] width 111 height 18
click at [785, 359] on input "text" at bounding box center [798, 359] width 111 height 18
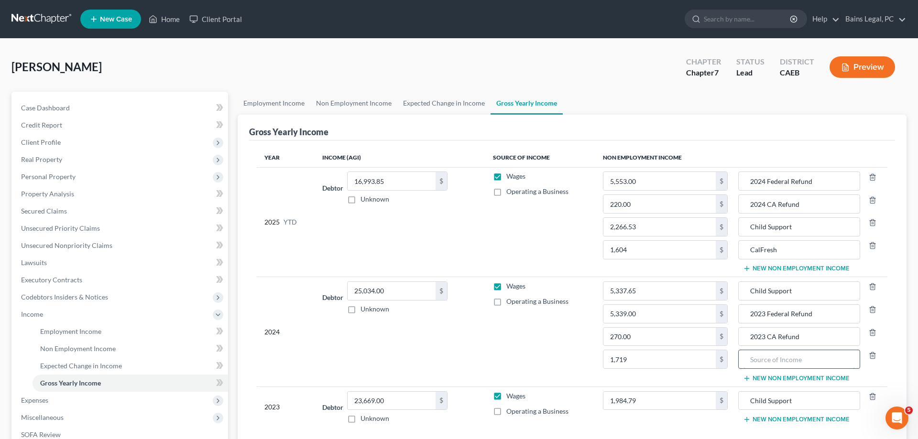
paste input "CalFresh"
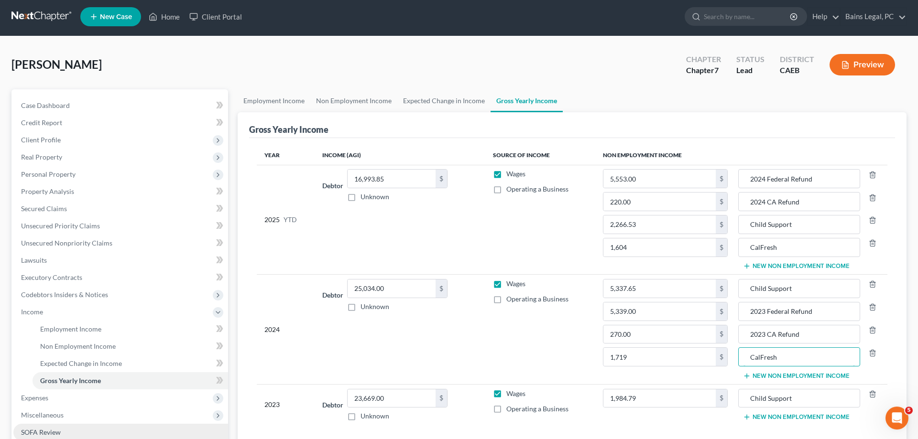
scroll to position [137, 0]
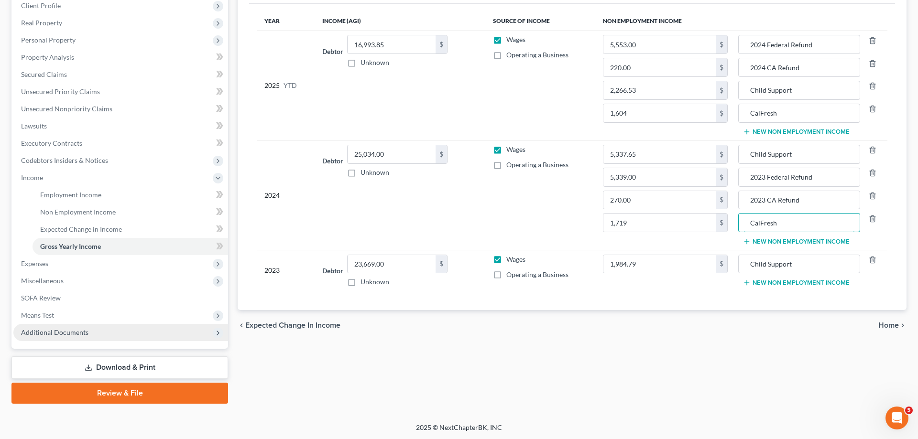
type input "CalFresh"
click at [64, 329] on span "Additional Documents" at bounding box center [54, 332] width 67 height 8
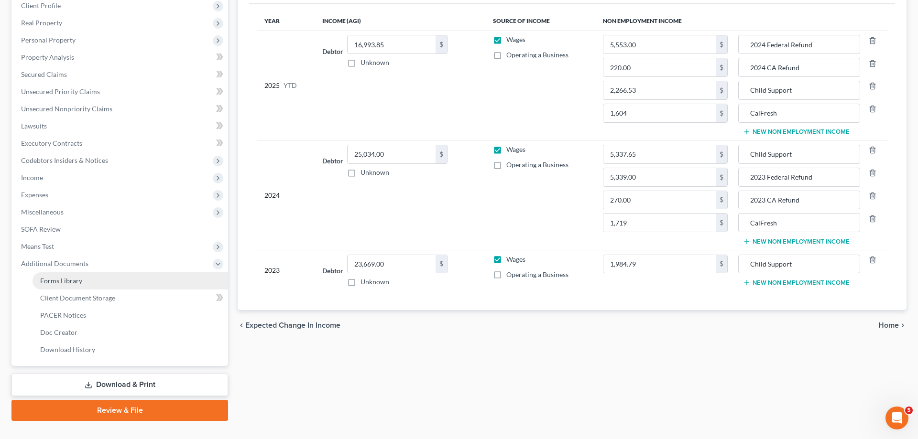
click at [71, 280] on span "Forms Library" at bounding box center [61, 281] width 42 height 8
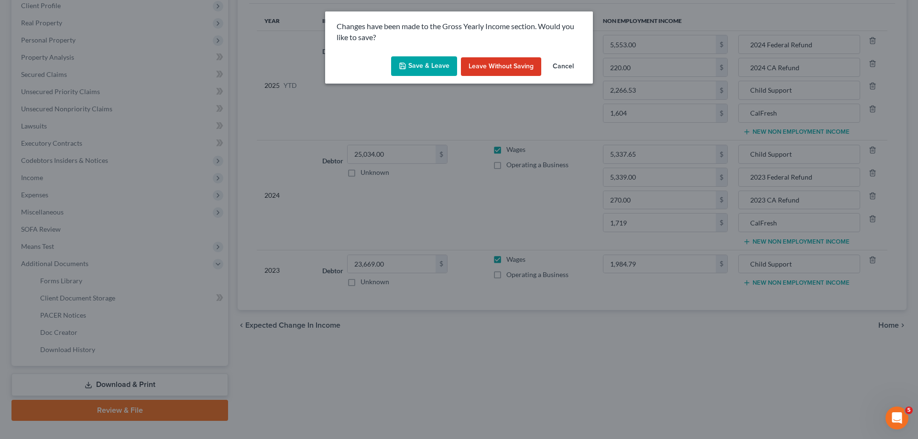
click at [405, 63] on icon "button" at bounding box center [403, 66] width 8 height 8
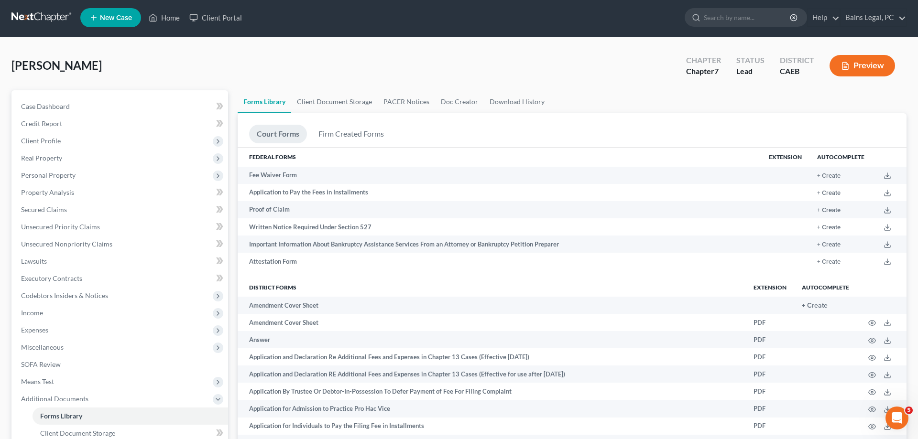
scroll to position [293, 0]
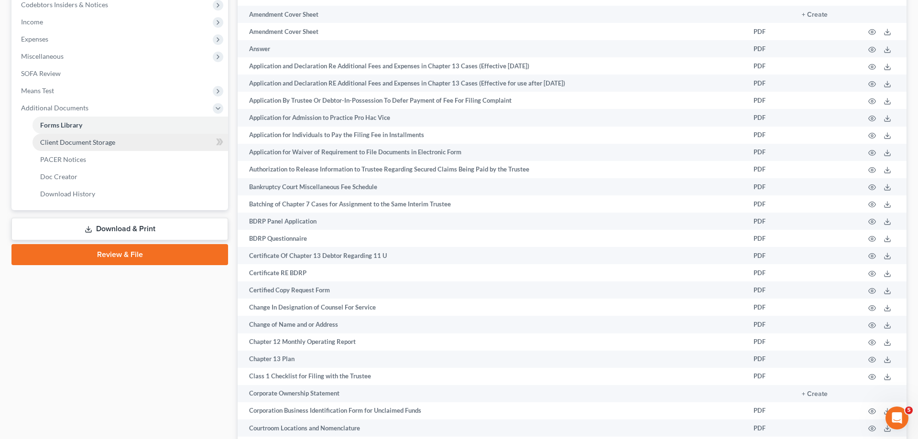
click at [115, 142] on link "Client Document Storage" at bounding box center [131, 142] width 196 height 17
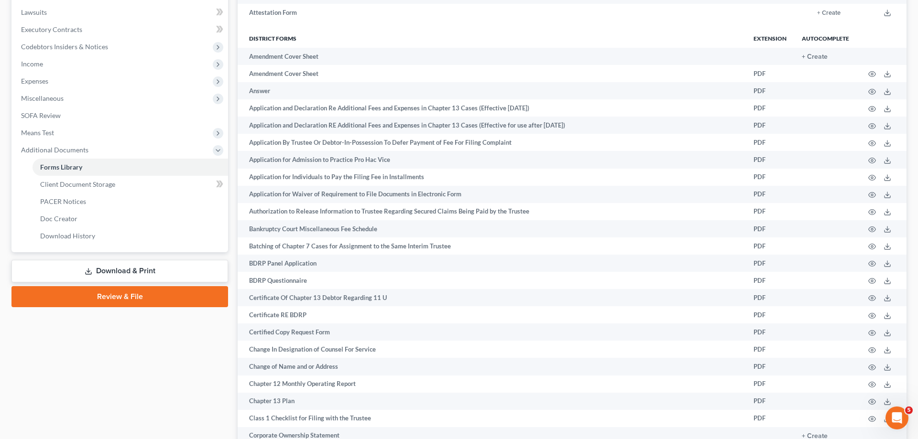
scroll to position [293, 0]
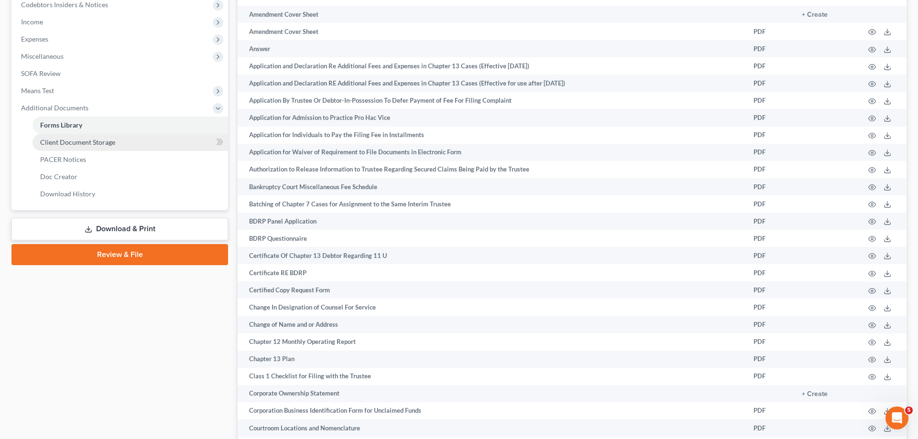
click at [61, 142] on span "Client Document Storage" at bounding box center [77, 142] width 75 height 8
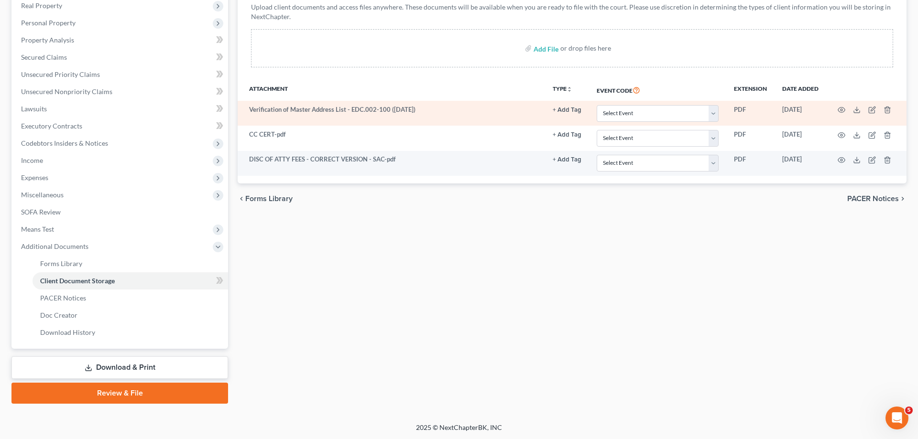
click at [888, 106] on td at bounding box center [866, 113] width 80 height 25
click at [887, 109] on icon "button" at bounding box center [887, 110] width 8 height 8
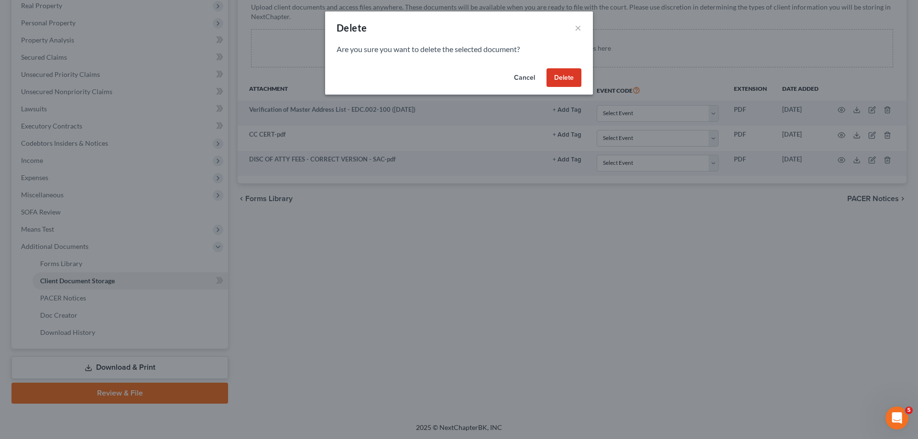
click at [557, 71] on button "Delete" at bounding box center [563, 77] width 35 height 19
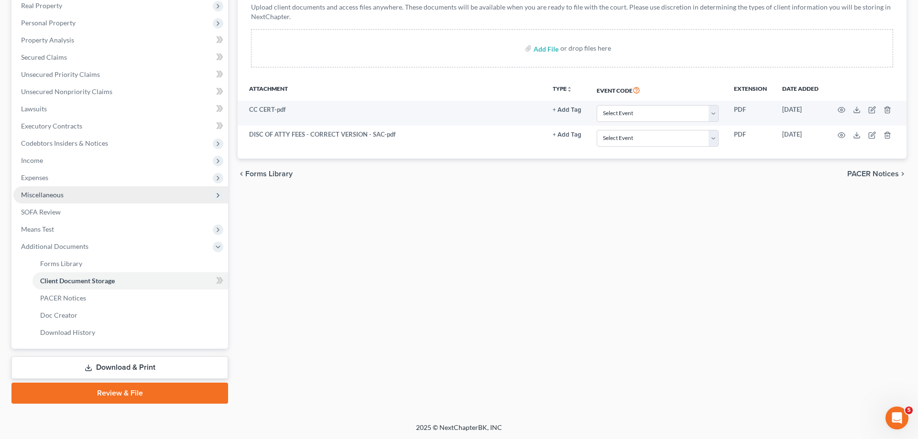
click at [54, 195] on span "Miscellaneous" at bounding box center [42, 195] width 43 height 8
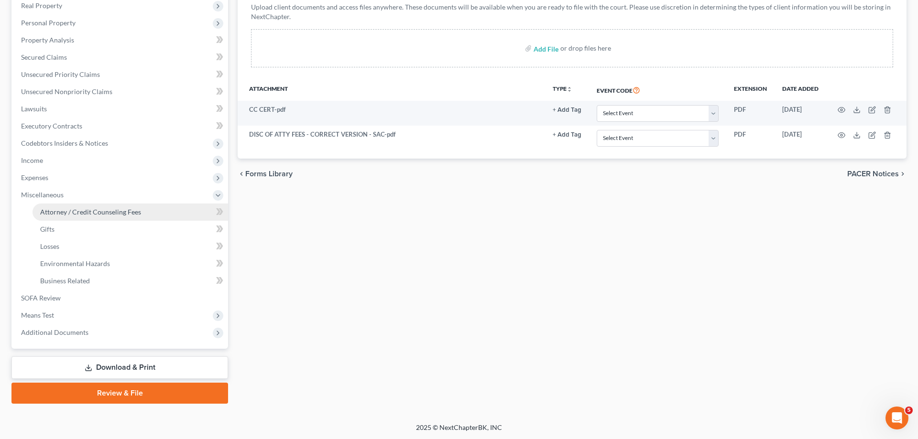
drag, startPoint x: 80, startPoint y: 212, endPoint x: 116, endPoint y: 212, distance: 35.9
click at [80, 212] on span "Attorney / Credit Counseling Fees" at bounding box center [90, 212] width 101 height 8
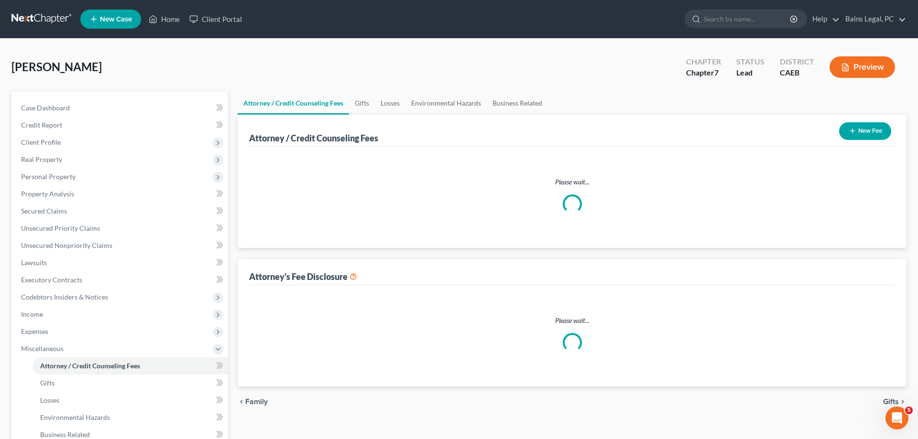
select select "36"
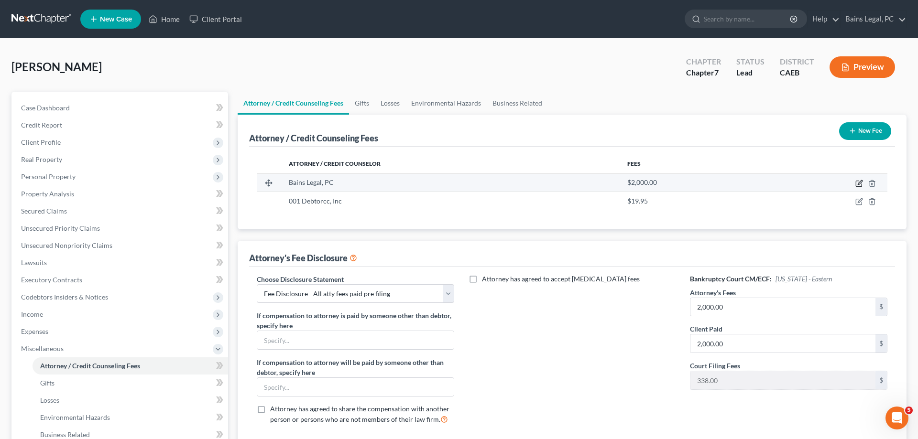
click at [859, 182] on icon "button" at bounding box center [859, 184] width 8 height 8
select select "4"
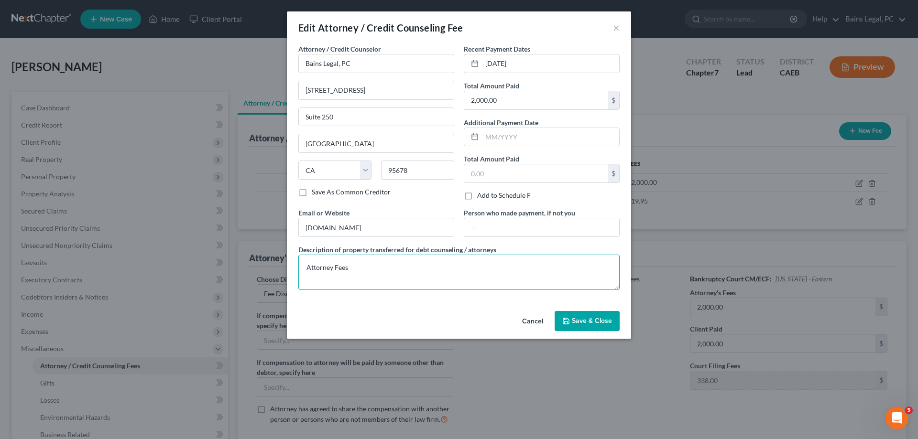
click at [370, 275] on textarea "Attorney Fees" at bounding box center [458, 272] width 321 height 35
type textarea "Attorney Fees: $2,000 Filing Fee: $338 Costs: $35"
click at [495, 137] on input "text" at bounding box center [550, 137] width 137 height 18
type input "7/29/25"
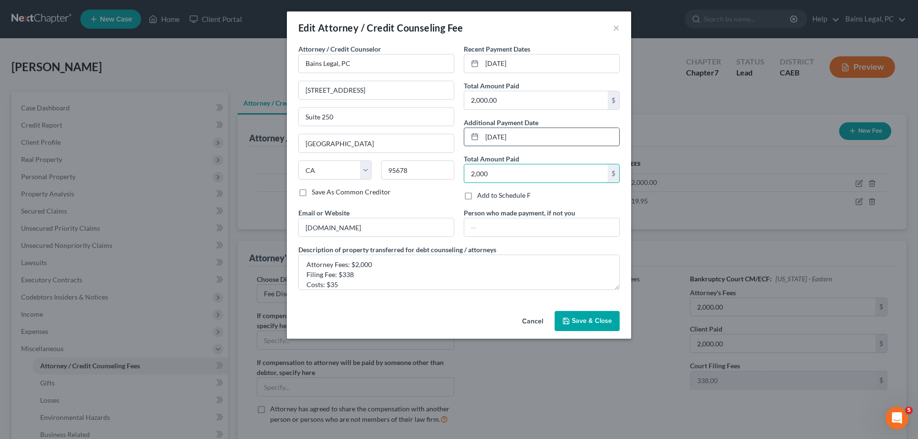
type input "2,000"
drag, startPoint x: 532, startPoint y: 65, endPoint x: 399, endPoint y: 68, distance: 133.0
click at [482, 68] on input "07/29/2025" at bounding box center [550, 63] width 137 height 18
type input "07/31/25"
type input "373"
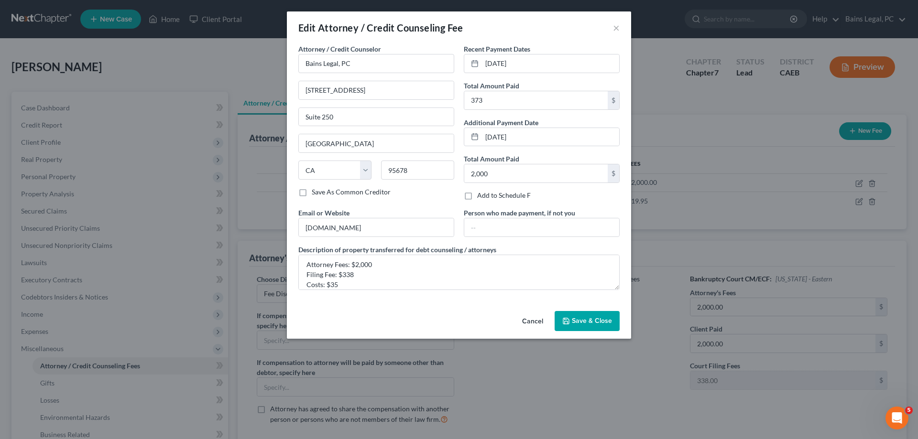
click at [603, 319] on span "Save & Close" at bounding box center [592, 321] width 40 height 8
